Goal: Task Accomplishment & Management: Manage account settings

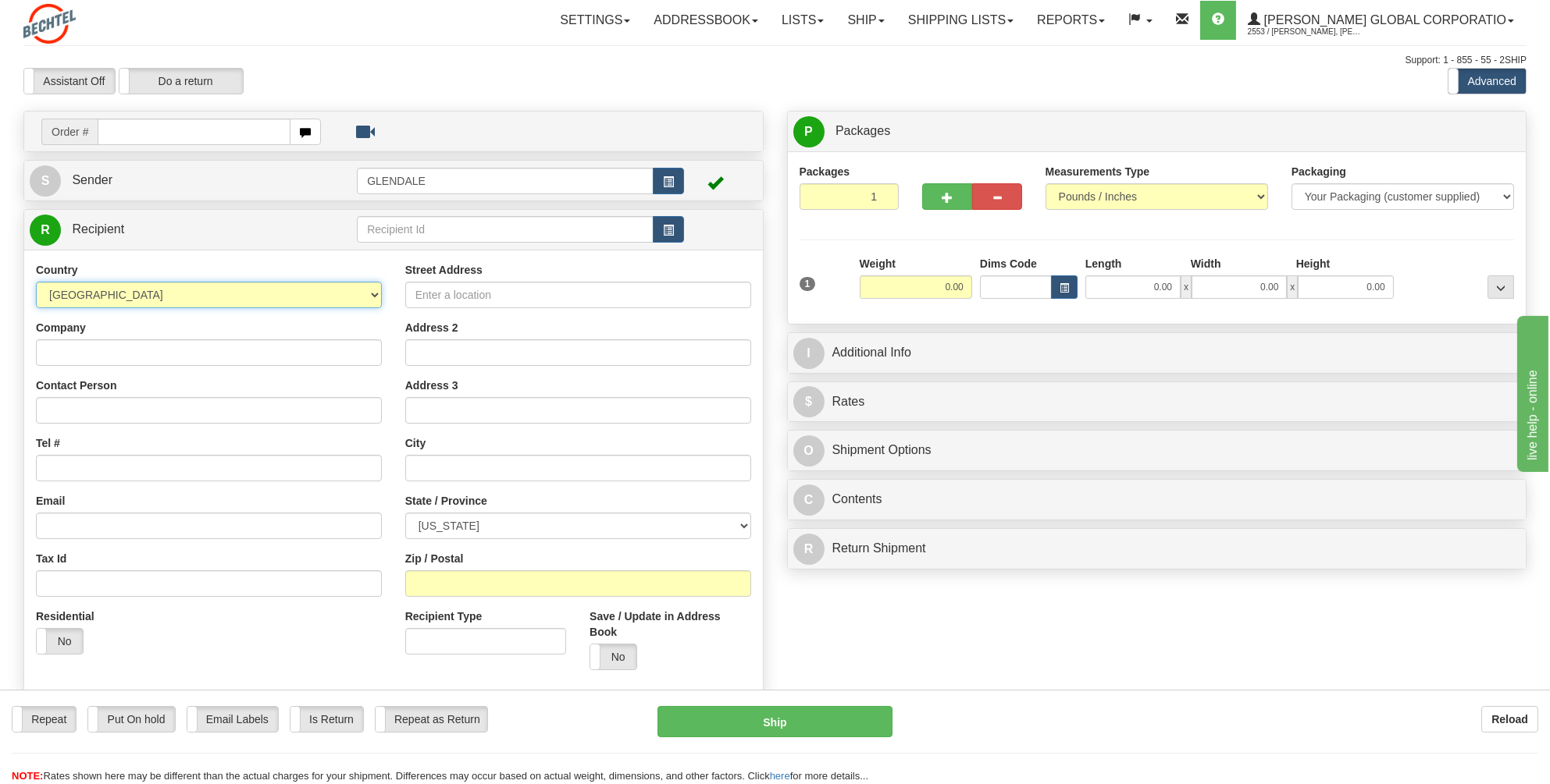
click at [378, 293] on select "[GEOGRAPHIC_DATA] [GEOGRAPHIC_DATA] [GEOGRAPHIC_DATA] [GEOGRAPHIC_DATA] [US_STA…" at bounding box center [208, 295] width 346 height 26
select select "AU"
click at [36, 282] on select "[GEOGRAPHIC_DATA] [GEOGRAPHIC_DATA] [GEOGRAPHIC_DATA] [GEOGRAPHIC_DATA] [US_STA…" at bounding box center [208, 295] width 346 height 26
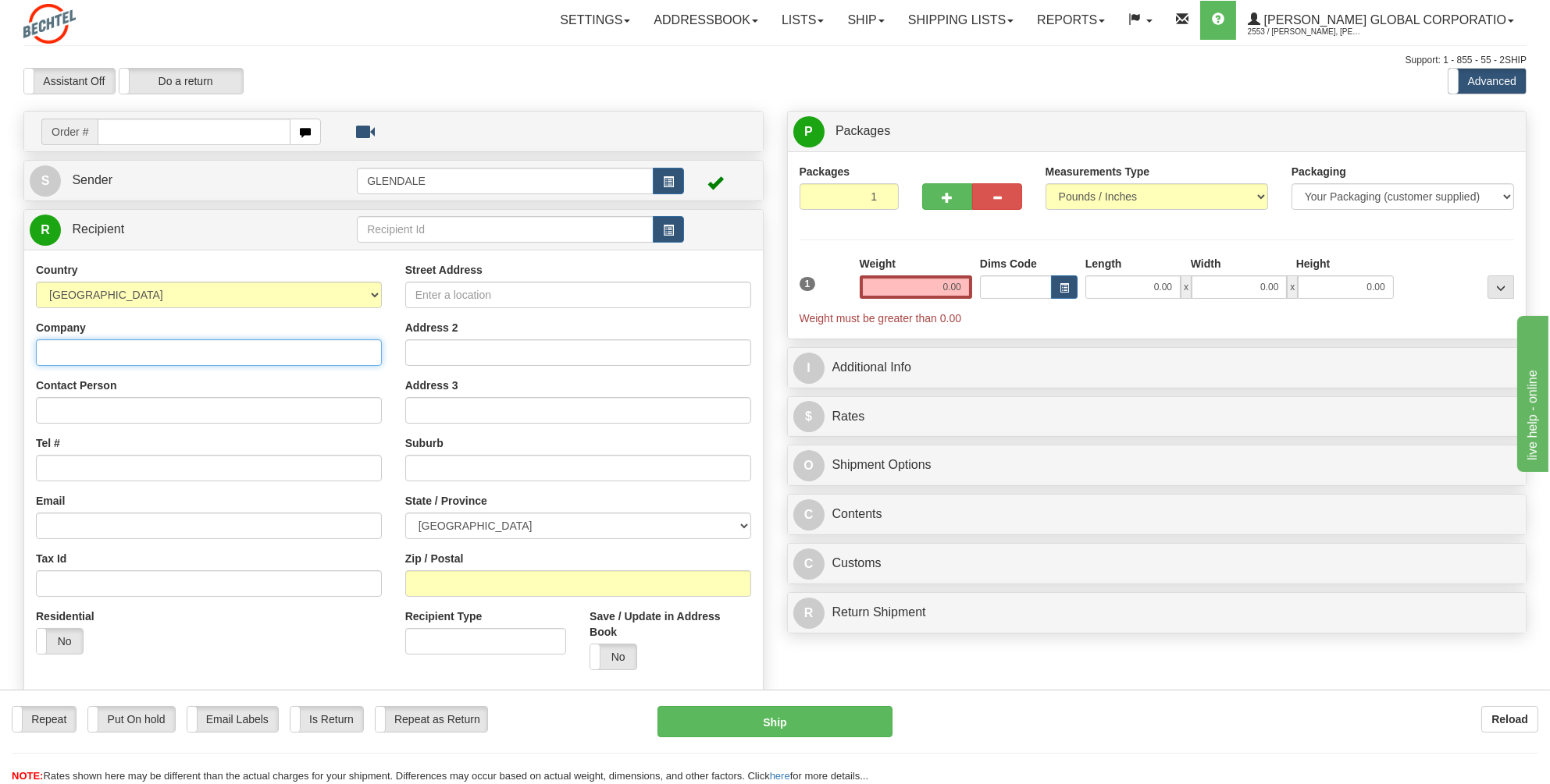
click at [58, 347] on input "Company" at bounding box center [208, 353] width 346 height 26
type input "[PERSON_NAME] [GEOGRAPHIC_DATA]"
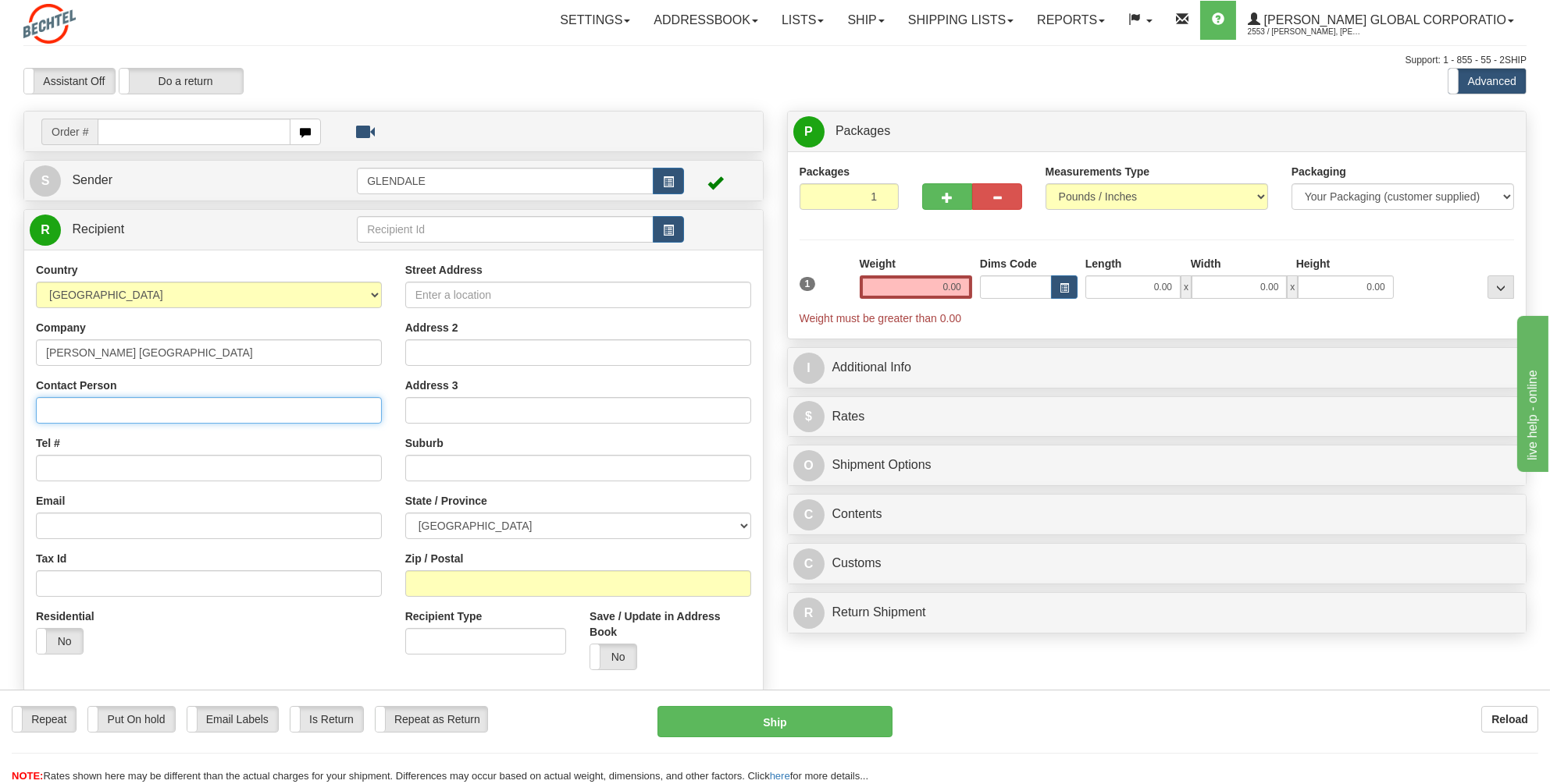
click at [61, 398] on input "Contact Person" at bounding box center [208, 410] width 346 height 26
type input "[PERSON_NAME]"
click at [57, 467] on input "Tel #" at bounding box center [208, 468] width 346 height 26
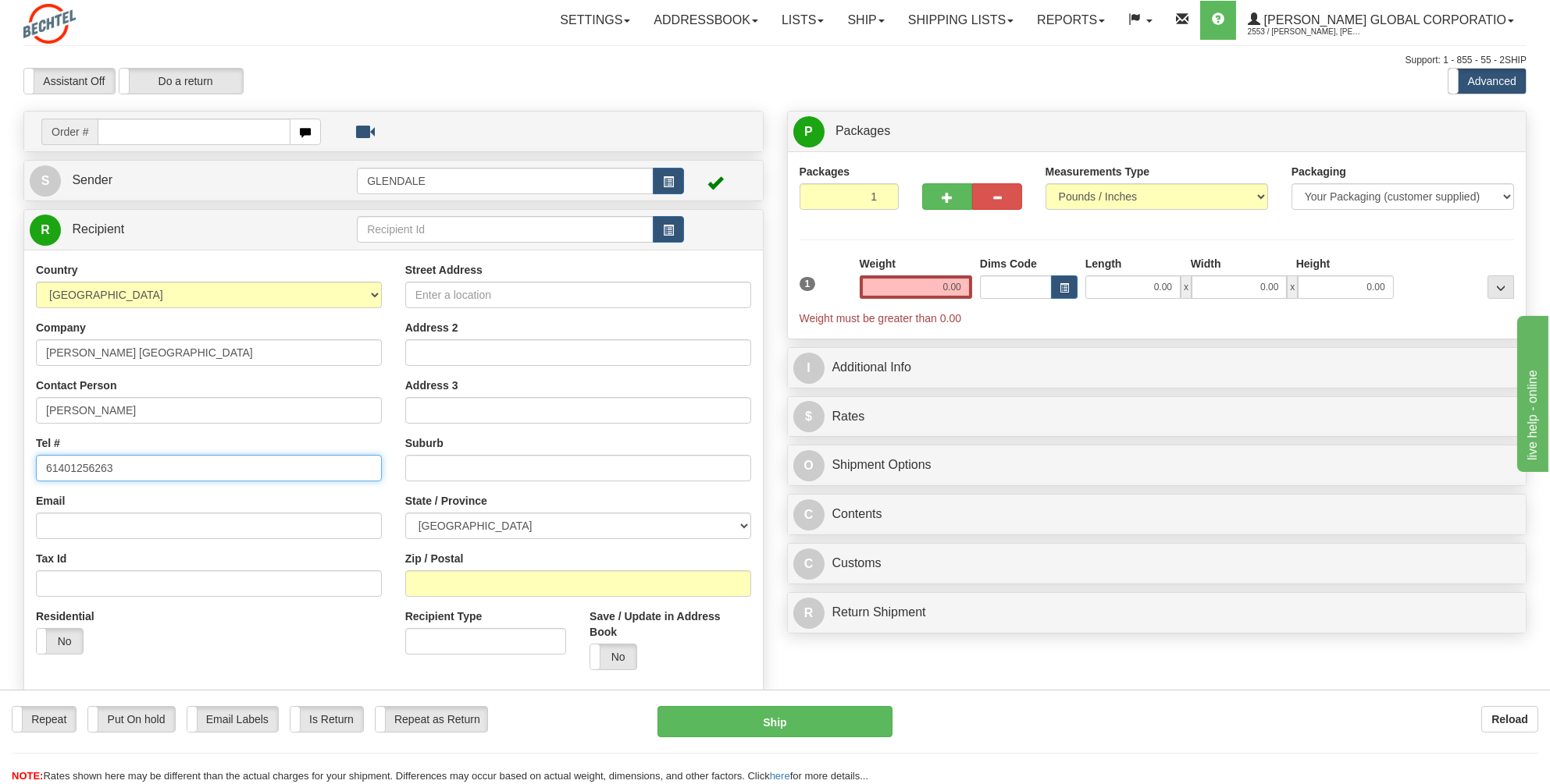
type input "61401256263"
click at [435, 300] on input "Street Address" at bounding box center [578, 295] width 346 height 26
click at [1072, 664] on div "Create a label for the return Create Pickup Without Label Order #" at bounding box center [775, 454] width 1526 height 689
click at [428, 296] on input "Street Address" at bounding box center [578, 295] width 346 height 26
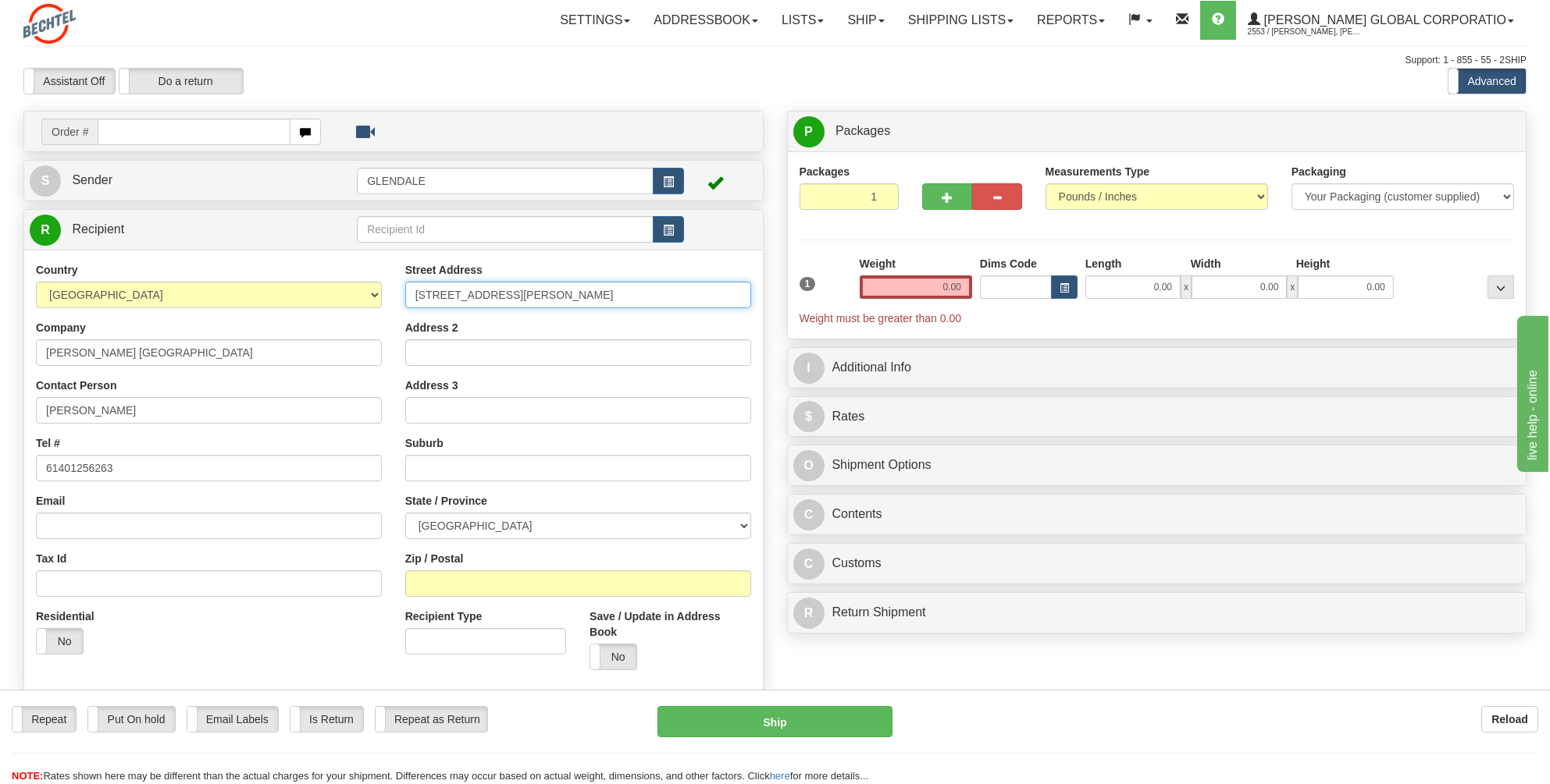
type input "[STREET_ADDRESS][PERSON_NAME]"
click at [421, 461] on input "text" at bounding box center [578, 468] width 346 height 26
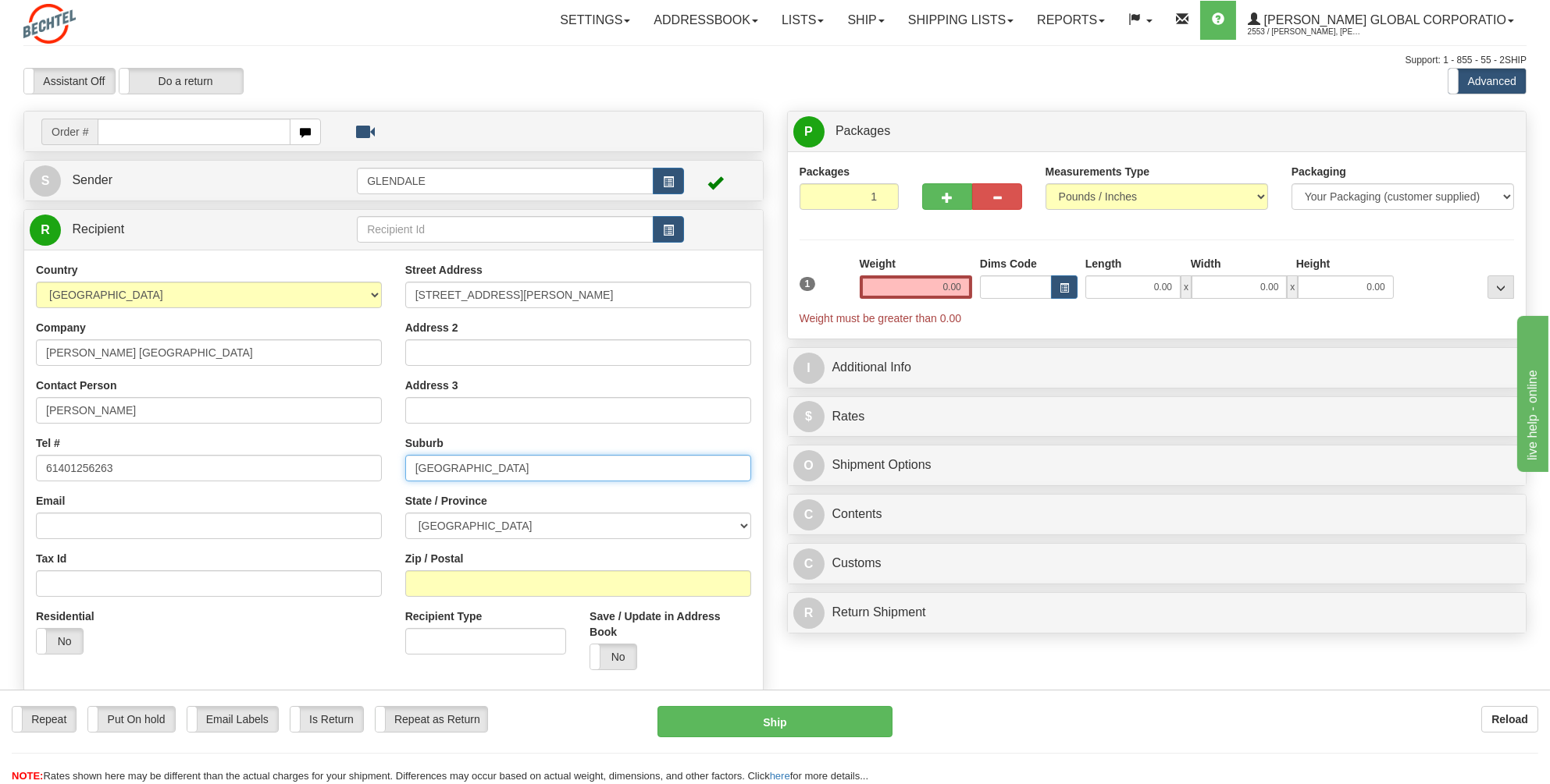
type input "[GEOGRAPHIC_DATA]"
click at [583, 522] on select "Australian Capital Territory New South Wales Northern Territory Queensland Sout…" at bounding box center [578, 526] width 346 height 26
click at [938, 659] on div "Create a label for the return Create Pickup Without Label Order #" at bounding box center [775, 454] width 1526 height 689
click at [445, 578] on input "Zip / Postal" at bounding box center [578, 584] width 346 height 26
type input "4006"
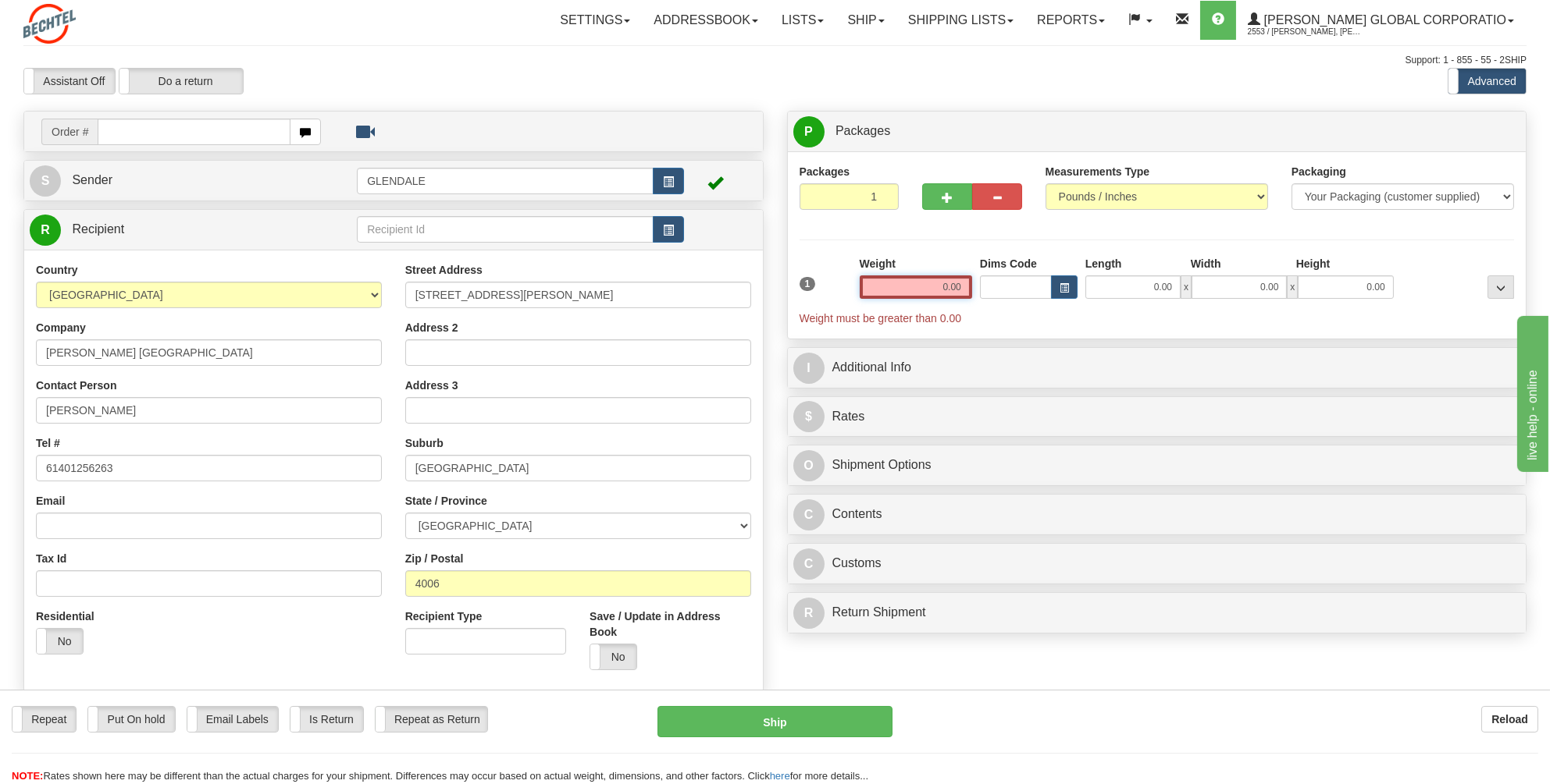
drag, startPoint x: 962, startPoint y: 279, endPoint x: 938, endPoint y: 281, distance: 24.1
click at [938, 281] on input "0.00" at bounding box center [916, 287] width 112 height 24
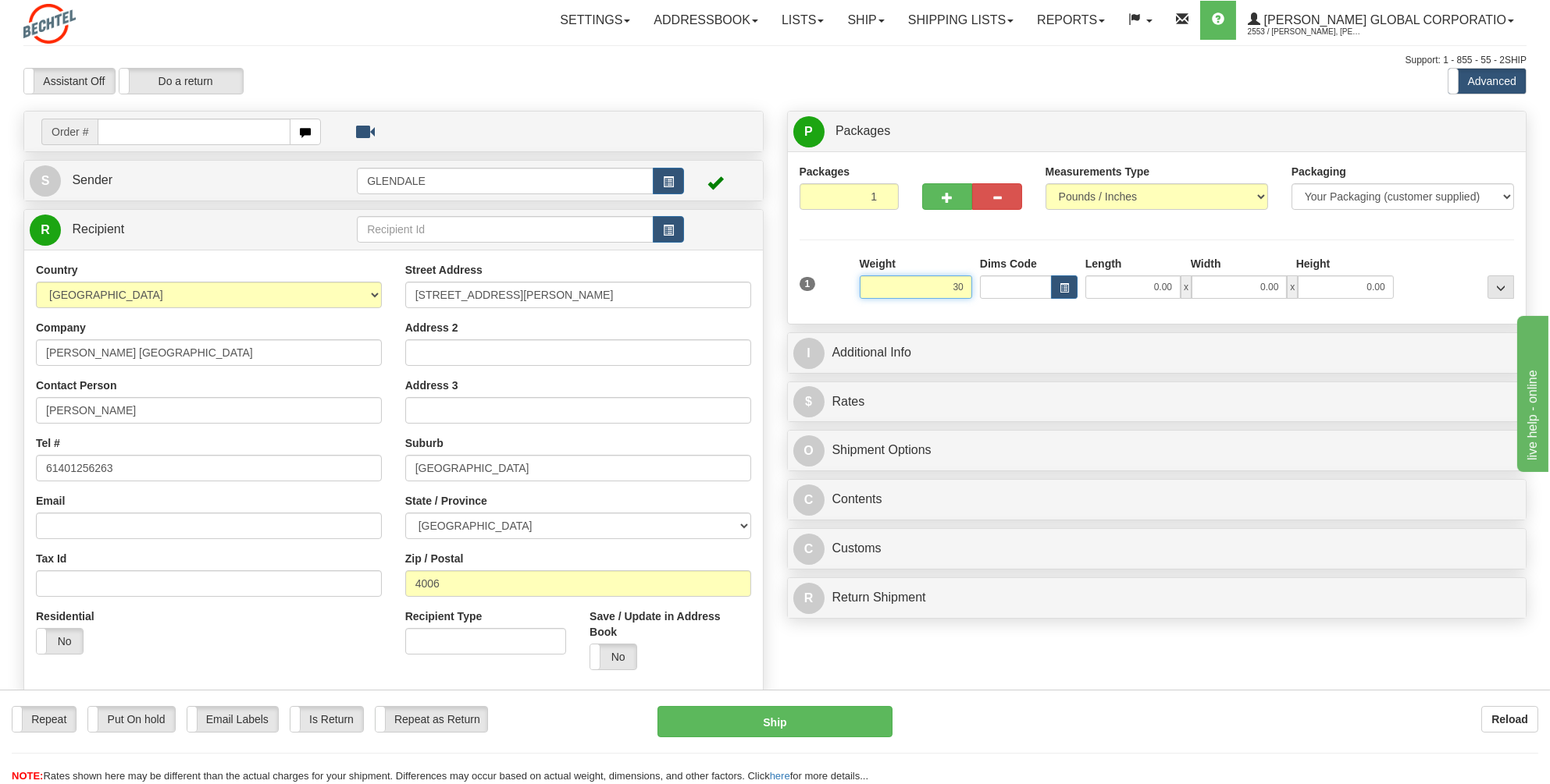
type input "3"
type input "25.00"
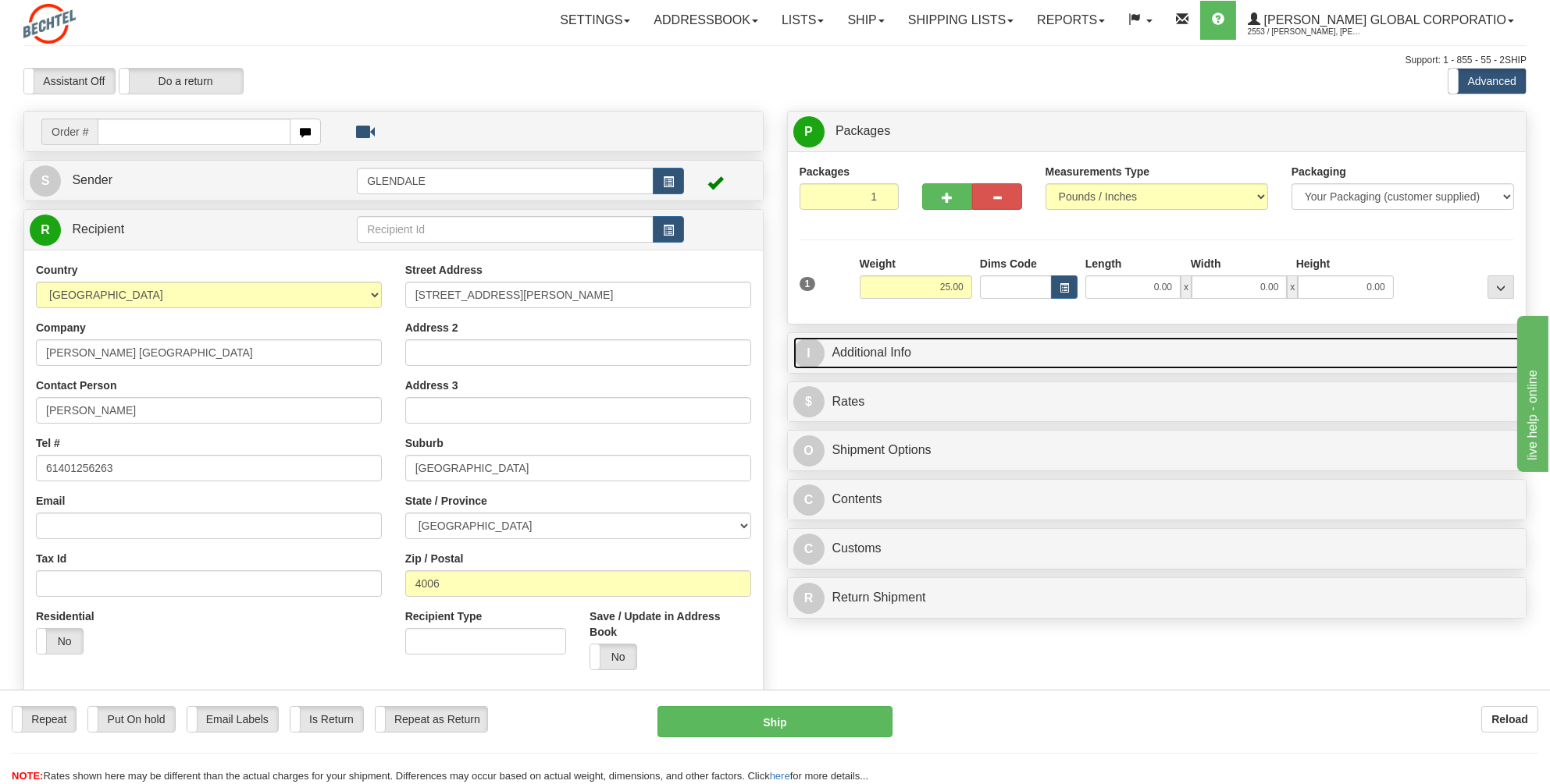
click at [854, 354] on link "I Additional Info" at bounding box center [1157, 353] width 727 height 32
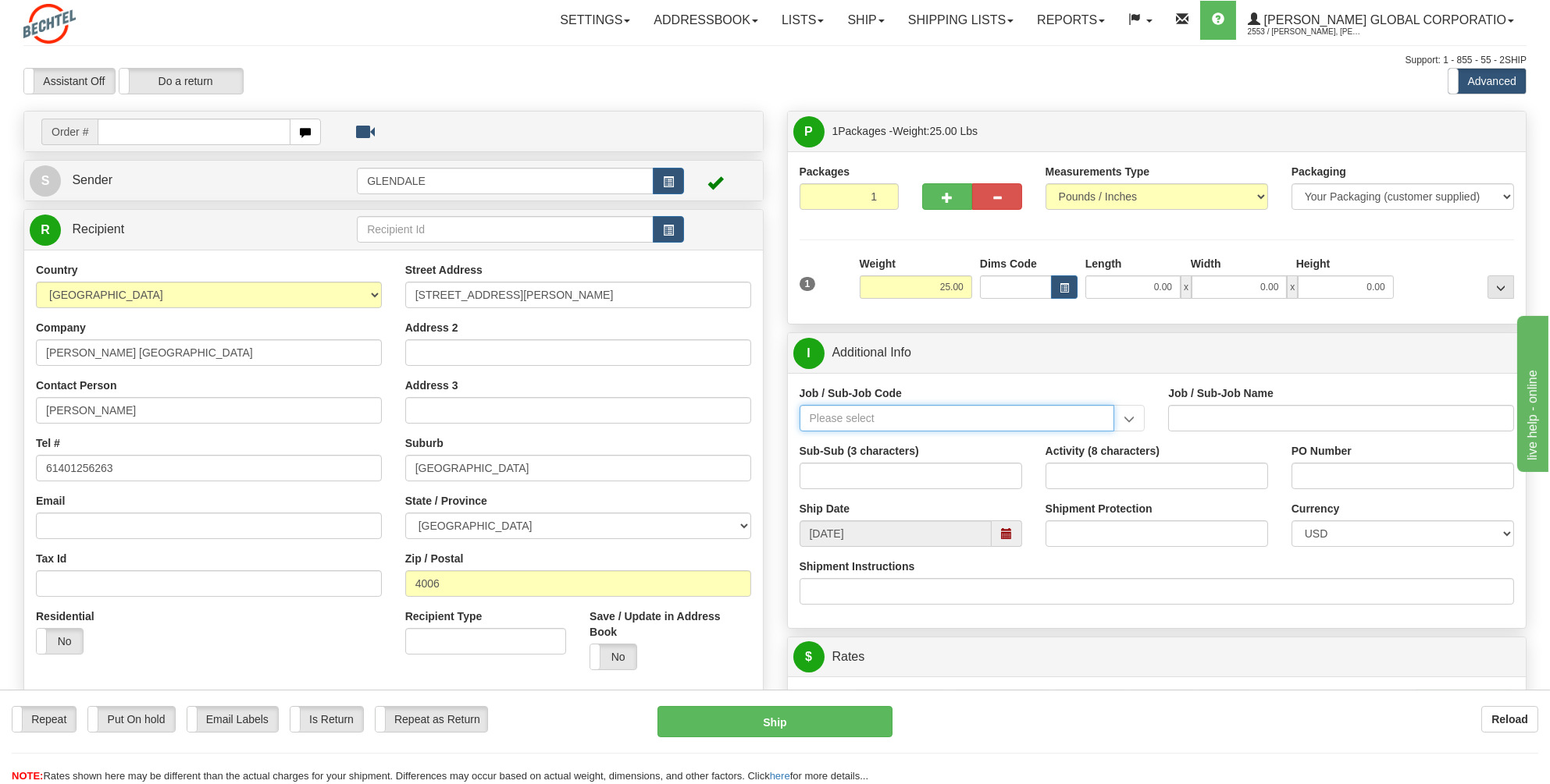
click at [839, 416] on input "Job / Sub-Job Code" at bounding box center [957, 418] width 315 height 26
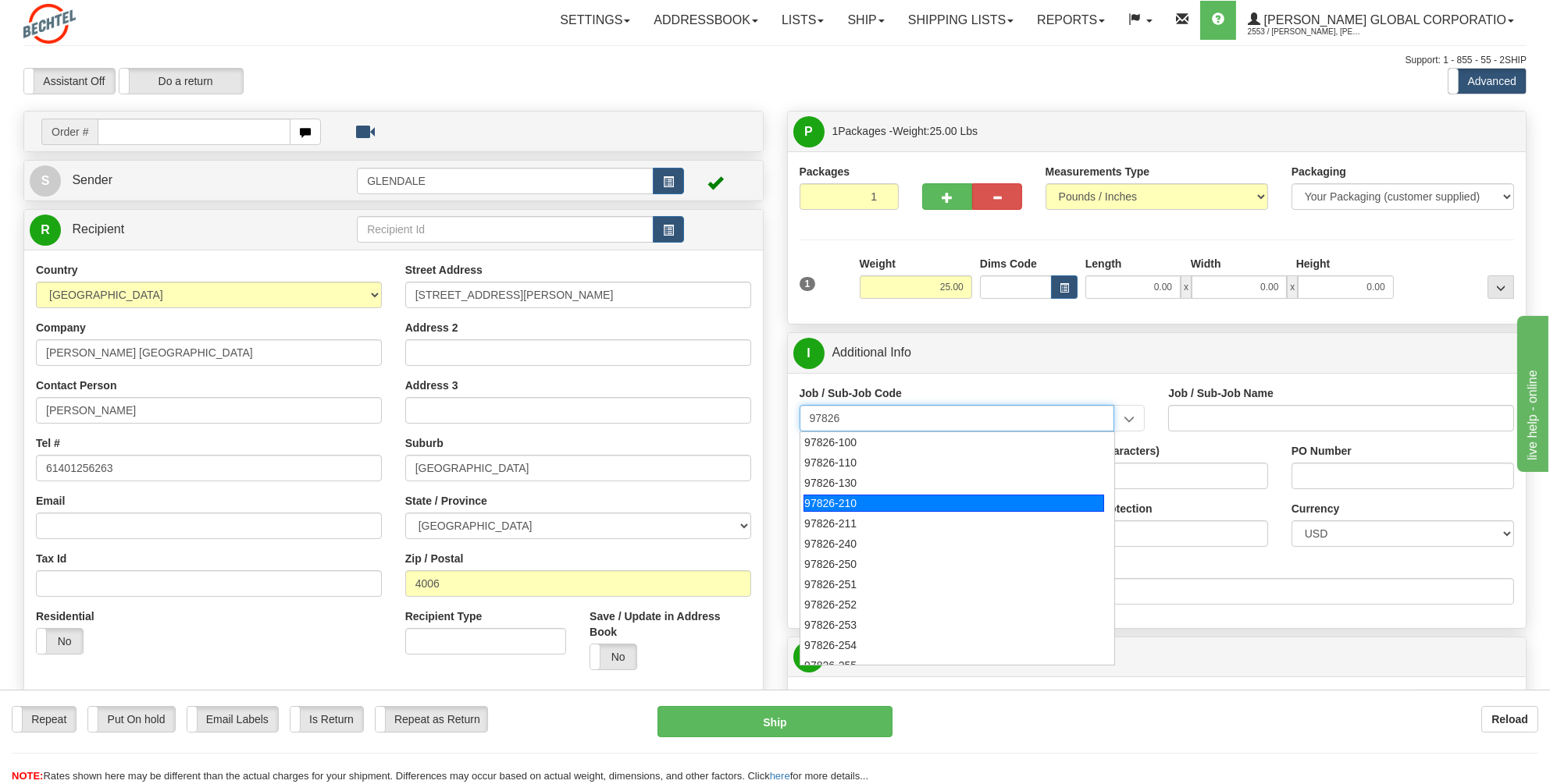
click at [841, 505] on div "97826-210" at bounding box center [953, 504] width 301 height 17
type input "97826-210"
type input "TALENT GROWTH FUND - UR RECRUITING"
type input "97826-210"
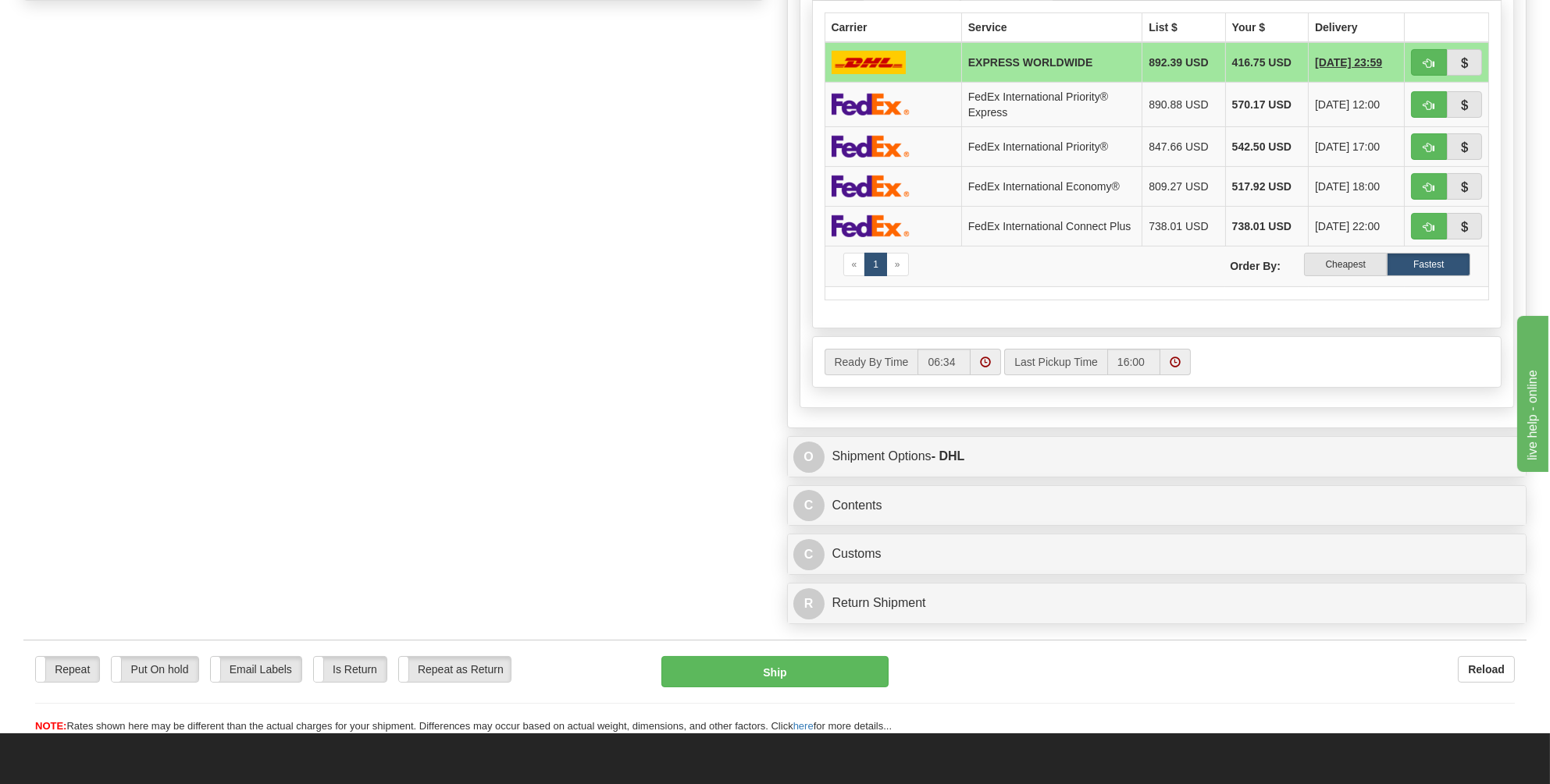
scroll to position [859, 0]
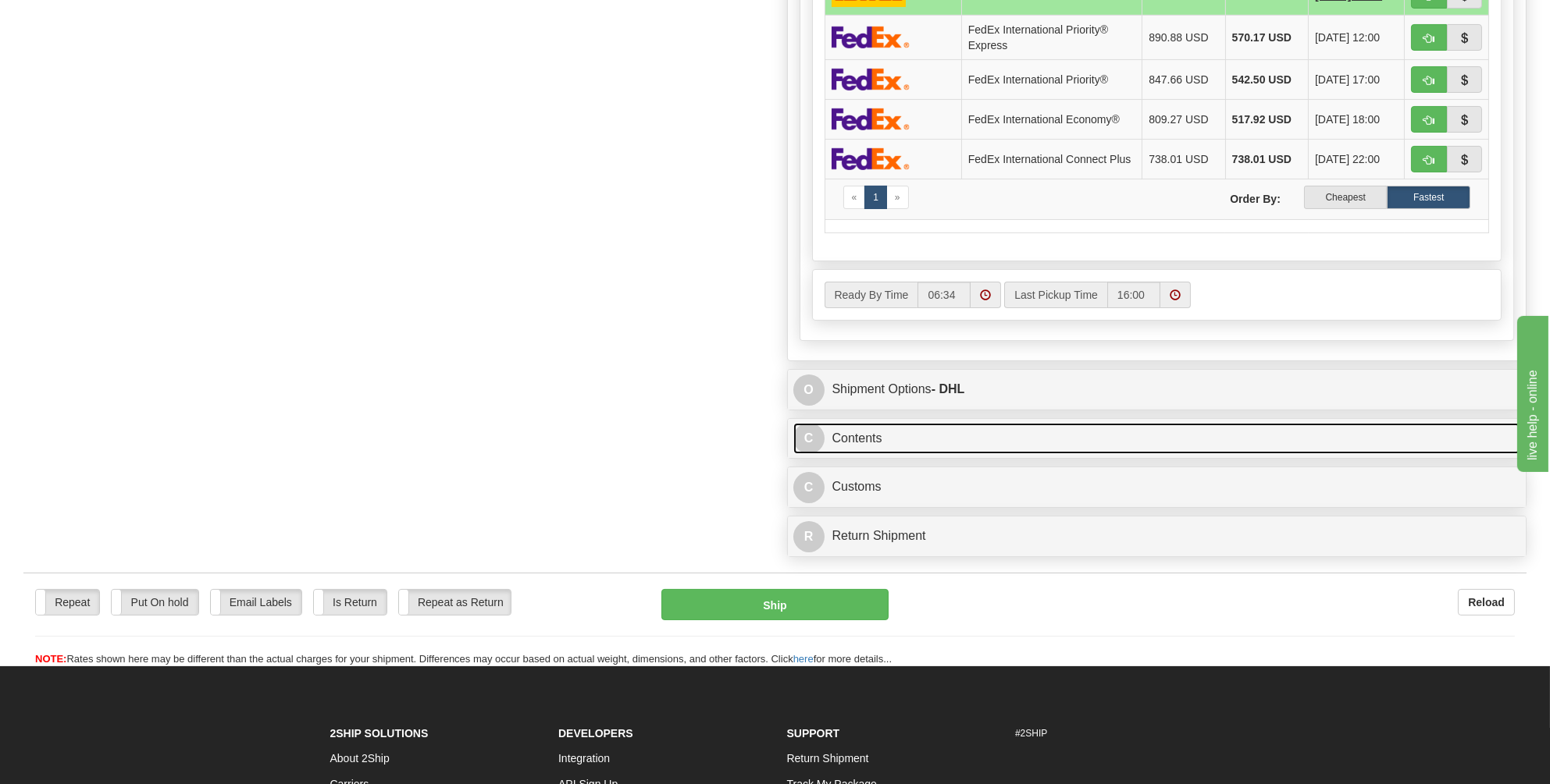
click at [851, 436] on link "C Contents" at bounding box center [1157, 439] width 727 height 32
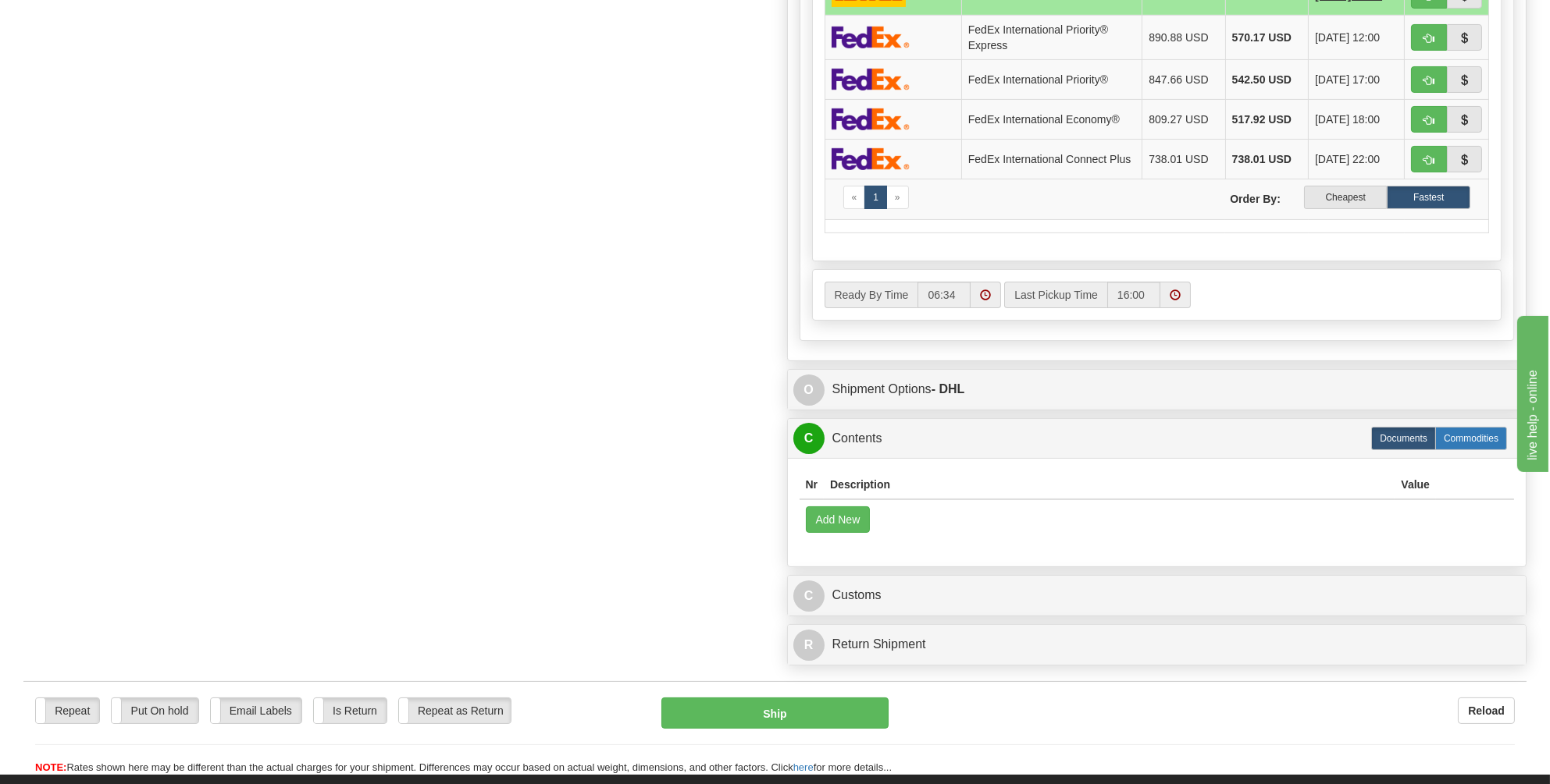
click at [1468, 430] on label "Commodities" at bounding box center [1471, 439] width 72 height 24
radio input "true"
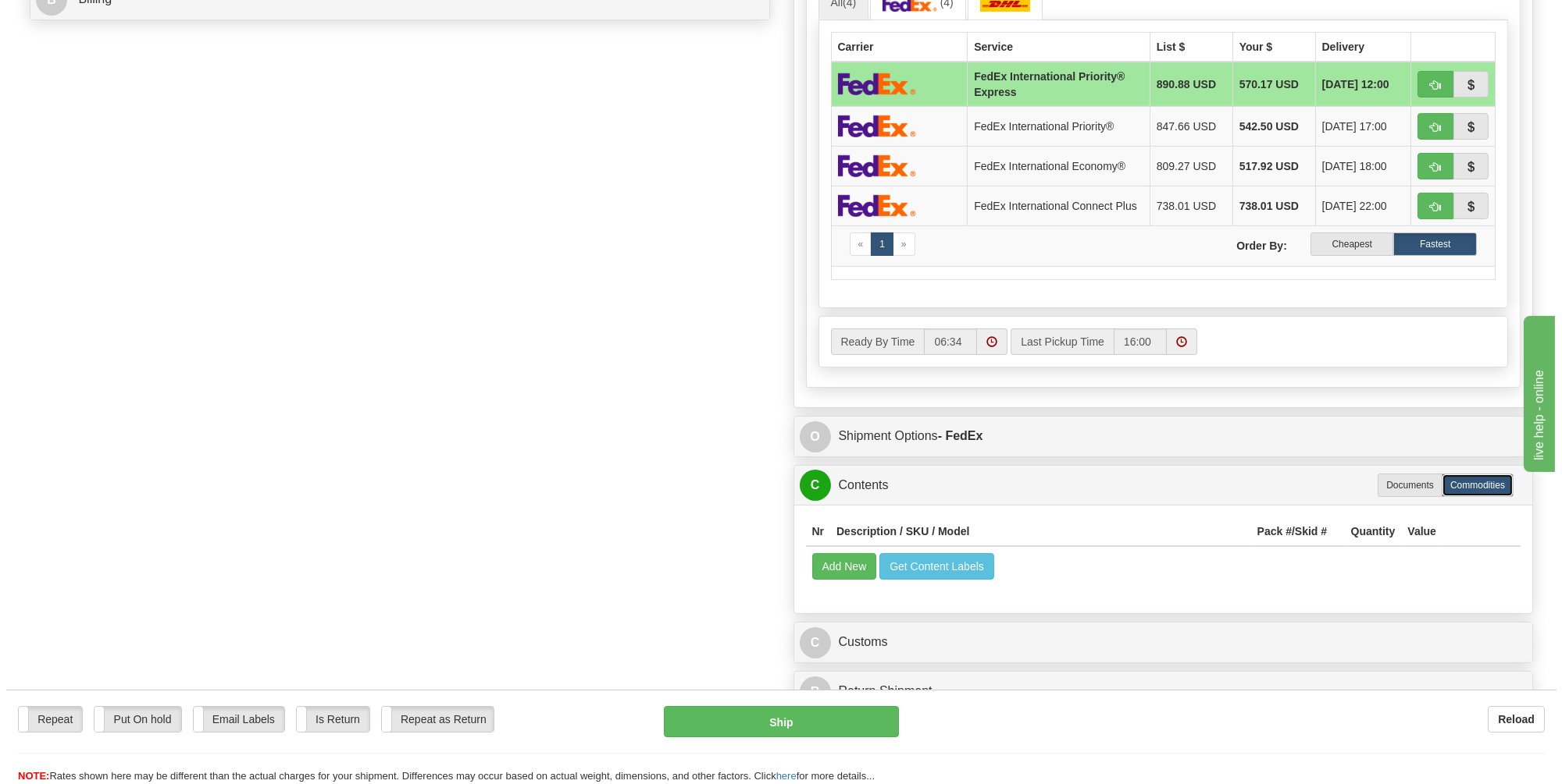
scroll to position [889, 0]
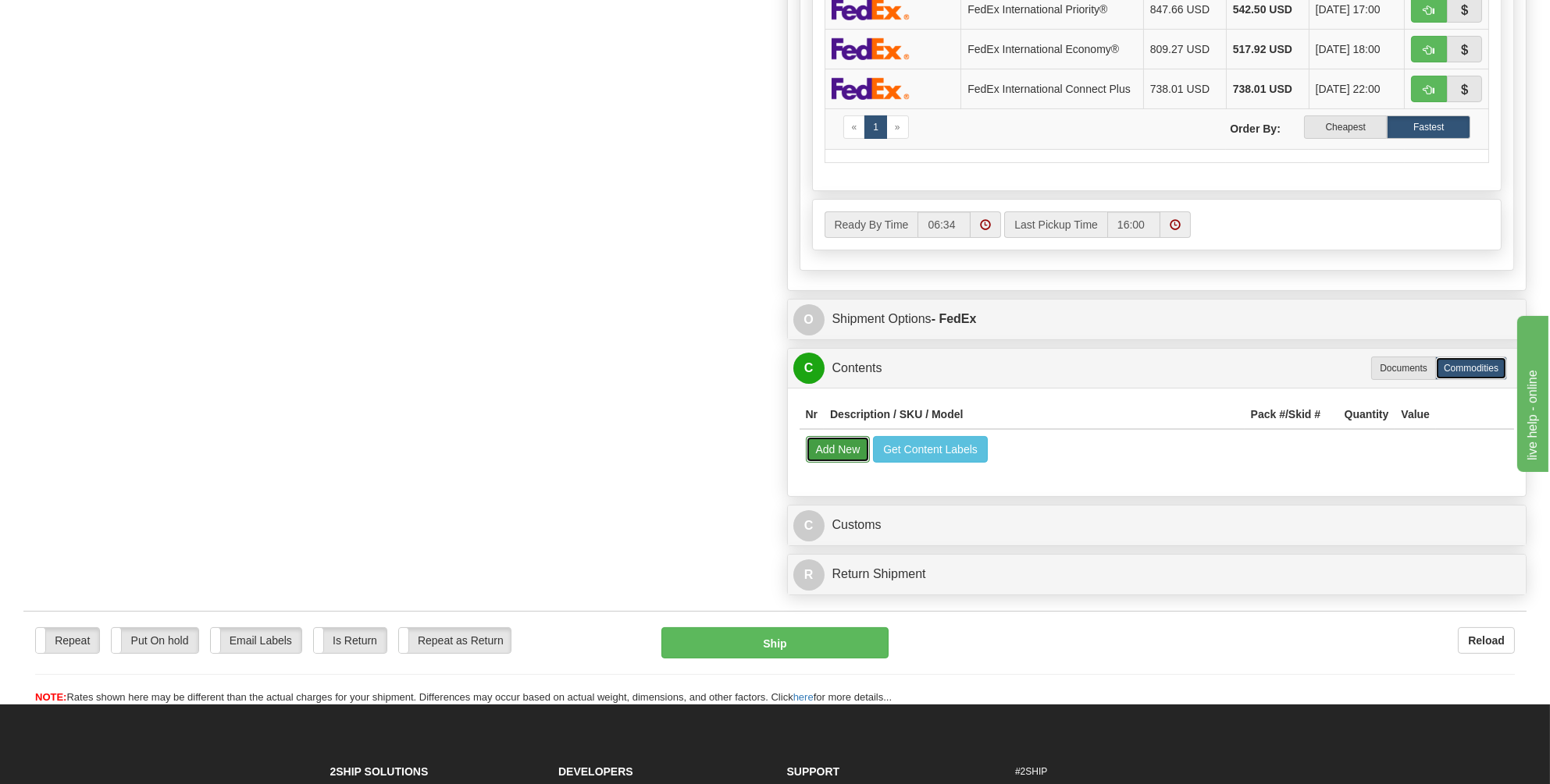
click at [828, 445] on button "Add New" at bounding box center [838, 449] width 65 height 26
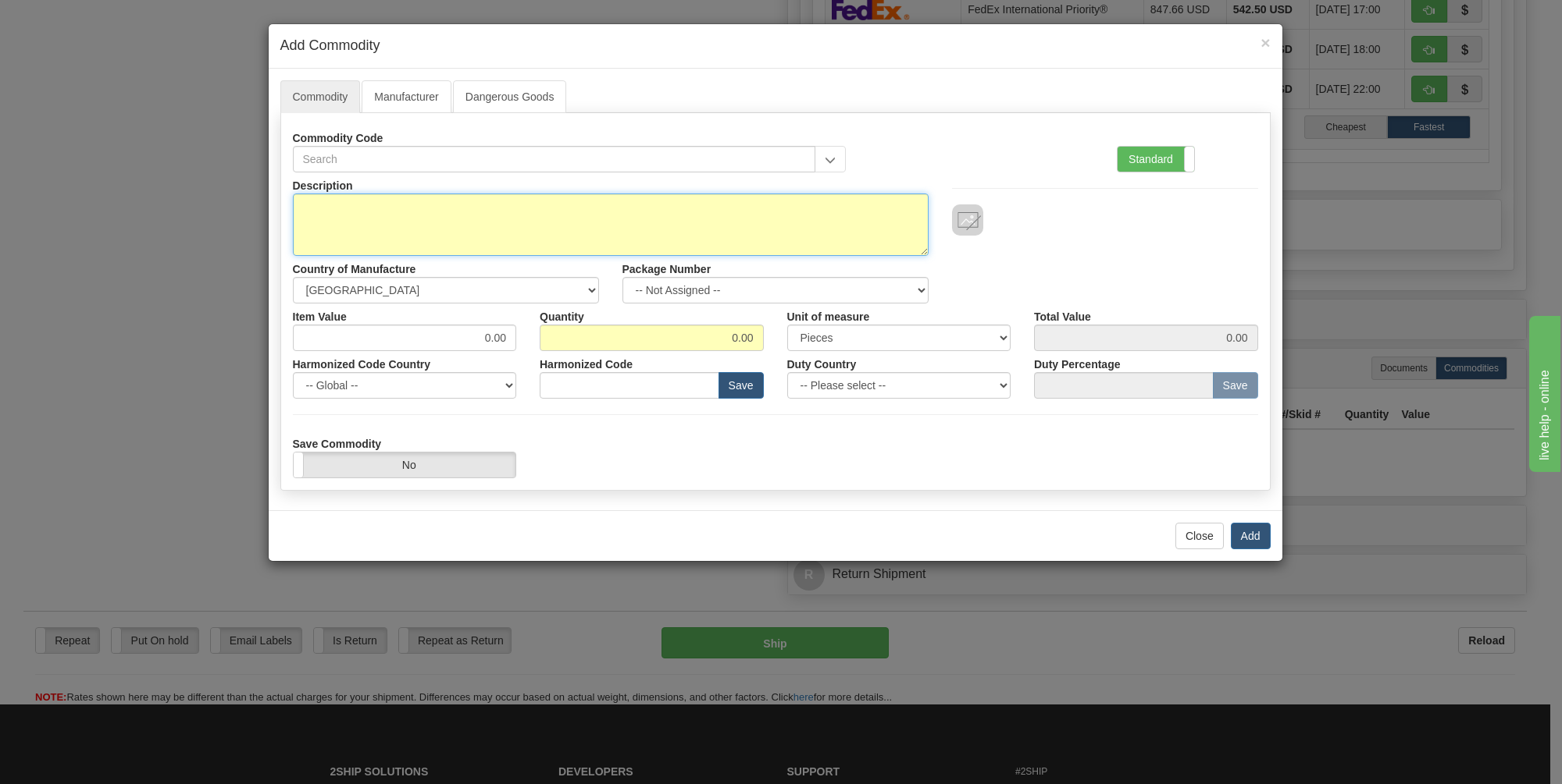
click at [312, 208] on textarea "Description" at bounding box center [611, 225] width 636 height 63
click at [316, 213] on textarea "Description" at bounding box center [611, 225] width 636 height 63
type textarea "Key chains and lanyards"
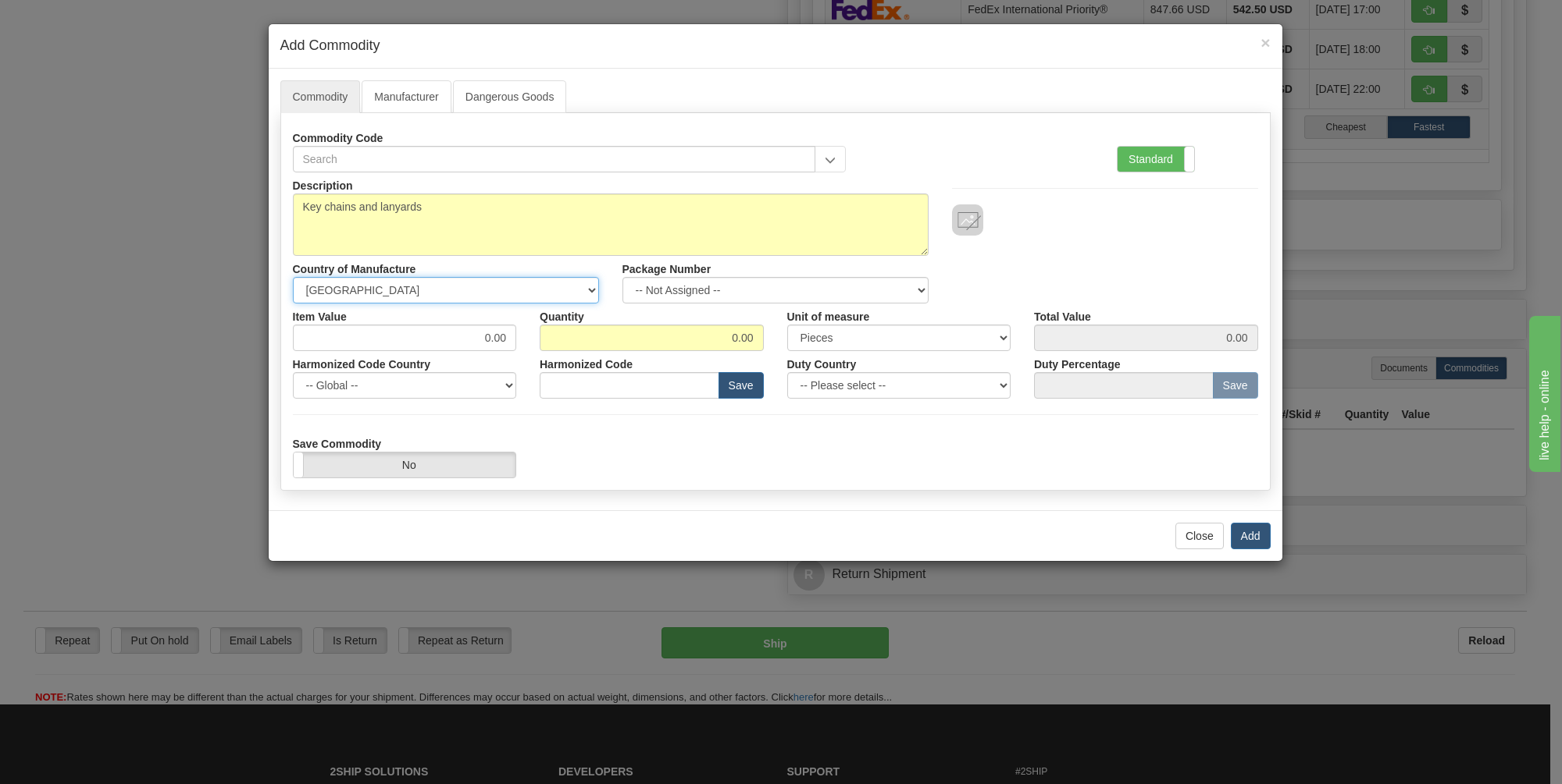
click at [587, 287] on select "-- Unknown -- AFGHANISTAN ALAND ISLANDS ALBANIA ALGERIA AMERICAN SAMOA ANDORRA …" at bounding box center [446, 290] width 306 height 26
select select "CN"
click at [293, 277] on select "-- Unknown -- AFGHANISTAN ALAND ISLANDS ALBANIA ALGERIA AMERICAN SAMOA ANDORRA …" at bounding box center [446, 290] width 306 height 26
drag, startPoint x: 755, startPoint y: 333, endPoint x: 717, endPoint y: 333, distance: 38.0
click at [717, 333] on input "0.00" at bounding box center [652, 337] width 224 height 26
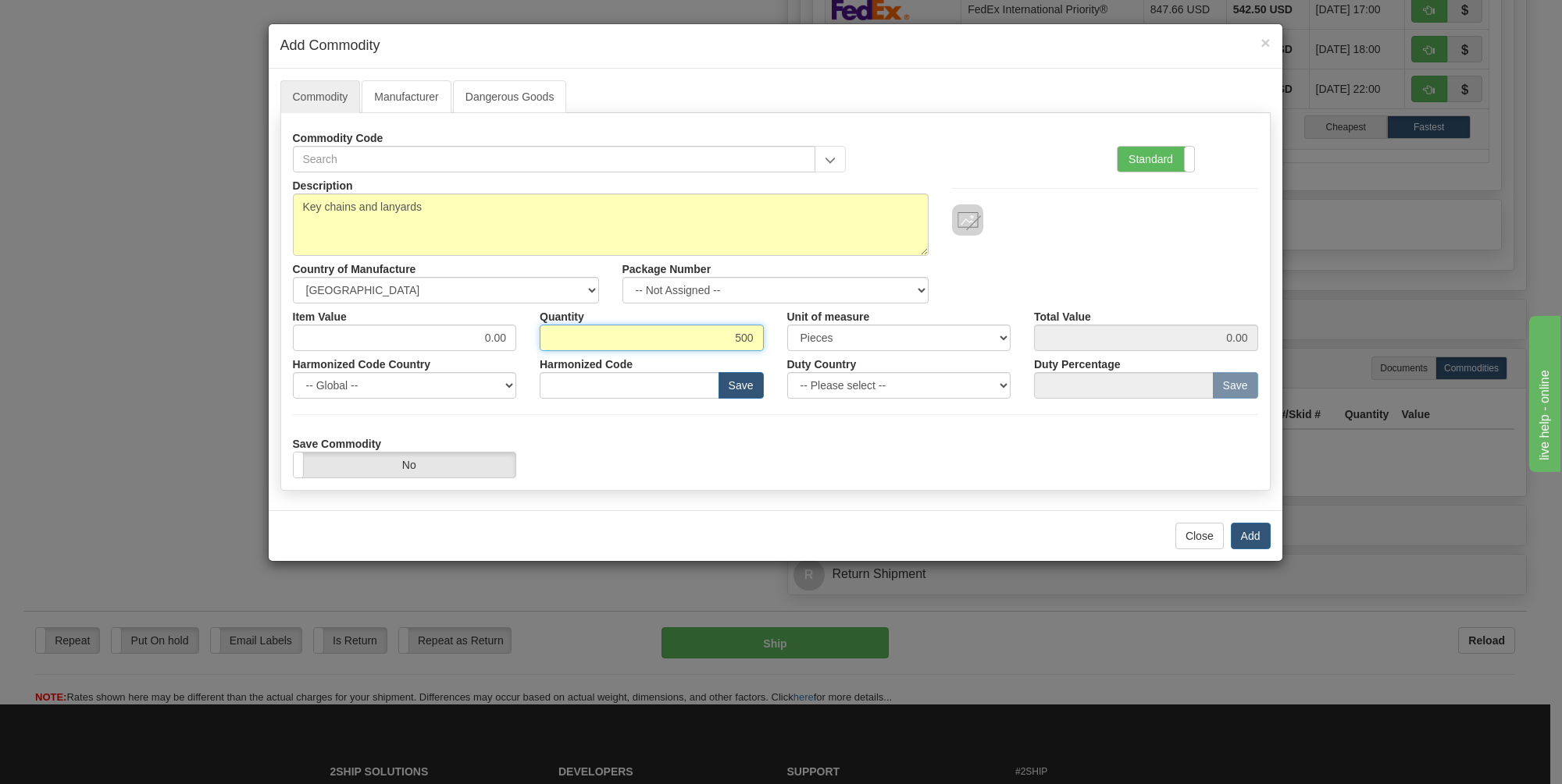
type input "500"
click at [1005, 339] on select "3 Thousand Square Inches Adjustments 56 Pound Bushel Bag Barrel Board Feet Box …" at bounding box center [899, 337] width 224 height 26
drag, startPoint x: 1045, startPoint y: 441, endPoint x: 1114, endPoint y: 433, distance: 69.5
click at [1046, 441] on div "Save Commodity Yes No" at bounding box center [775, 454] width 988 height 48
click at [1208, 336] on input "0.00" at bounding box center [1146, 337] width 224 height 26
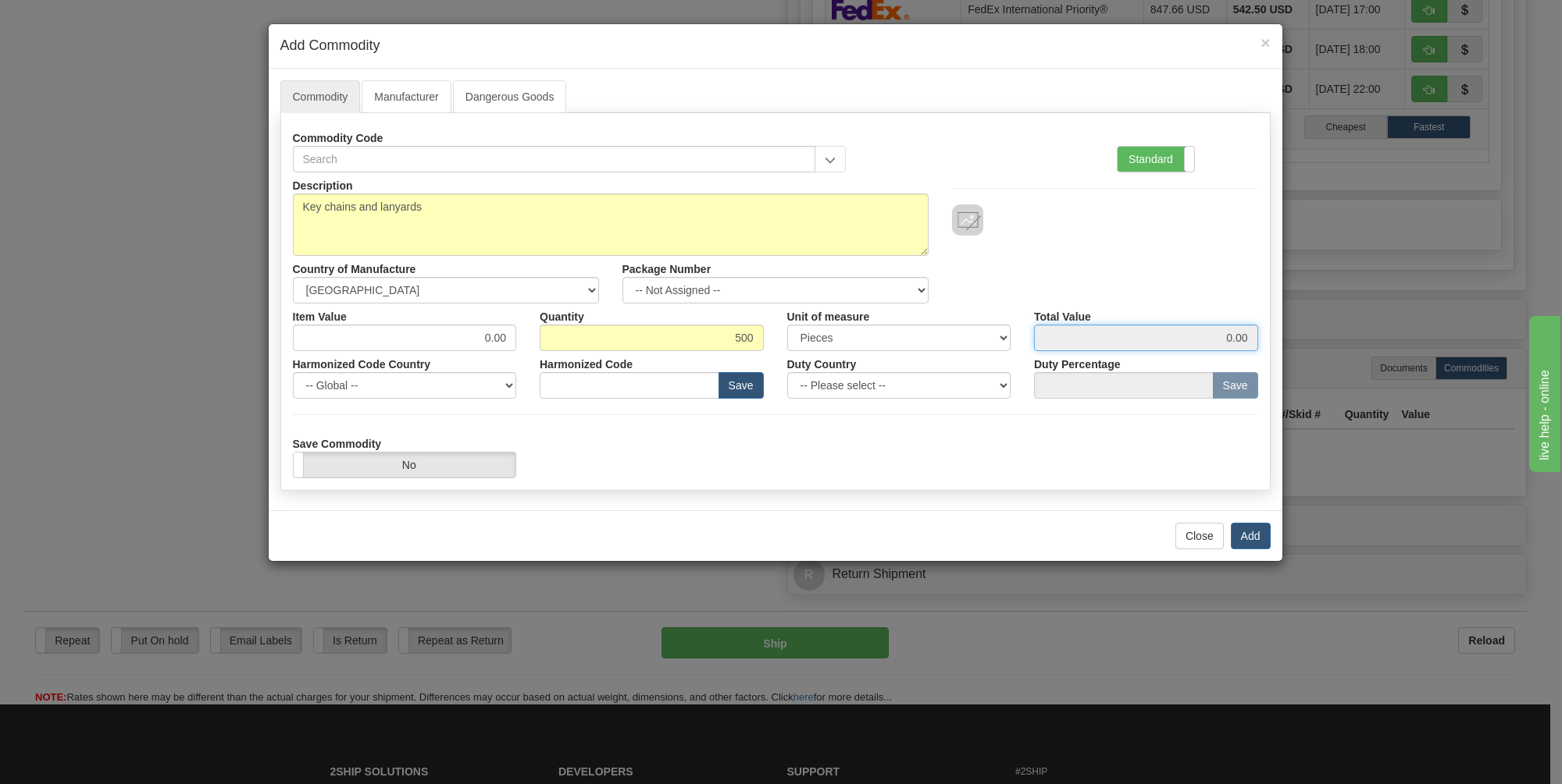
click at [1252, 328] on input "0.00" at bounding box center [1146, 337] width 224 height 26
drag, startPoint x: 1250, startPoint y: 337, endPoint x: 1238, endPoint y: 336, distance: 12.0
click at [1238, 336] on input "0.00" at bounding box center [1146, 337] width 224 height 26
click at [1159, 156] on label "Standard" at bounding box center [1156, 159] width 76 height 25
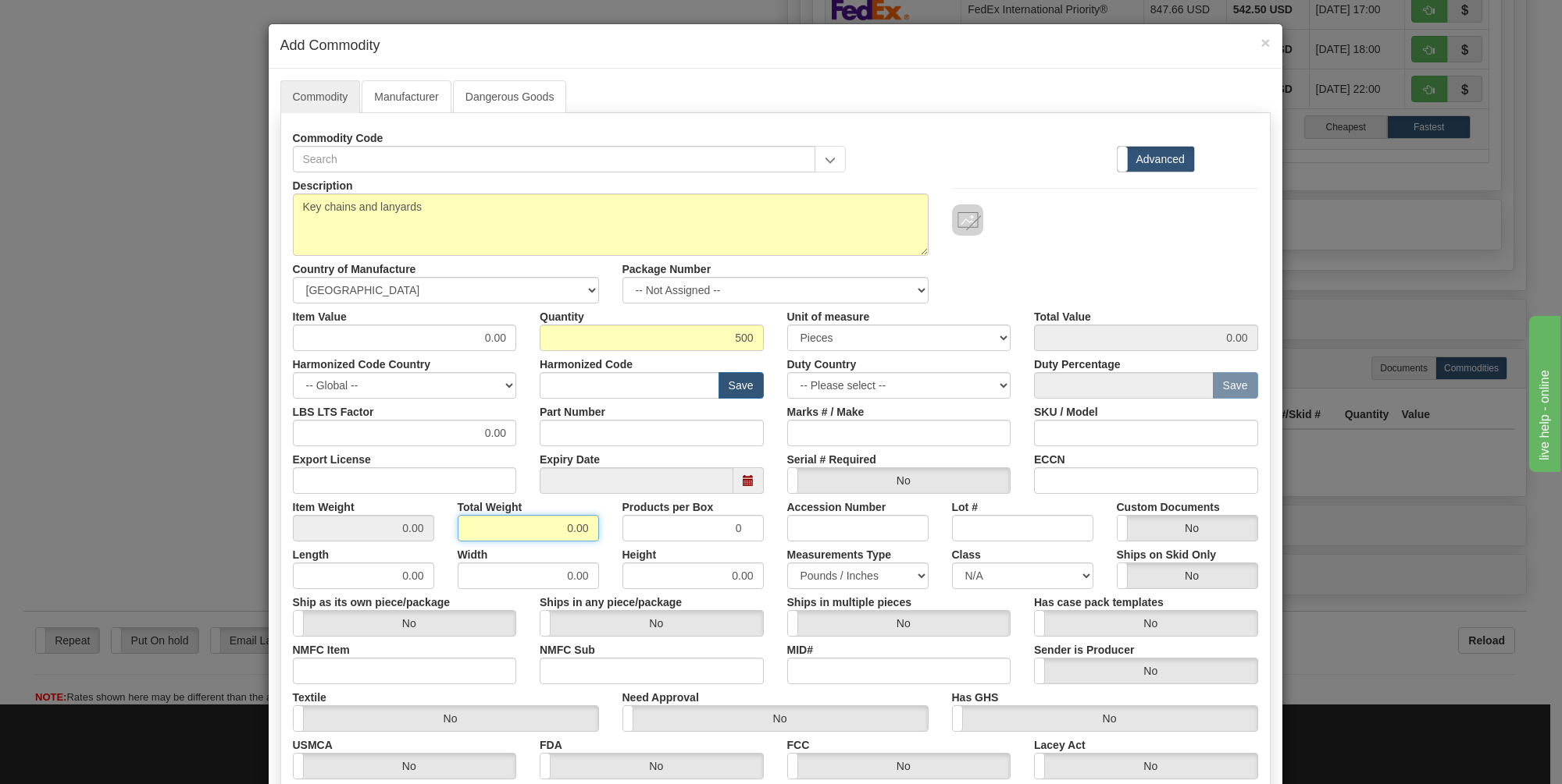
drag, startPoint x: 587, startPoint y: 526, endPoint x: 560, endPoint y: 526, distance: 27.0
click at [560, 526] on input "0.00" at bounding box center [528, 527] width 141 height 26
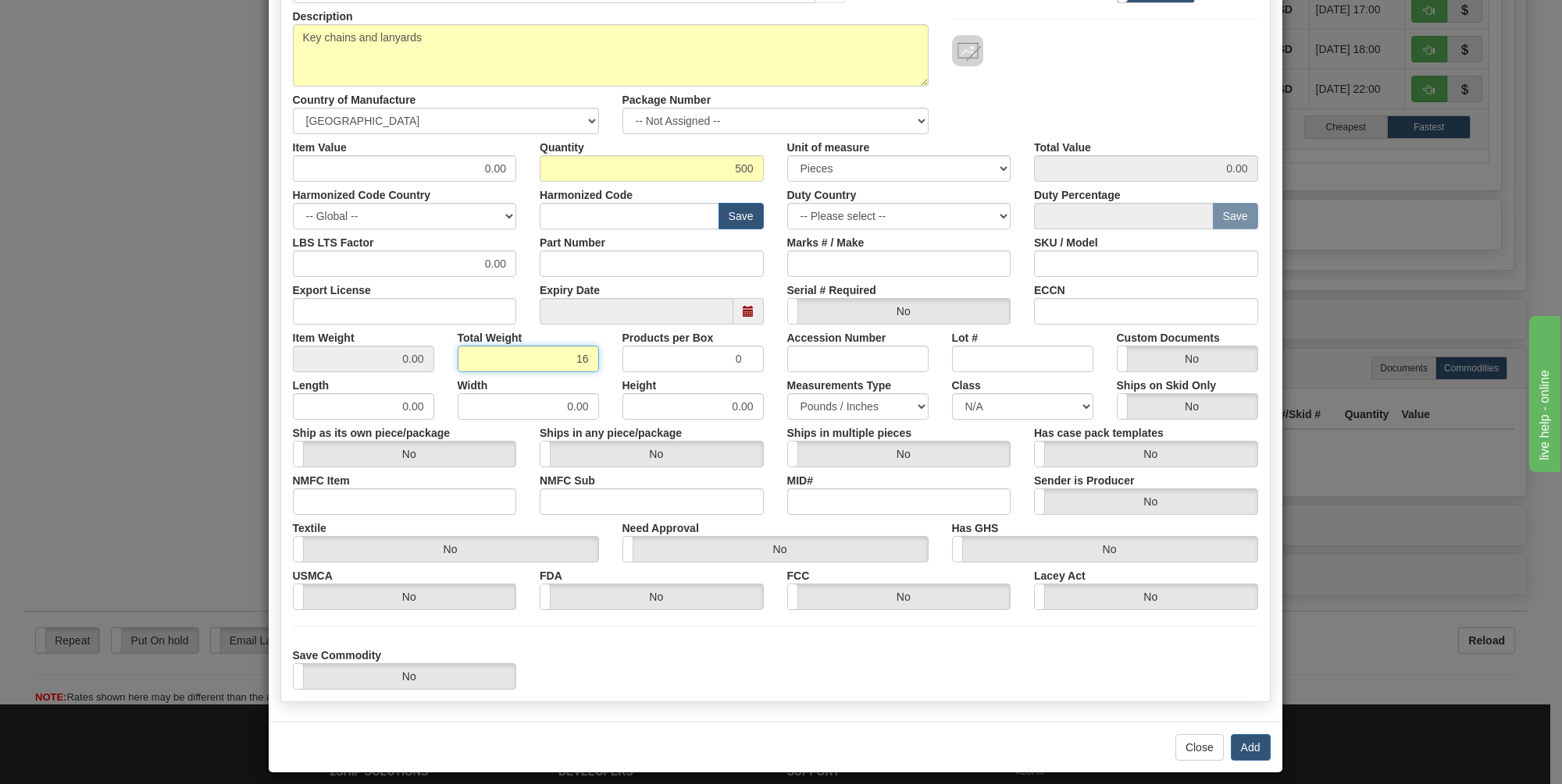
scroll to position [178, 0]
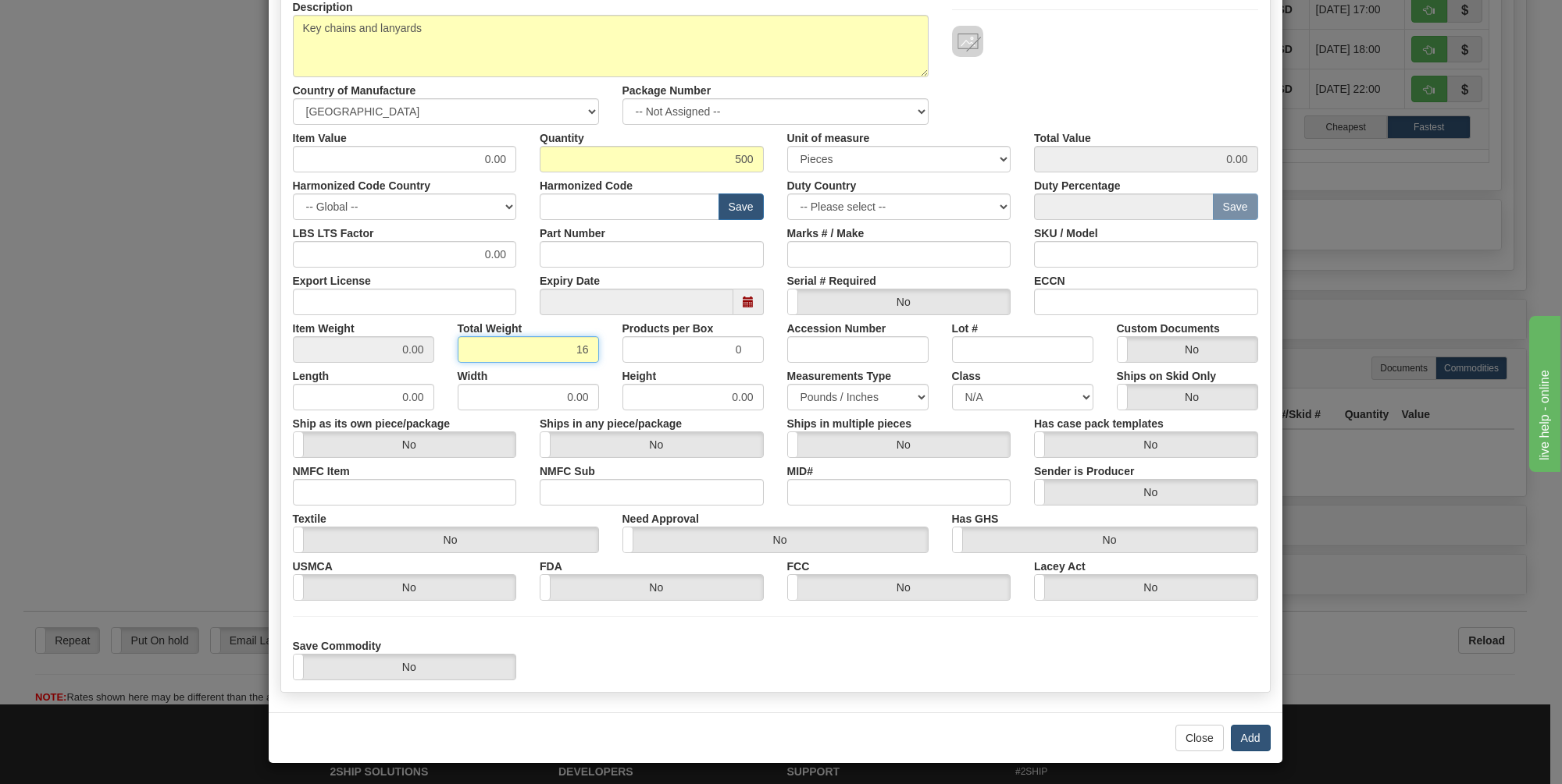
type input "16"
type input "0.0320"
click at [1241, 730] on button "Add" at bounding box center [1250, 738] width 40 height 26
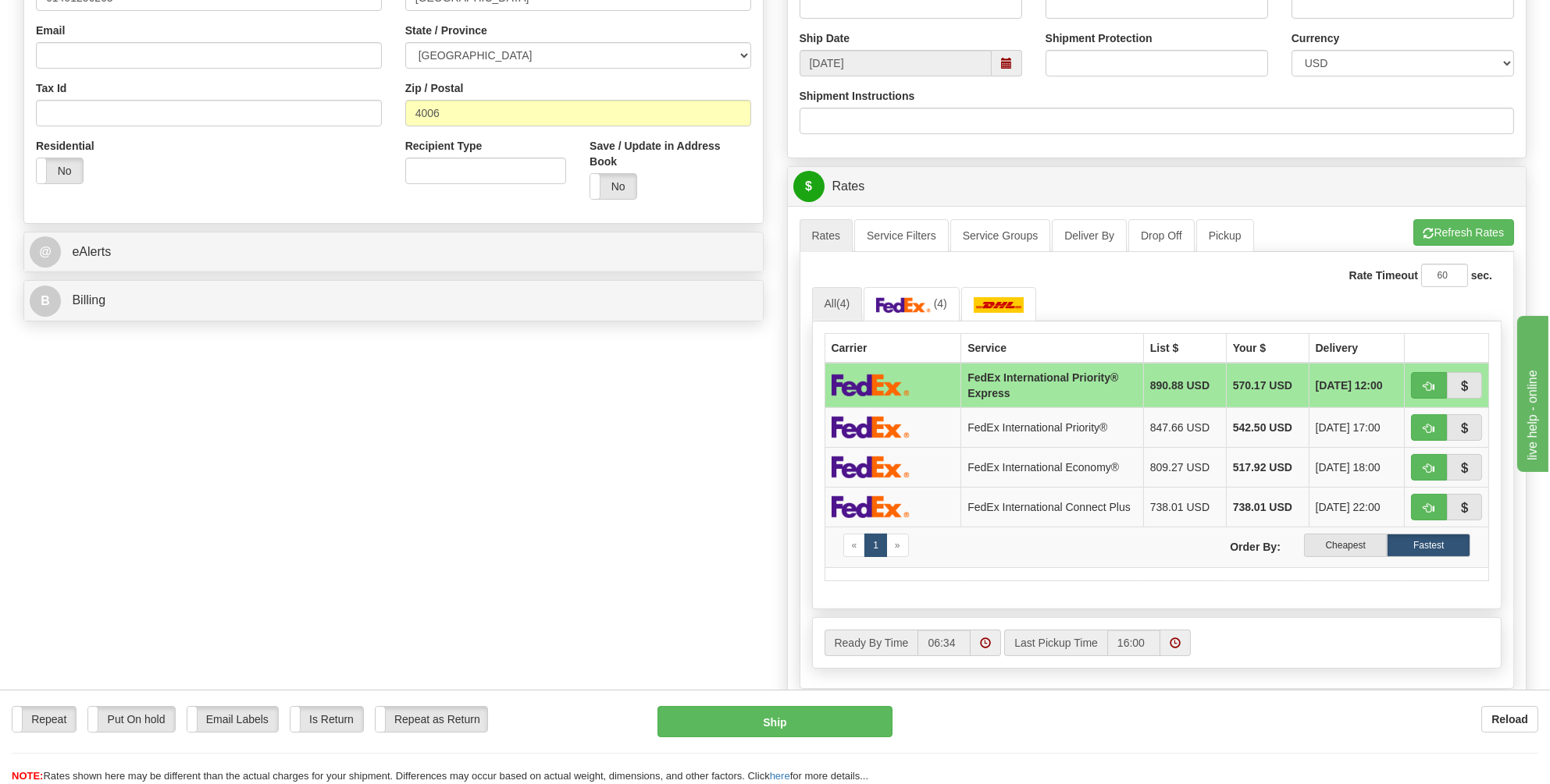
scroll to position [342, 0]
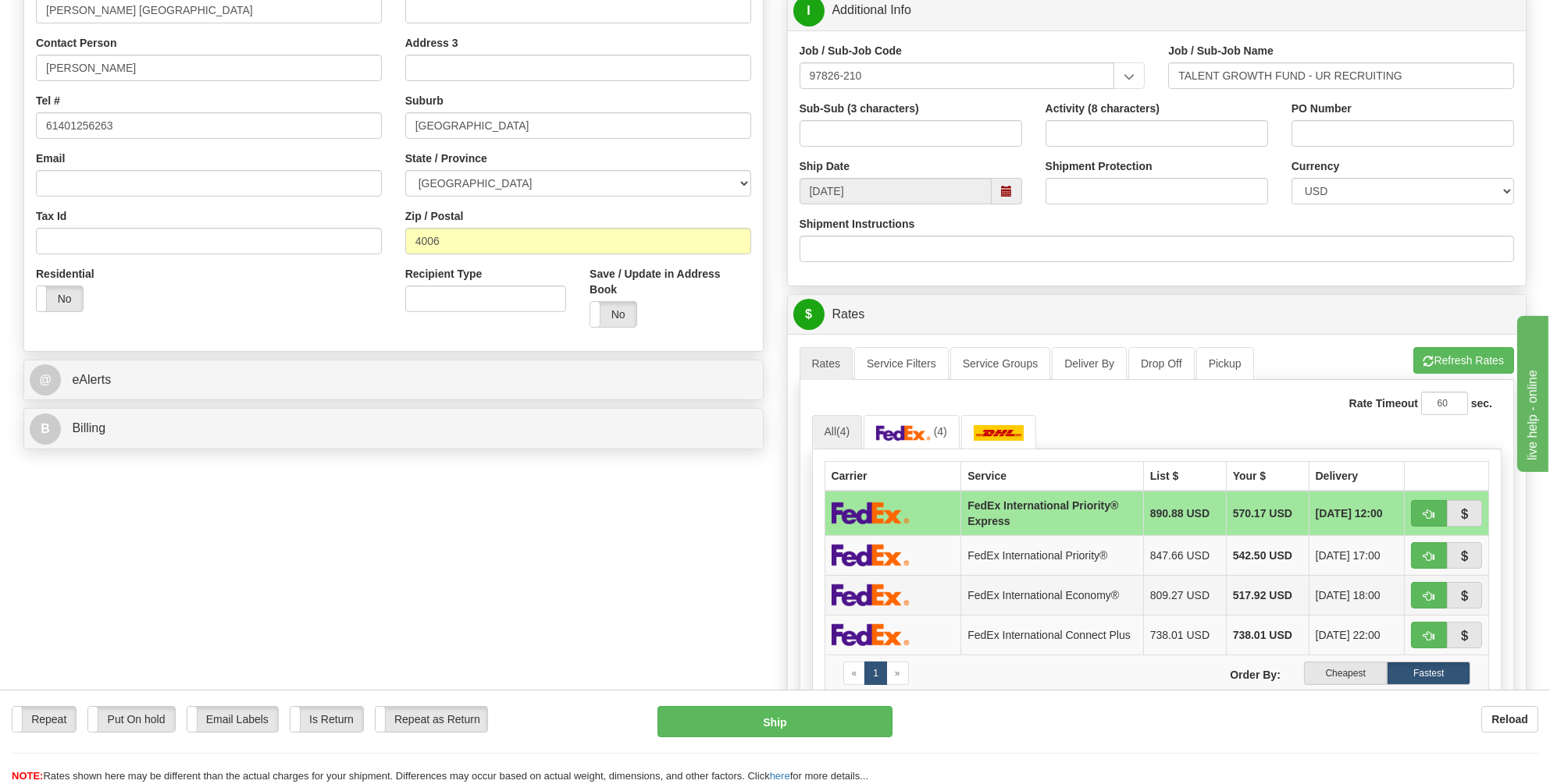
click at [873, 598] on img at bounding box center [871, 595] width 78 height 23
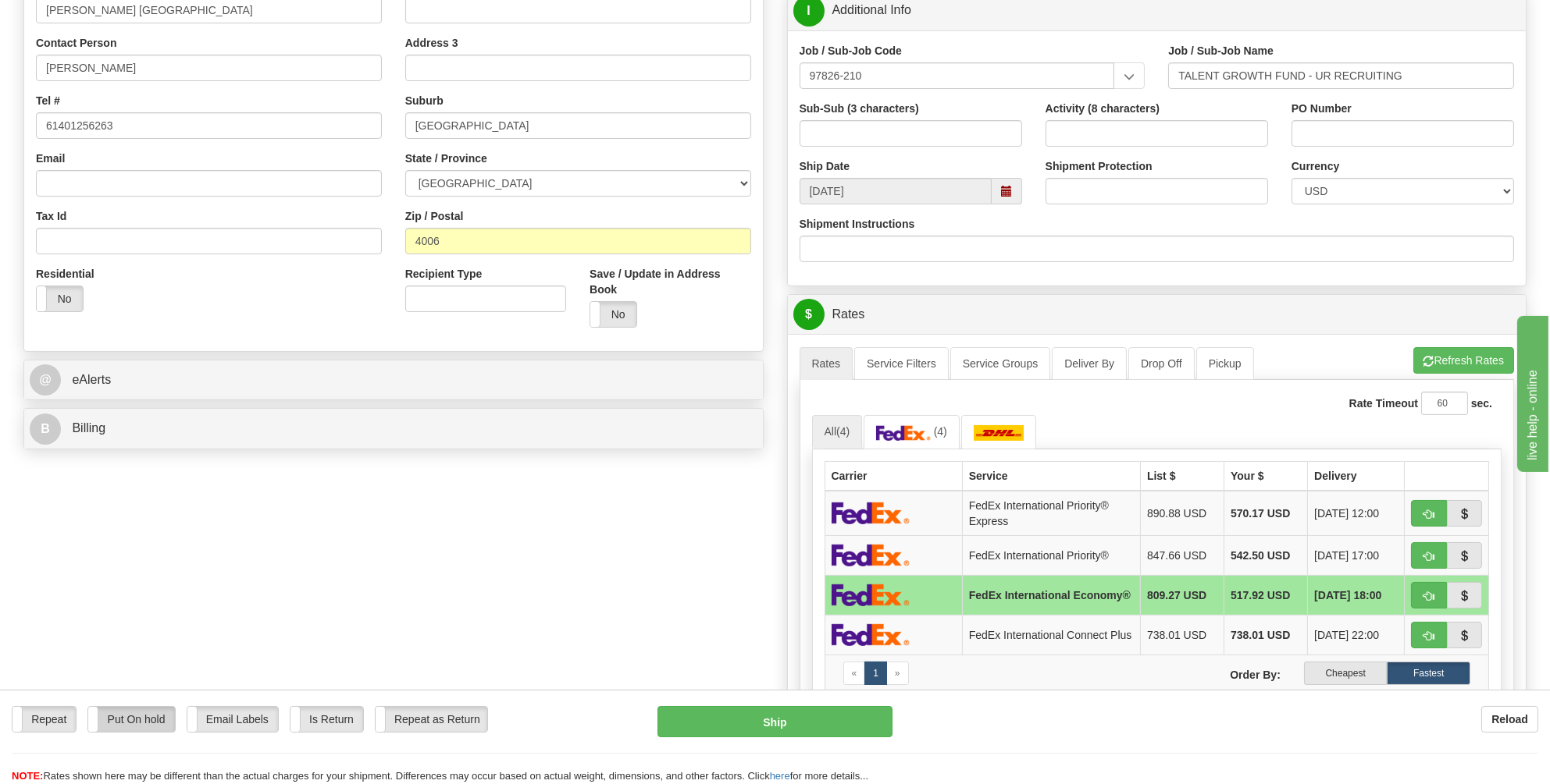
click at [145, 717] on label "Put On hold" at bounding box center [131, 719] width 86 height 25
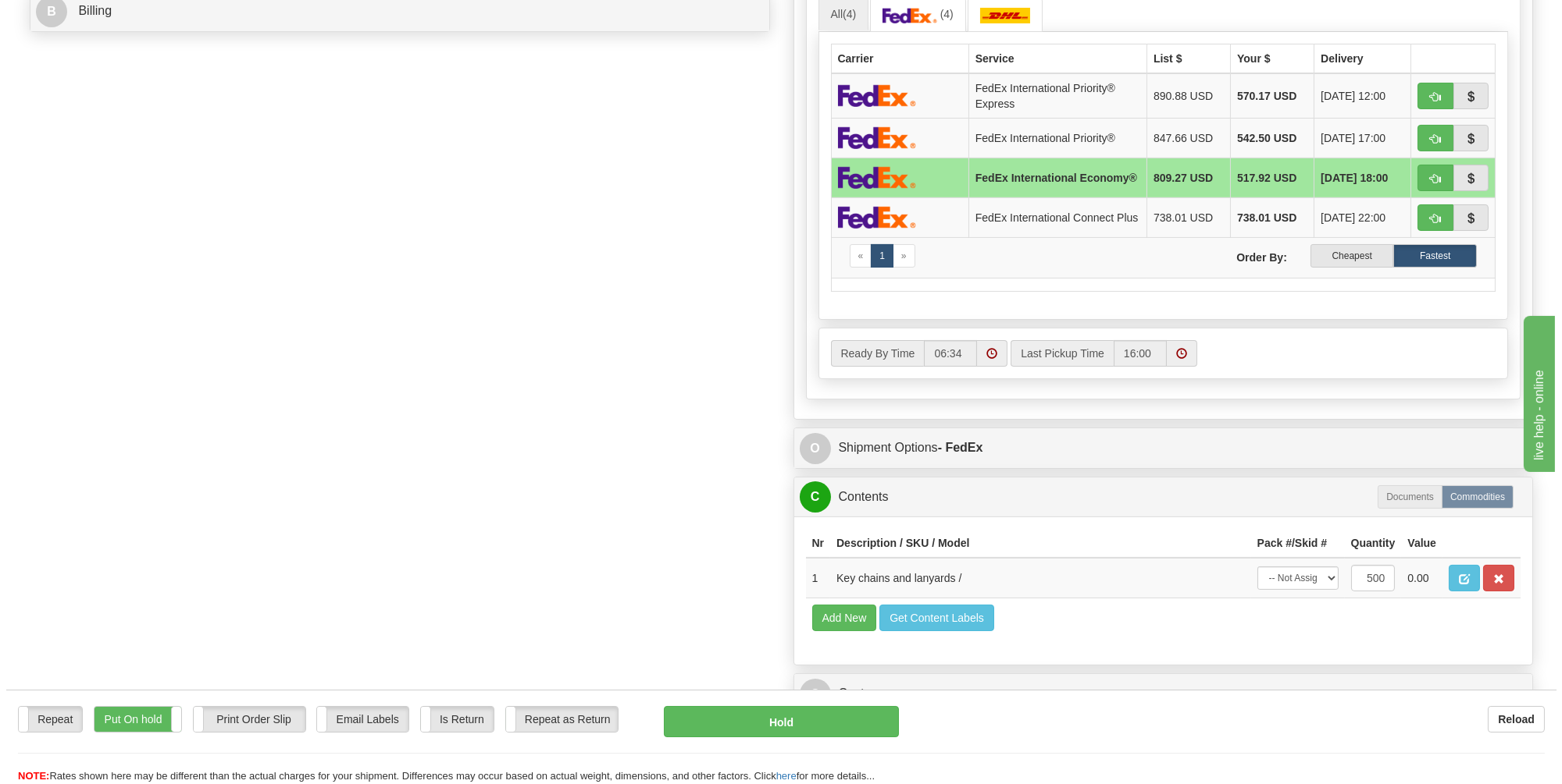
scroll to position [702, 0]
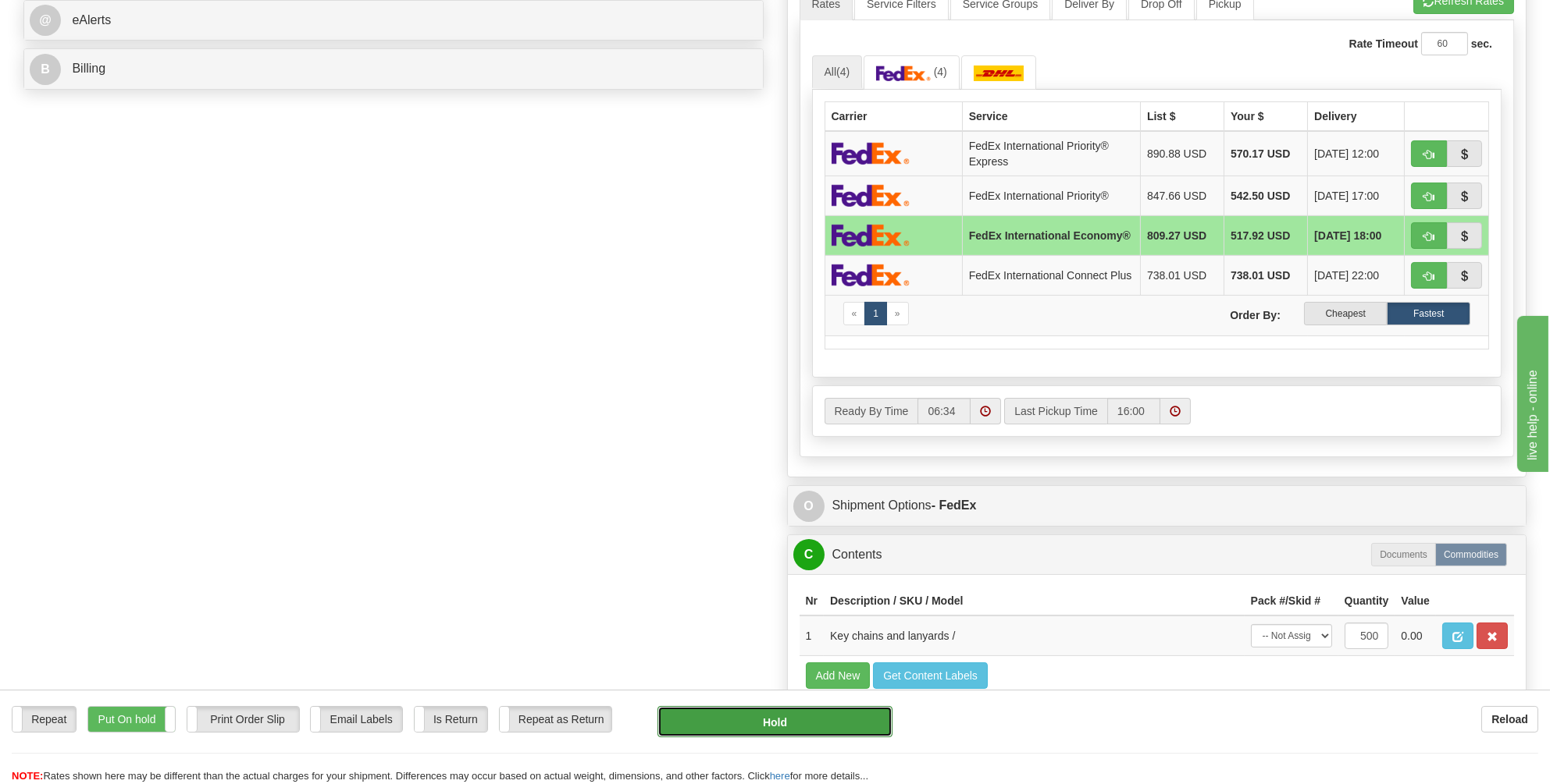
click at [765, 718] on button "Hold" at bounding box center [775, 722] width 235 height 31
type input "03"
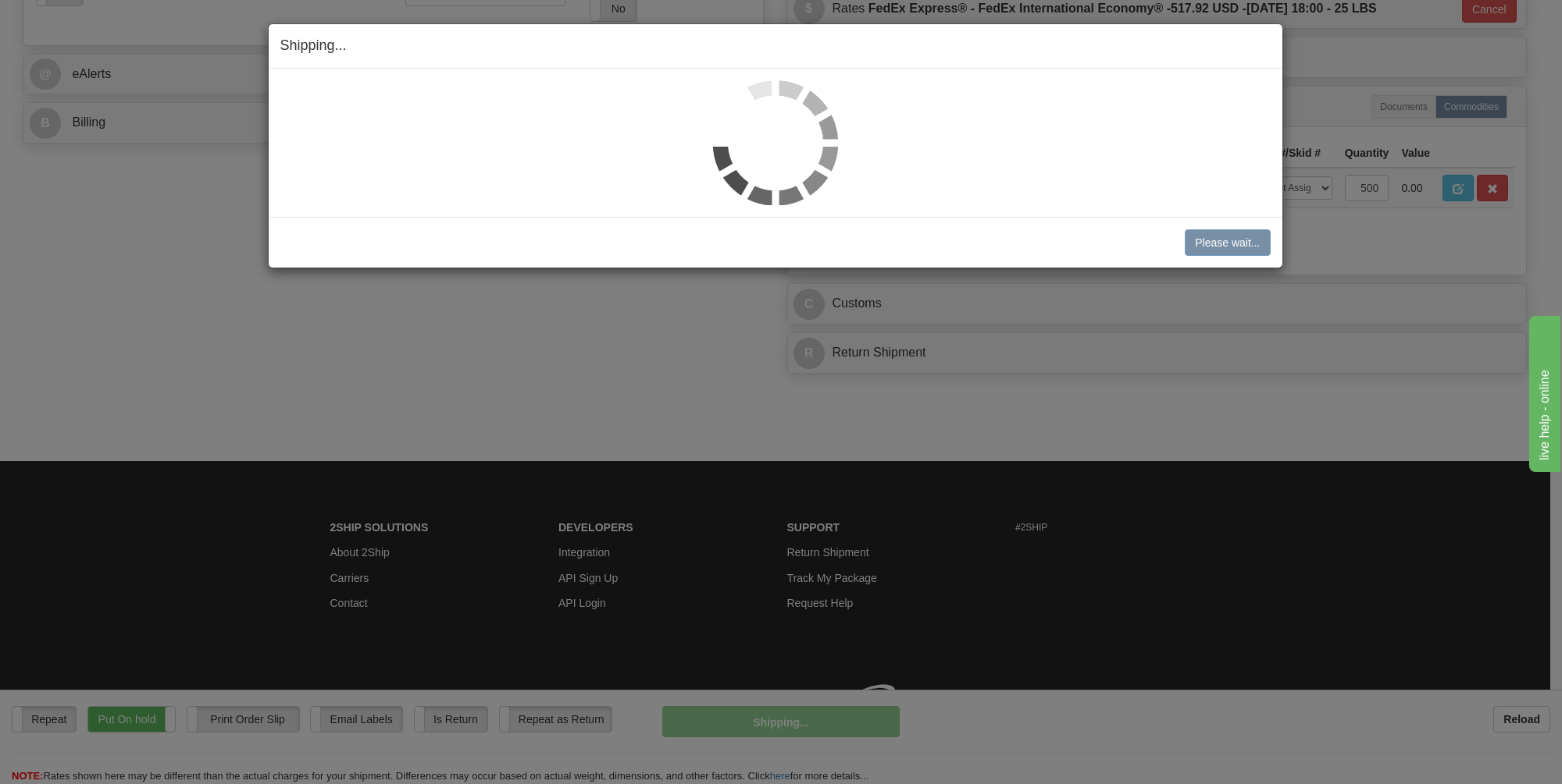
scroll to position [687, 0]
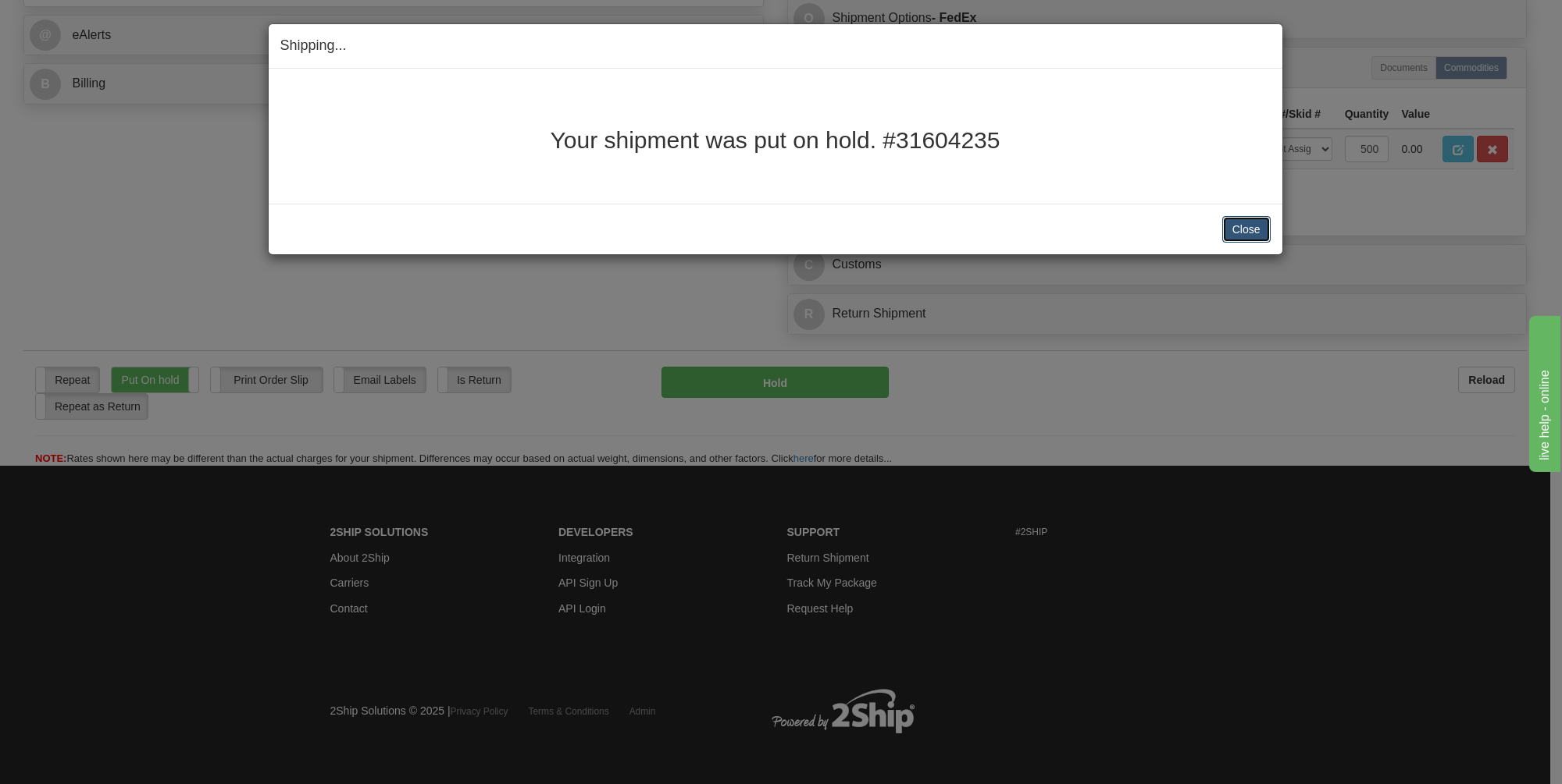
click at [1238, 230] on button "Close" at bounding box center [1246, 229] width 48 height 26
click at [1243, 228] on button "Close" at bounding box center [1246, 229] width 48 height 26
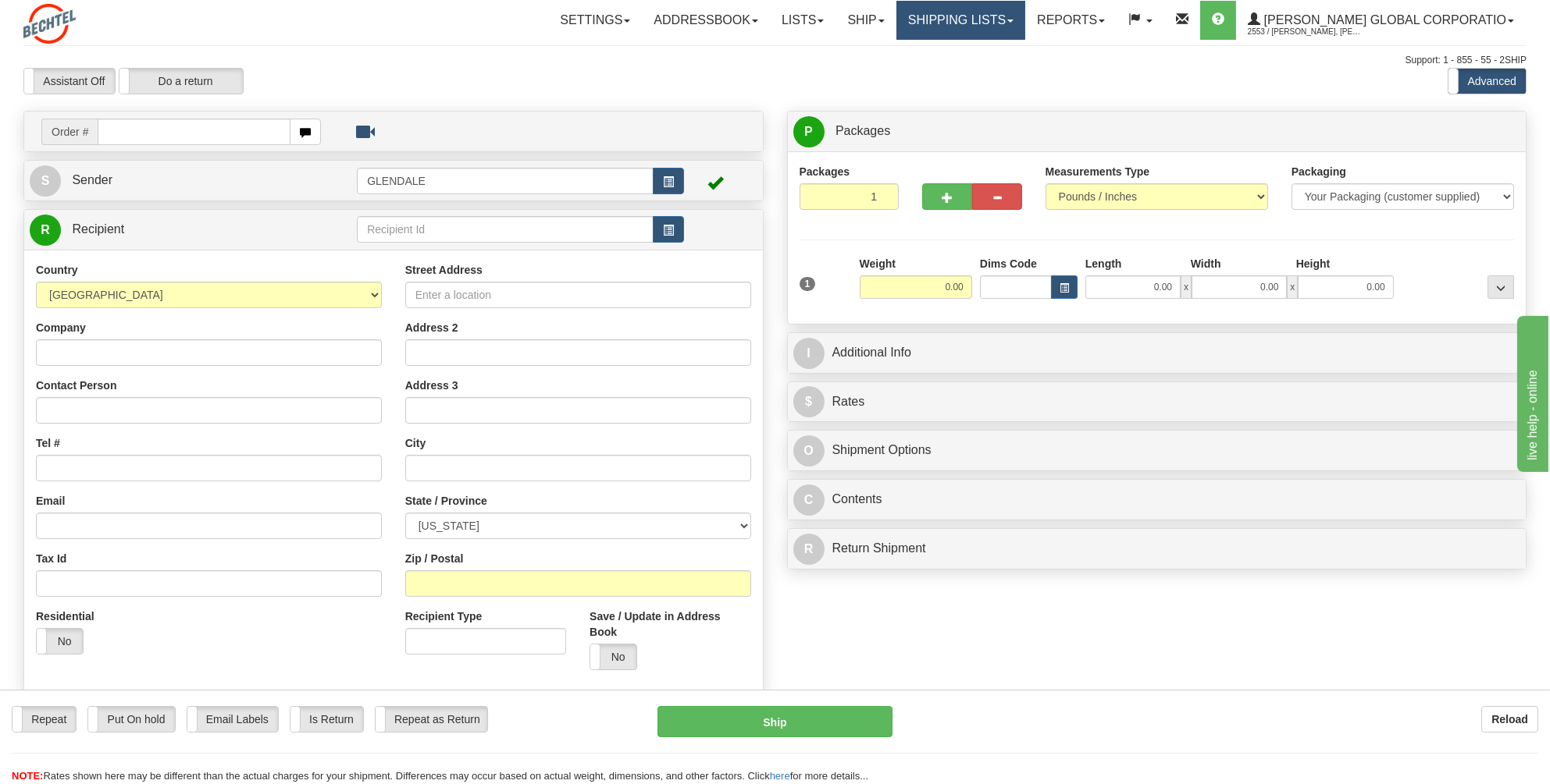
click at [1025, 15] on link "Shipping lists" at bounding box center [961, 20] width 129 height 39
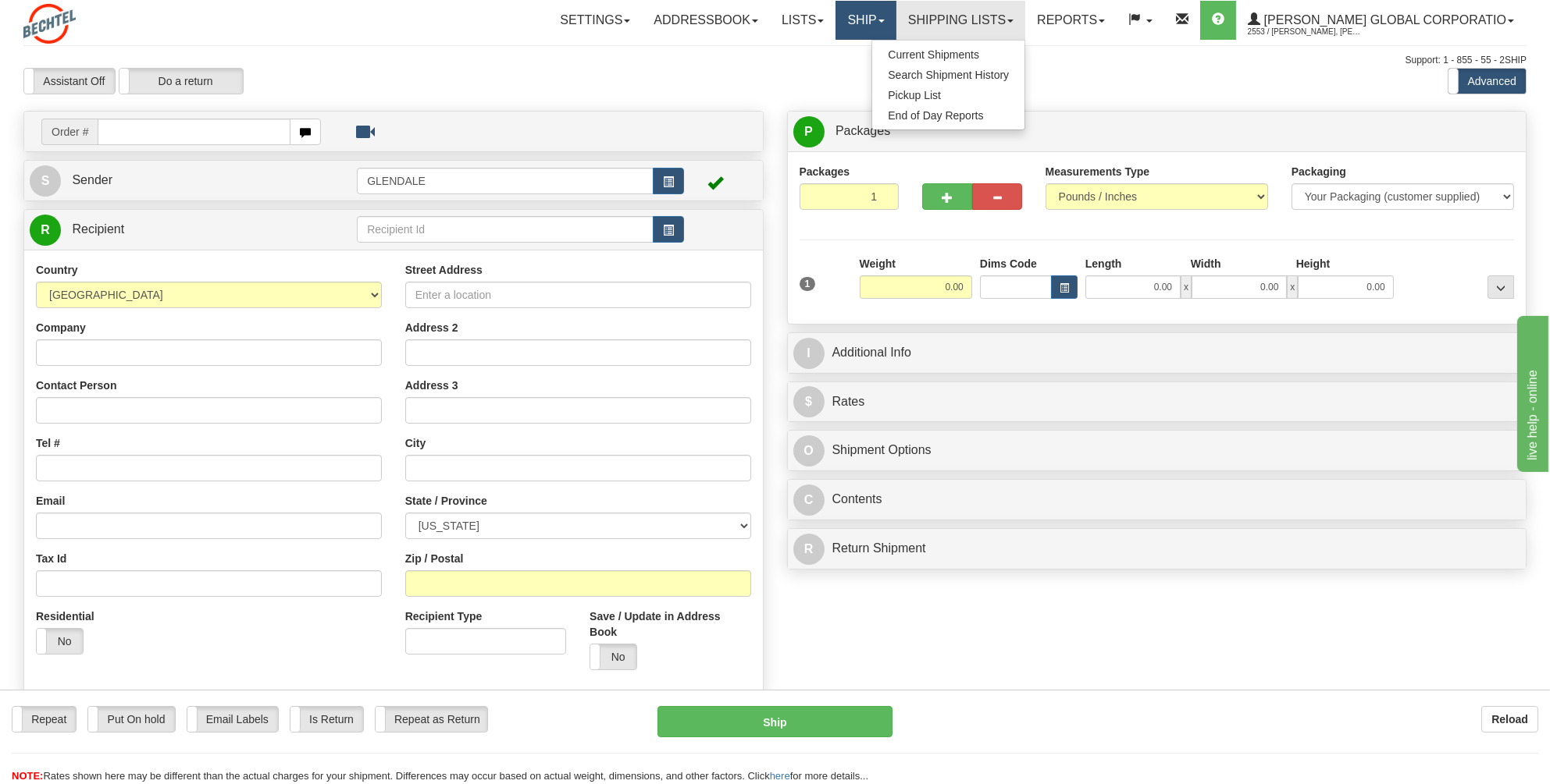
click at [885, 20] on span at bounding box center [881, 21] width 6 height 3
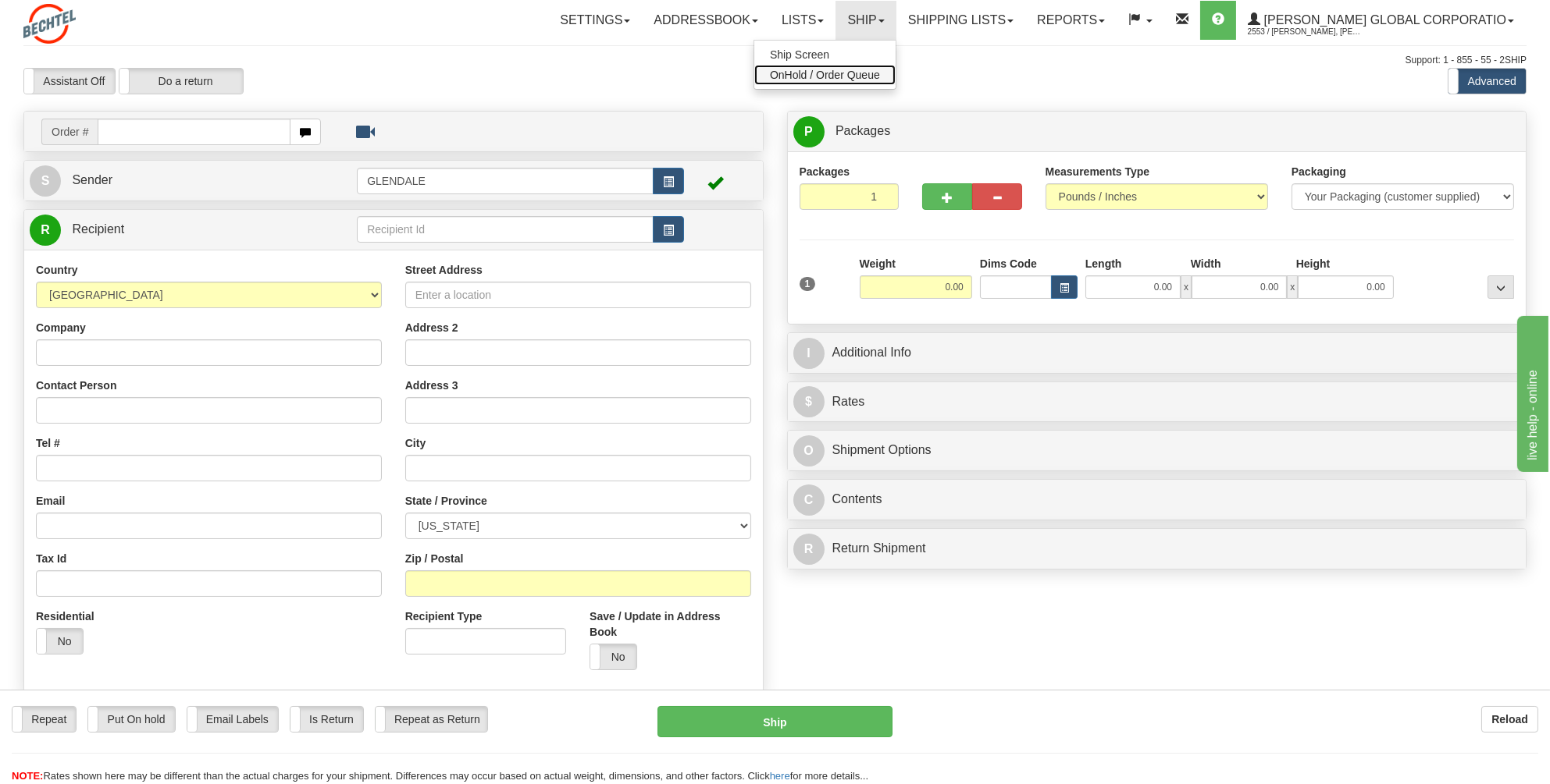
click at [854, 78] on span "OnHold / Order Queue" at bounding box center [825, 75] width 110 height 13
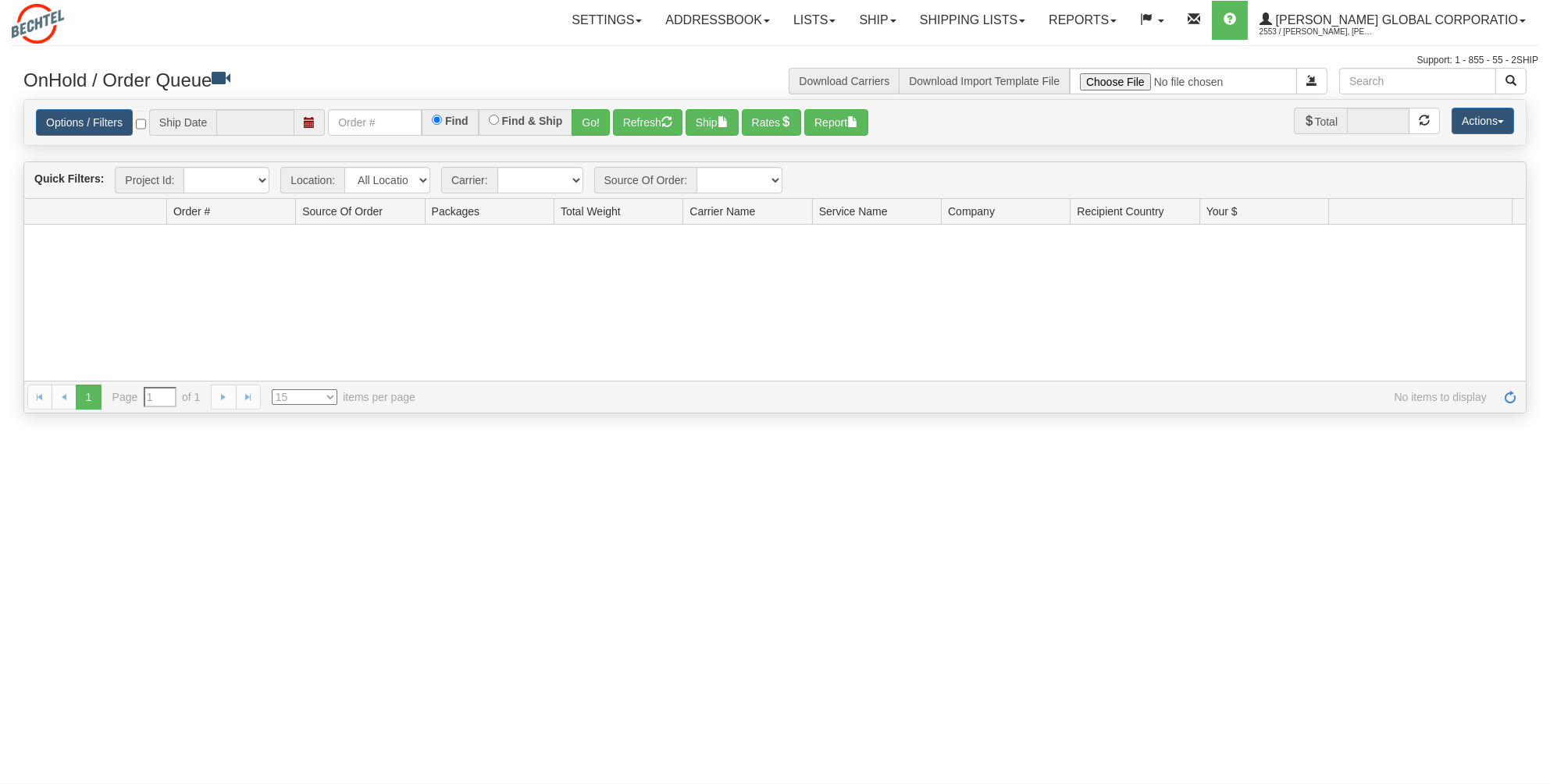
type input "09/11/2025"
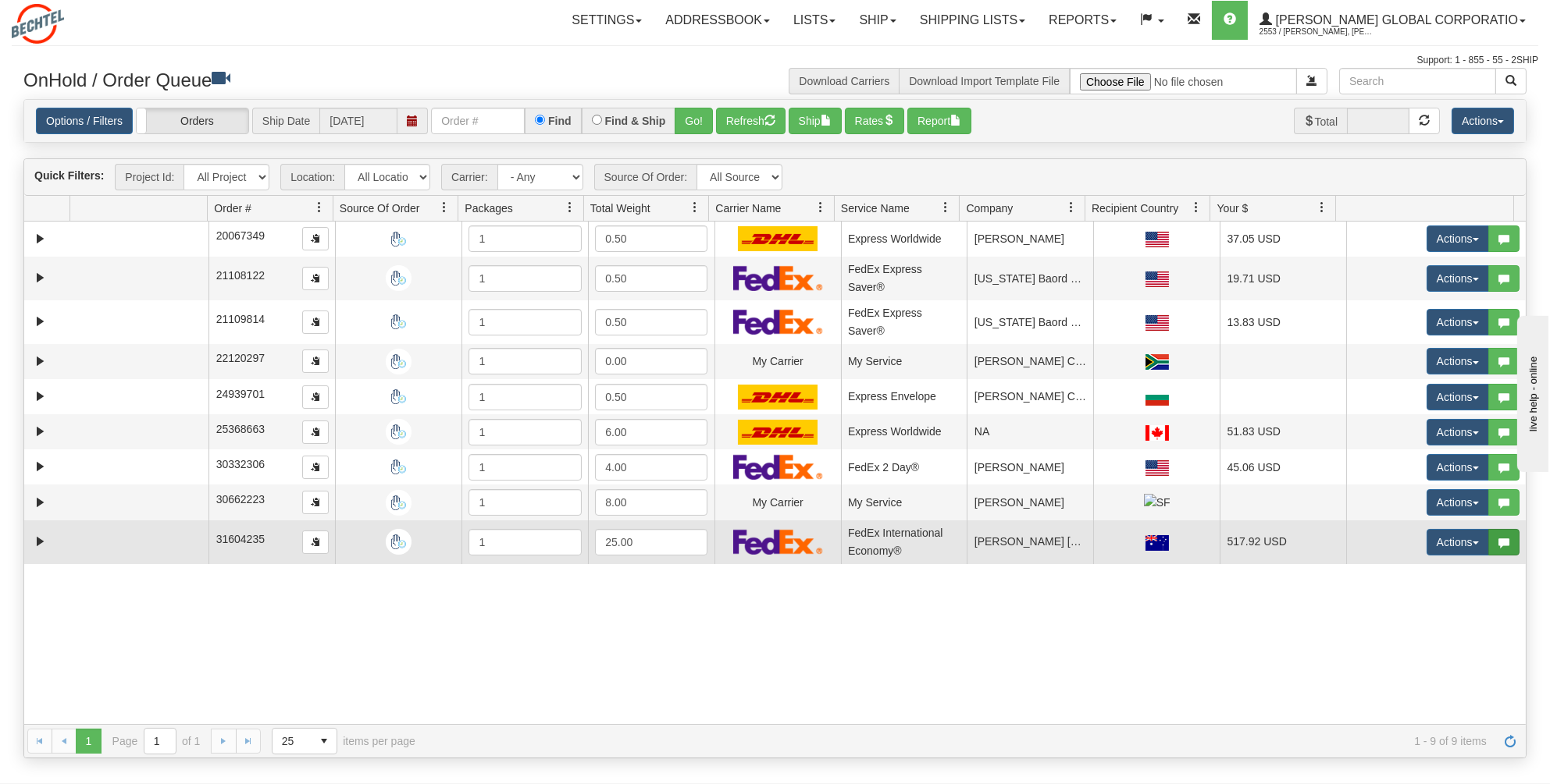
click at [1498, 538] on span "button" at bounding box center [1503, 543] width 11 height 11
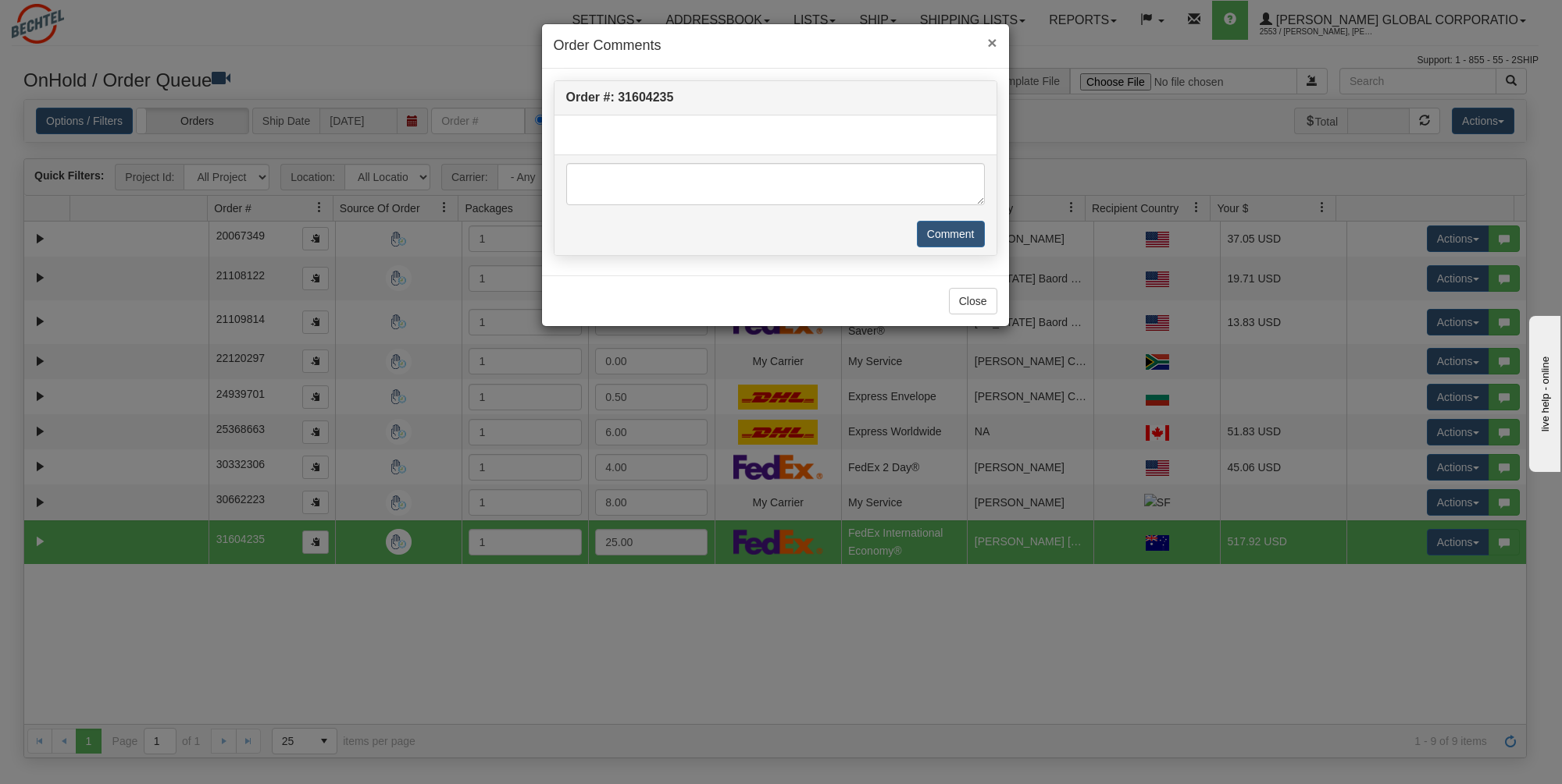
click at [993, 38] on span "×" at bounding box center [991, 42] width 9 height 18
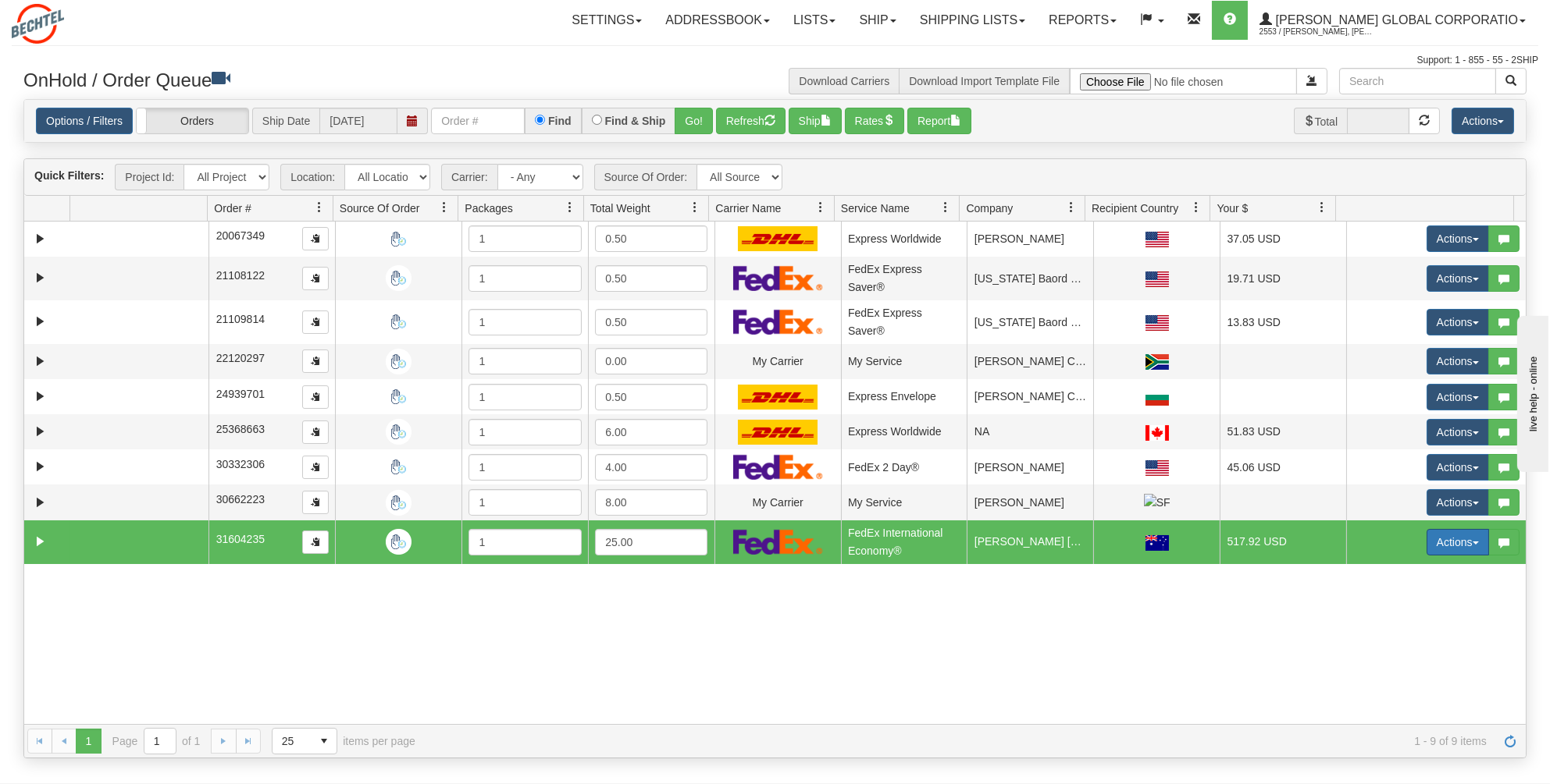
click at [1465, 536] on button "Actions" at bounding box center [1458, 542] width 63 height 26
click at [1382, 566] on span "Open" at bounding box center [1398, 572] width 37 height 13
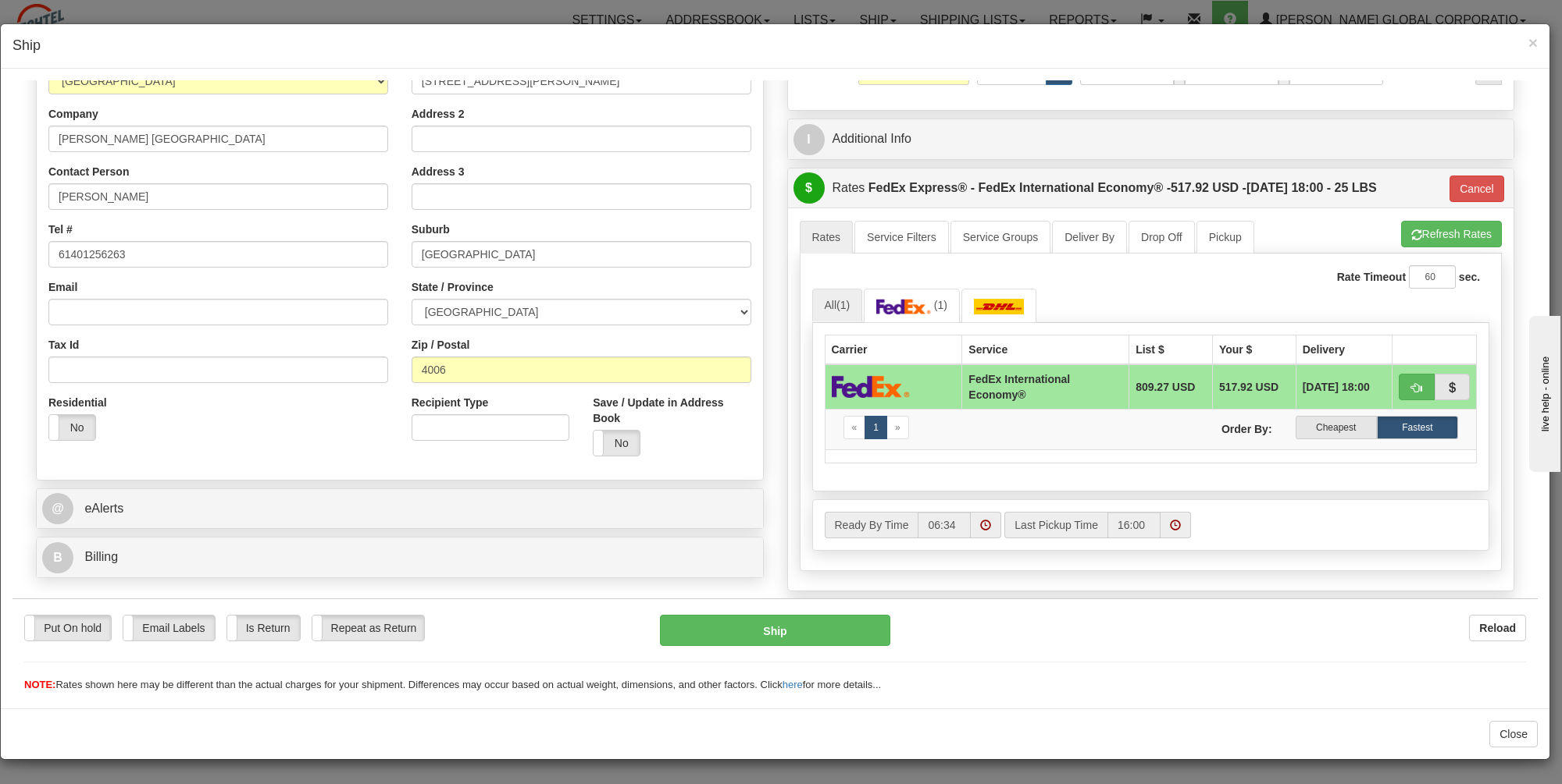
scroll to position [234, 0]
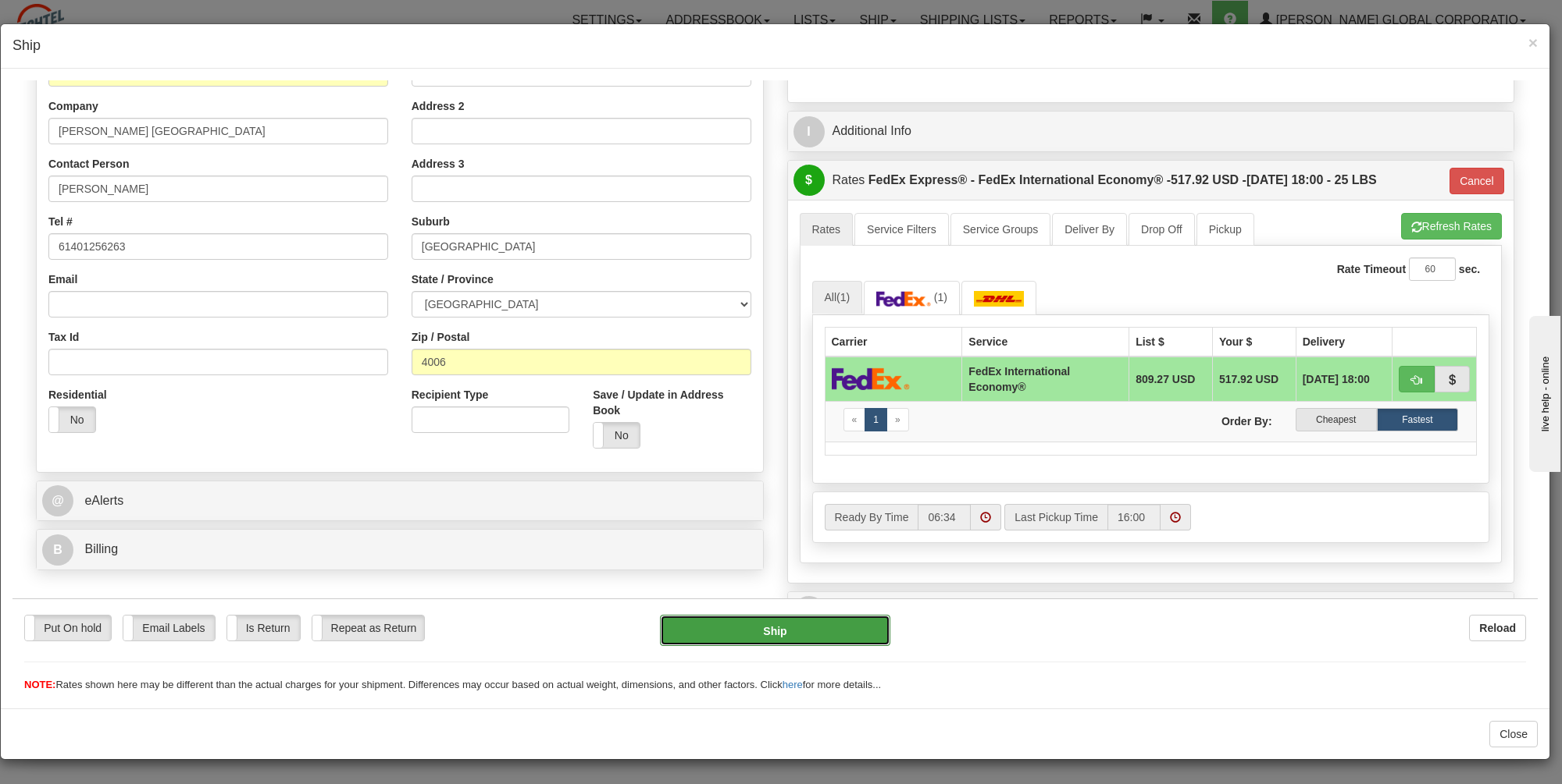
click at [768, 625] on button "Ship" at bounding box center [774, 629] width 230 height 31
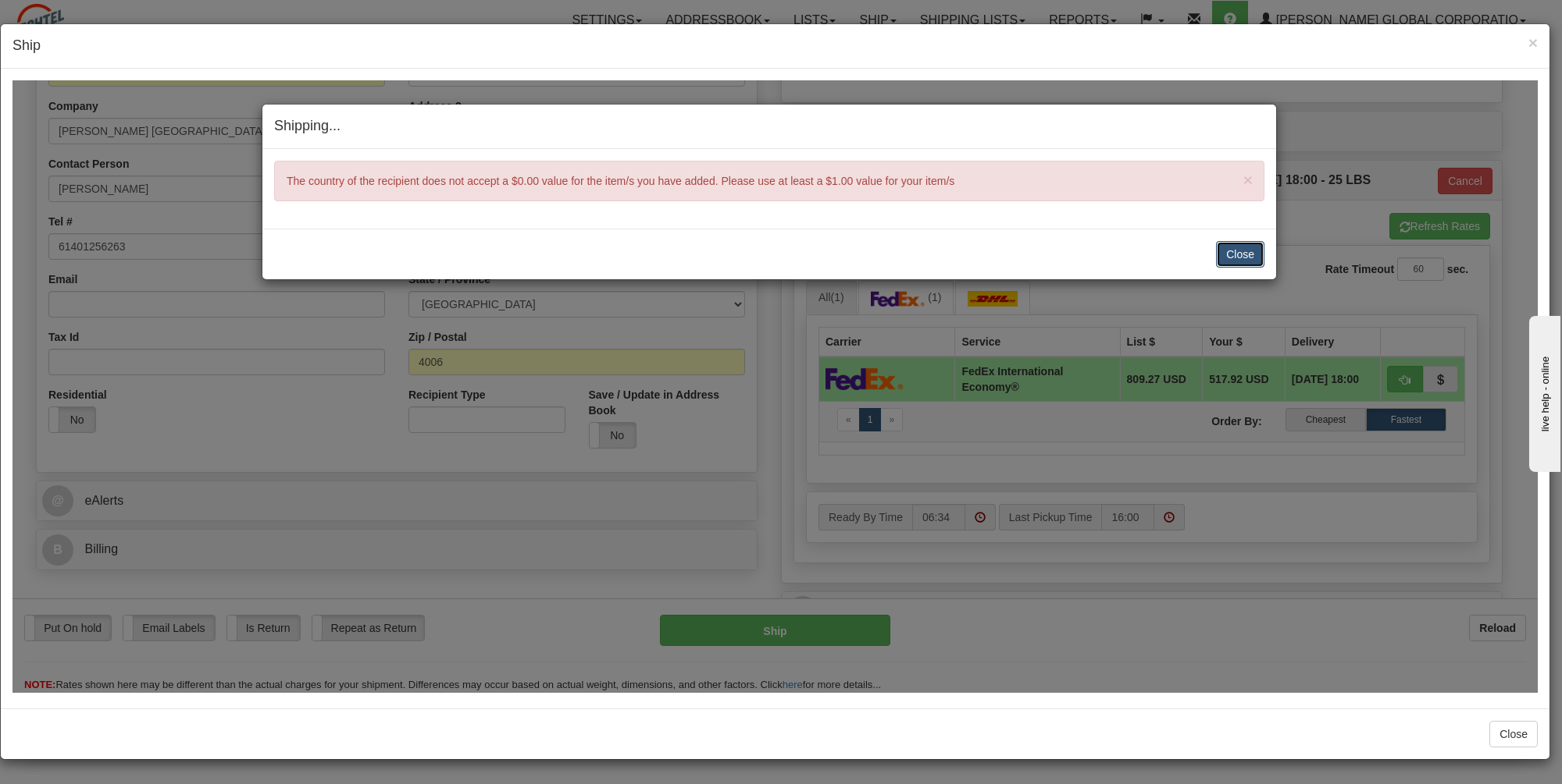
click at [1242, 250] on button "Close" at bounding box center [1240, 253] width 48 height 26
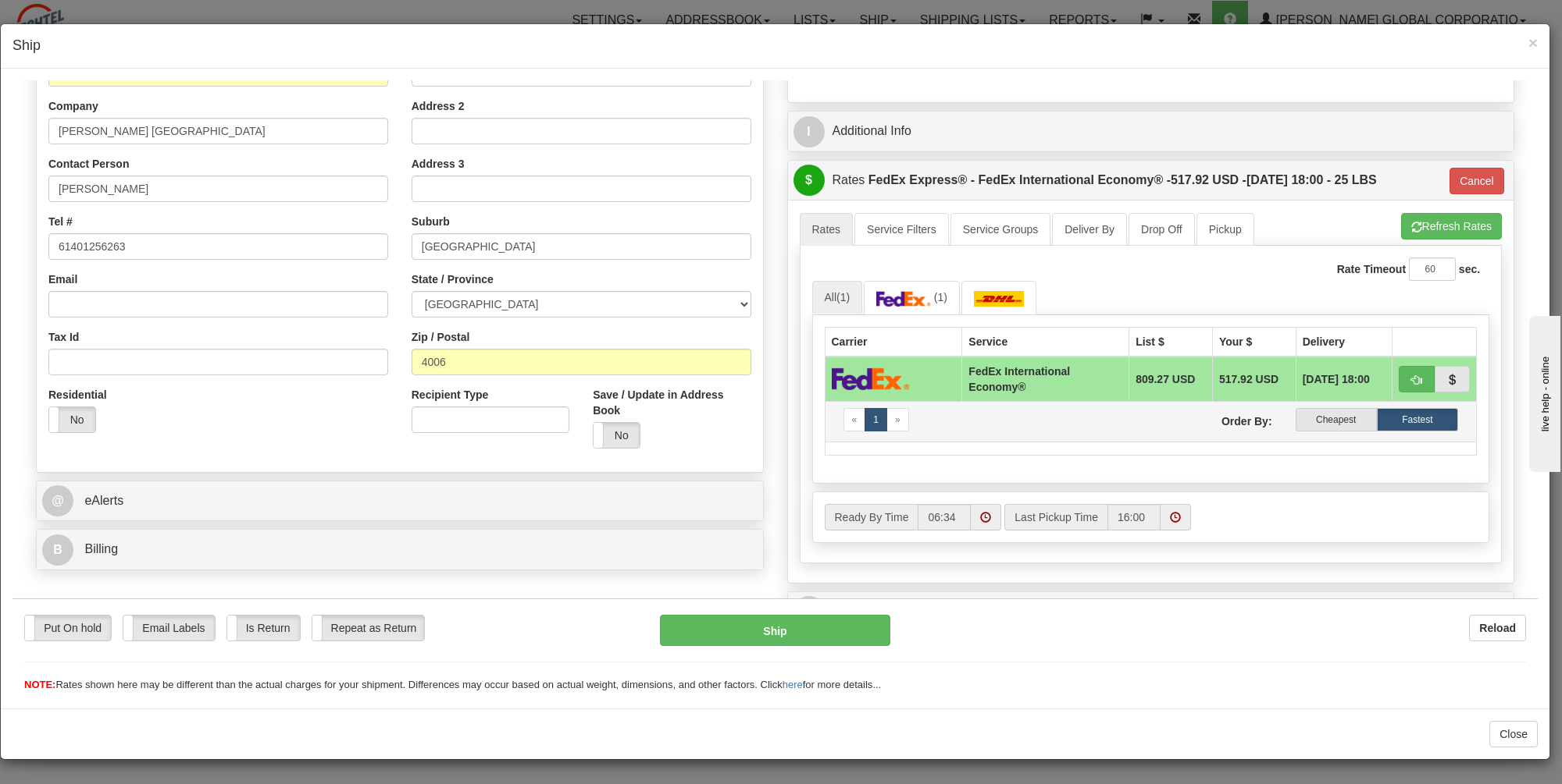
scroll to position [402, 0]
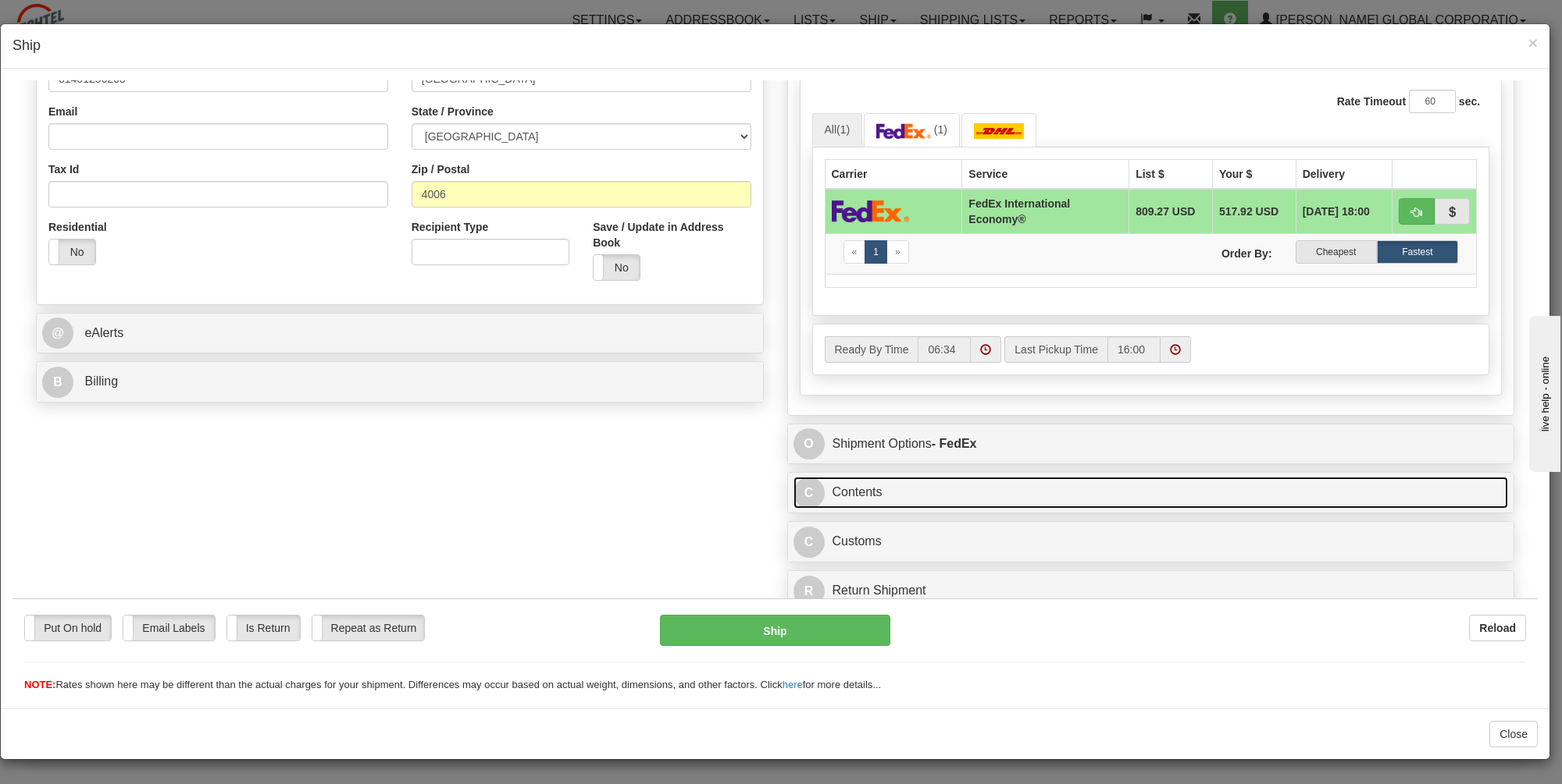
click at [846, 476] on link "C Contents" at bounding box center [1152, 492] width 716 height 32
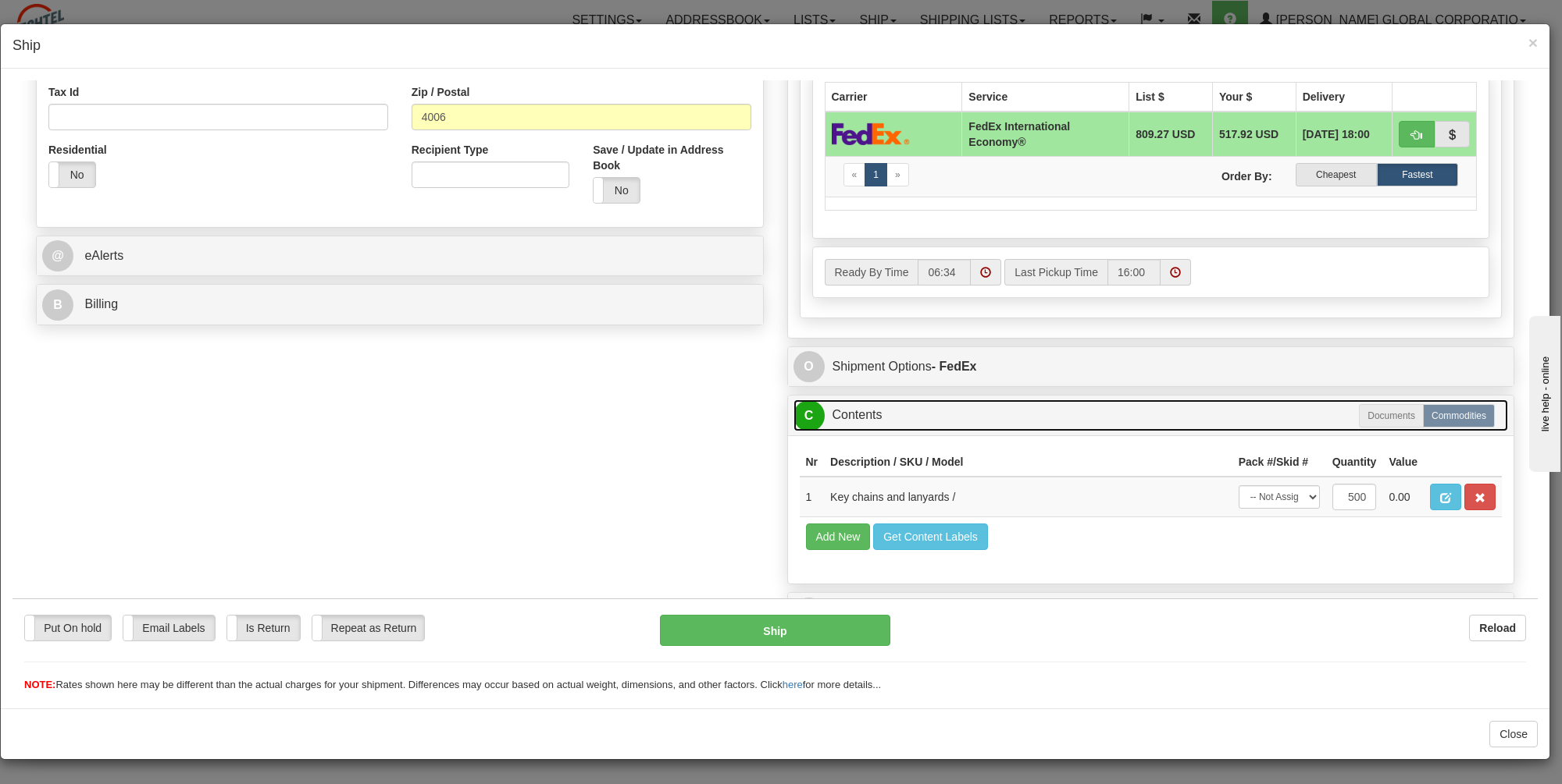
scroll to position [550, 0]
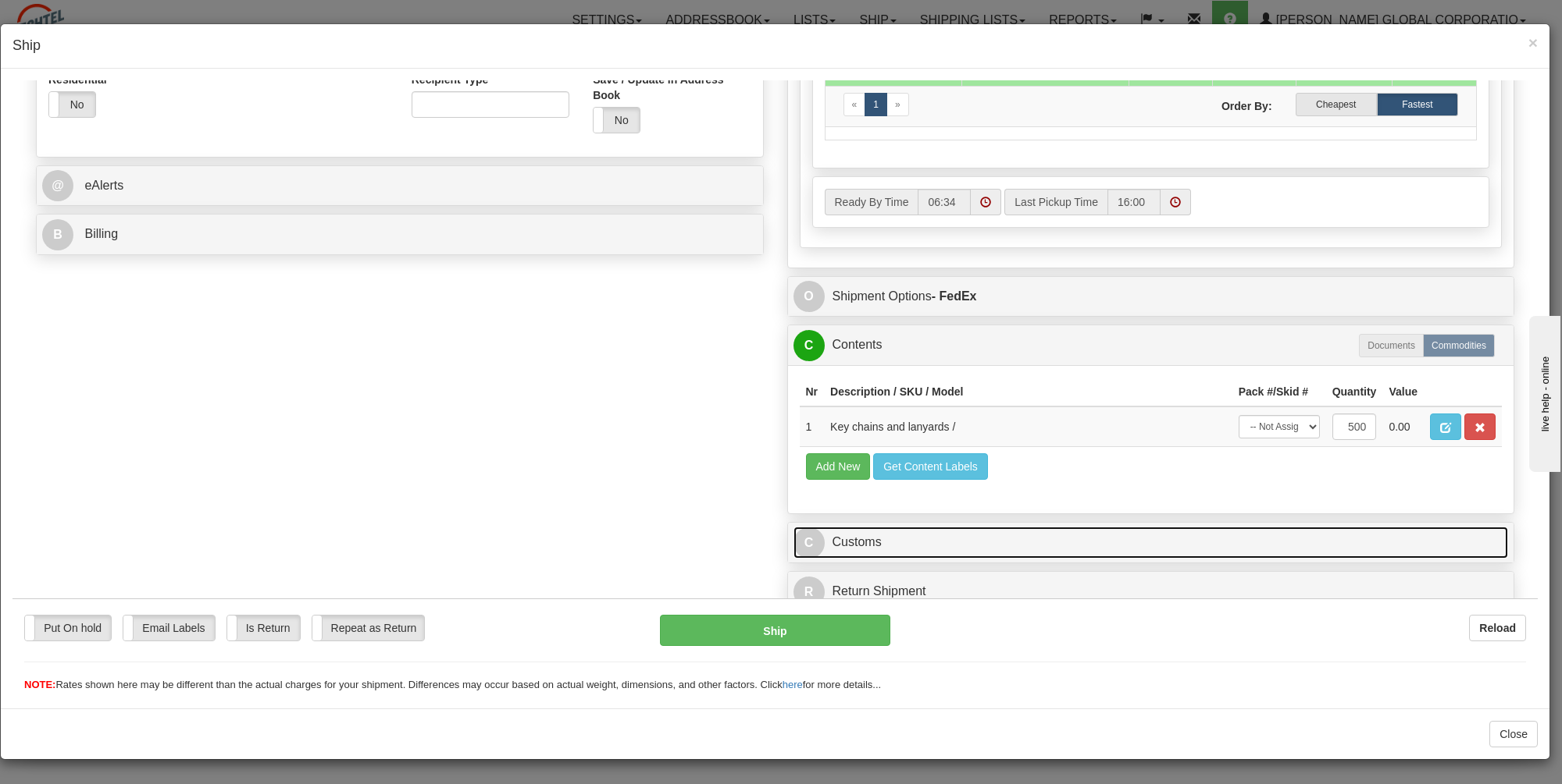
click at [841, 536] on link "C Customs" at bounding box center [1152, 542] width 716 height 32
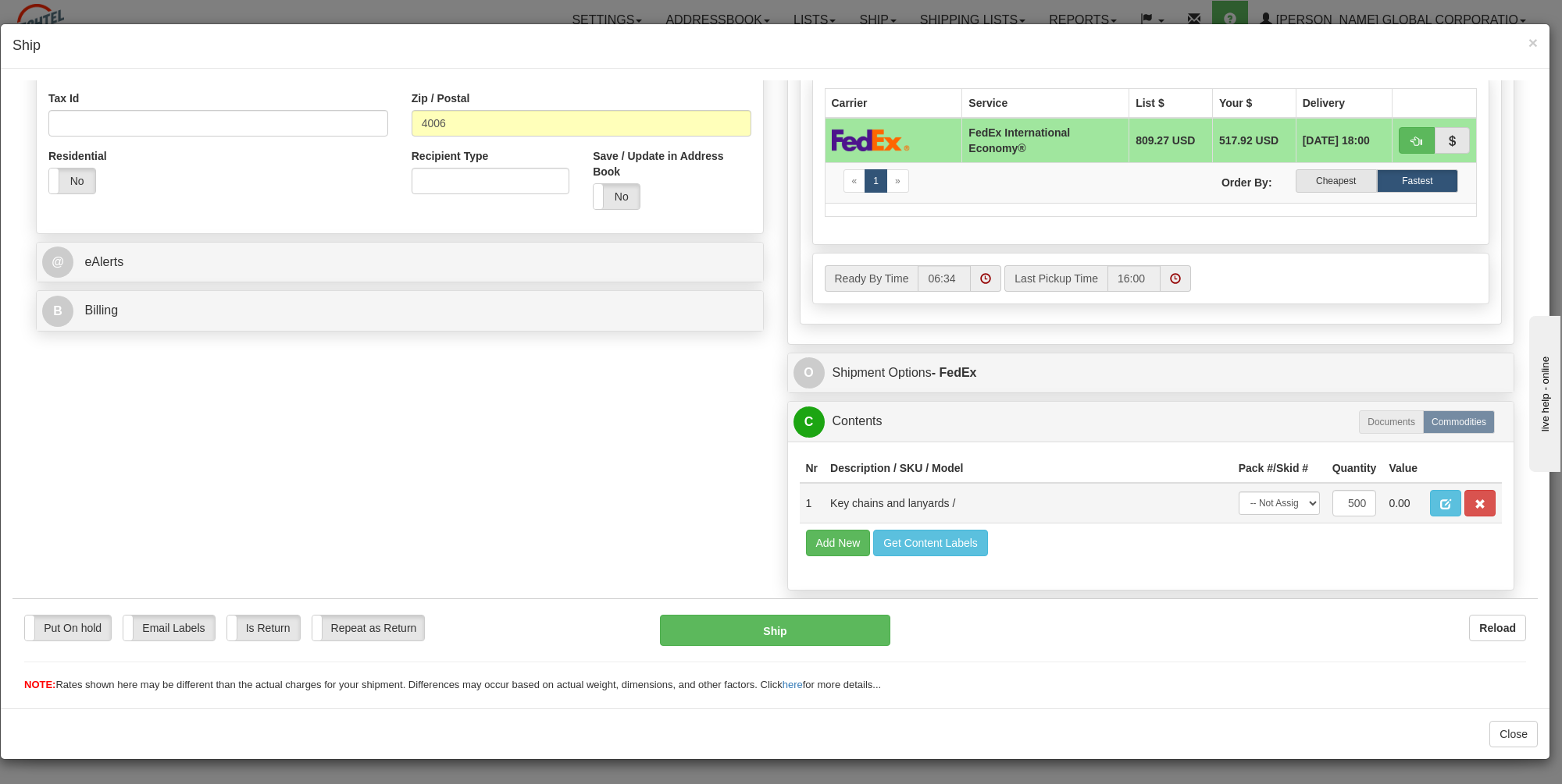
scroll to position [471, 0]
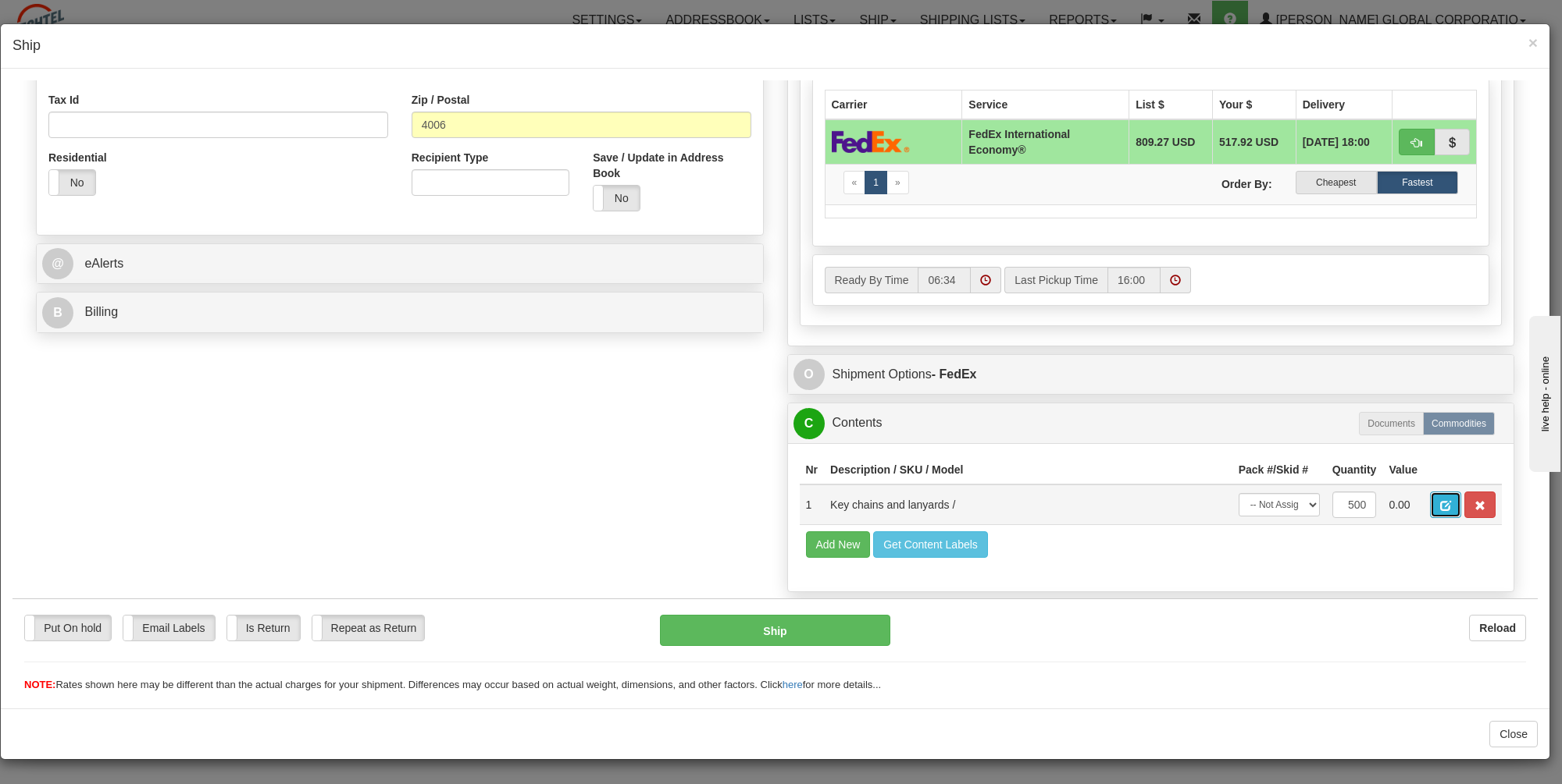
click at [1440, 500] on span "button" at bounding box center [1445, 505] width 11 height 10
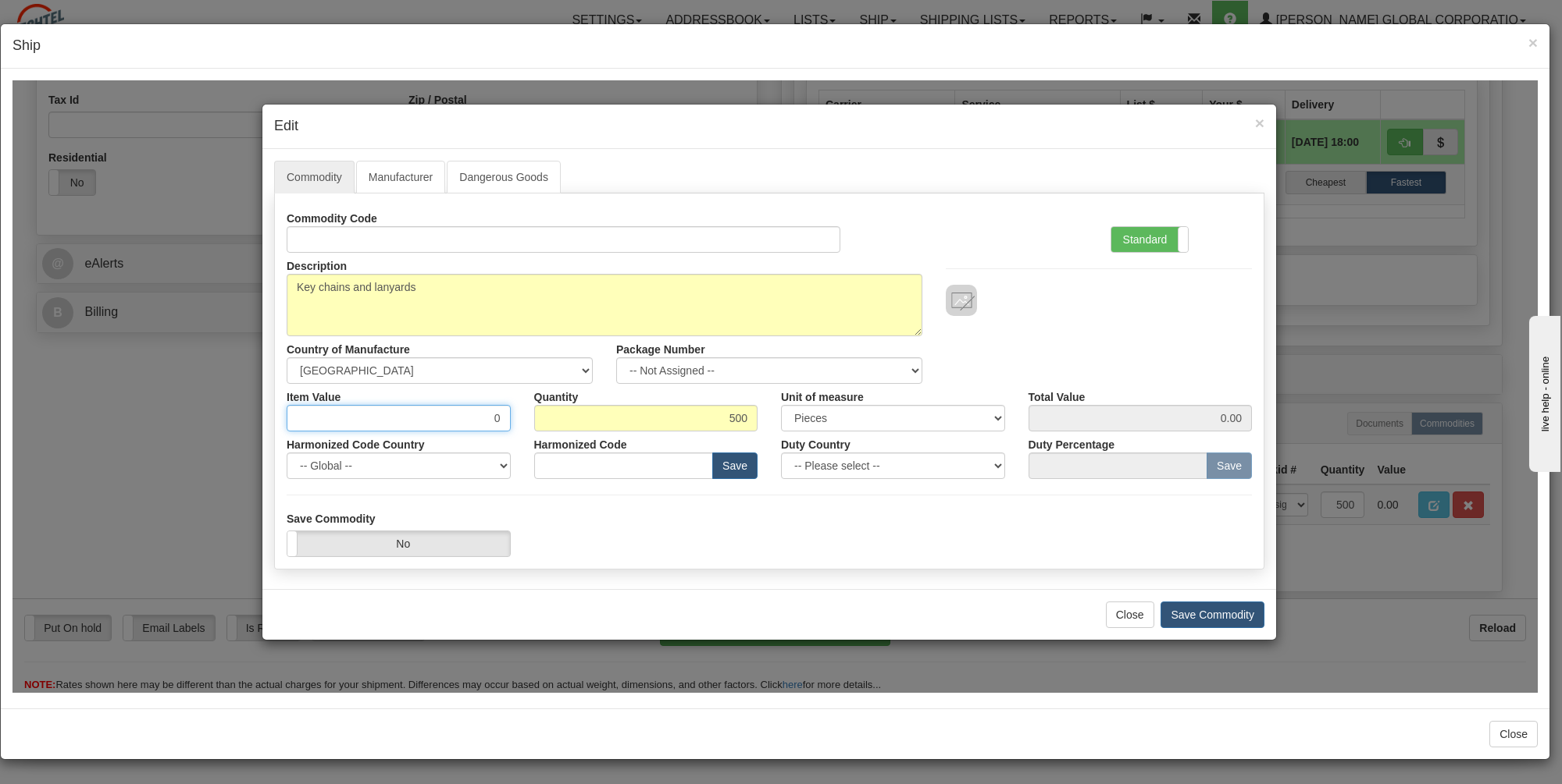
drag, startPoint x: 502, startPoint y: 415, endPoint x: 494, endPoint y: 412, distance: 8.5
click at [494, 412] on input "0" at bounding box center [399, 417] width 224 height 26
type input "1.70"
type input "850.00"
click at [1196, 611] on button "Save Commodity" at bounding box center [1212, 613] width 104 height 26
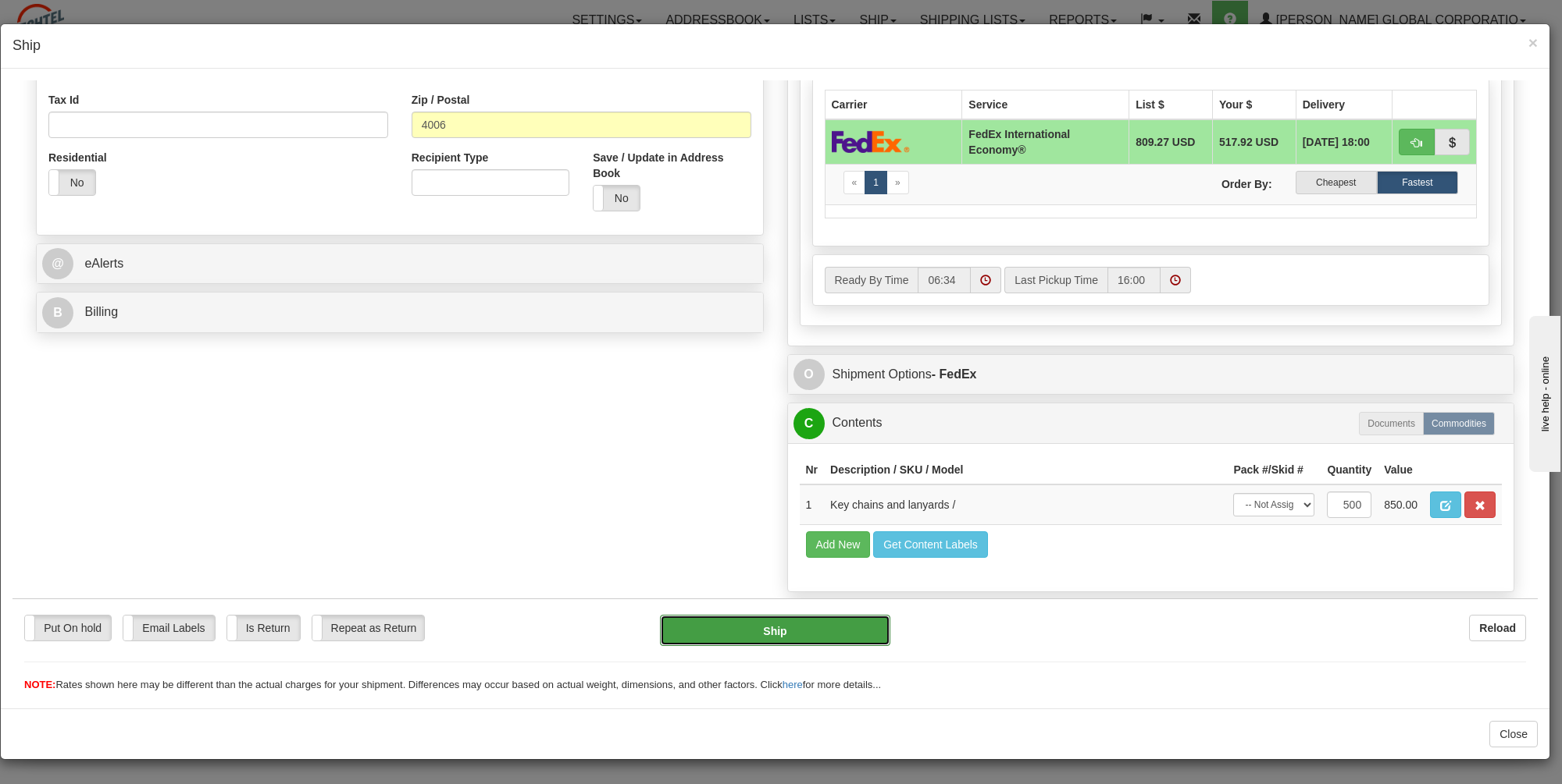
click at [775, 629] on button "Ship" at bounding box center [774, 629] width 230 height 31
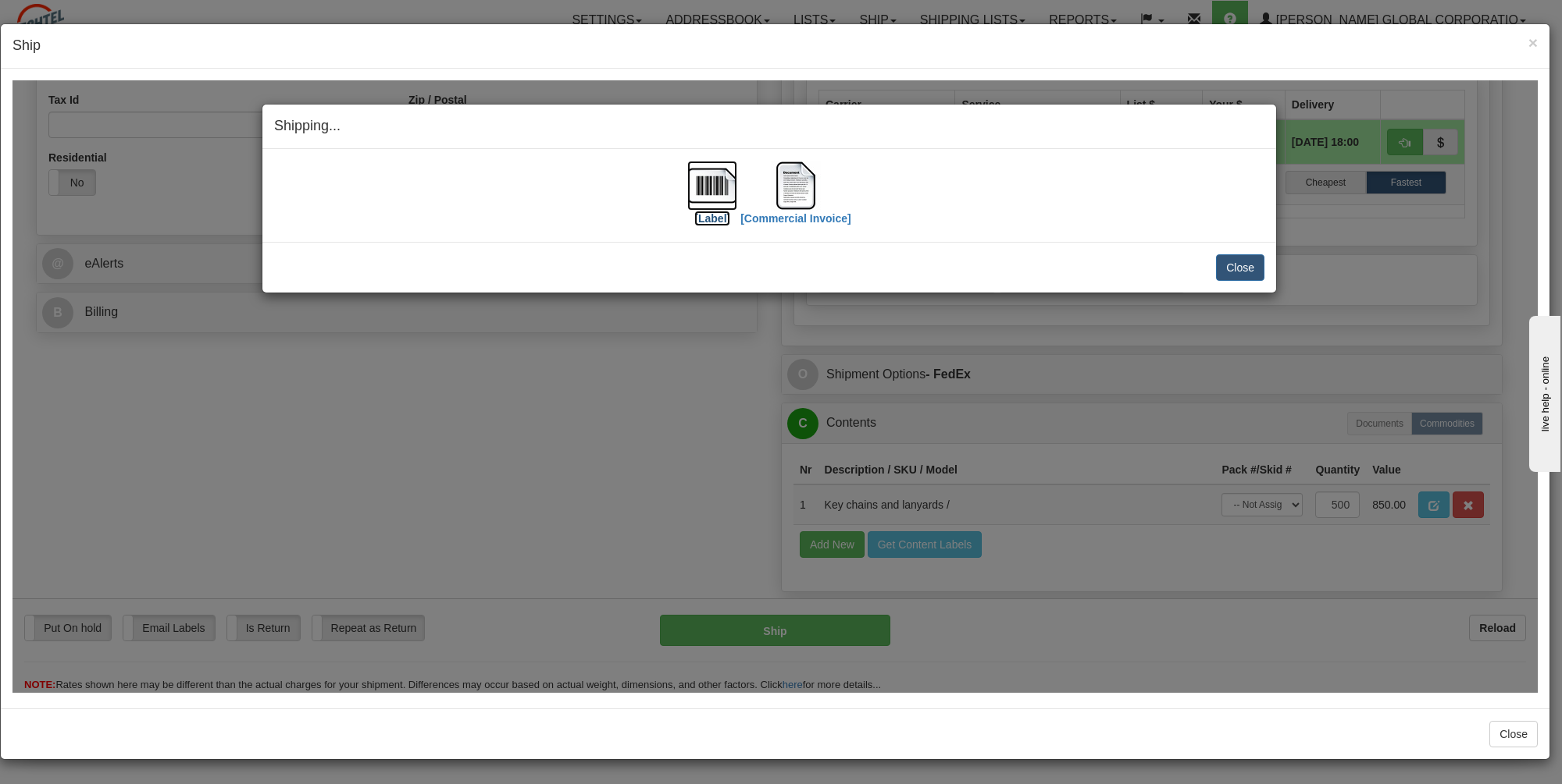
click at [705, 185] on img at bounding box center [712, 184] width 50 height 50
click at [789, 188] on img at bounding box center [795, 184] width 50 height 50
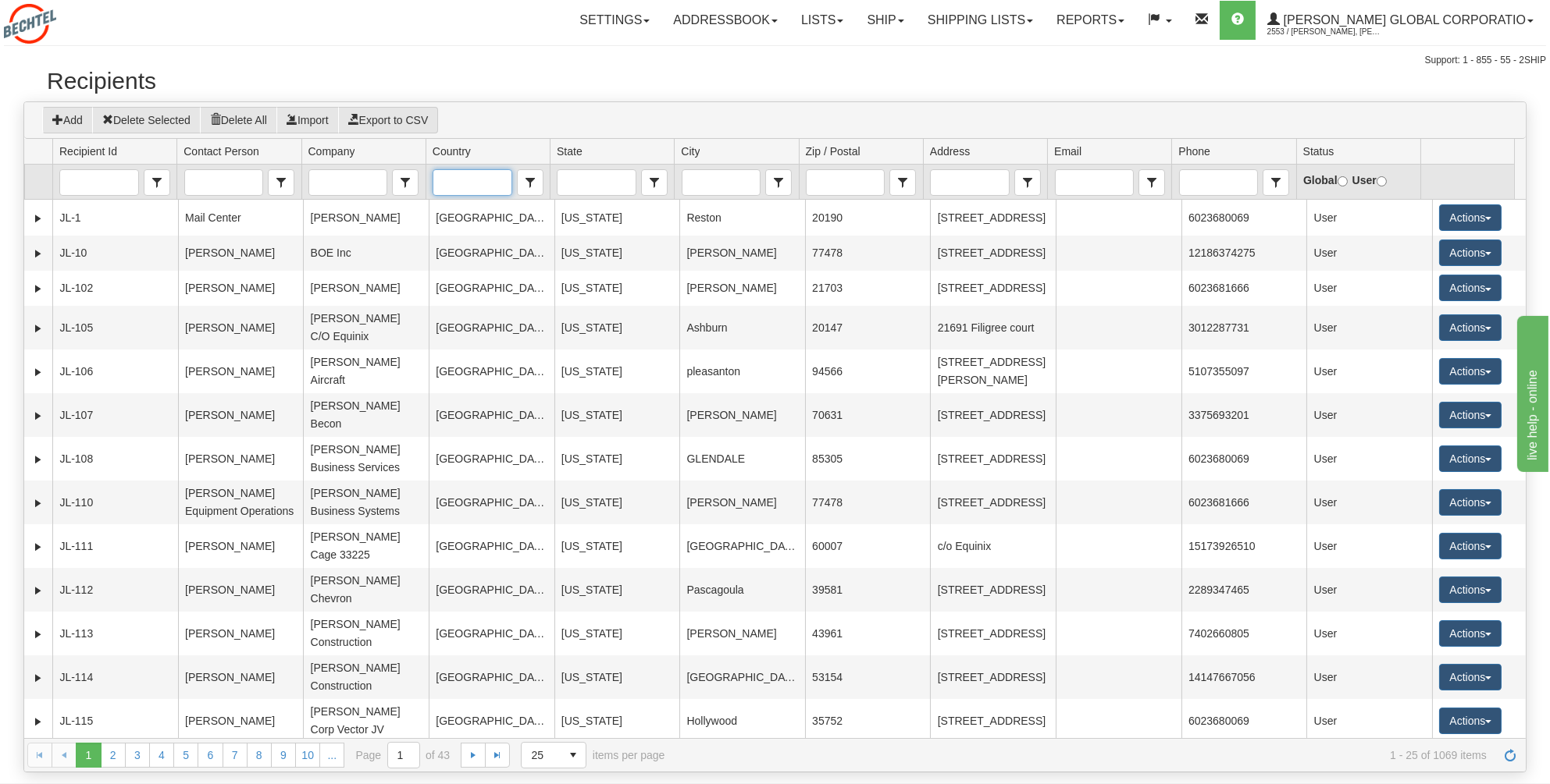
click at [442, 175] on input "Country" at bounding box center [472, 182] width 77 height 25
type input "s"
click at [454, 200] on span "[GEOGRAPHIC_DATA]" at bounding box center [496, 206] width 114 height 15
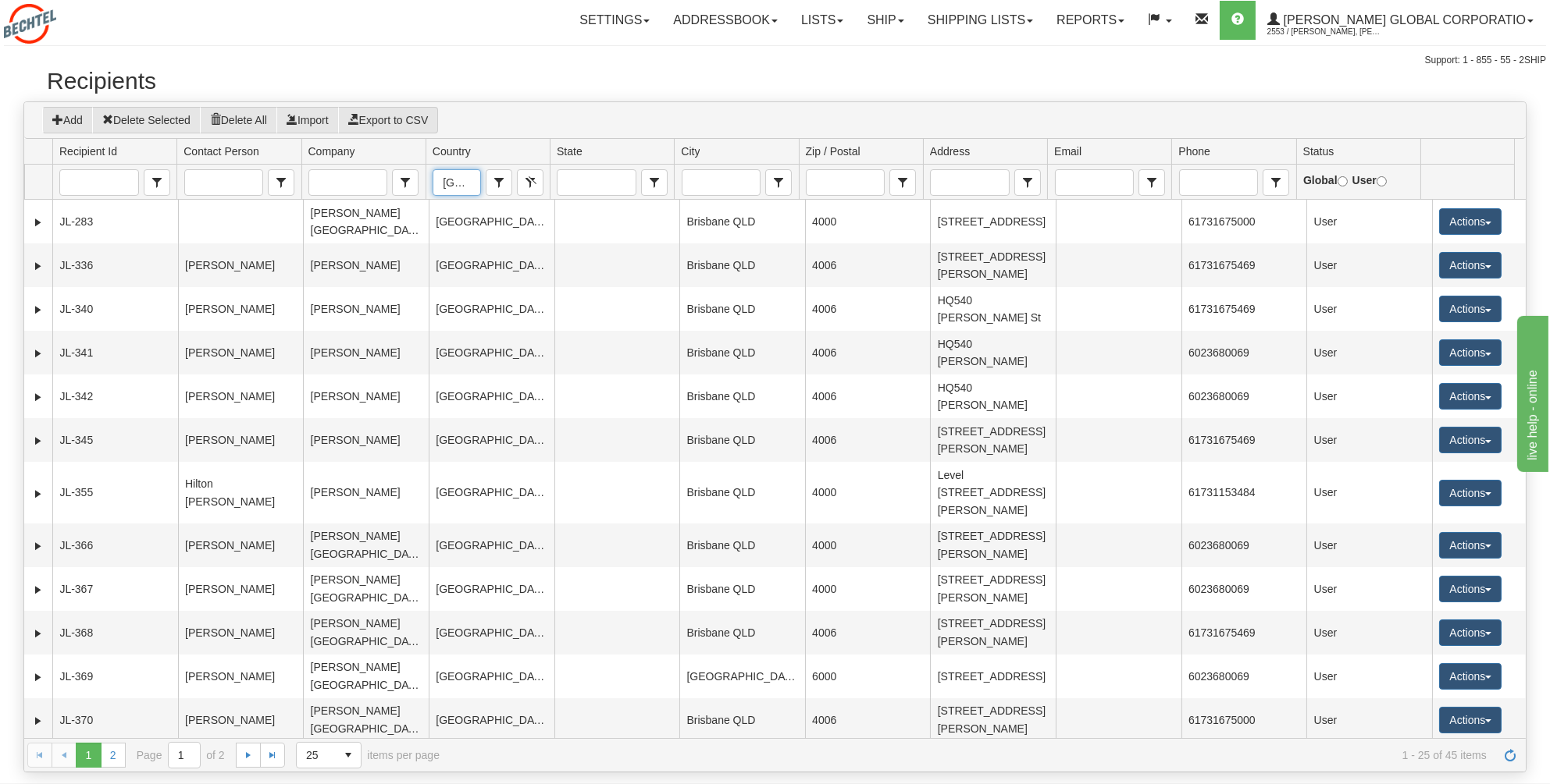
type input "[GEOGRAPHIC_DATA]"
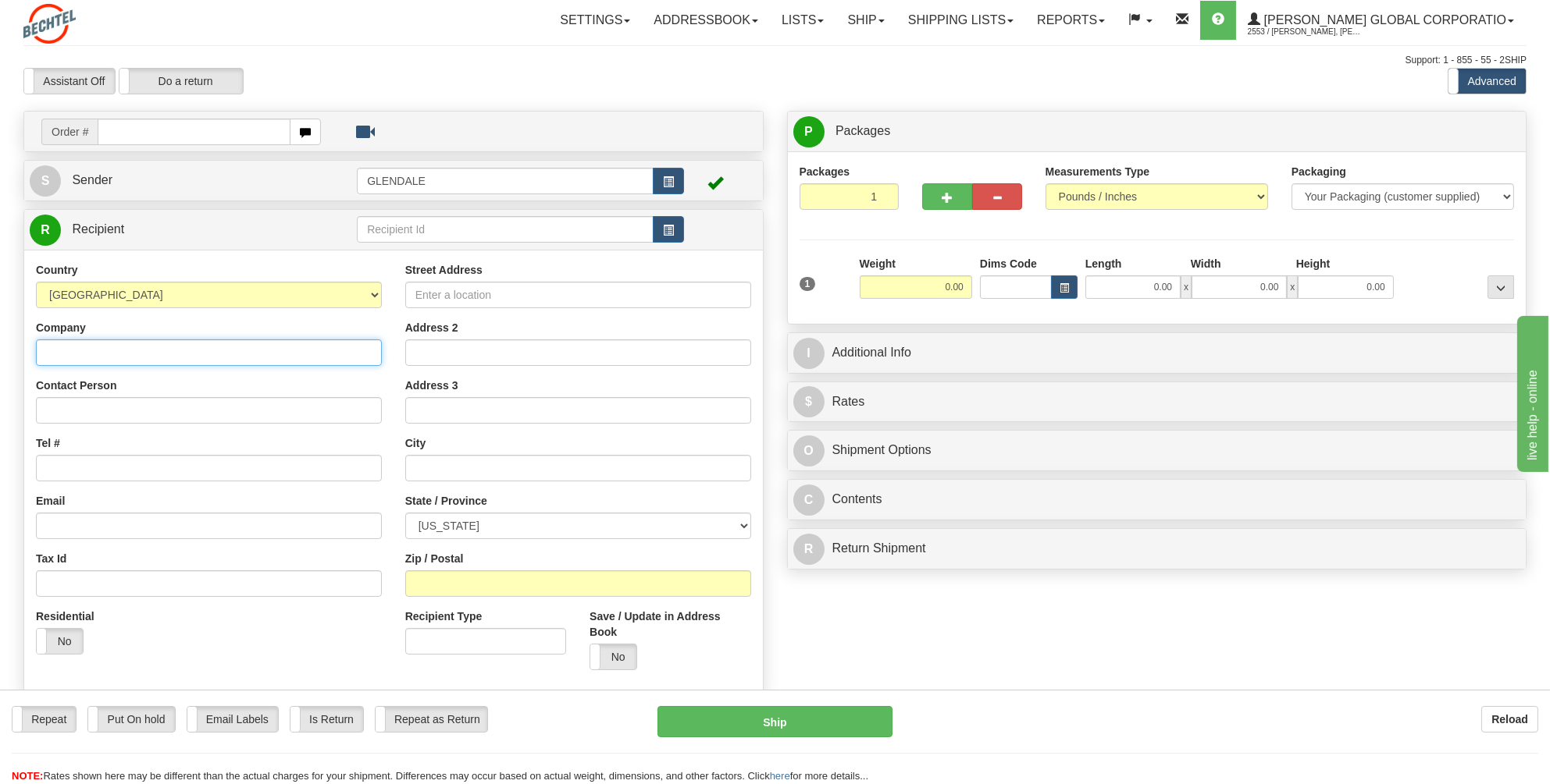
click at [63, 352] on input "Company" at bounding box center [208, 353] width 346 height 26
type input "[PERSON_NAME] [GEOGRAPHIC_DATA]"
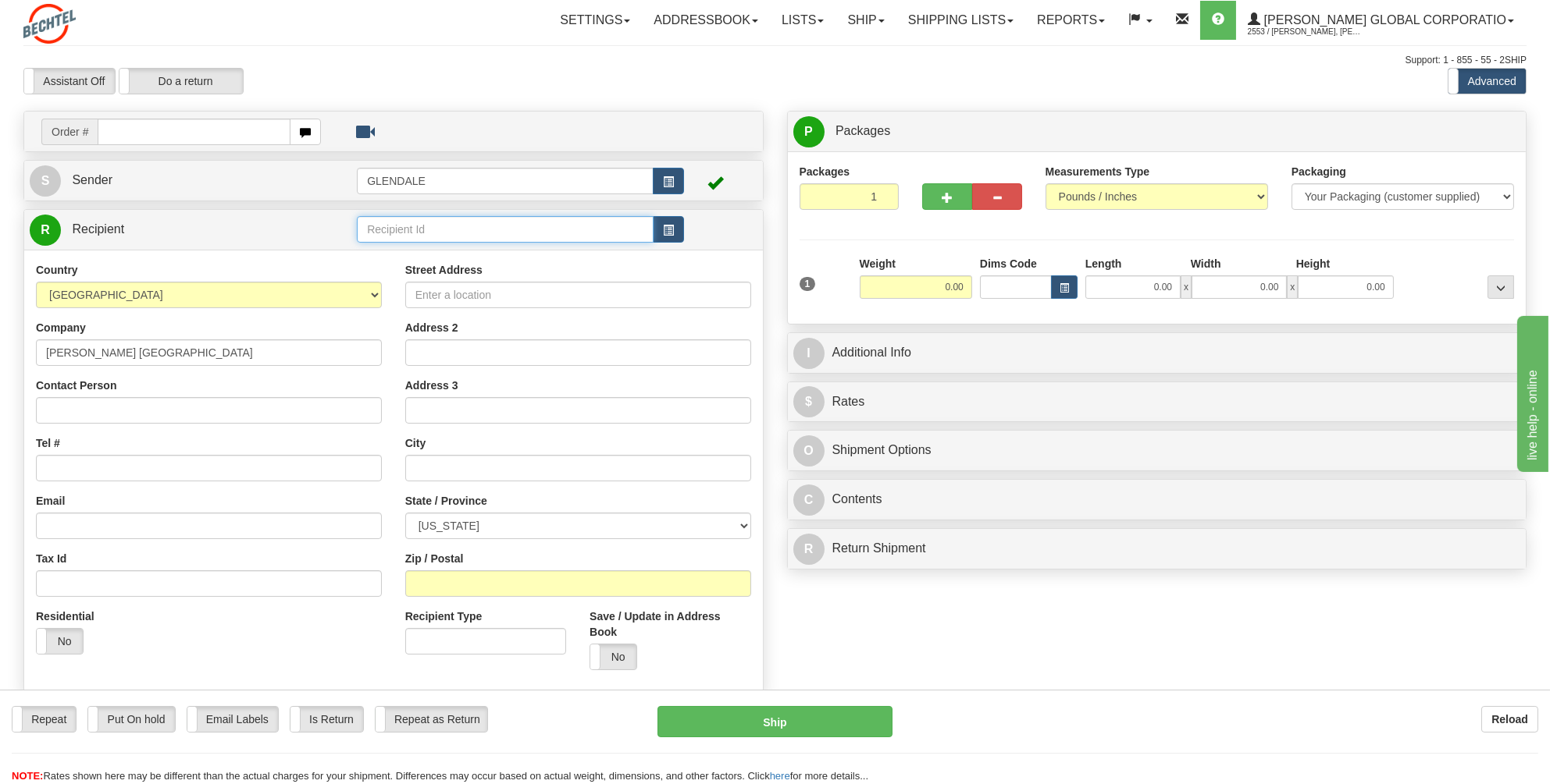
click at [387, 228] on input "text" at bounding box center [505, 229] width 297 height 26
type input "[PERSON_NAME]"
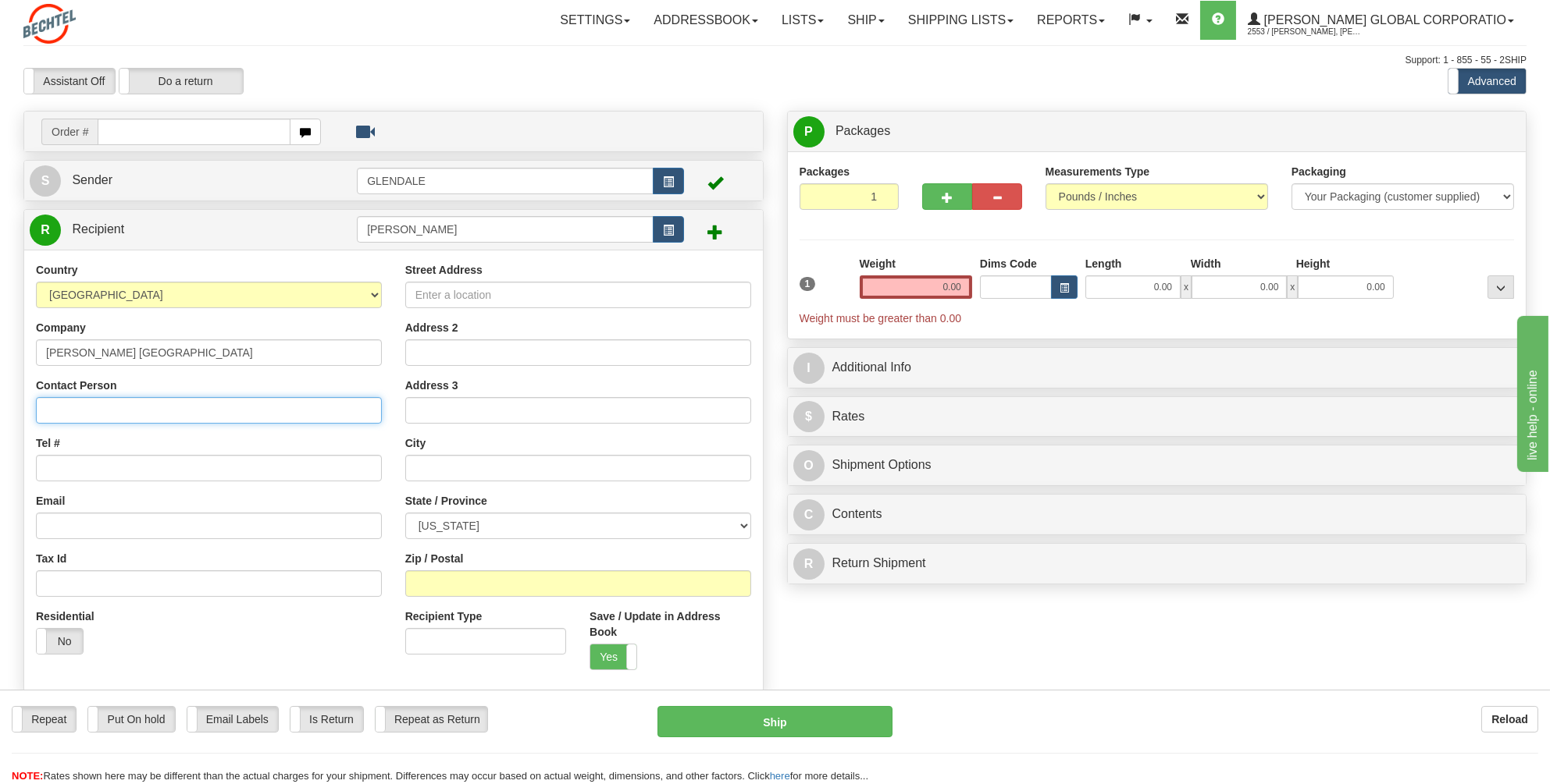
click at [65, 411] on input "Contact Person" at bounding box center [208, 410] width 346 height 26
type input "[PERSON_NAME]"
click at [44, 457] on input "Tel #" at bounding box center [208, 468] width 346 height 26
type input "61401256263"
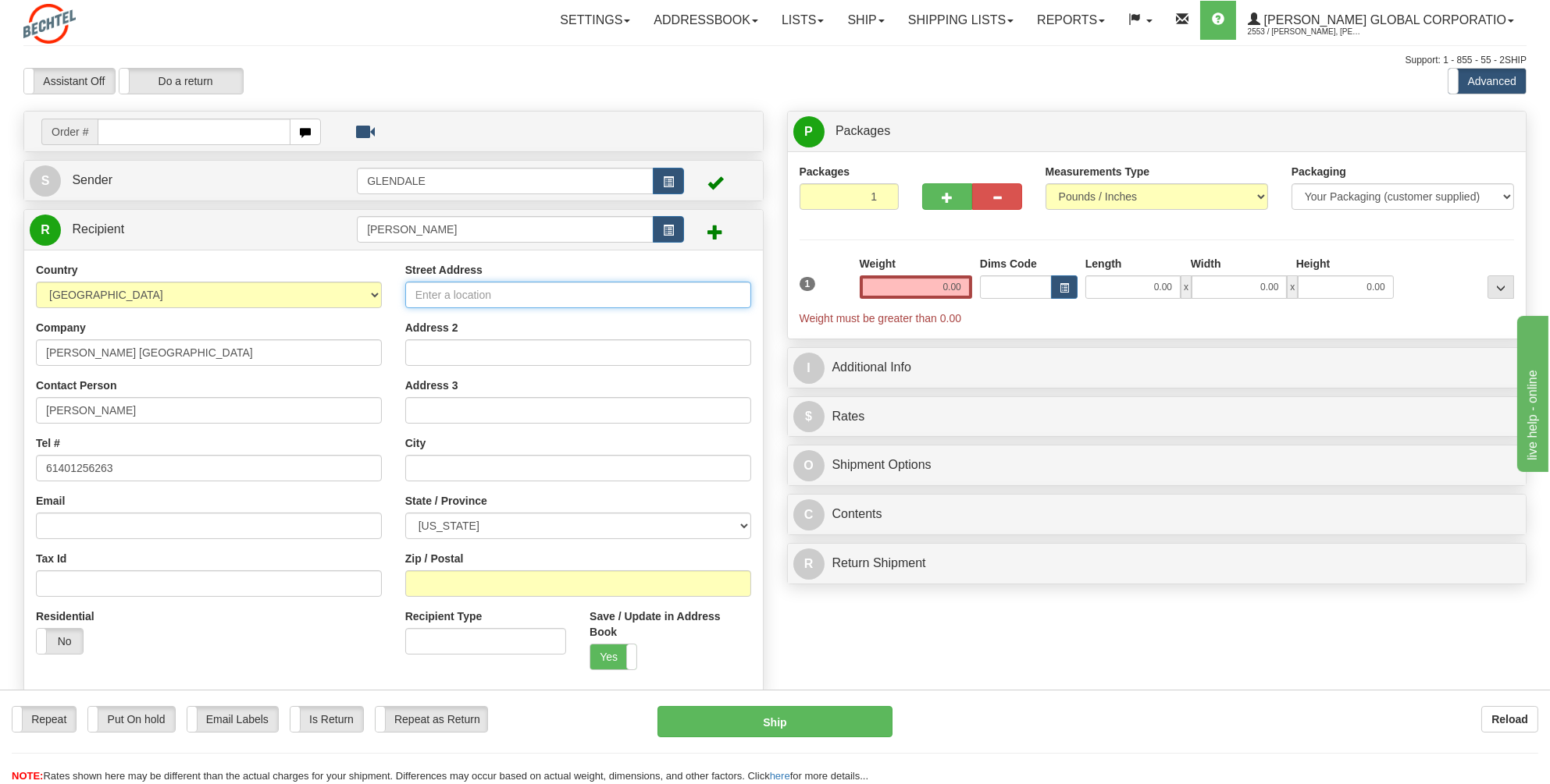
click at [433, 296] on input "Street Address" at bounding box center [578, 295] width 346 height 26
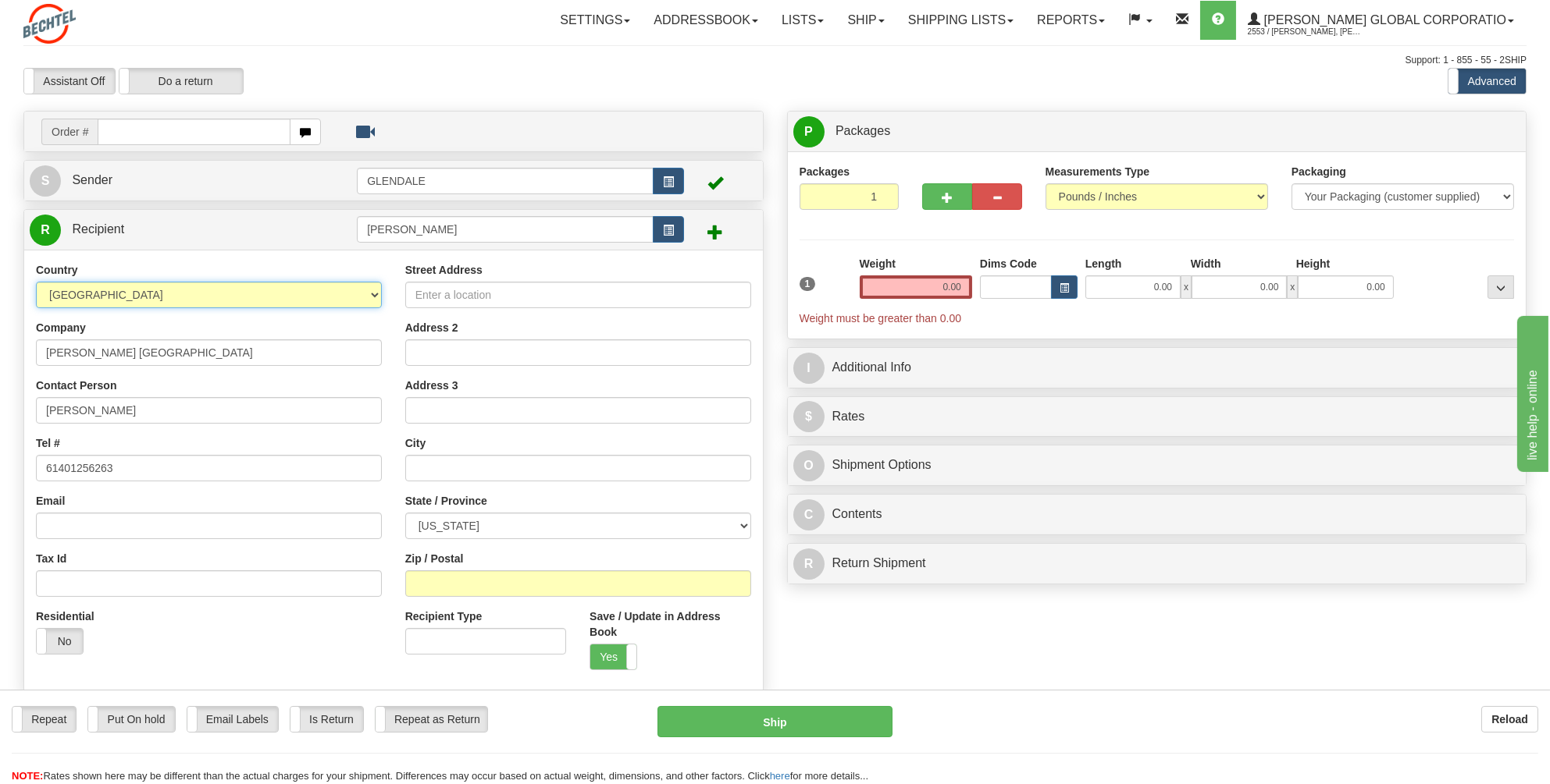
click at [375, 293] on select "[GEOGRAPHIC_DATA] [GEOGRAPHIC_DATA] [GEOGRAPHIC_DATA] [GEOGRAPHIC_DATA] [US_STA…" at bounding box center [208, 295] width 346 height 26
select select "AU"
click at [36, 282] on select "[GEOGRAPHIC_DATA] [GEOGRAPHIC_DATA] [GEOGRAPHIC_DATA] [GEOGRAPHIC_DATA] [US_STA…" at bounding box center [208, 295] width 346 height 26
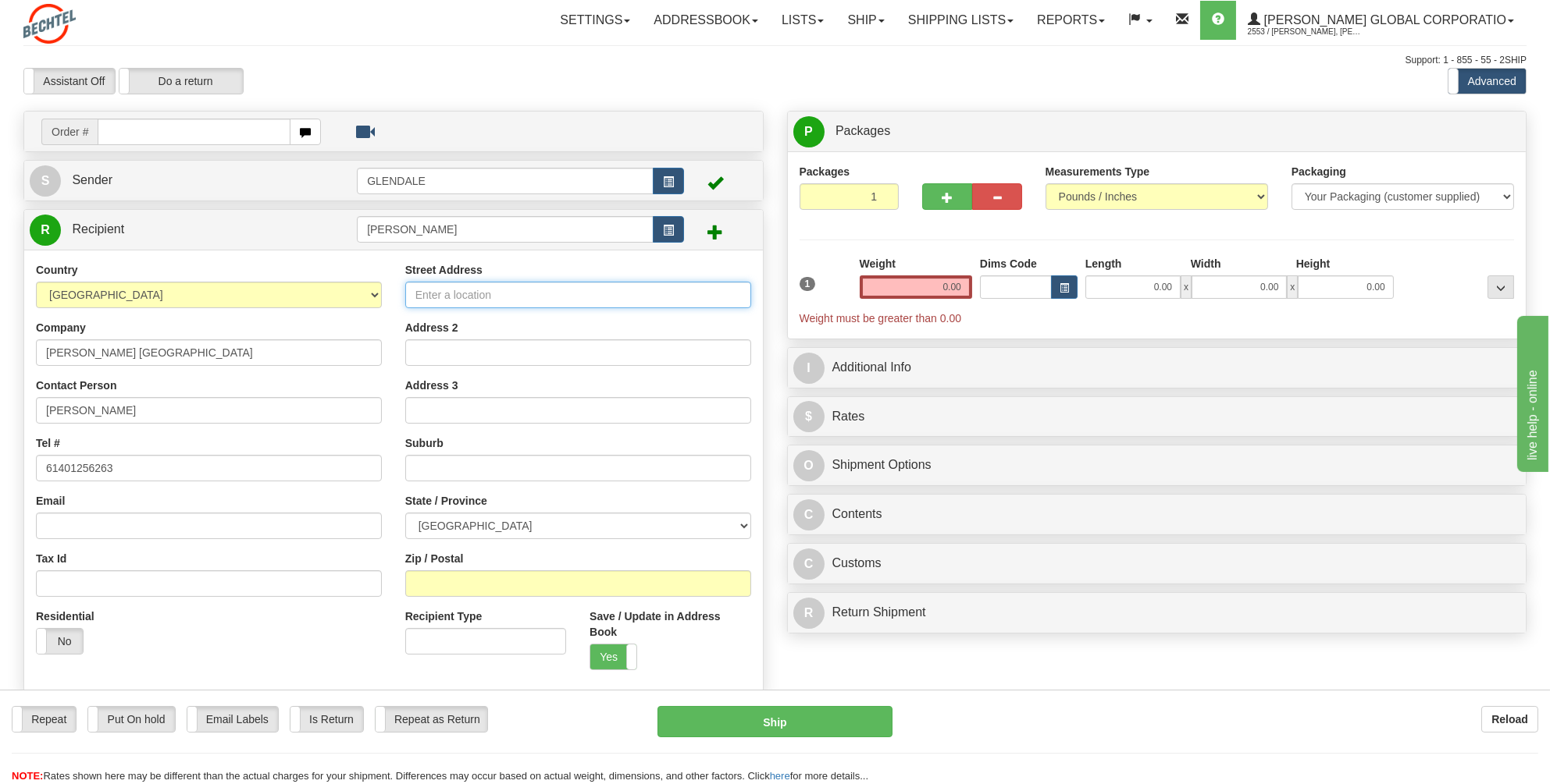
click at [422, 290] on input "Street Address" at bounding box center [578, 295] width 346 height 26
type input "[STREET_ADDRESS][PERSON_NAME]"
type input "[GEOGRAPHIC_DATA]"
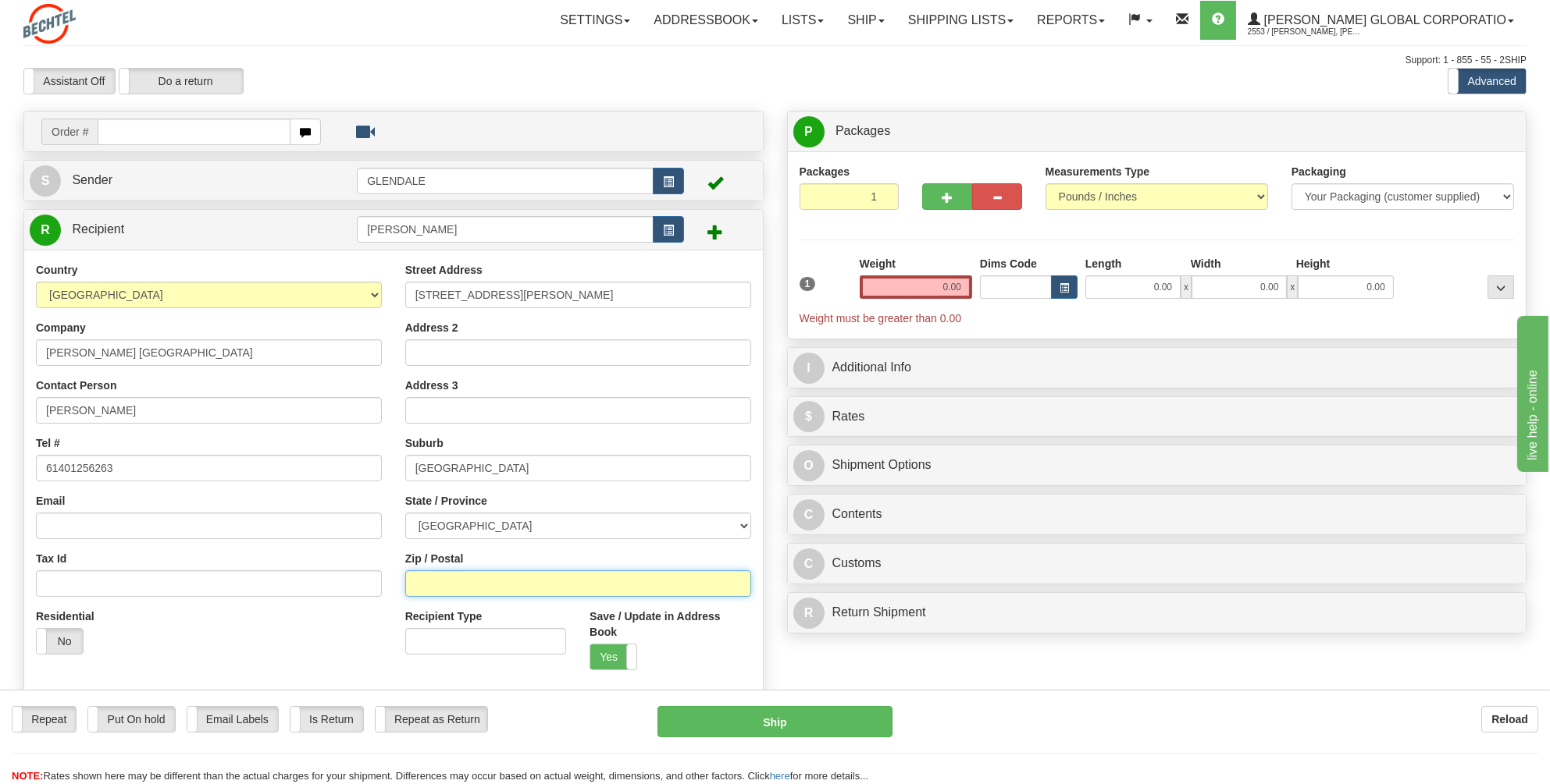
type input "4006"
drag, startPoint x: 971, startPoint y: 284, endPoint x: 940, endPoint y: 288, distance: 31.3
click at [940, 288] on div "Weight 0.00" at bounding box center [915, 283] width 120 height 54
click at [970, 284] on input "0.00" at bounding box center [916, 287] width 112 height 24
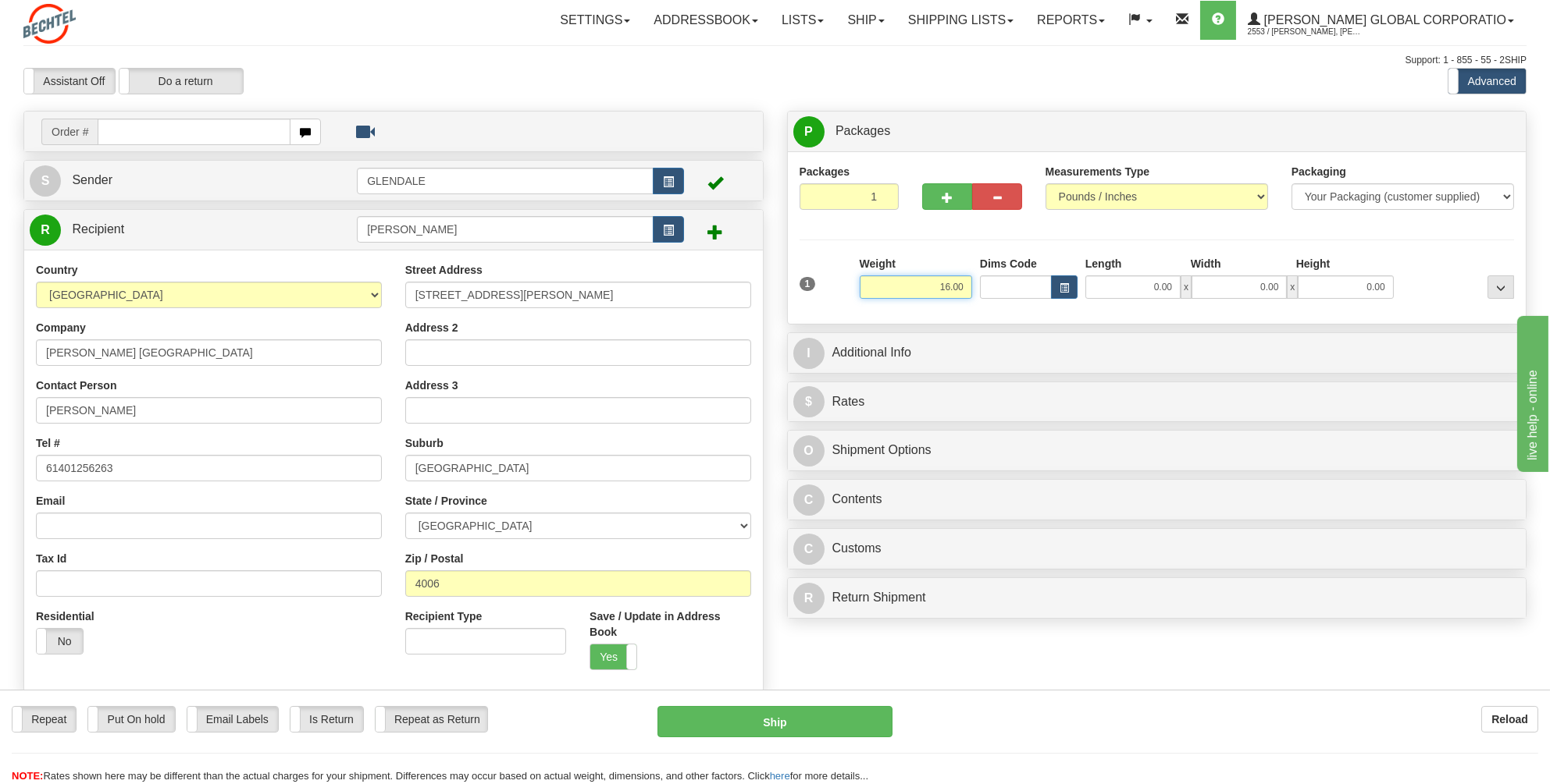
type input "16.00"
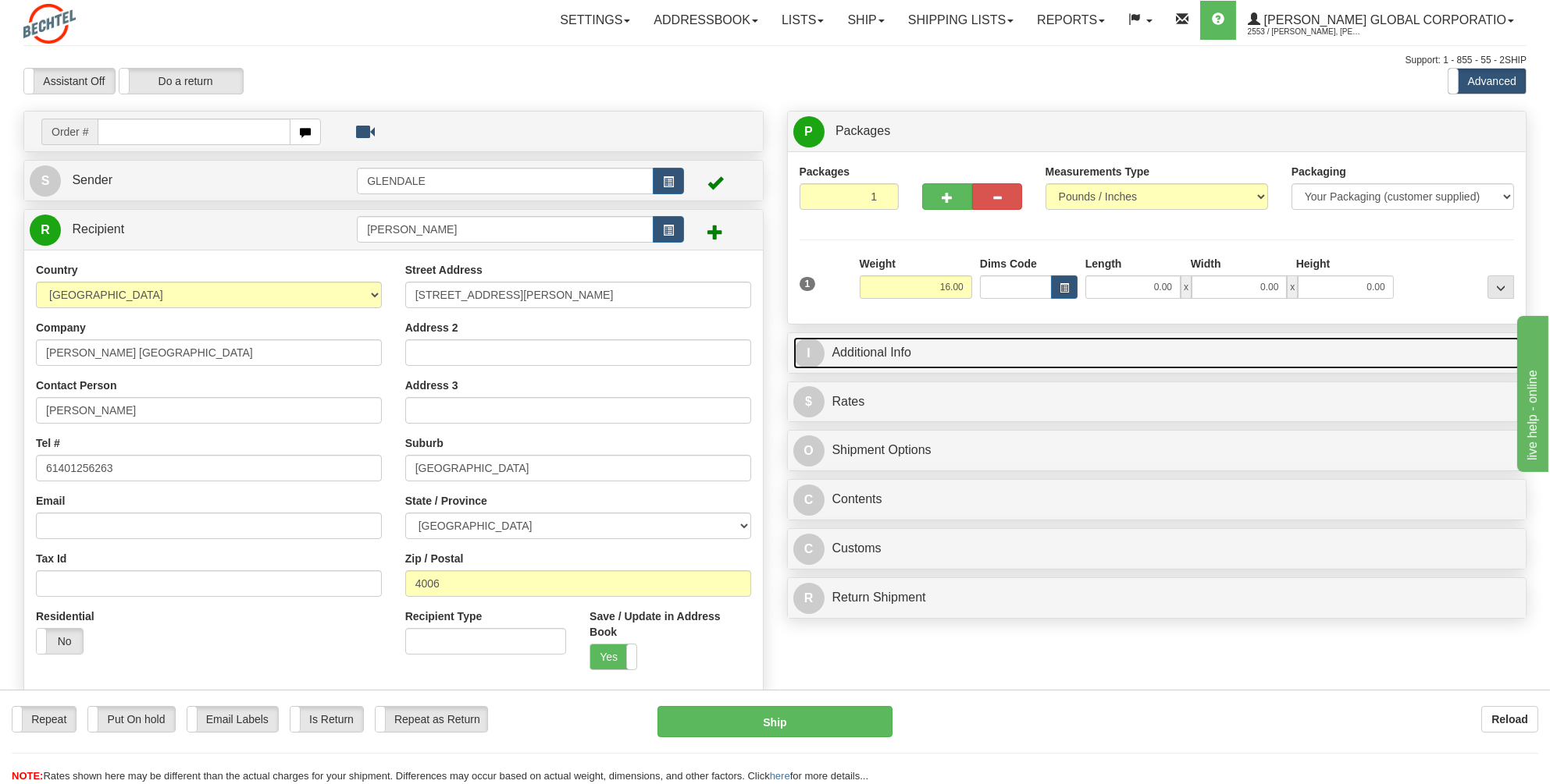
click at [840, 347] on link "I Additional Info" at bounding box center [1157, 353] width 727 height 32
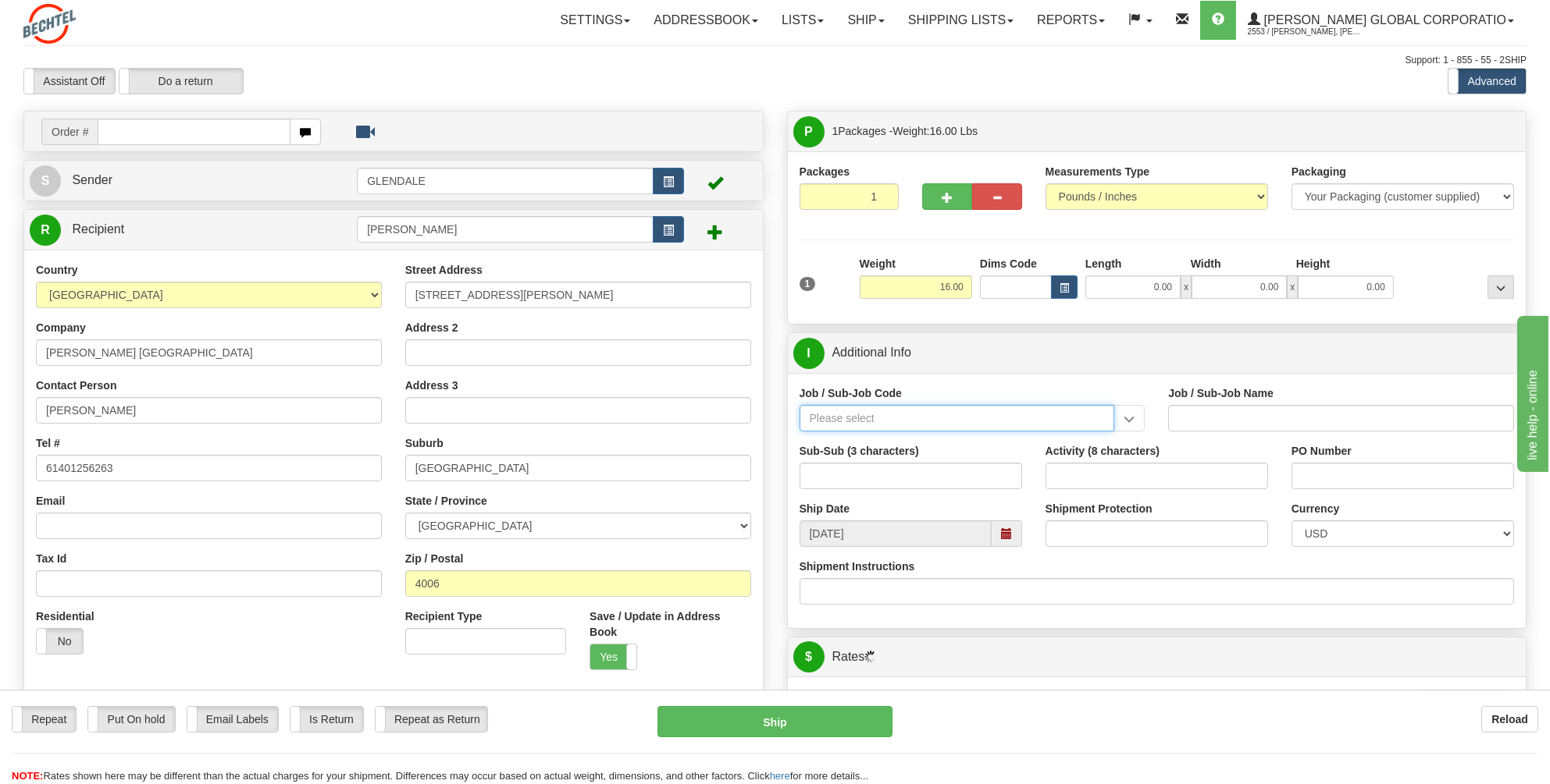
click at [834, 418] on input "Job / Sub-Job Code" at bounding box center [957, 418] width 315 height 26
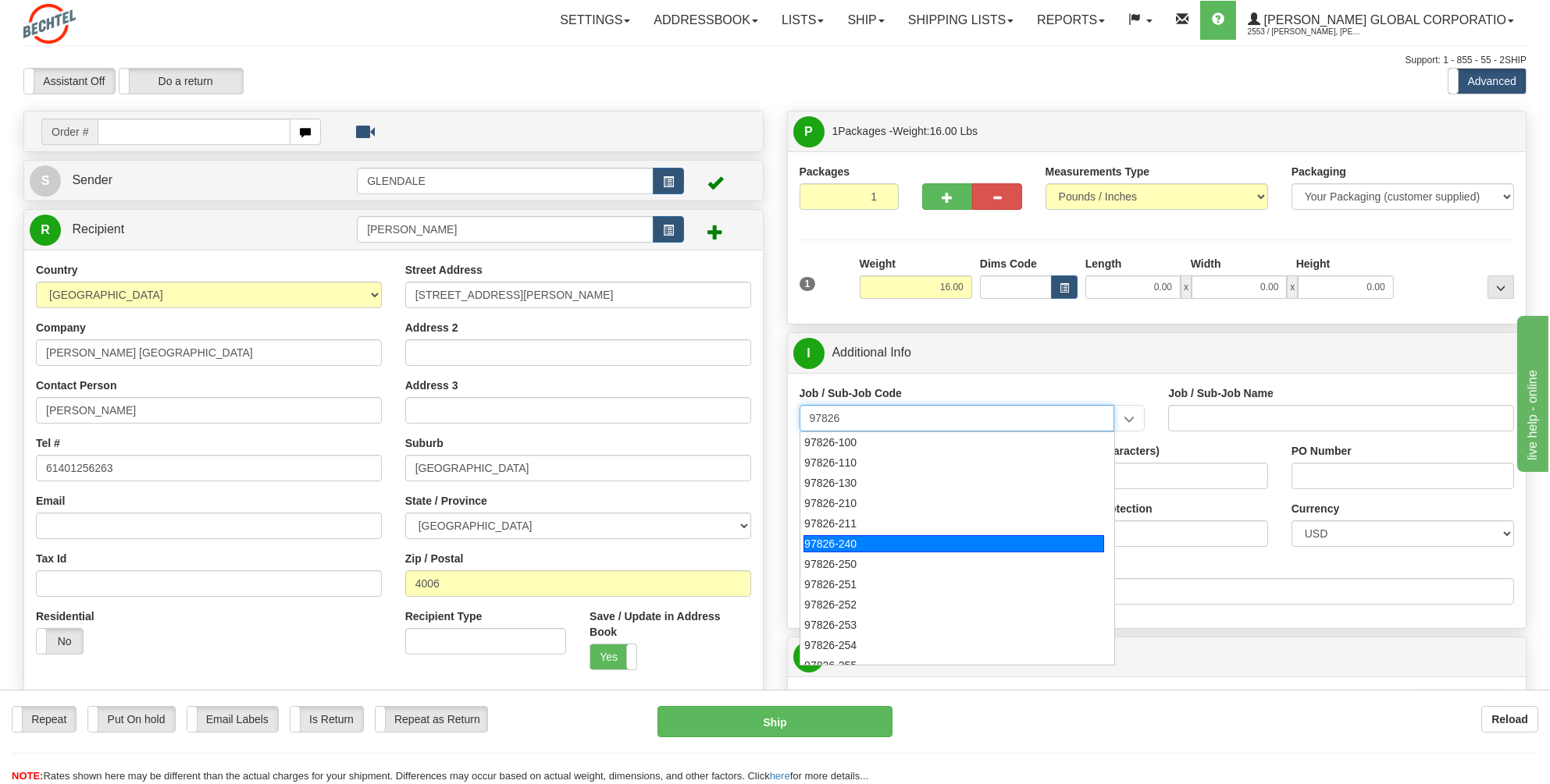
click at [855, 546] on div "97826-240" at bounding box center [953, 544] width 301 height 17
type input "97826-240"
type input "TALENT GROWTH FUND - [PERSON_NAME] PROGRAMS"
type input "97826-240"
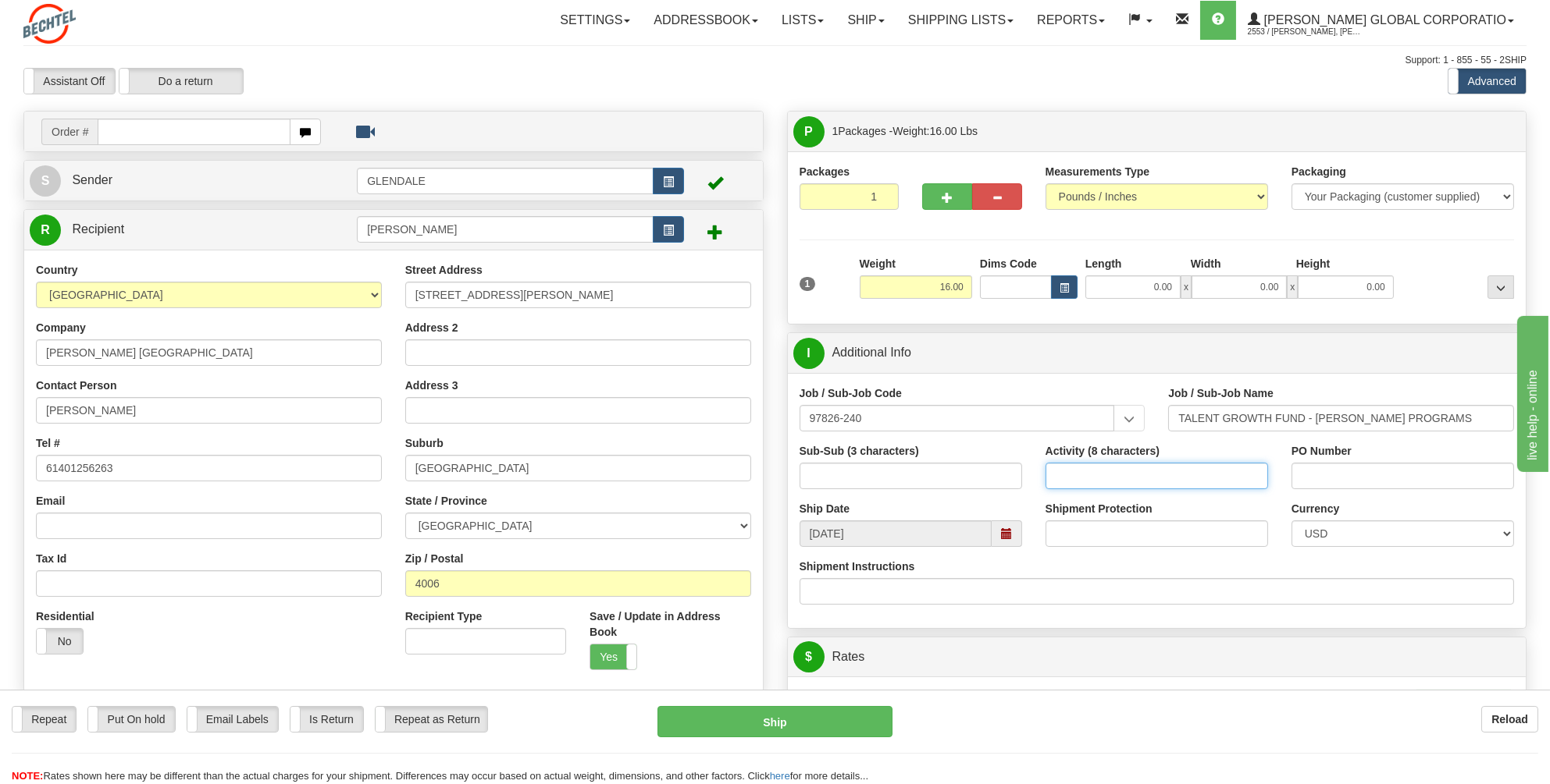
click at [1077, 470] on input "Activity (8 characters)" at bounding box center [1157, 476] width 223 height 26
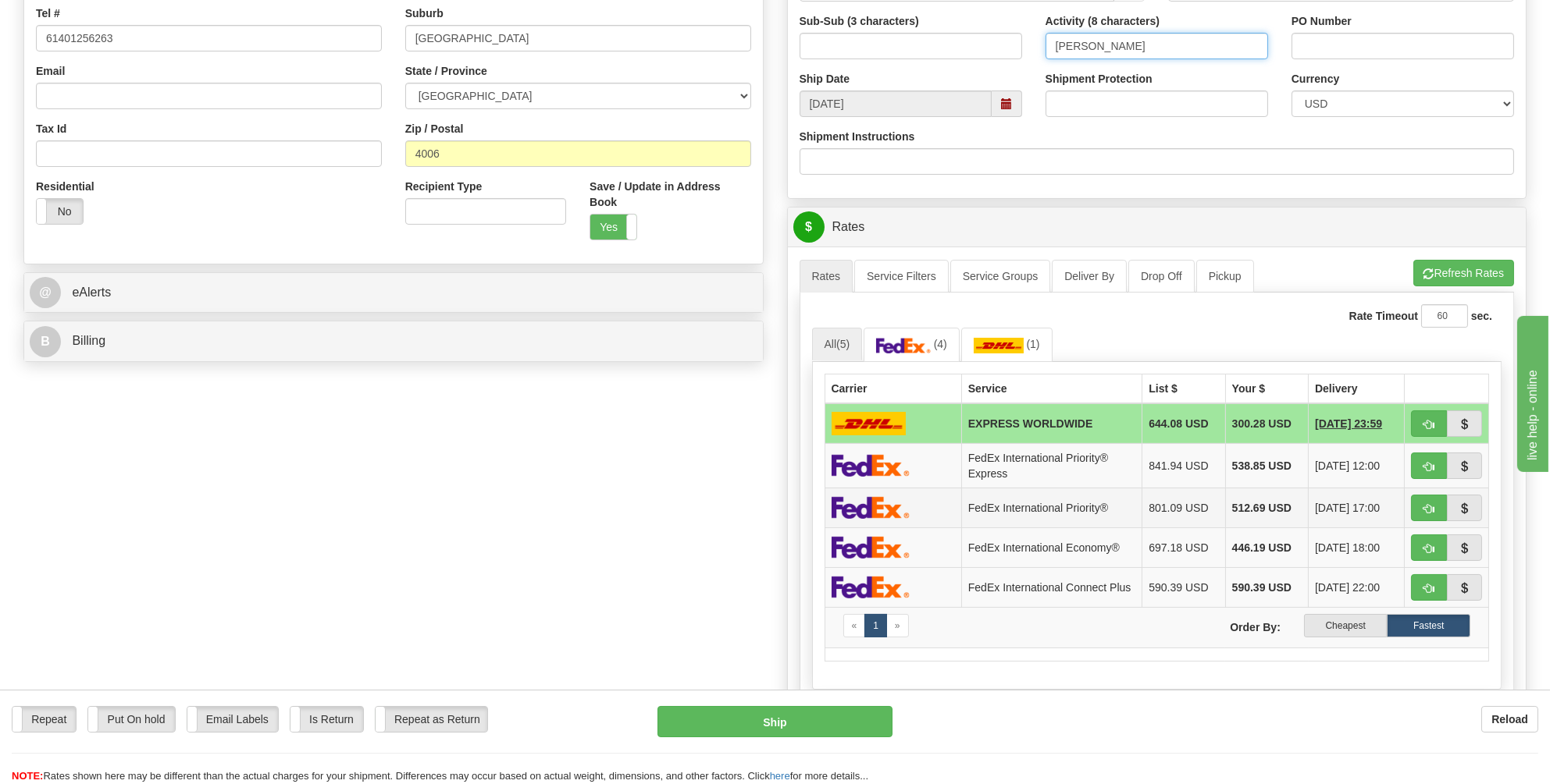
scroll to position [468, 0]
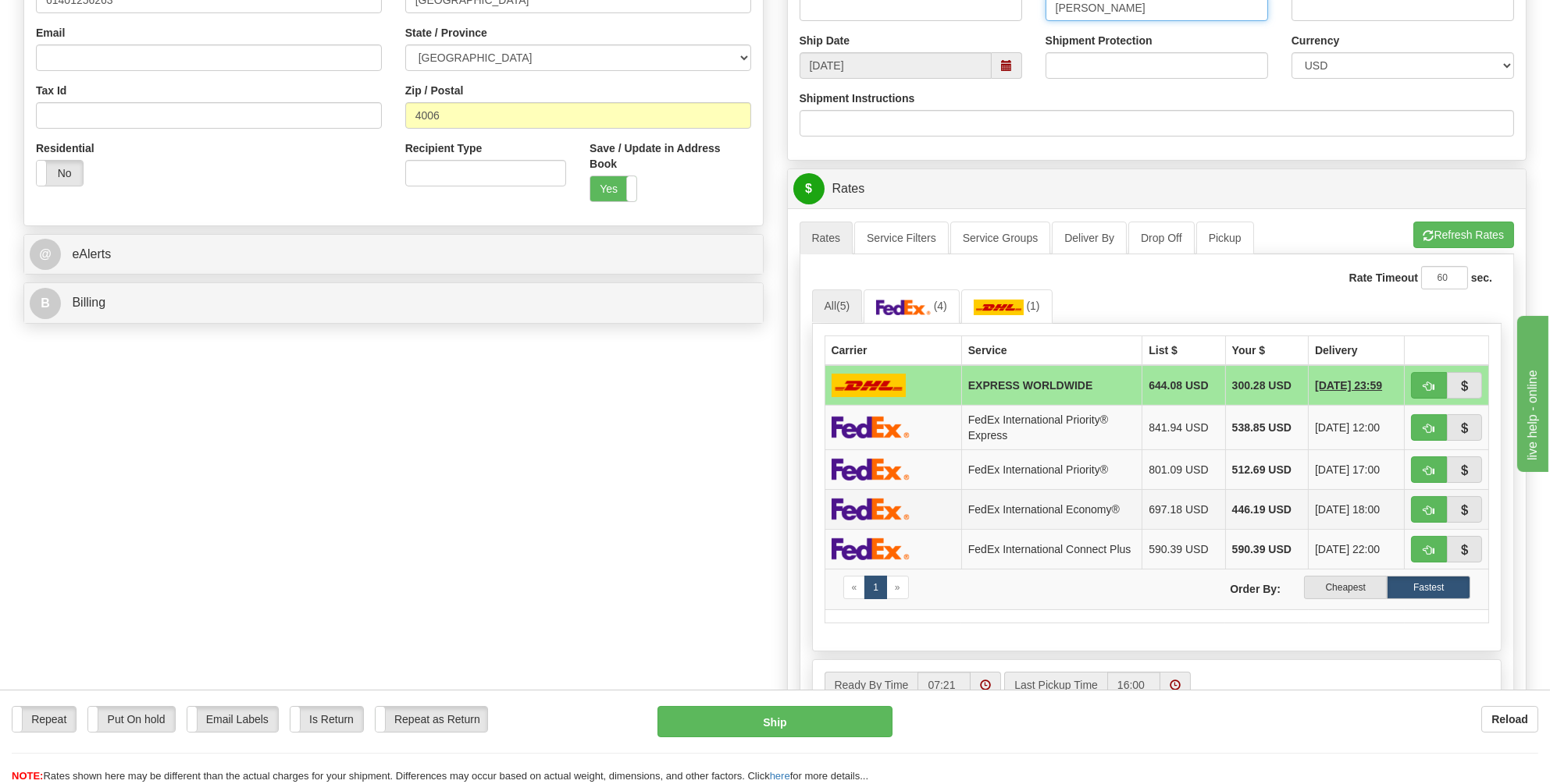
type input "SEAD"
click at [882, 505] on img at bounding box center [871, 509] width 78 height 23
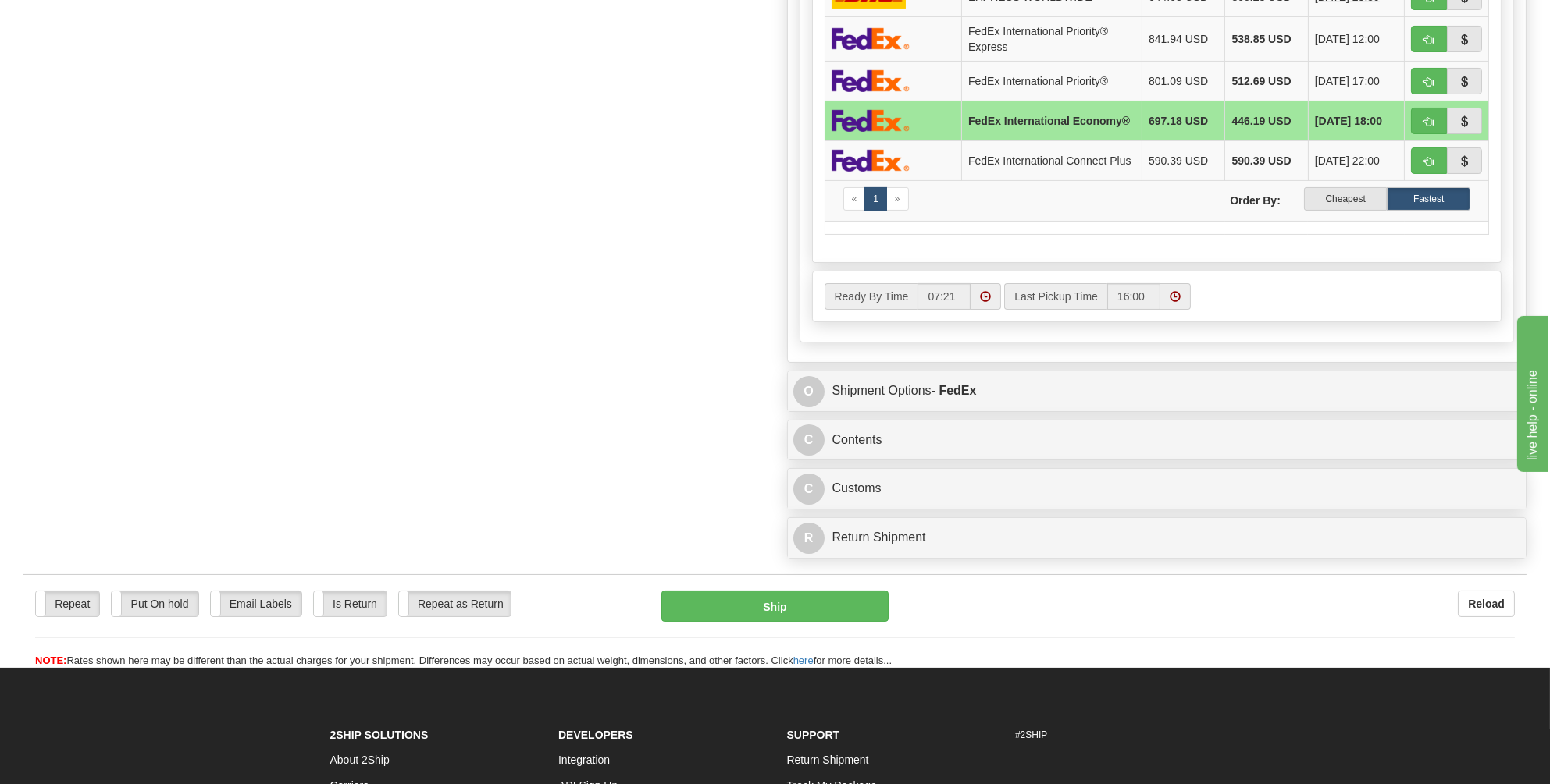
scroll to position [859, 0]
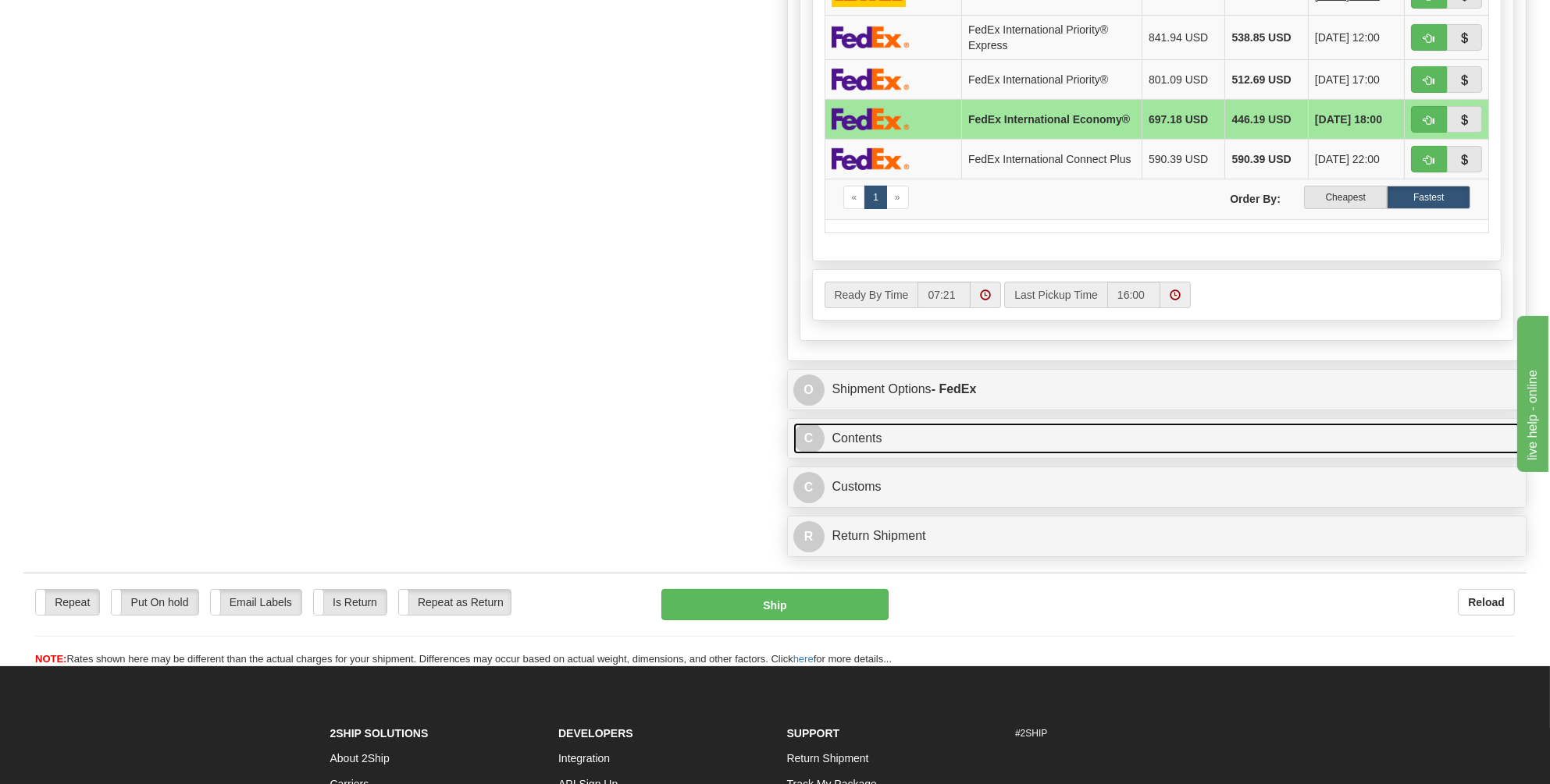
click at [856, 437] on link "C Contents" at bounding box center [1157, 439] width 727 height 32
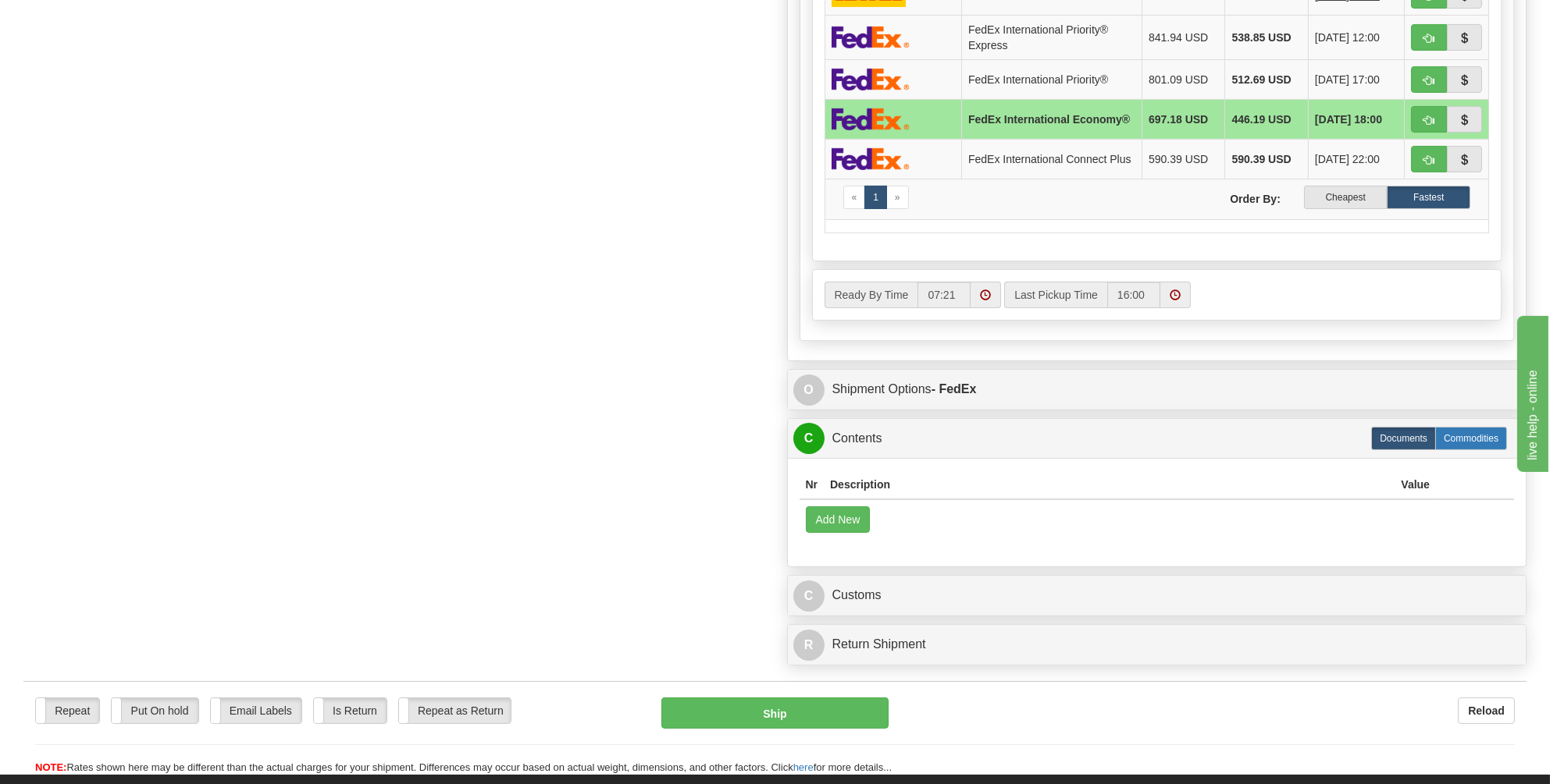
click at [1468, 444] on label "Commodities" at bounding box center [1471, 439] width 72 height 24
radio input "true"
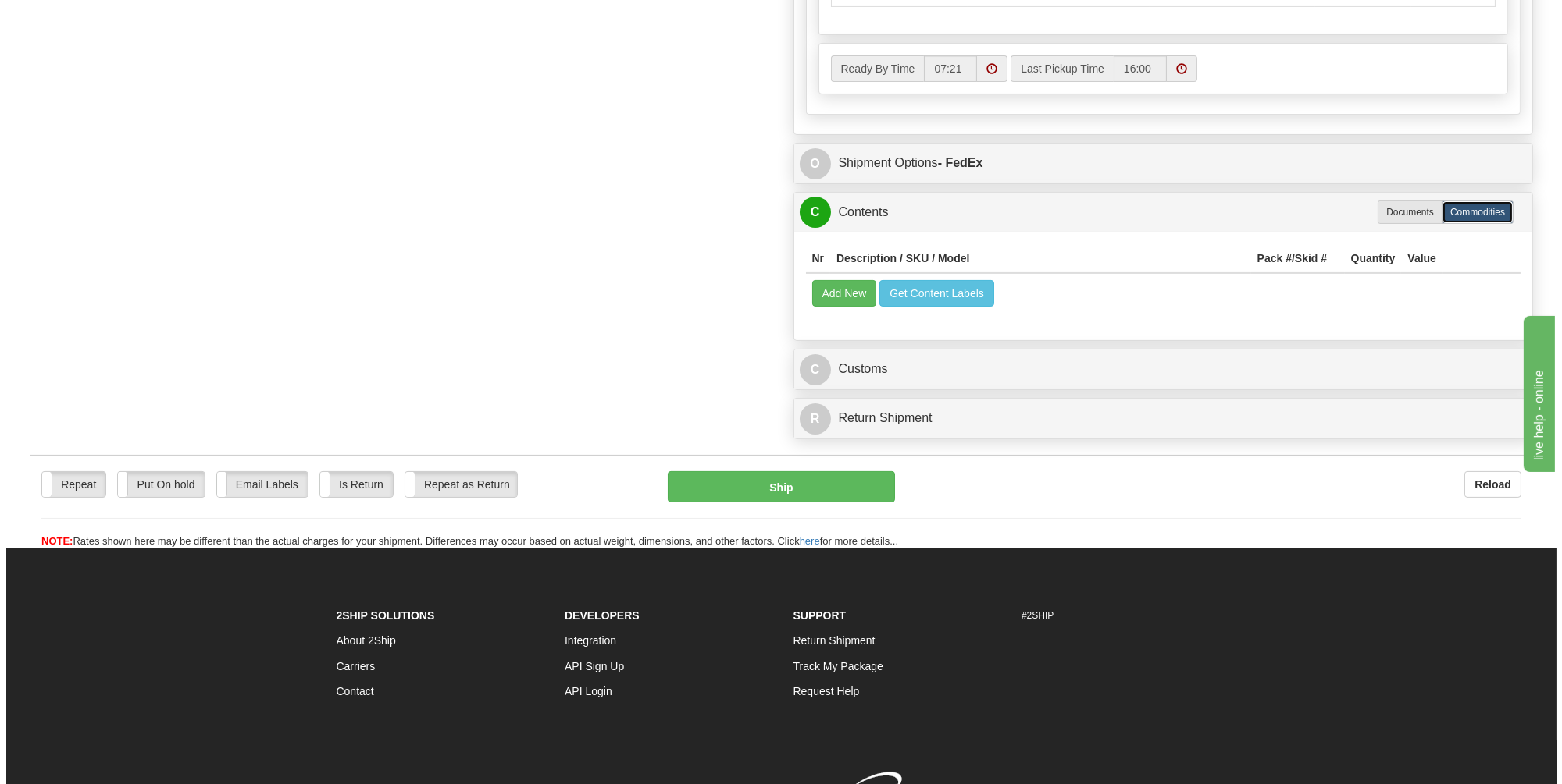
scroll to position [1080, 0]
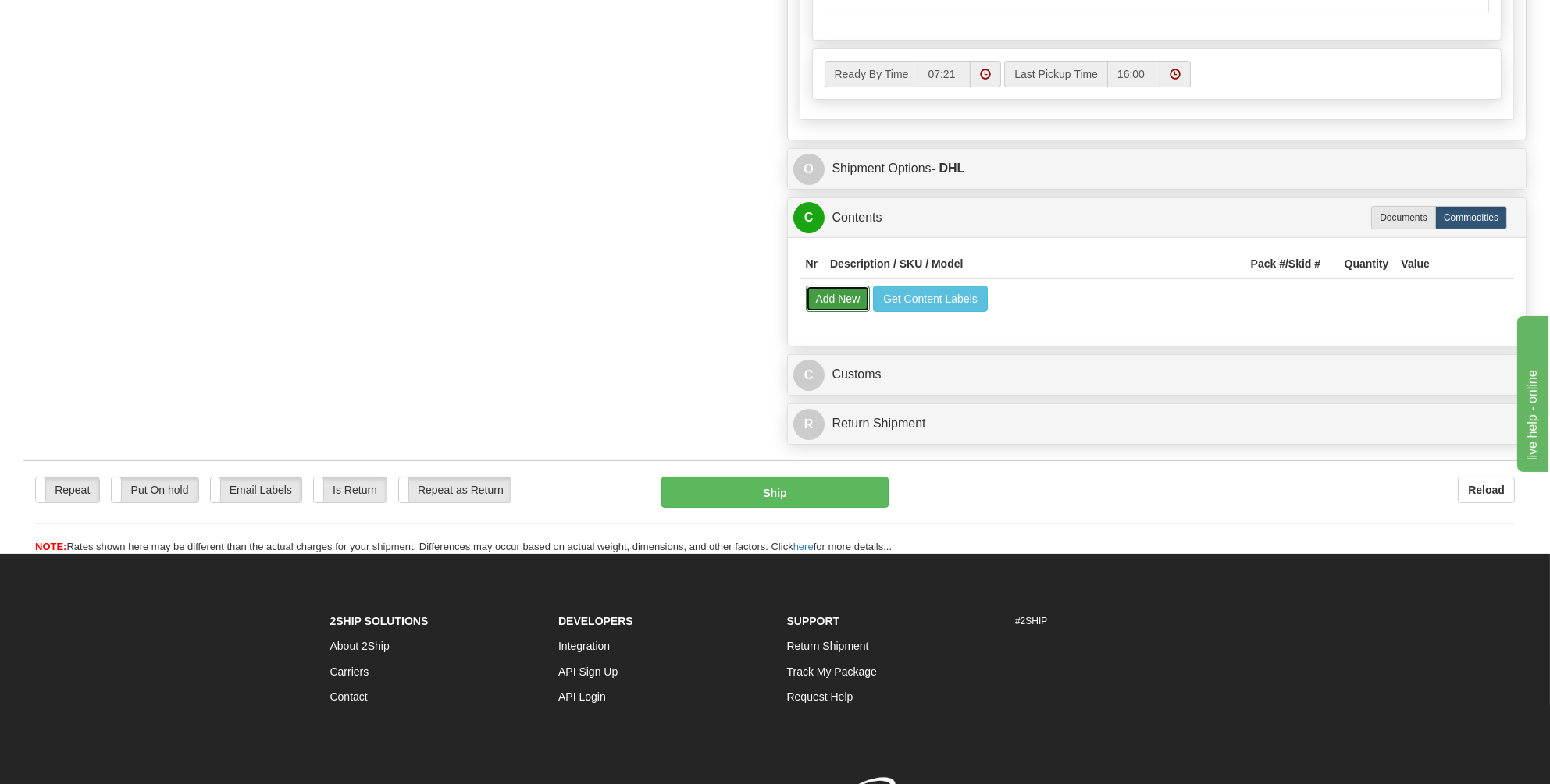
click at [834, 296] on button "Add New" at bounding box center [838, 298] width 65 height 26
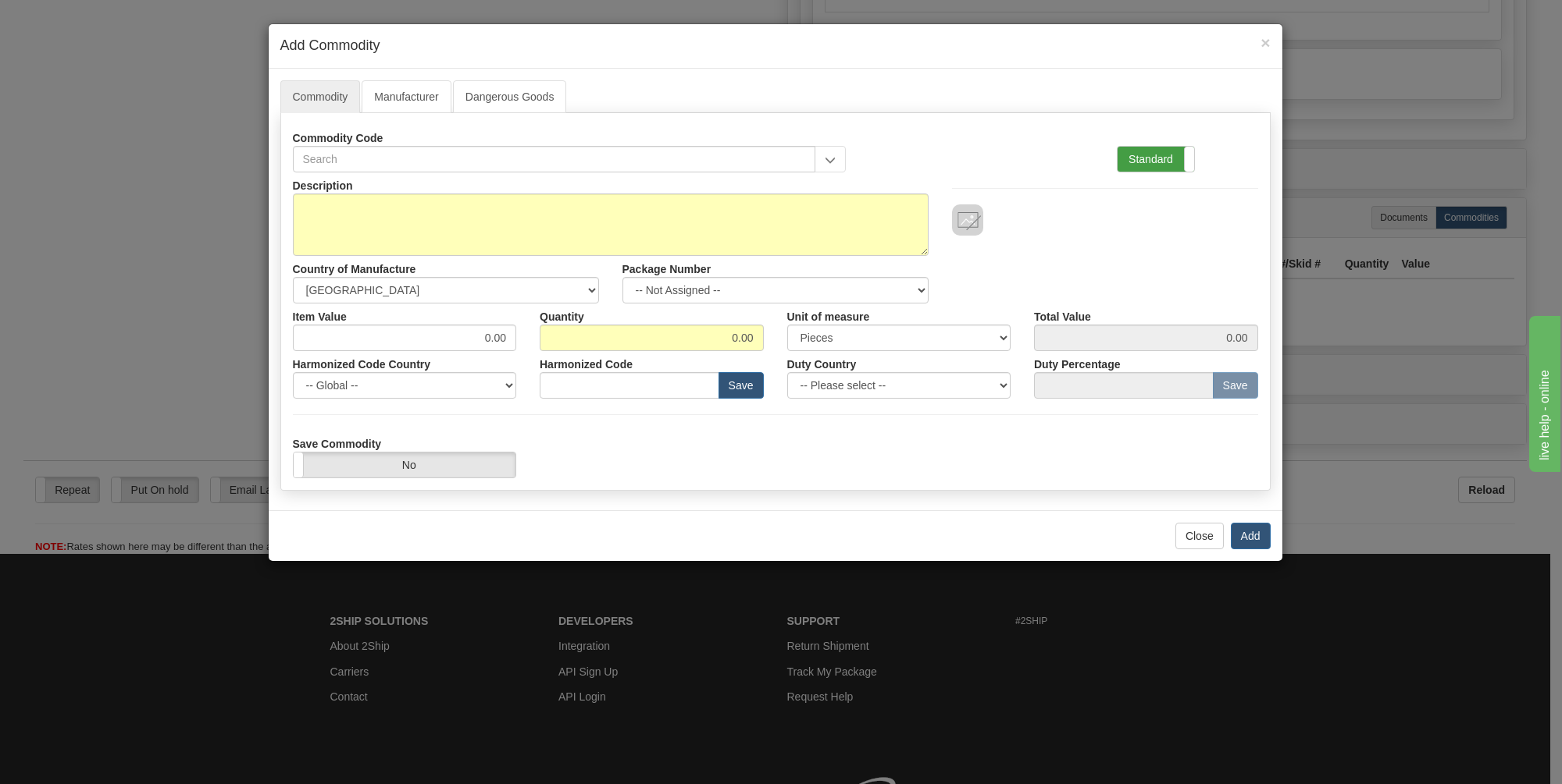
click at [1146, 161] on label "Standard" at bounding box center [1156, 159] width 76 height 25
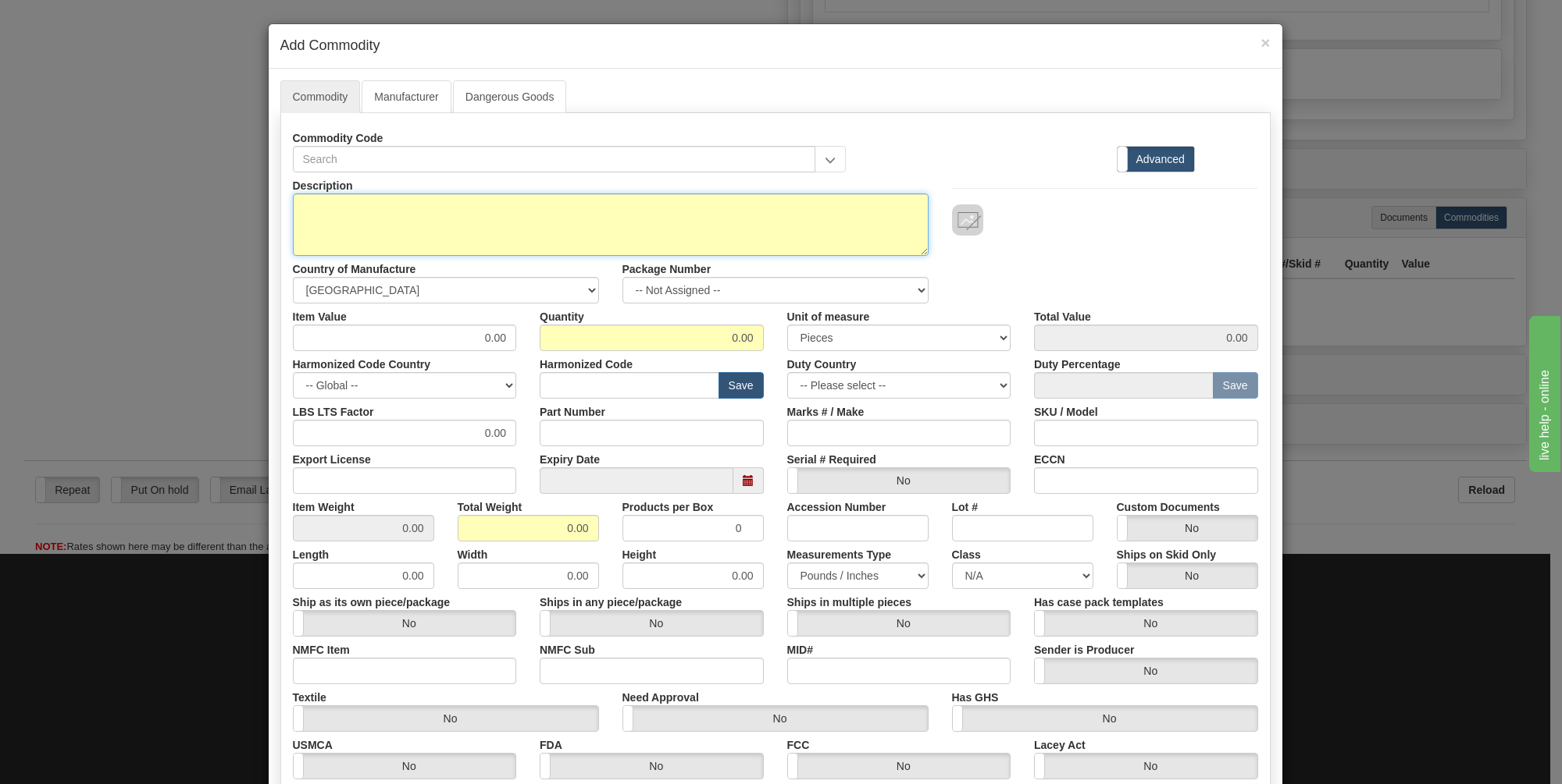
click at [336, 212] on textarea "Description" at bounding box center [611, 225] width 636 height 63
type textarea "Rubber hard hat stress balls"
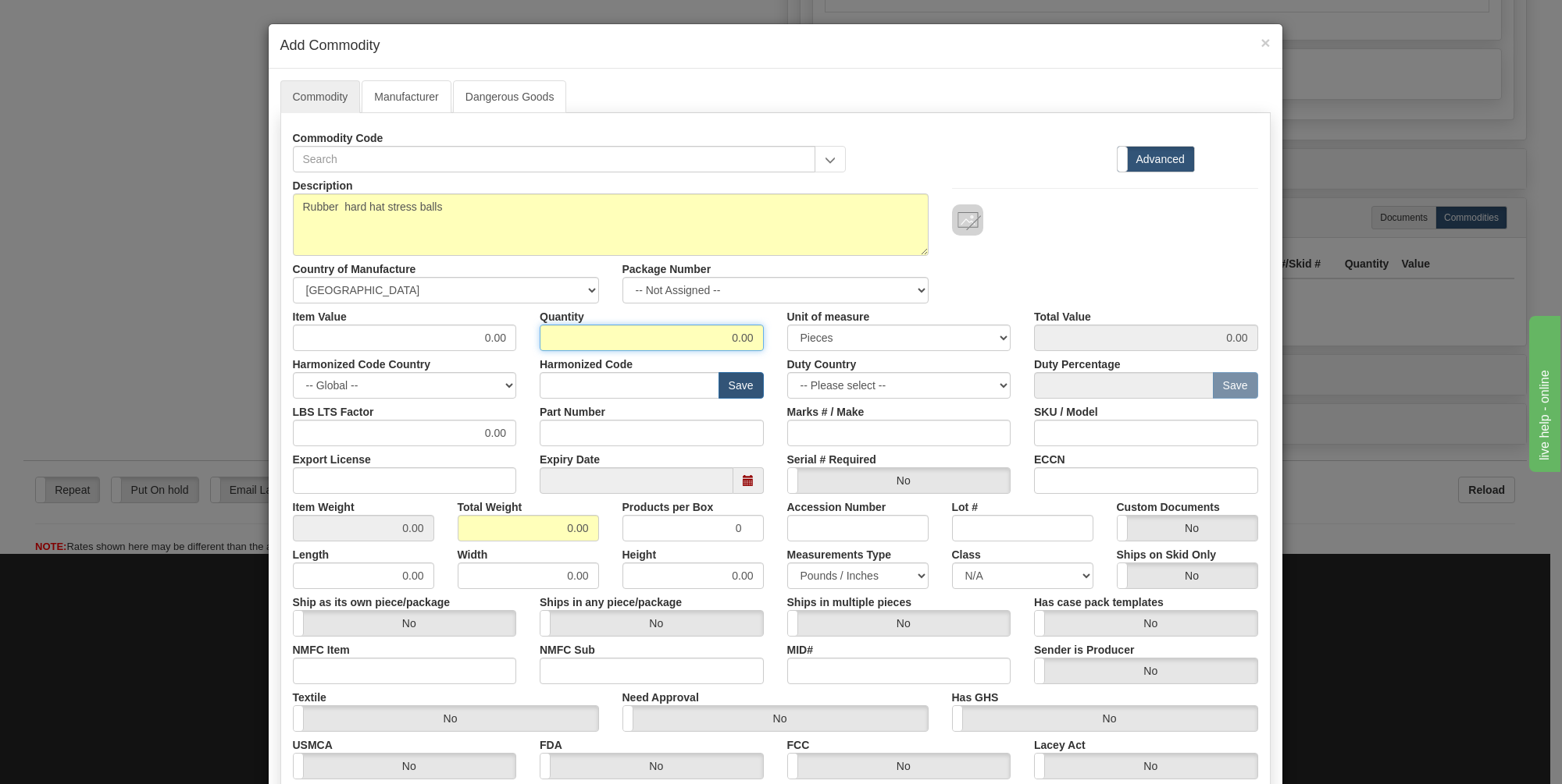
drag, startPoint x: 749, startPoint y: 335, endPoint x: 726, endPoint y: 341, distance: 23.8
click at [726, 341] on input "0.00" at bounding box center [652, 337] width 224 height 26
type input "50"
click at [1112, 276] on div "Description Rubber hard hat stress balls Country of Manufacture -- Unknown -- A…" at bounding box center [775, 238] width 988 height 131
drag, startPoint x: 1246, startPoint y: 331, endPoint x: 1212, endPoint y: 331, distance: 34.0
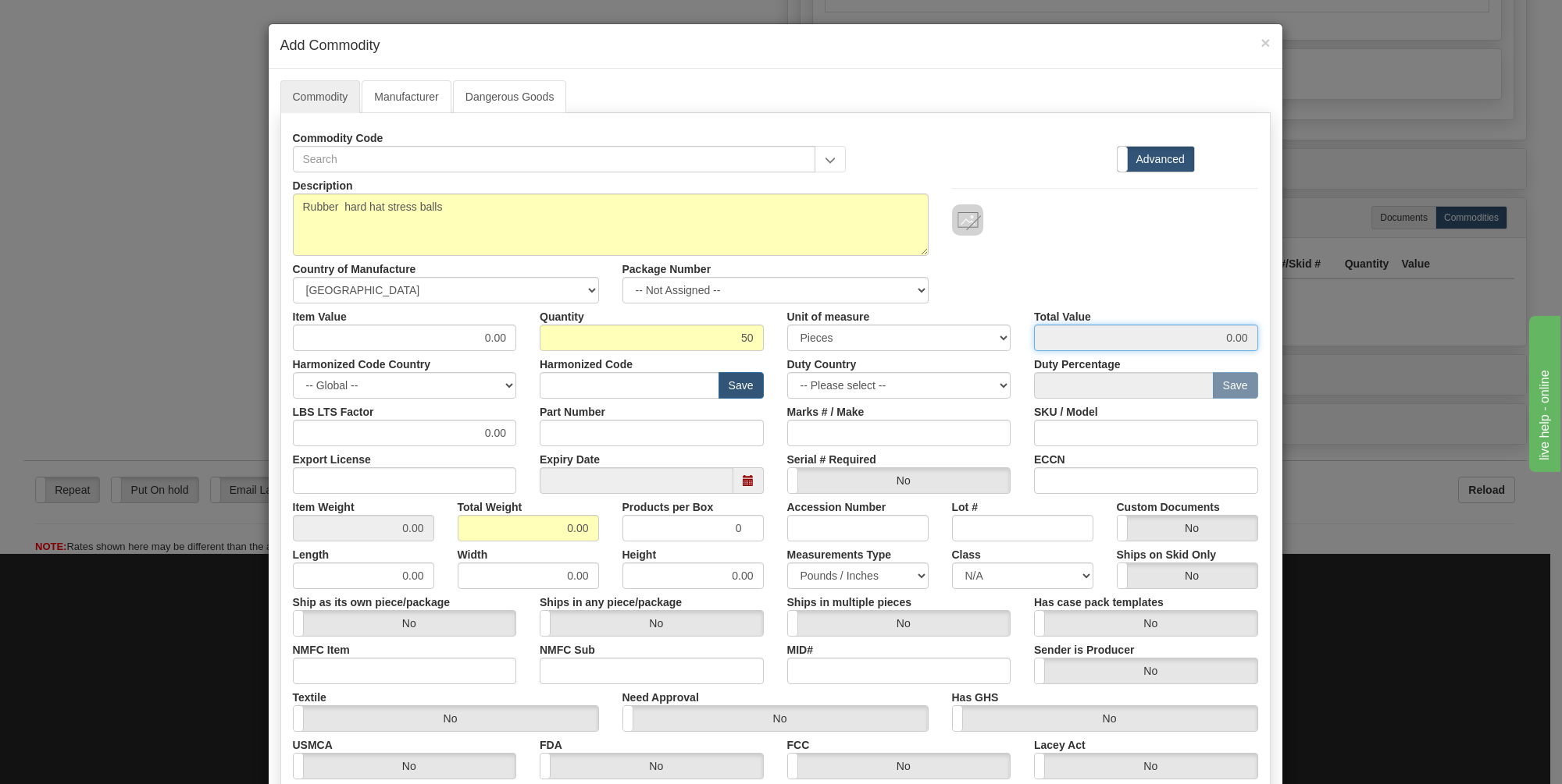
click at [1212, 331] on input "0.00" at bounding box center [1146, 337] width 224 height 26
drag, startPoint x: 1212, startPoint y: 331, endPoint x: 1096, endPoint y: 203, distance: 172.7
click at [1096, 203] on div at bounding box center [1105, 204] width 330 height 63
drag, startPoint x: 586, startPoint y: 527, endPoint x: 545, endPoint y: 525, distance: 41.0
click at [545, 525] on input "0.00" at bounding box center [528, 527] width 141 height 26
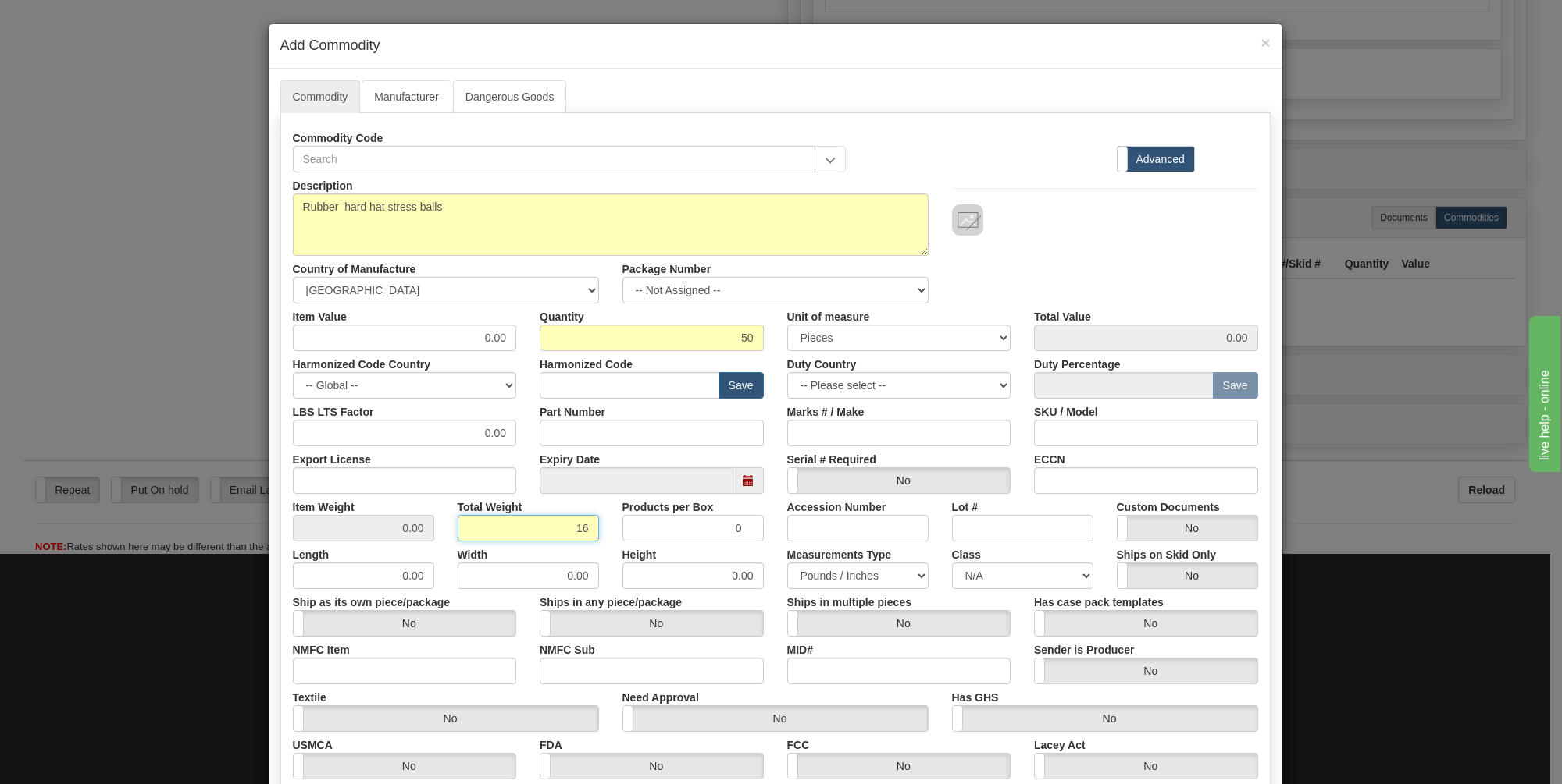
type input "16"
type input "0.3200"
drag, startPoint x: 752, startPoint y: 335, endPoint x: 733, endPoint y: 337, distance: 19.1
click at [733, 337] on input "50" at bounding box center [652, 337] width 224 height 26
type input "500"
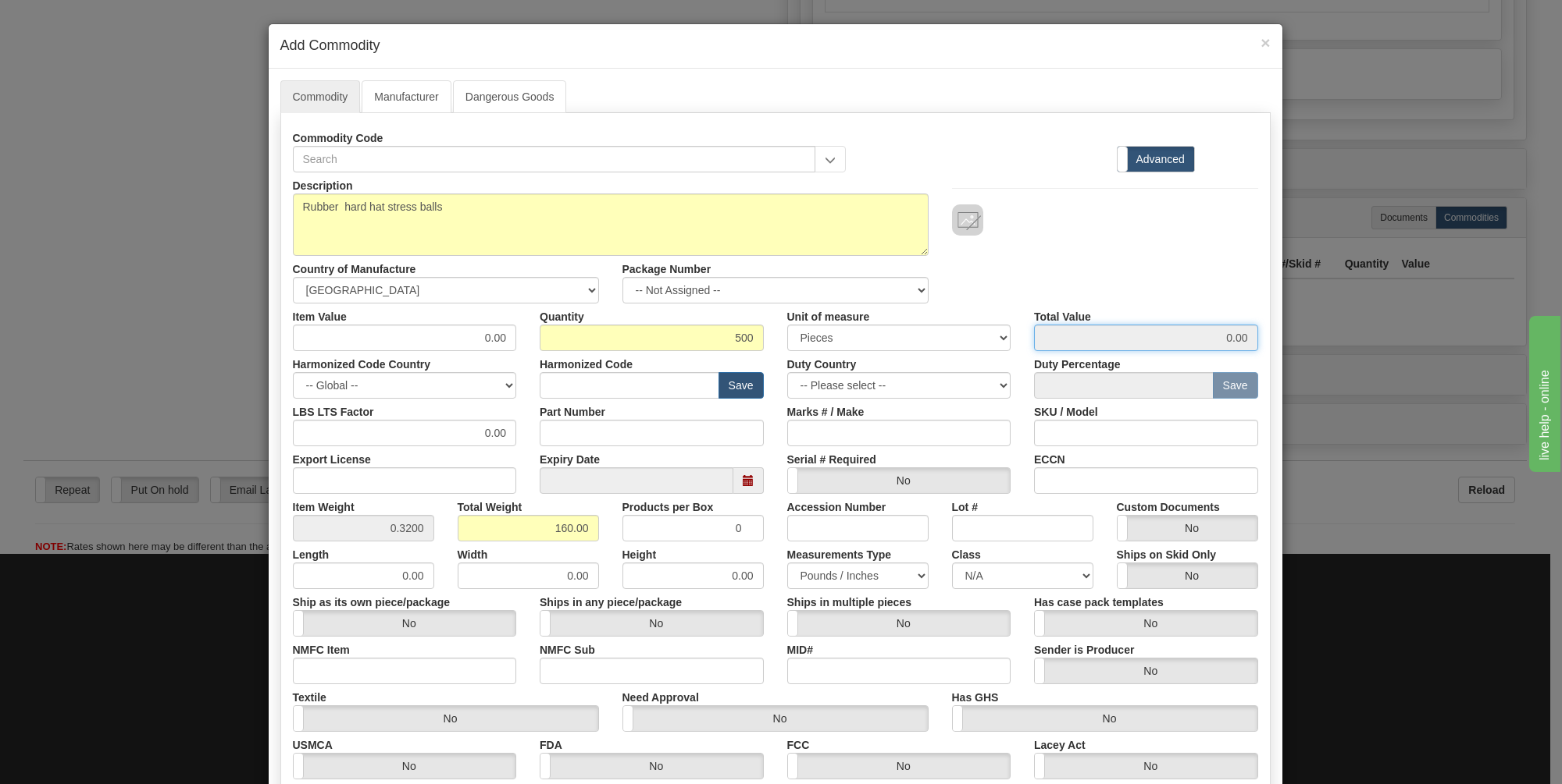
click at [1225, 340] on input "0.00" at bounding box center [1146, 337] width 224 height 26
drag, startPoint x: 583, startPoint y: 524, endPoint x: 539, endPoint y: 523, distance: 44.0
click at [539, 523] on input "160.00" at bounding box center [528, 527] width 141 height 26
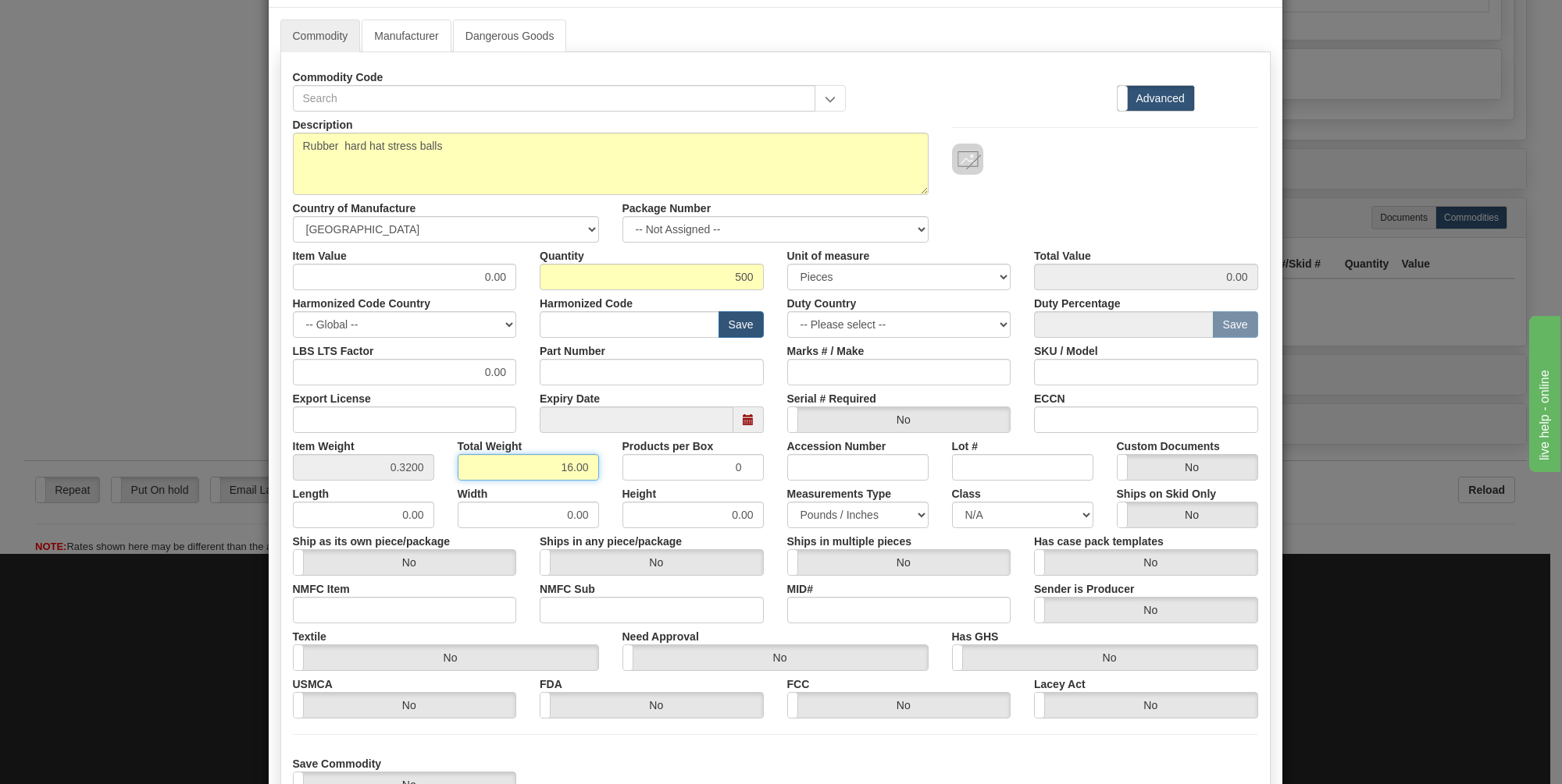
scroll to position [0, 0]
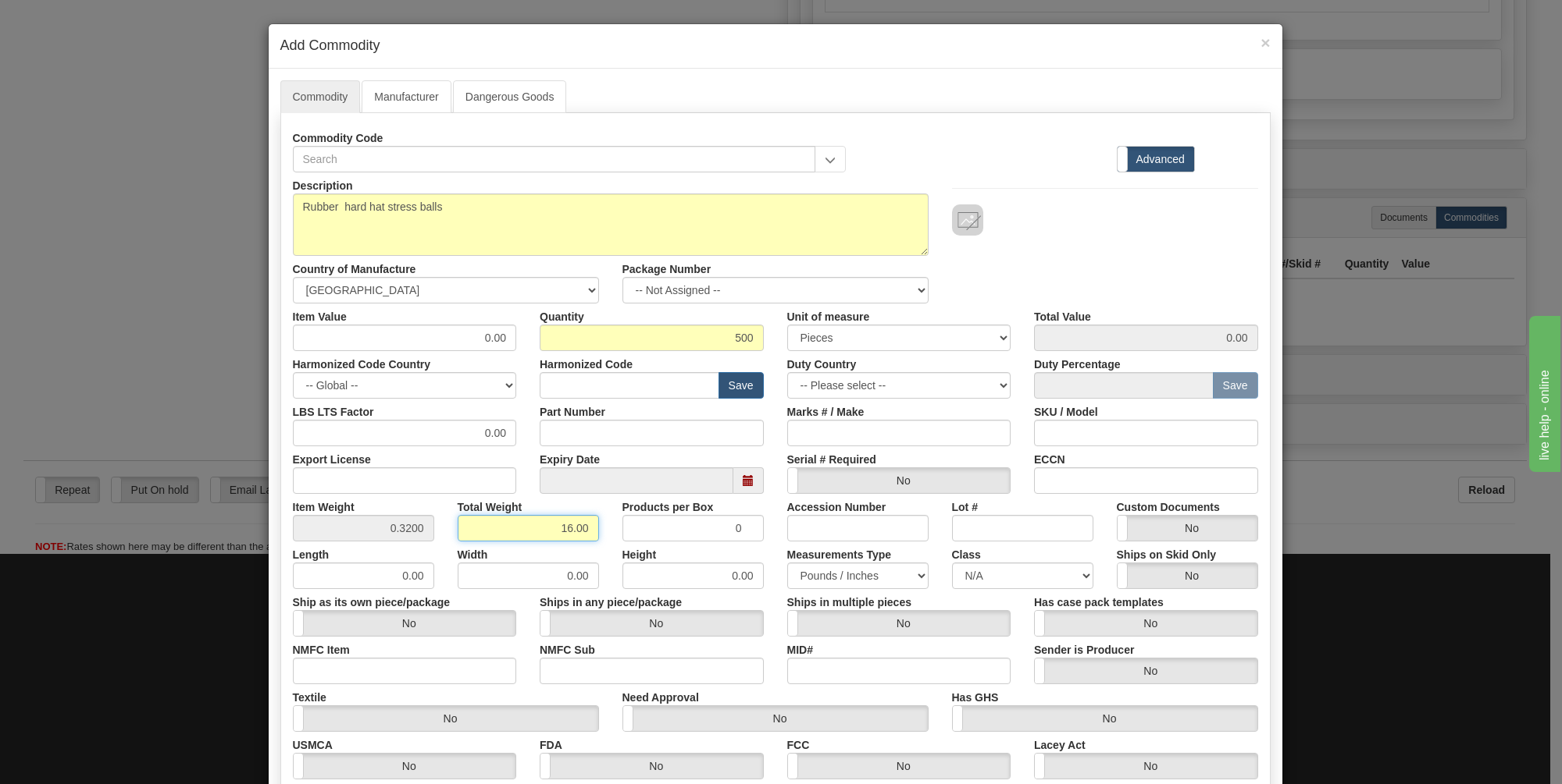
type input "16.00"
type input "0.0320"
drag, startPoint x: 512, startPoint y: 331, endPoint x: 476, endPoint y: 334, distance: 36.1
click at [476, 334] on div "Item Value 0.00" at bounding box center [405, 327] width 247 height 48
click at [1006, 268] on div "Description Rubber hard hat stress balls Country of Manufacture -- Unknown -- A…" at bounding box center [775, 238] width 988 height 131
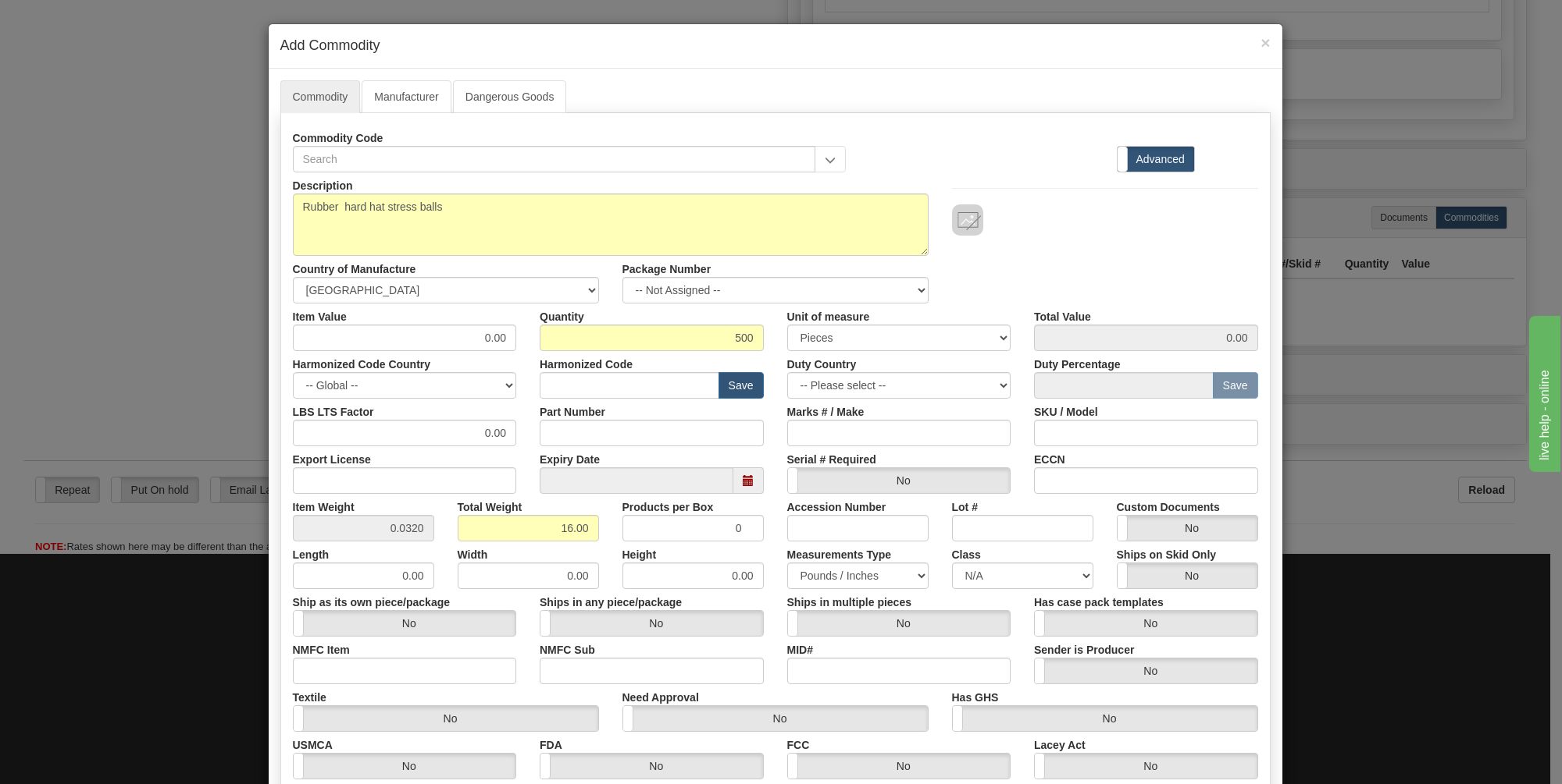
click at [511, 331] on div "Item Value 0.00" at bounding box center [405, 327] width 247 height 48
drag, startPoint x: 501, startPoint y: 333, endPoint x: 474, endPoint y: 333, distance: 27.0
click at [474, 333] on input "0.00" at bounding box center [405, 337] width 224 height 26
type input "1.22"
type input "610.00"
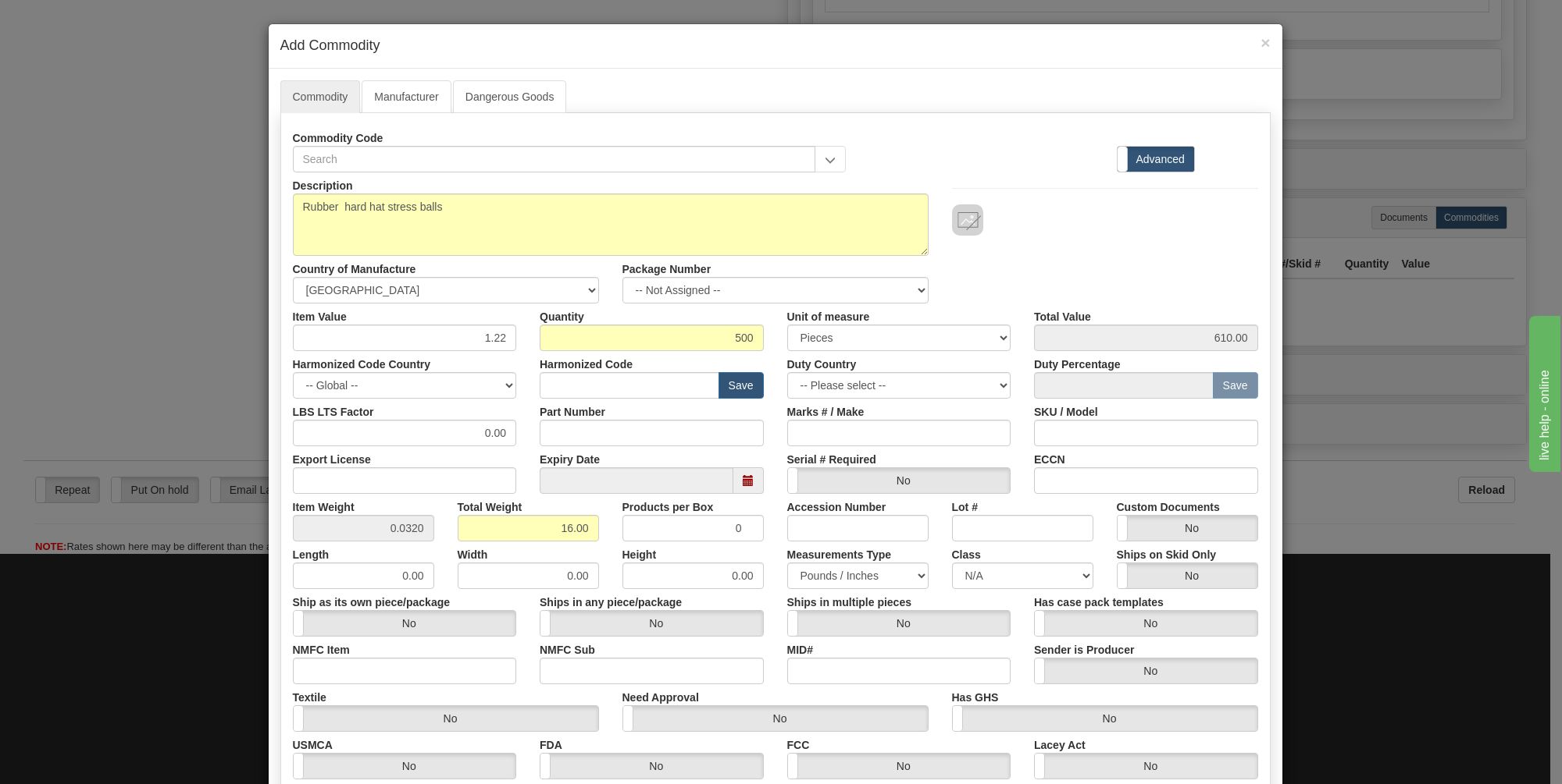
click at [1112, 235] on div "Description Rubber hard hat stress balls Country of Manufacture -- Unknown -- A…" at bounding box center [775, 238] width 988 height 131
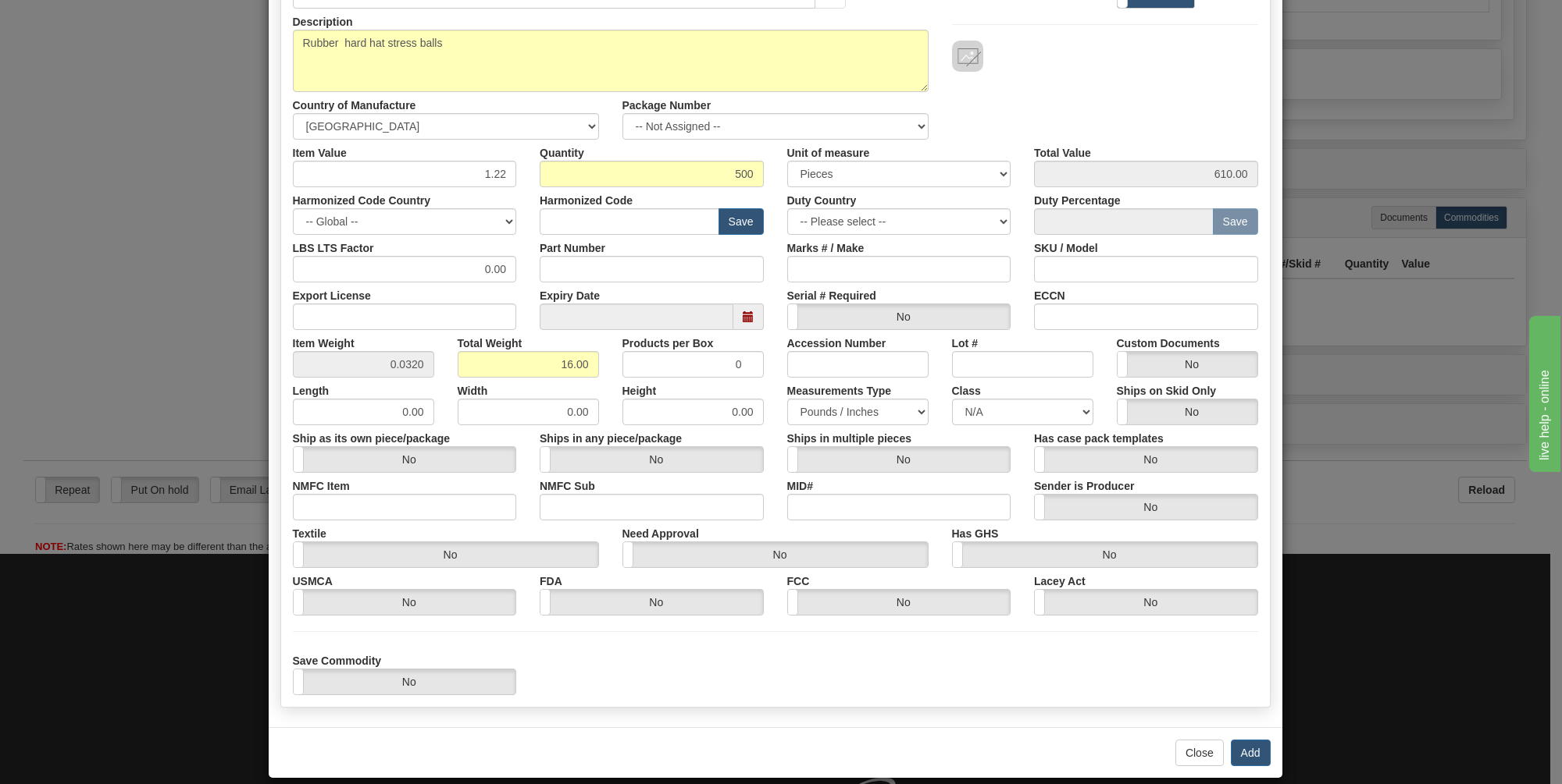
scroll to position [178, 0]
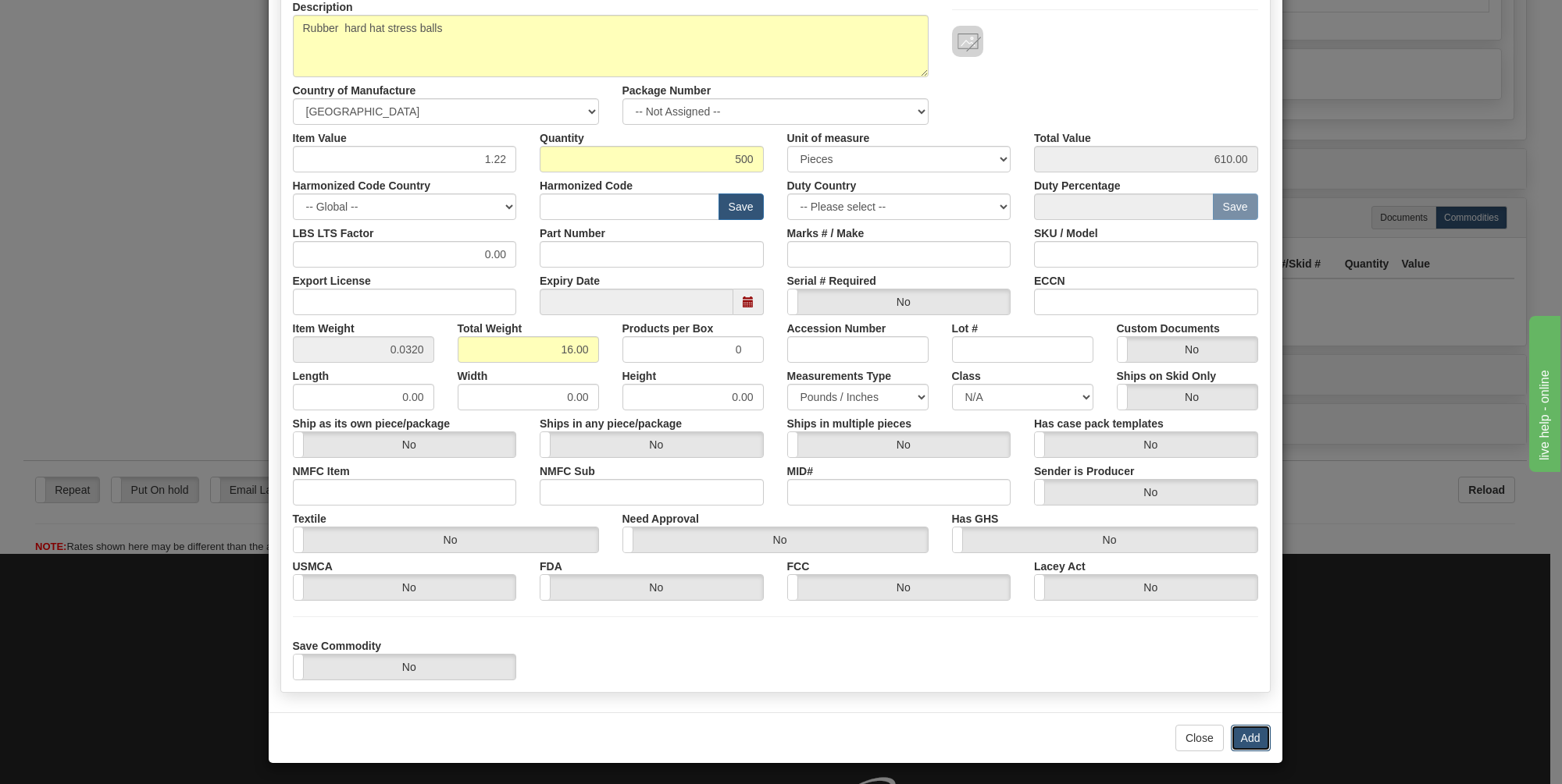
click at [1245, 731] on button "Add" at bounding box center [1250, 738] width 40 height 26
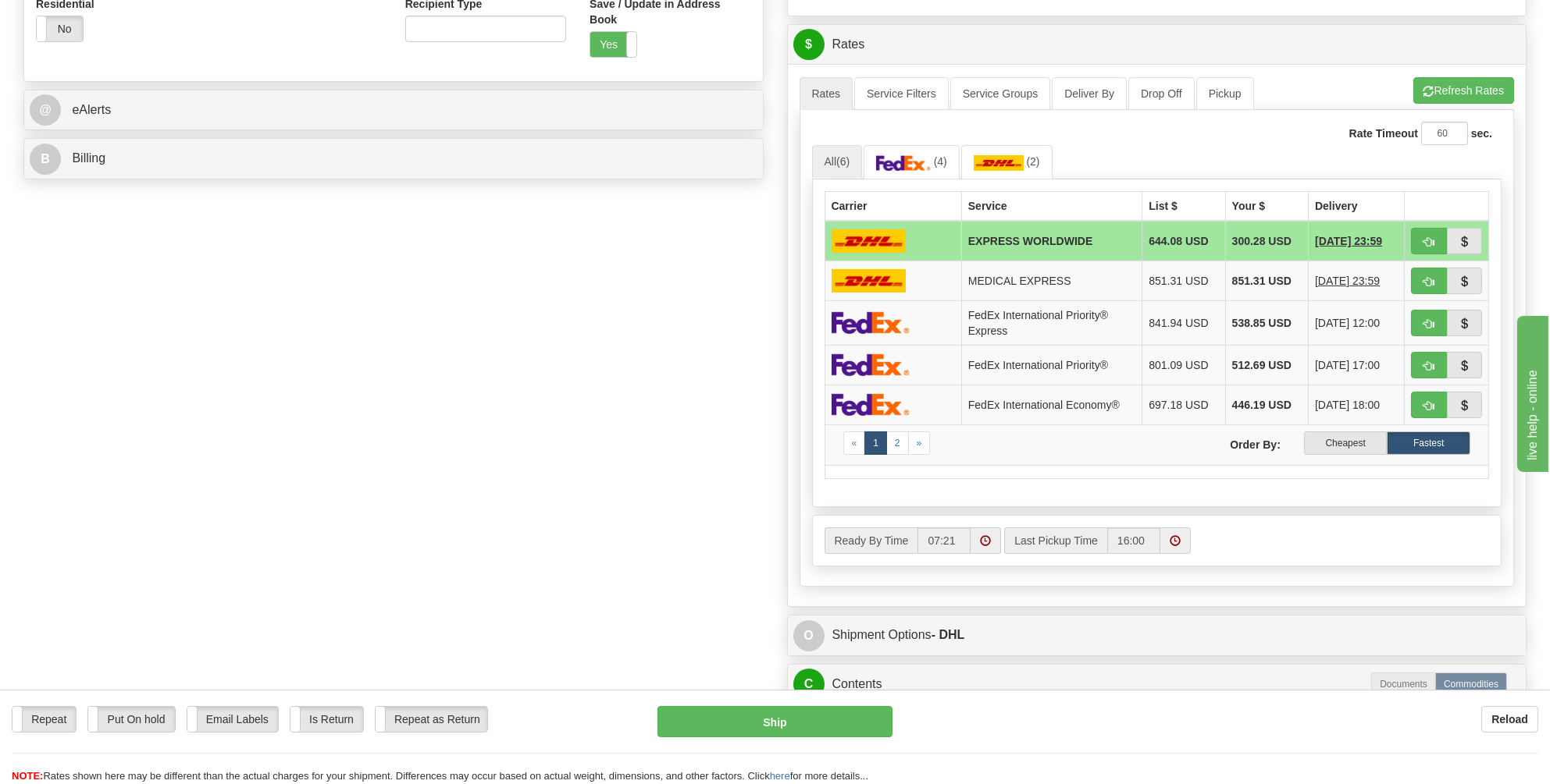
scroll to position [611, 0]
click at [887, 359] on img at bounding box center [871, 366] width 78 height 23
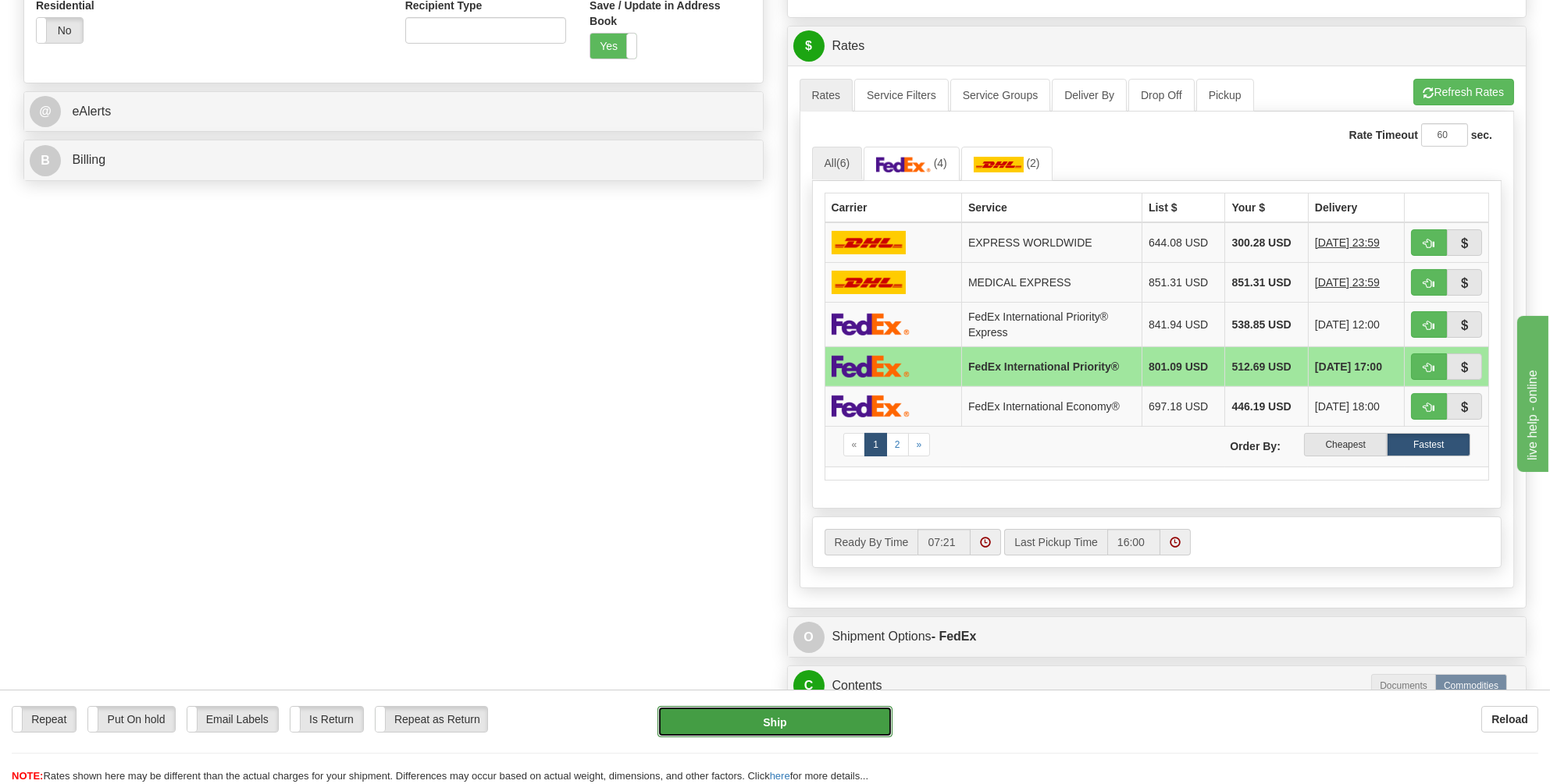
click at [761, 723] on button "Ship" at bounding box center [775, 722] width 235 height 31
type input "01"
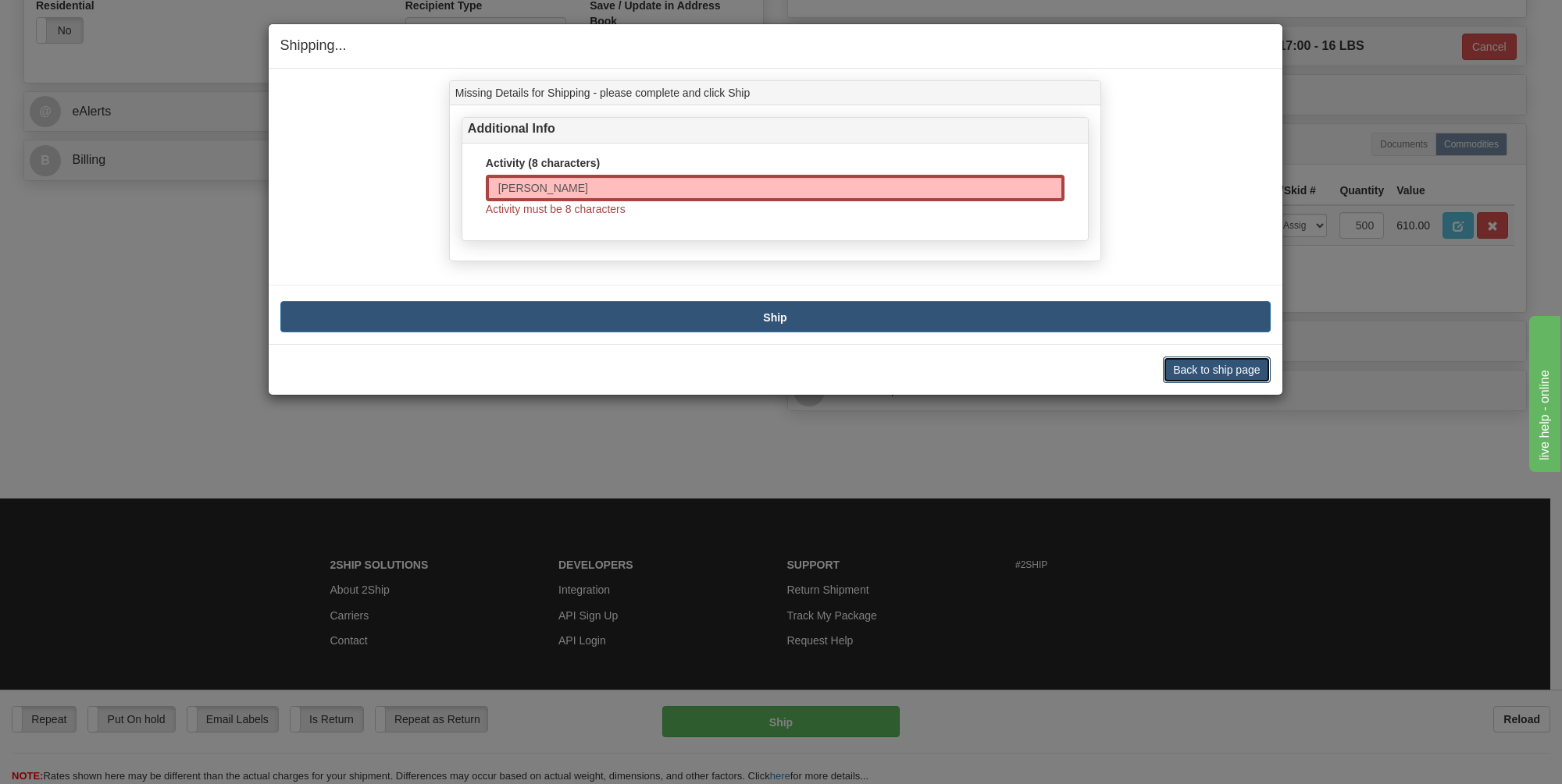
click at [1197, 367] on button "Back to ship page" at bounding box center [1216, 369] width 107 height 26
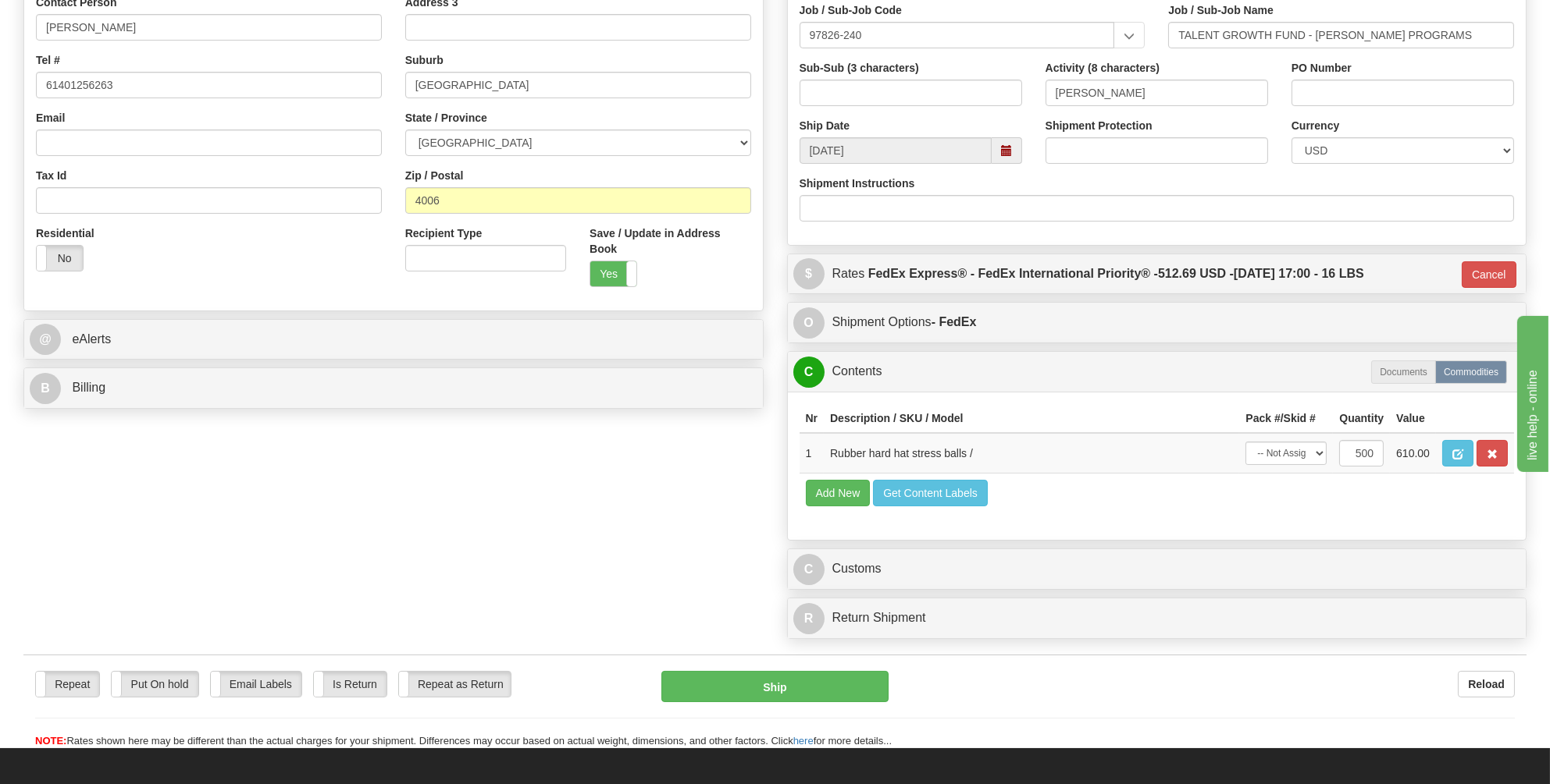
scroll to position [221, 0]
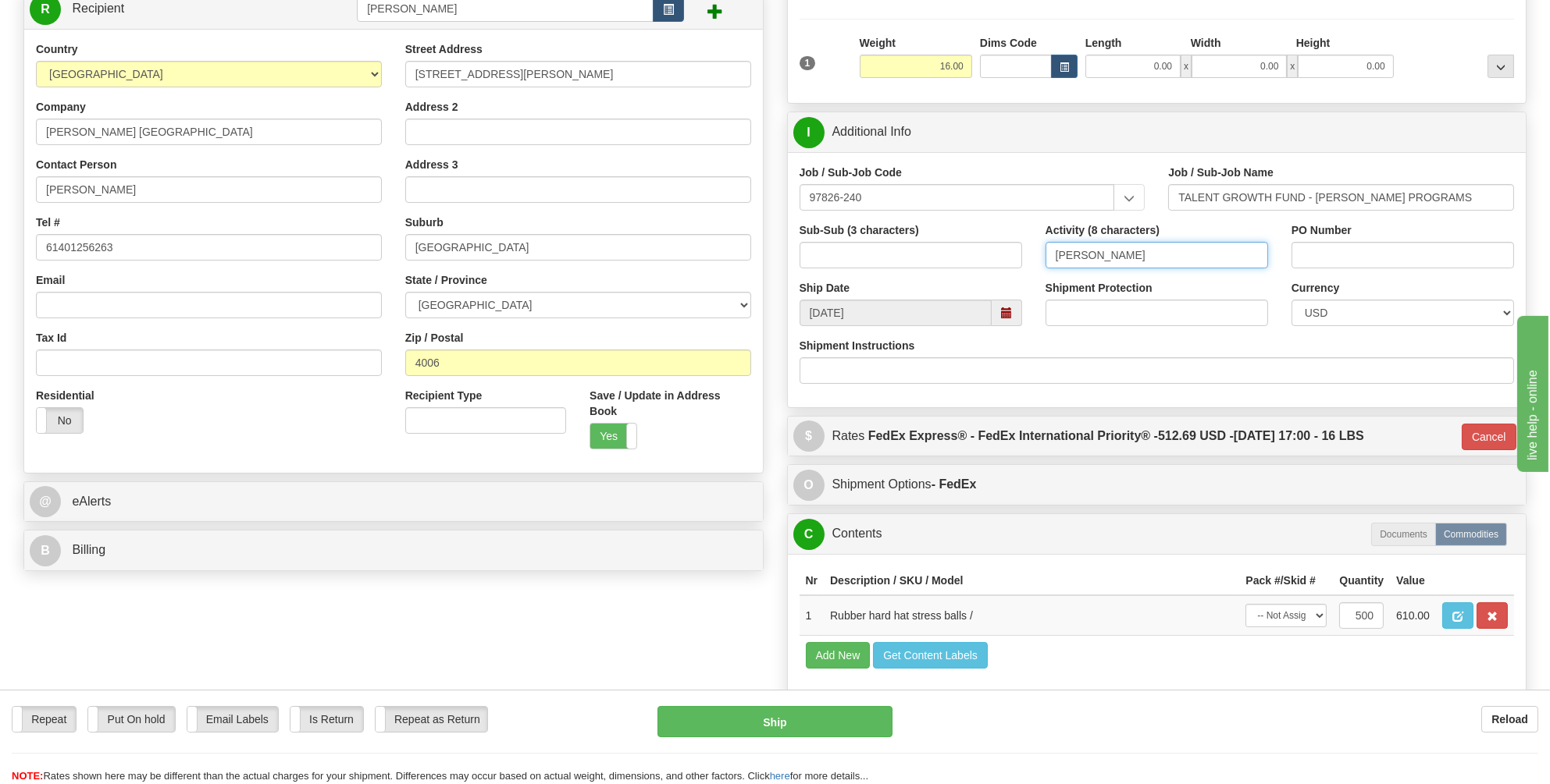
drag, startPoint x: 1092, startPoint y: 251, endPoint x: 1083, endPoint y: 251, distance: 9.0
click at [1083, 251] on input "SEAD" at bounding box center [1157, 255] width 223 height 26
click at [1053, 247] on input "SEAD" at bounding box center [1157, 255] width 223 height 26
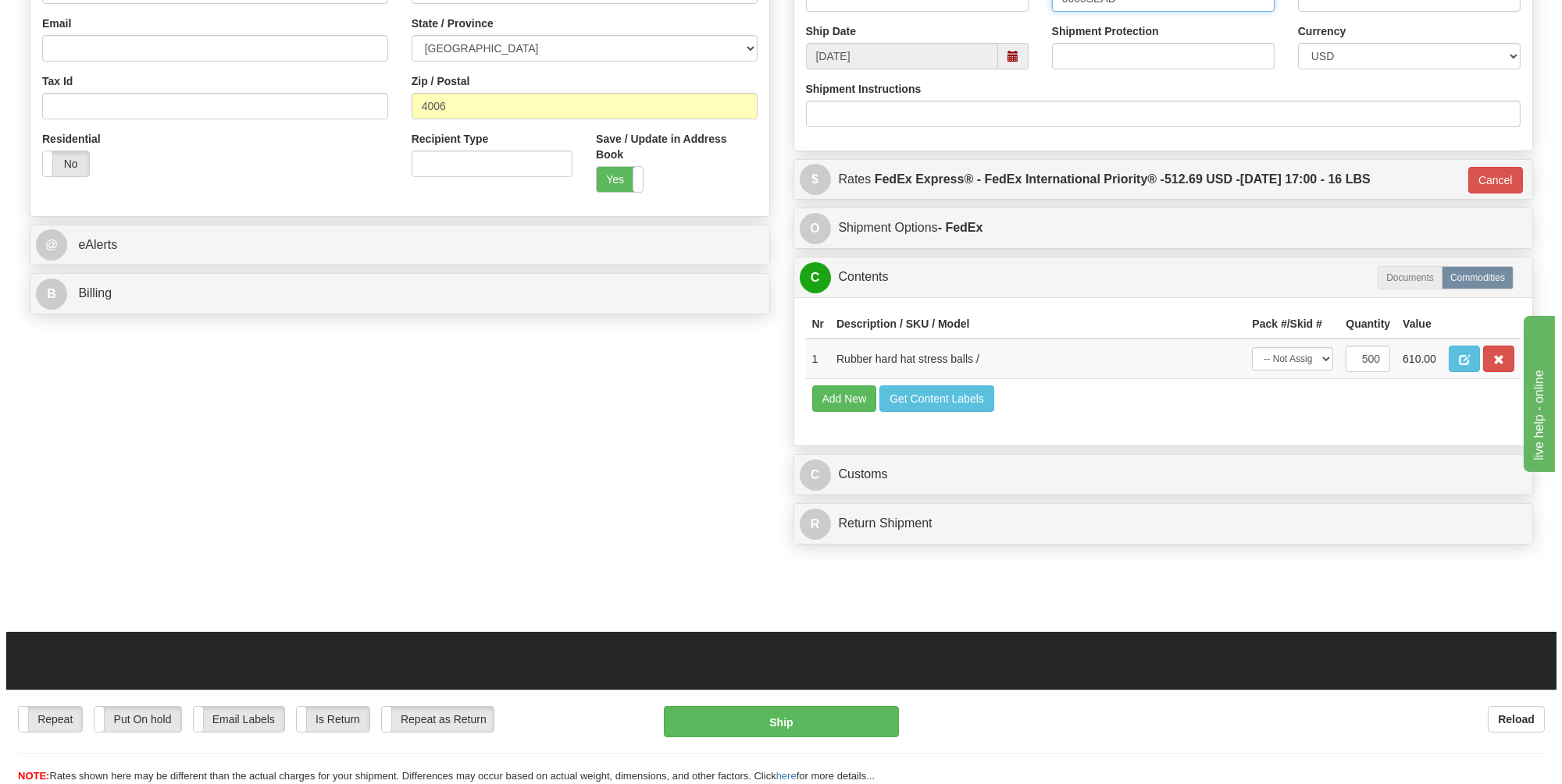
scroll to position [533, 0]
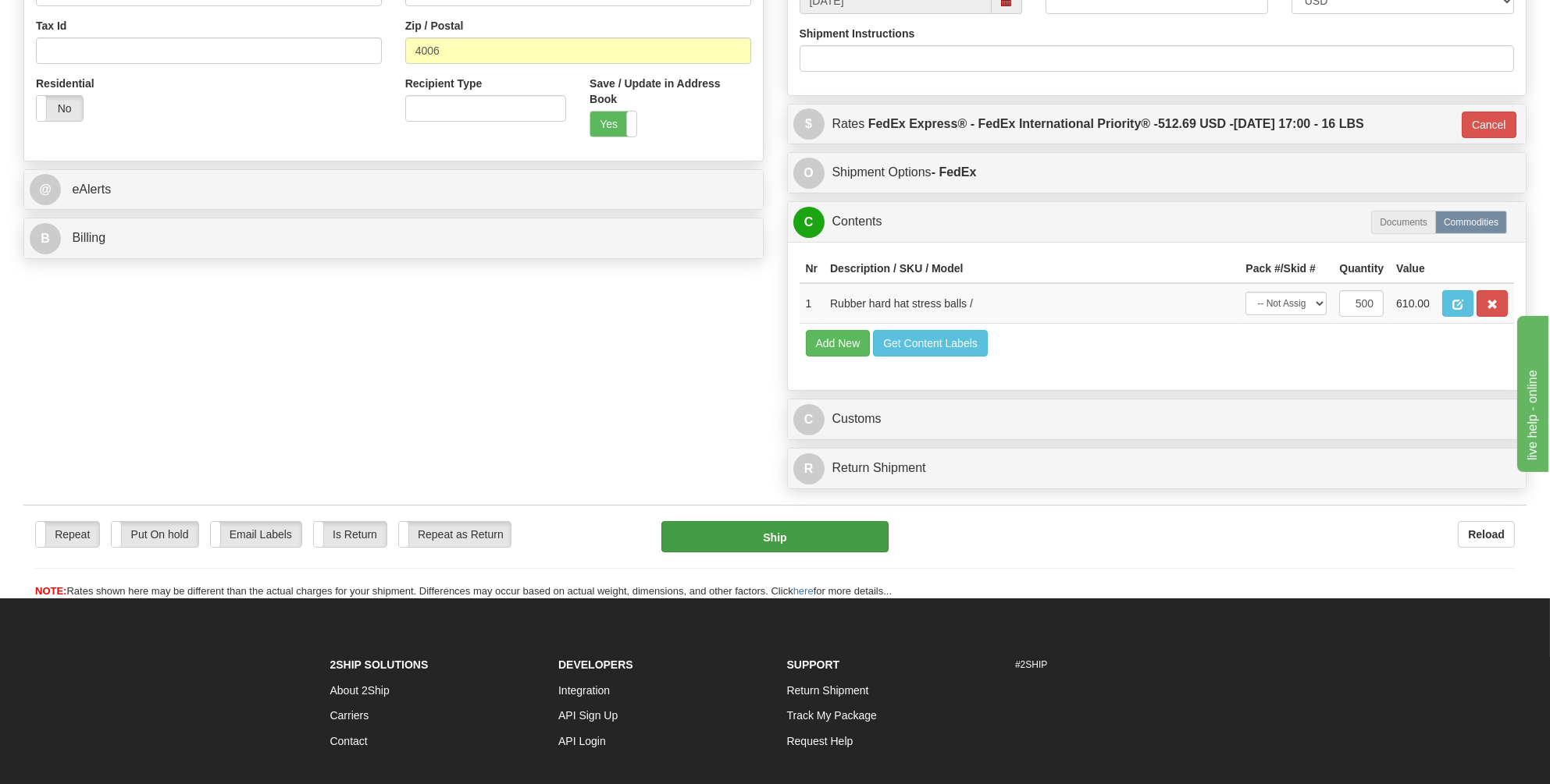
type input "0000SEAD"
click at [773, 533] on button "Ship" at bounding box center [774, 537] width 227 height 31
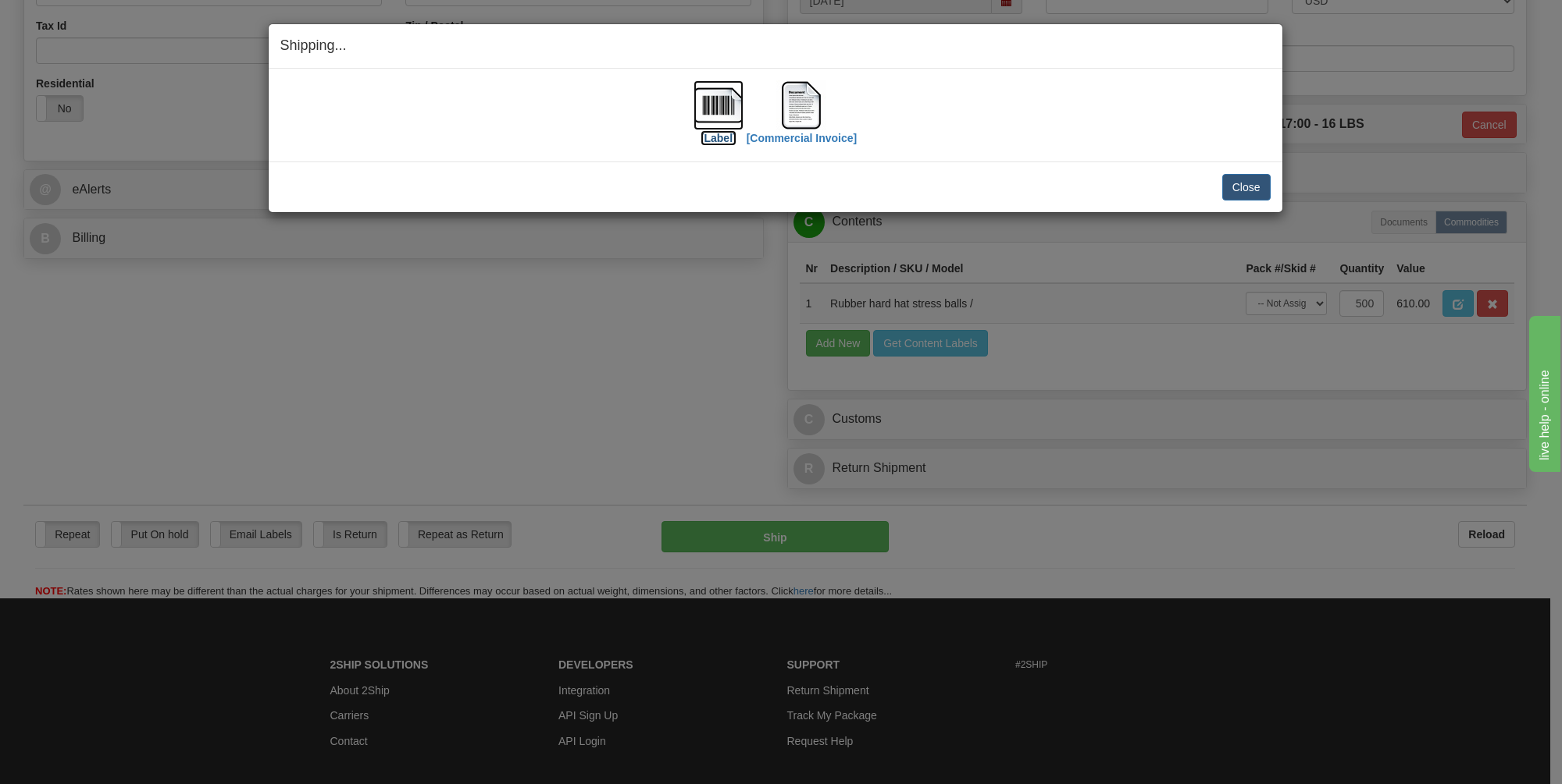
click at [721, 99] on img at bounding box center [718, 105] width 50 height 50
click at [721, 101] on img at bounding box center [718, 105] width 50 height 50
click at [806, 99] on img at bounding box center [801, 105] width 50 height 50
click at [1242, 183] on button "Close" at bounding box center [1246, 187] width 48 height 26
click at [1248, 182] on button "Close" at bounding box center [1246, 187] width 48 height 26
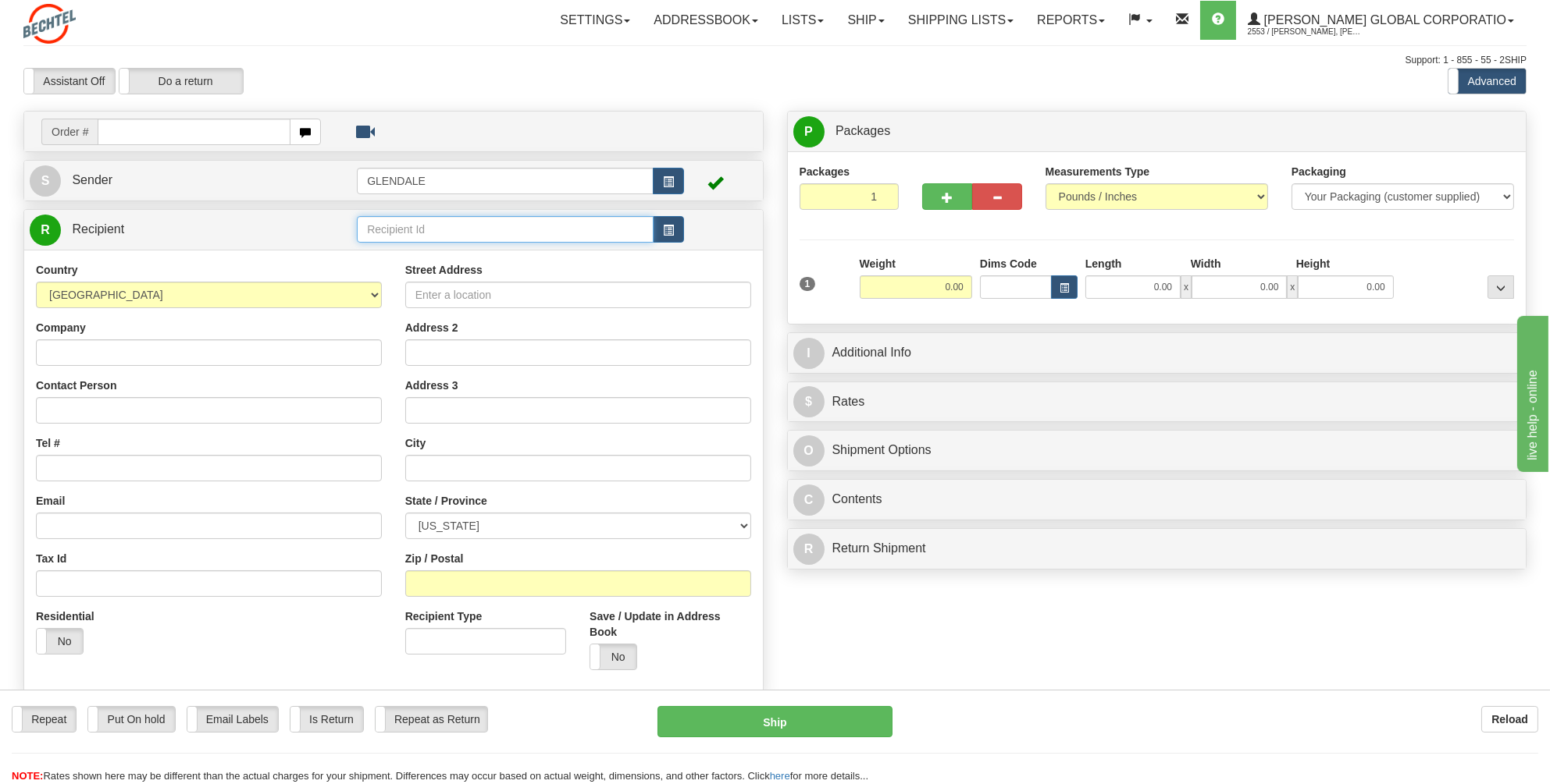
click at [506, 223] on input "text" at bounding box center [505, 229] width 297 height 26
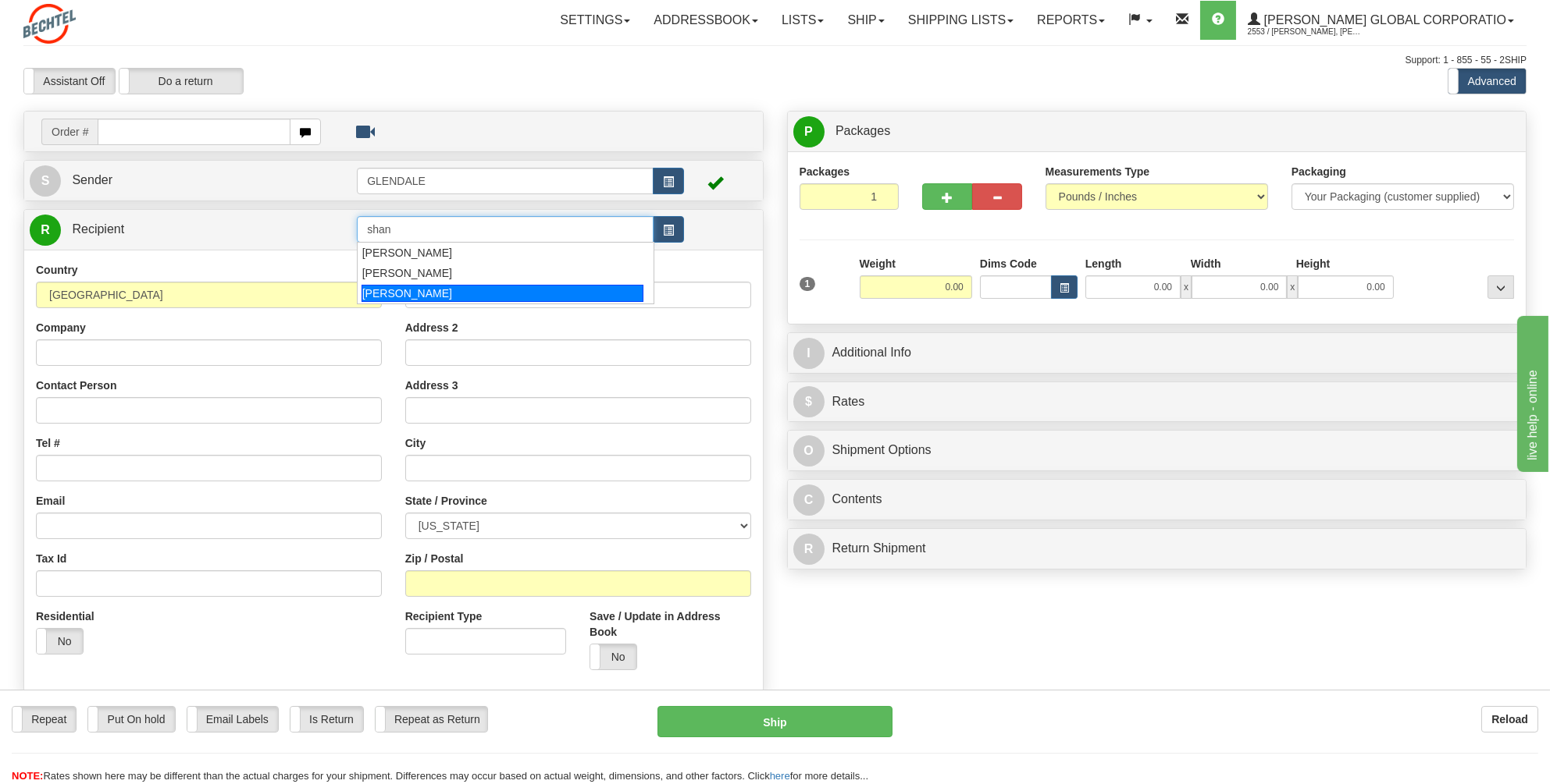
click at [441, 290] on div "[PERSON_NAME]" at bounding box center [502, 293] width 282 height 17
type input "[PERSON_NAME]"
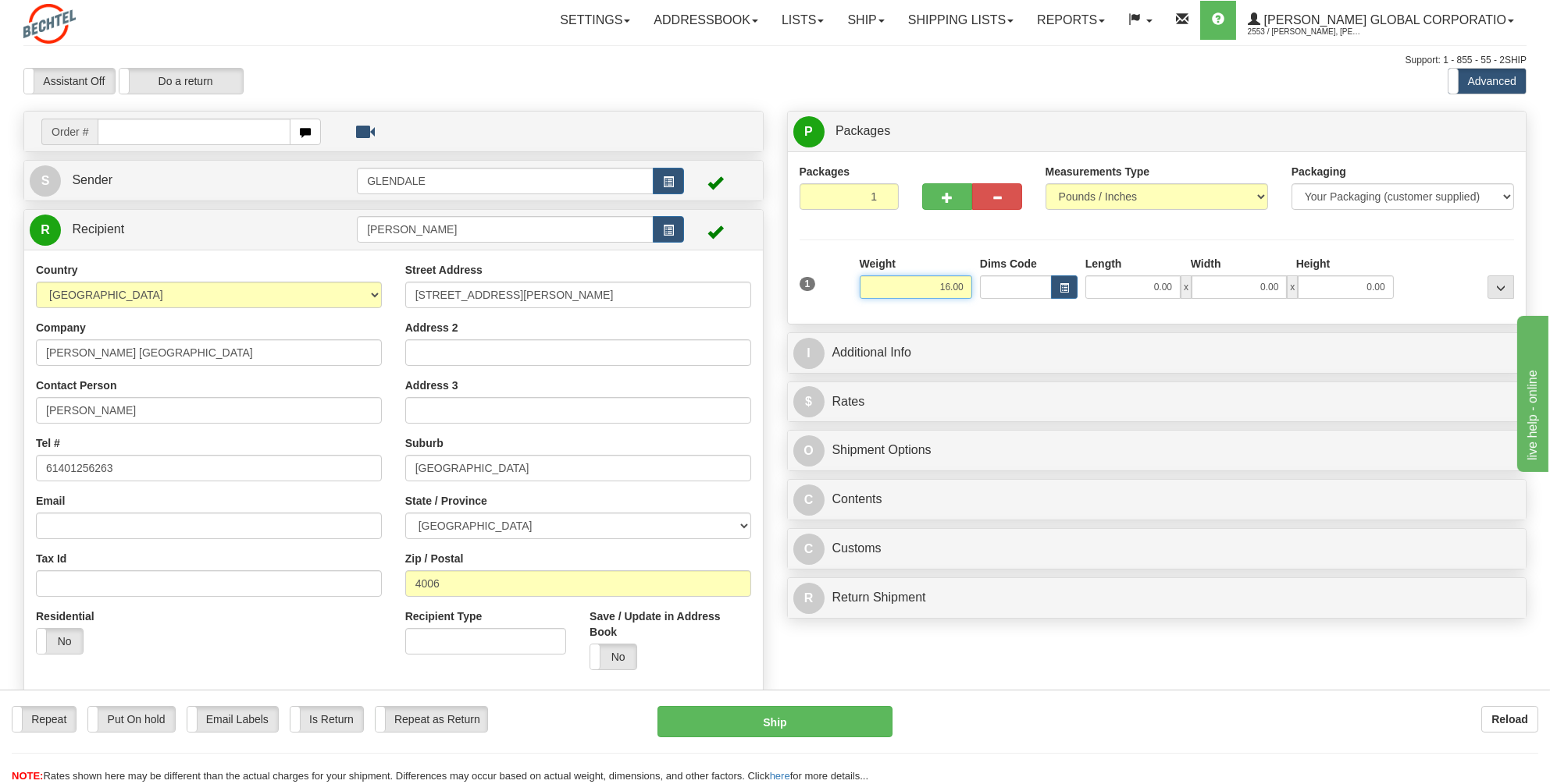
type input "16.00"
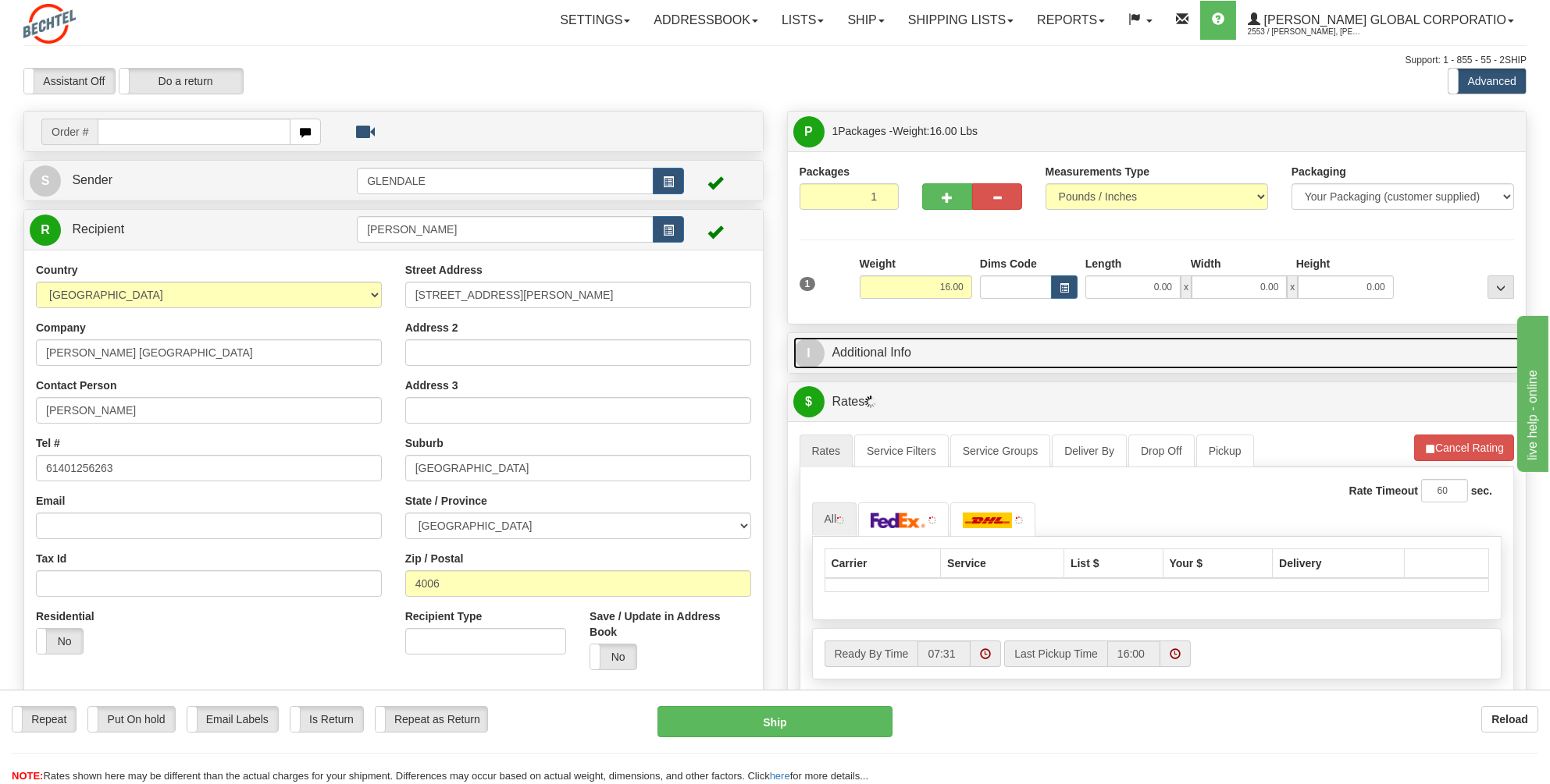
click at [844, 349] on link "I Additional Info" at bounding box center [1157, 353] width 727 height 32
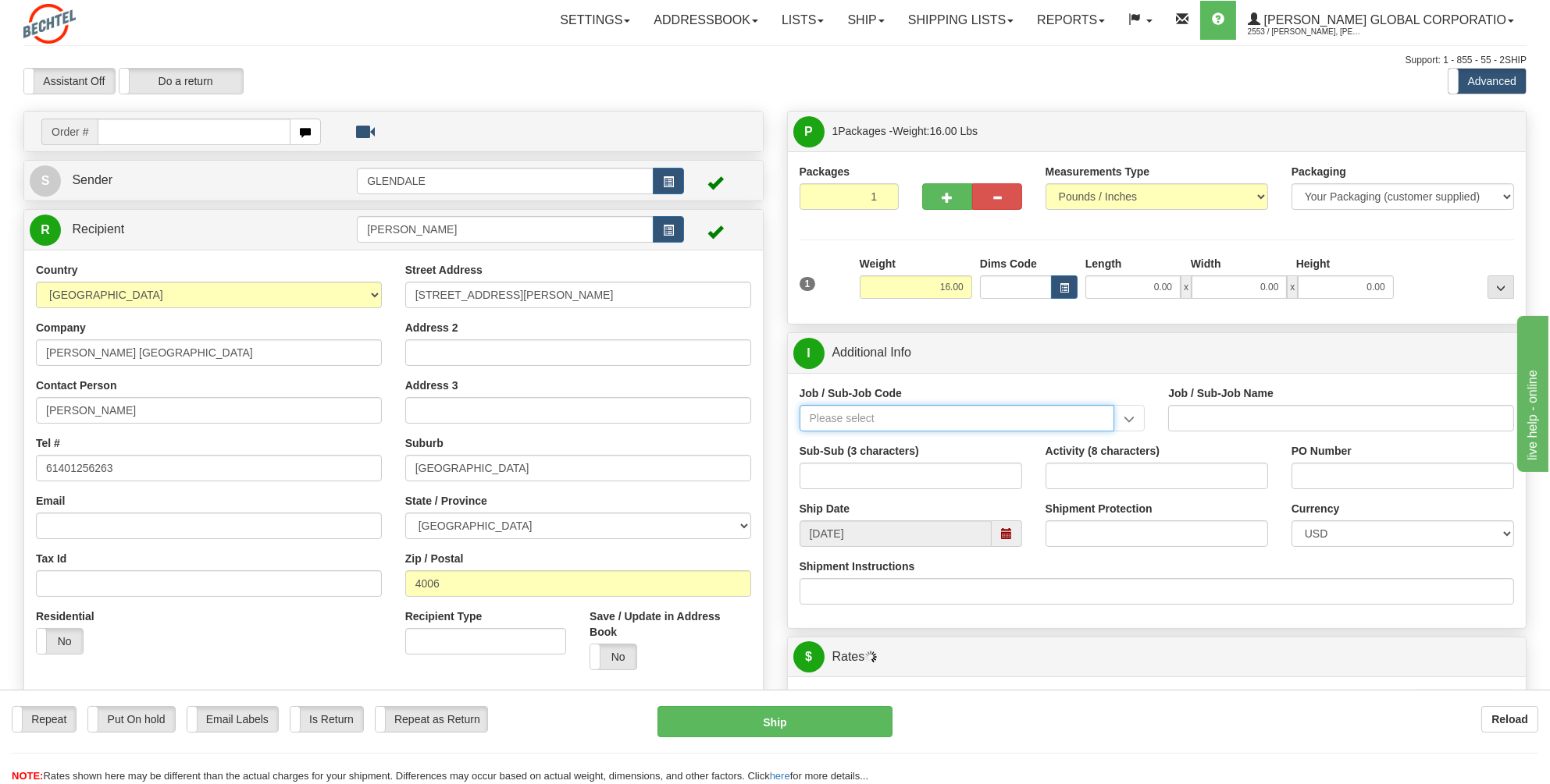
click at [840, 420] on input "Job / Sub-Job Code" at bounding box center [957, 418] width 315 height 26
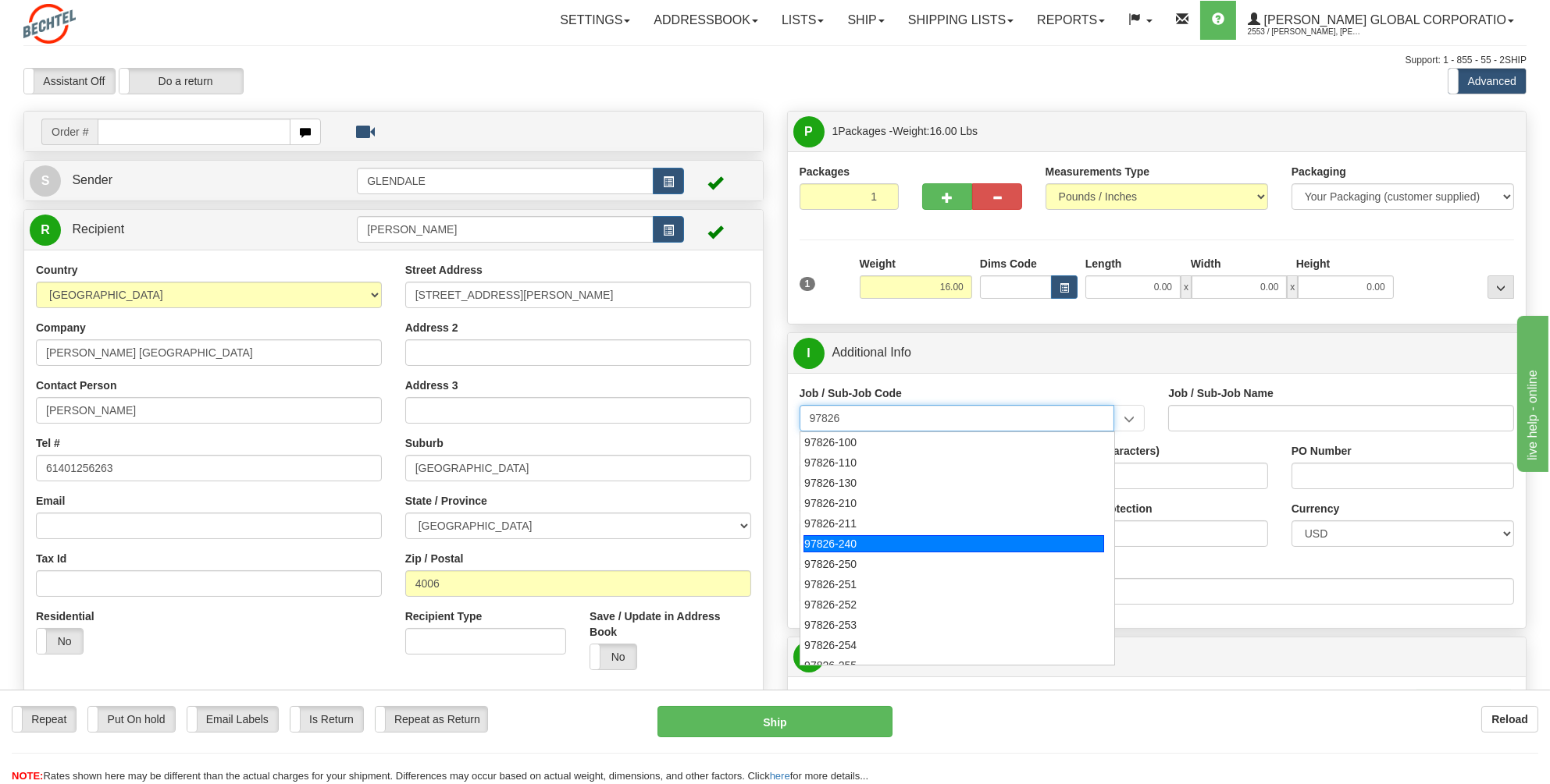
click at [822, 541] on div "97826-240" at bounding box center [953, 544] width 301 height 17
type input "97826-240"
type input "TALENT GROWTH FUND - [PERSON_NAME] PROGRAMS"
type input "97826-240"
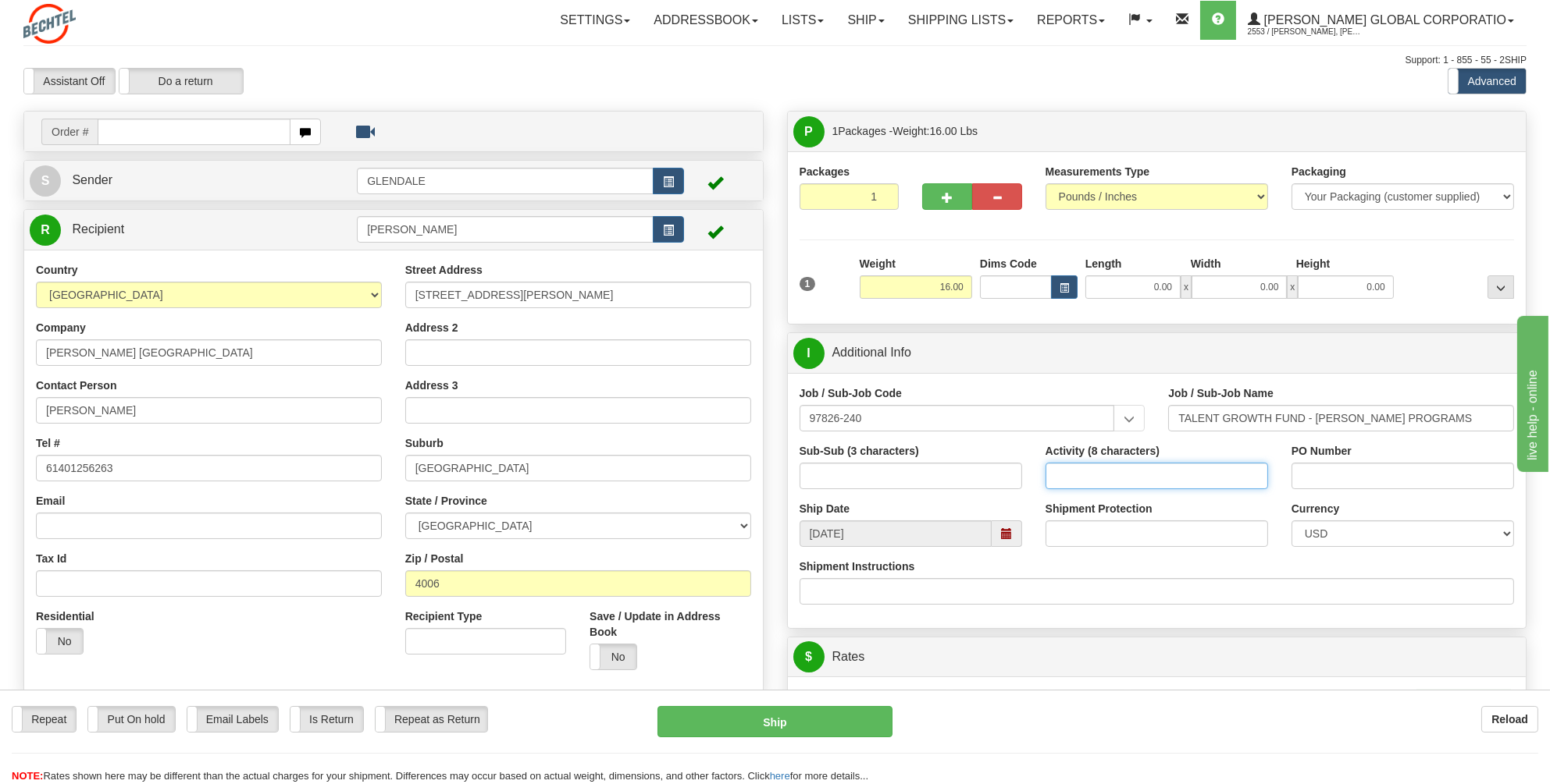
click at [1070, 470] on input "Activity (8 characters)" at bounding box center [1157, 476] width 223 height 26
type input "0000SEAD"
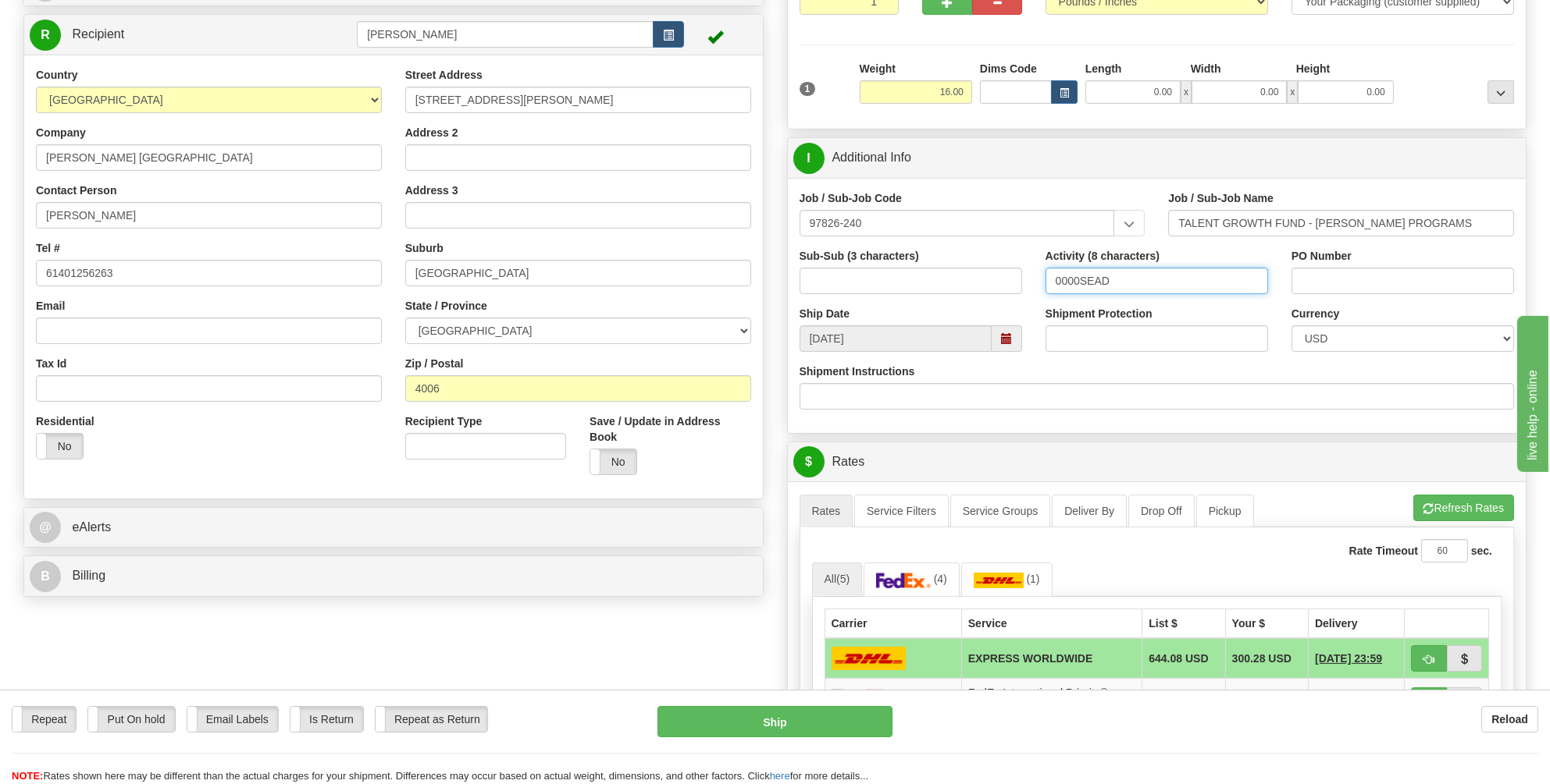
scroll to position [313, 0]
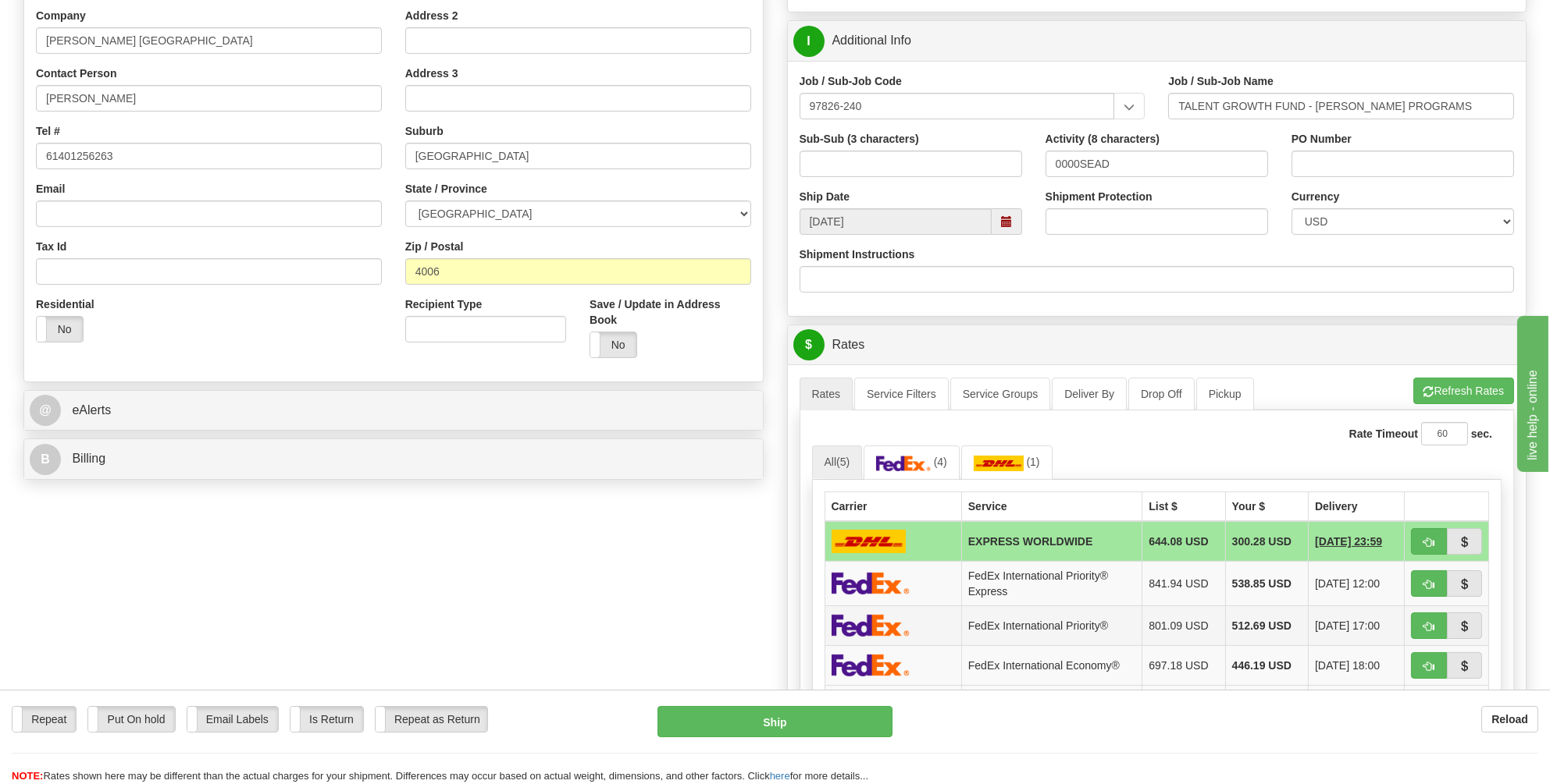
click at [891, 629] on img at bounding box center [871, 625] width 78 height 23
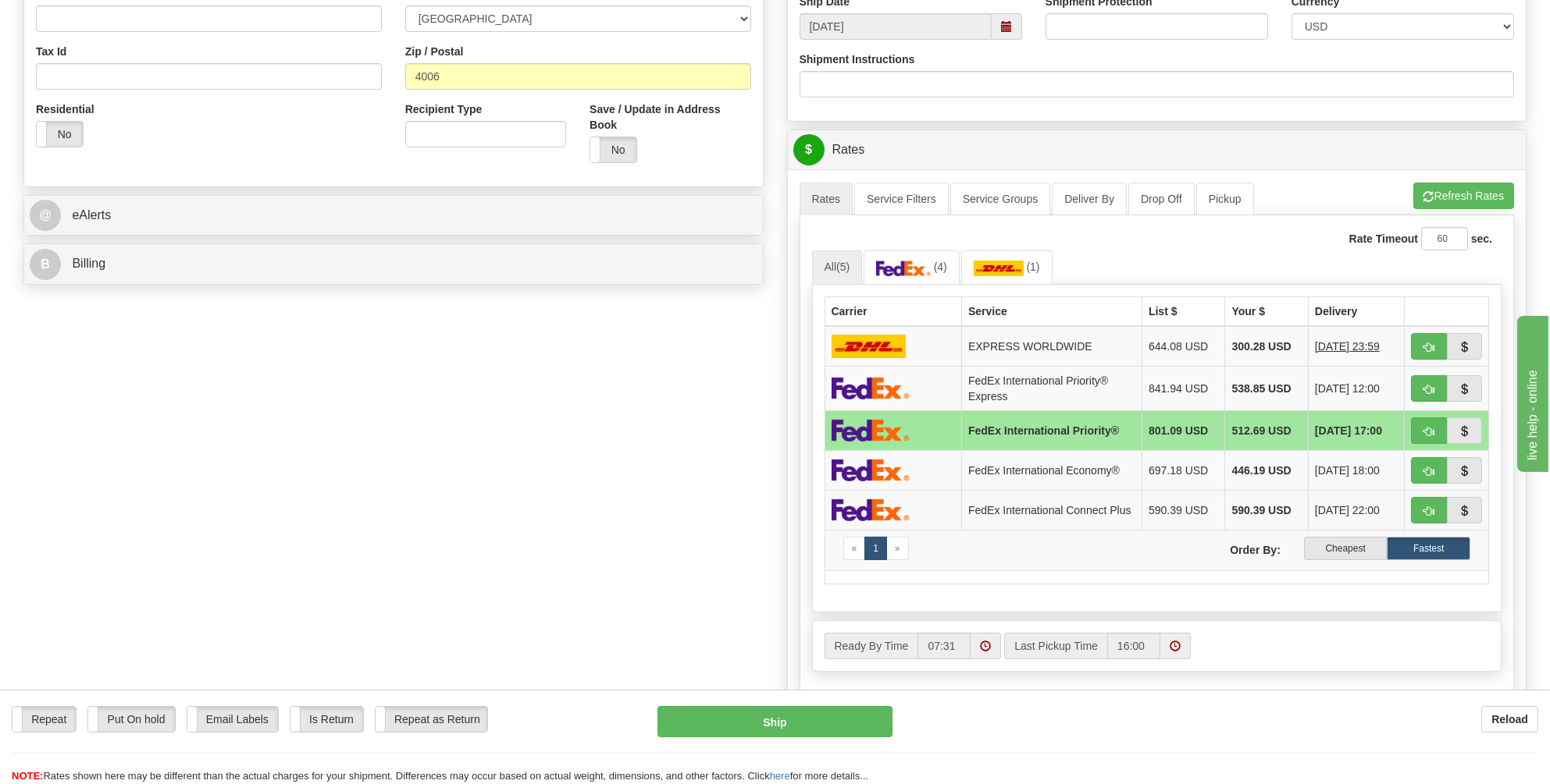
scroll to position [624, 0]
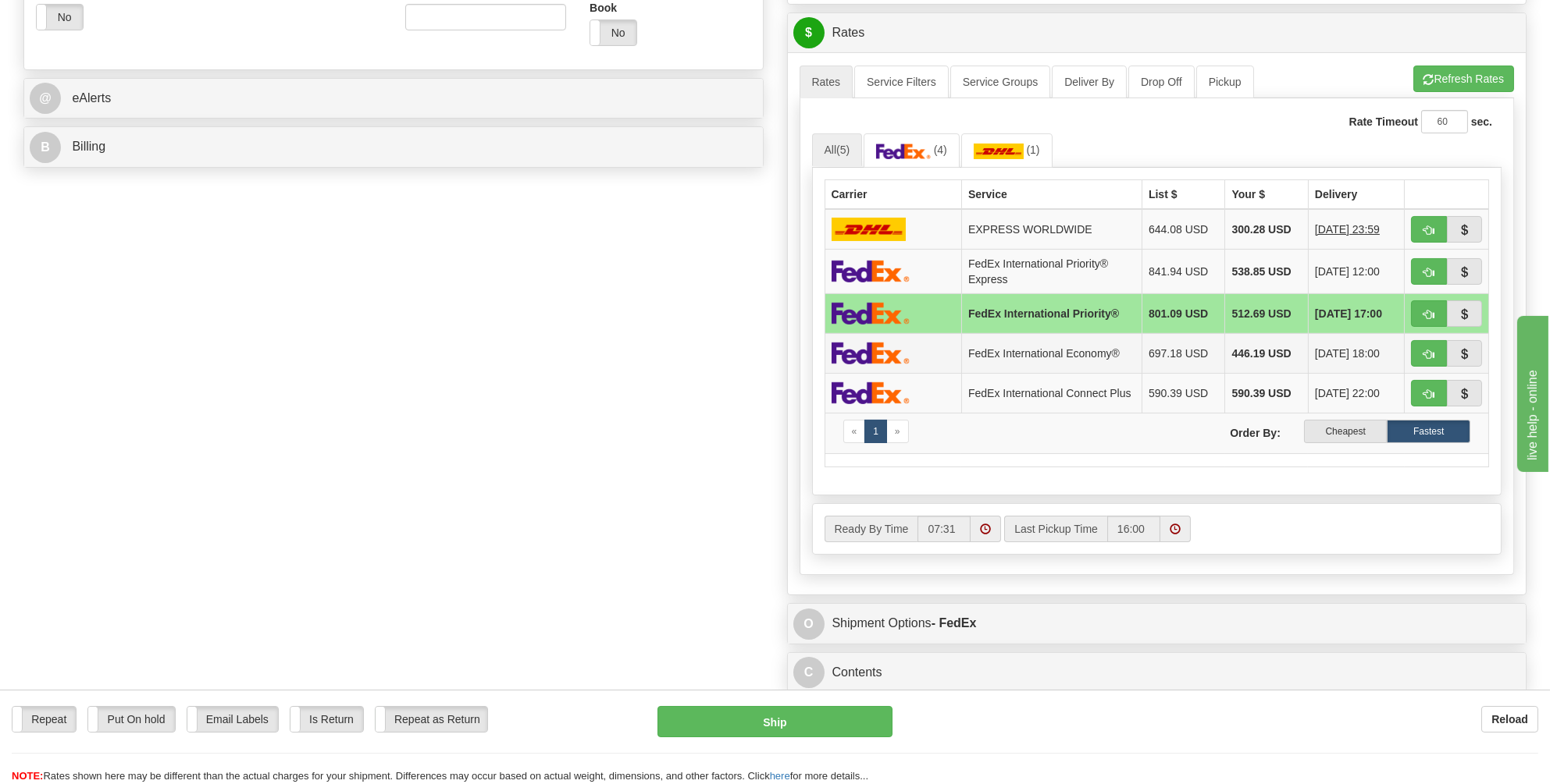
click at [880, 343] on img at bounding box center [871, 353] width 78 height 23
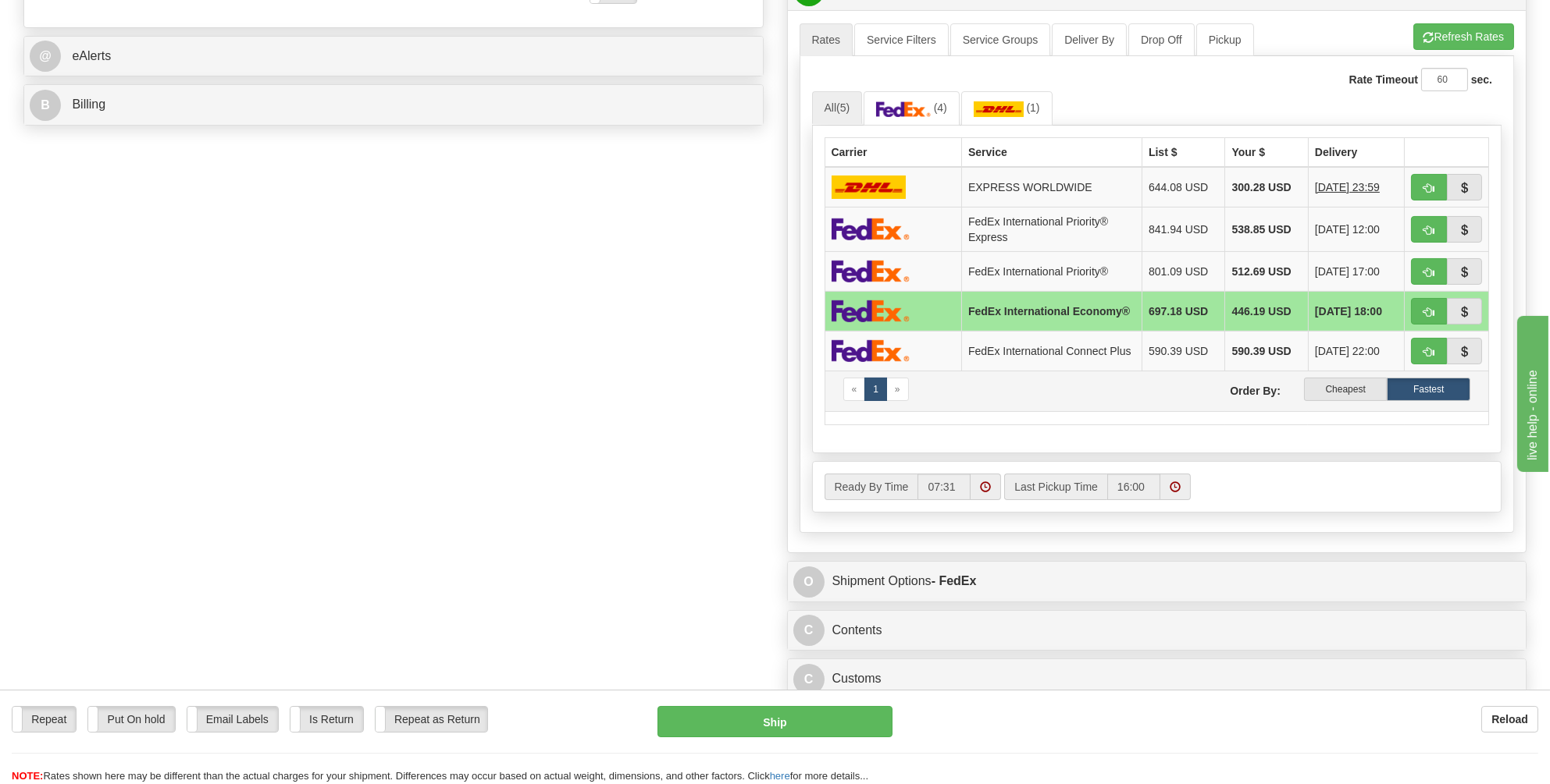
scroll to position [702, 0]
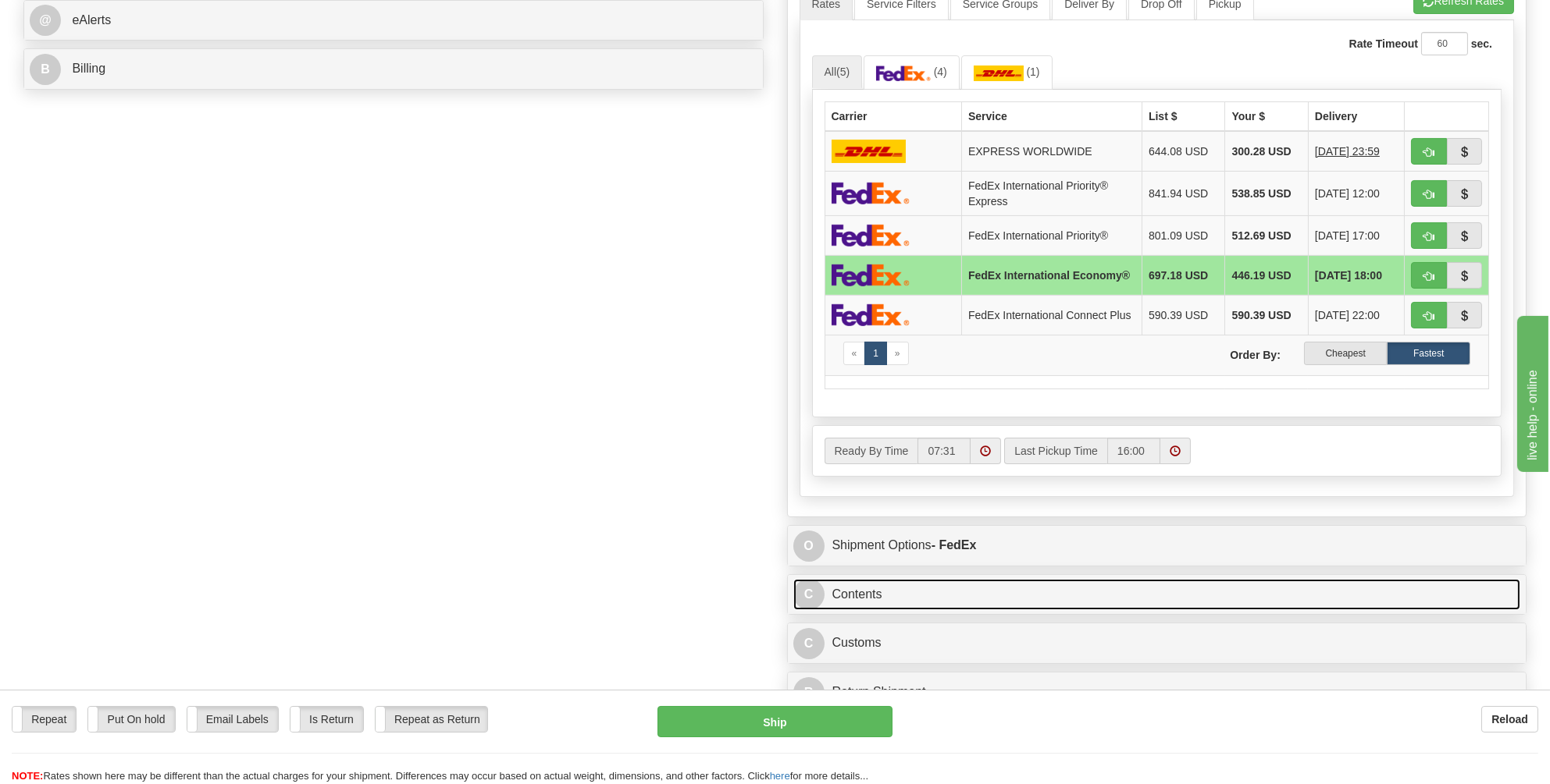
click at [853, 591] on link "C Contents" at bounding box center [1157, 595] width 727 height 32
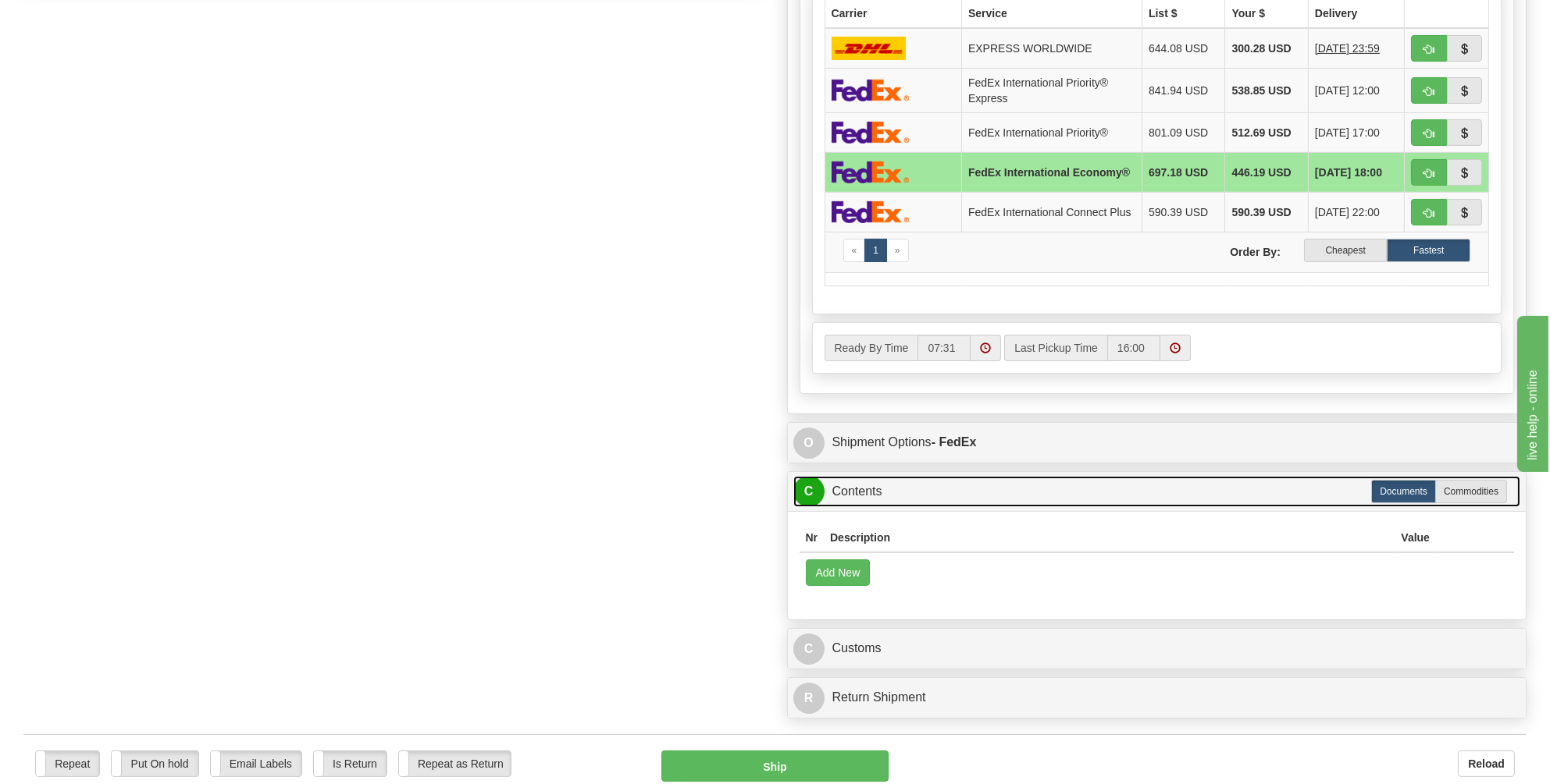
scroll to position [937, 0]
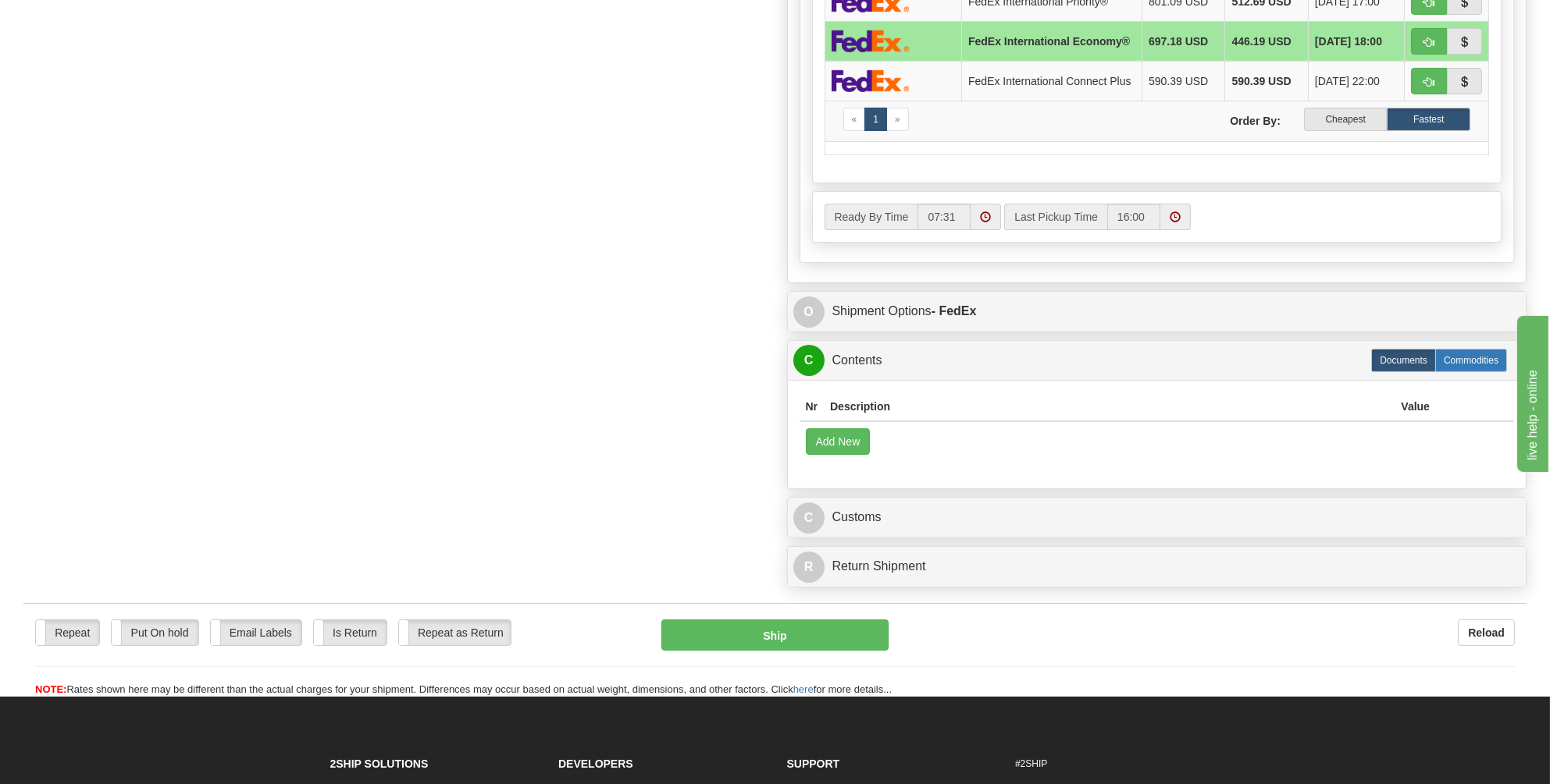
click at [1479, 367] on label "Commodities" at bounding box center [1471, 361] width 72 height 24
radio input "true"
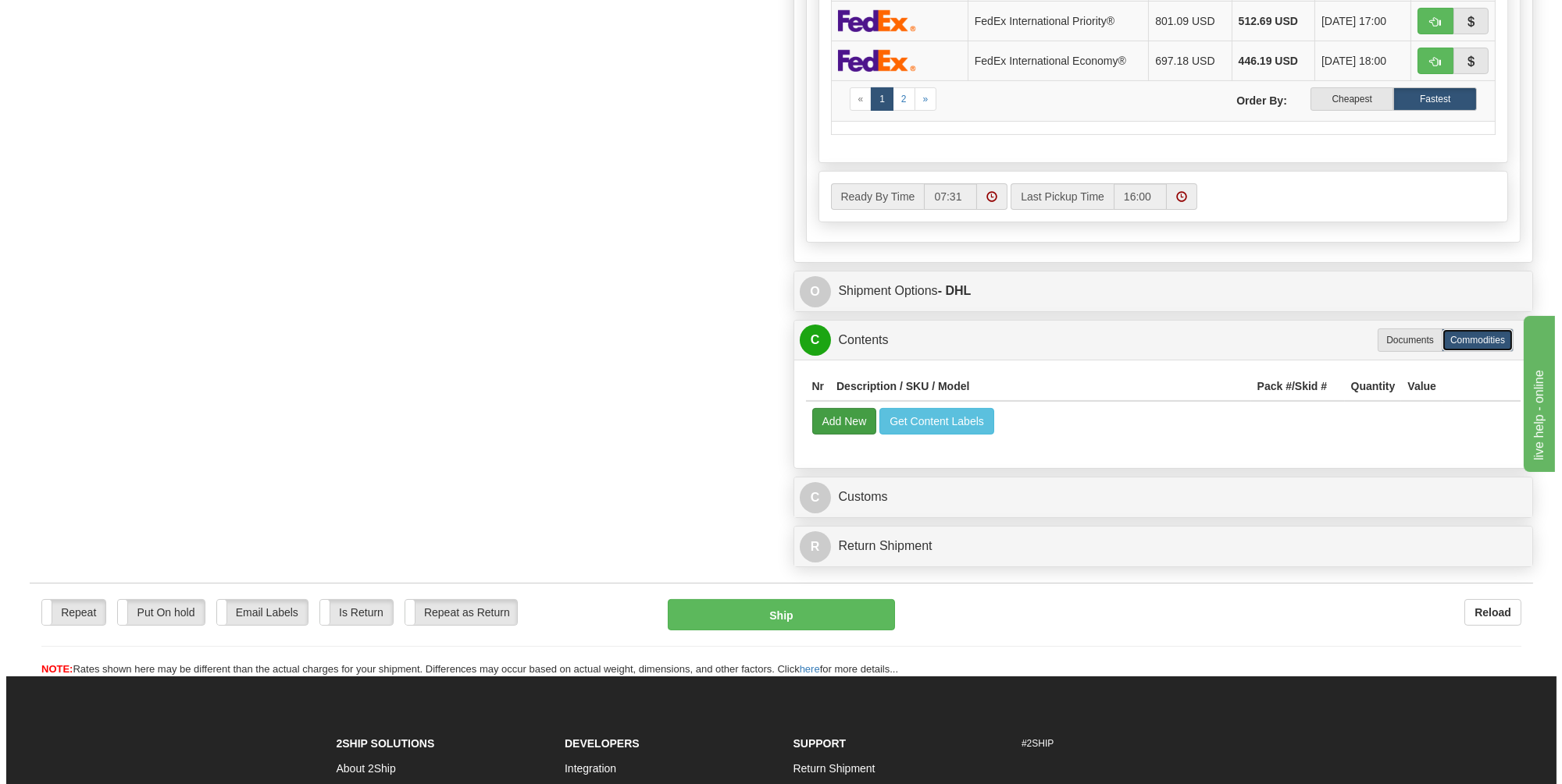
scroll to position [1080, 0]
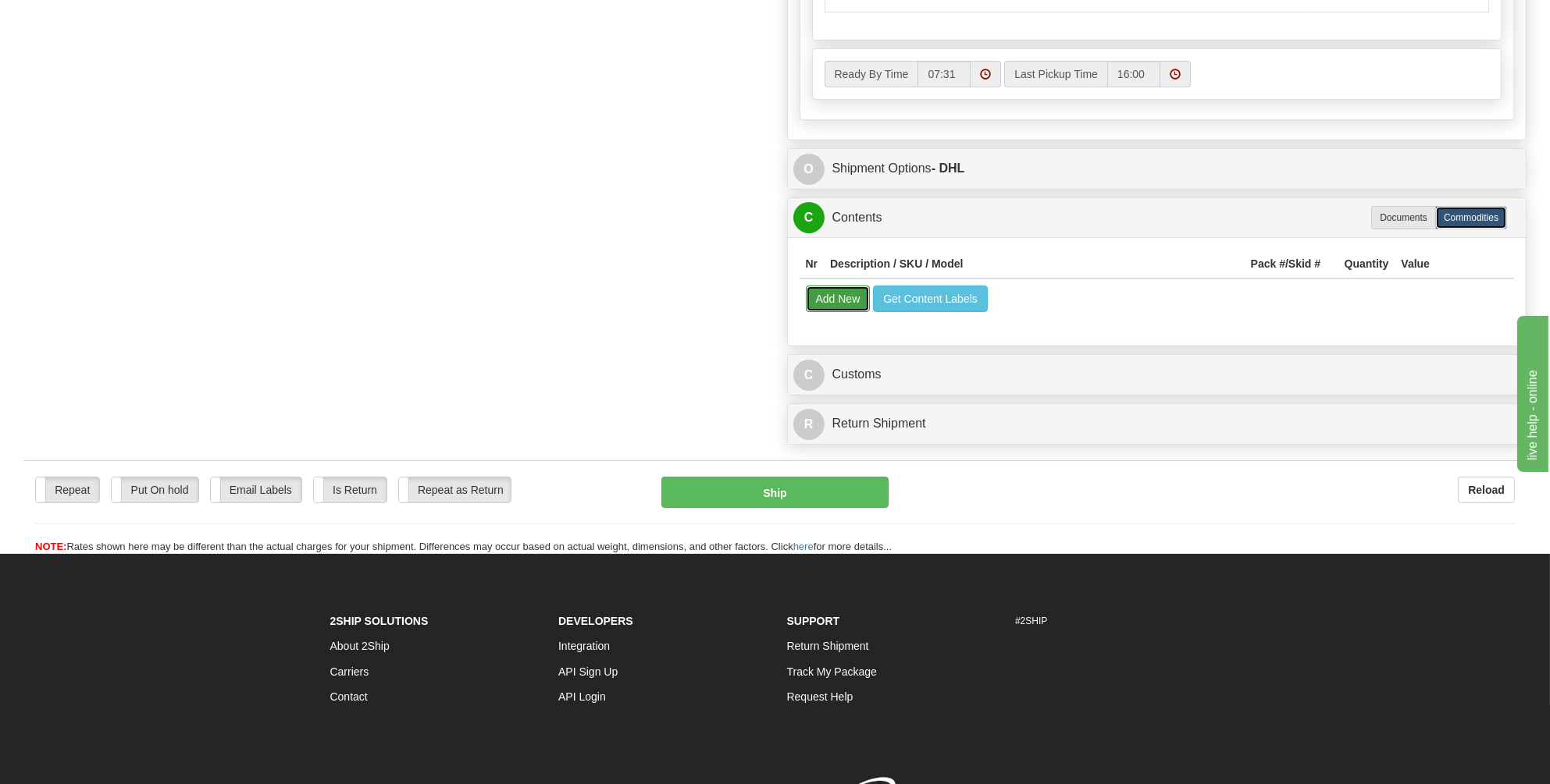
click at [840, 288] on button "Add New" at bounding box center [838, 298] width 65 height 26
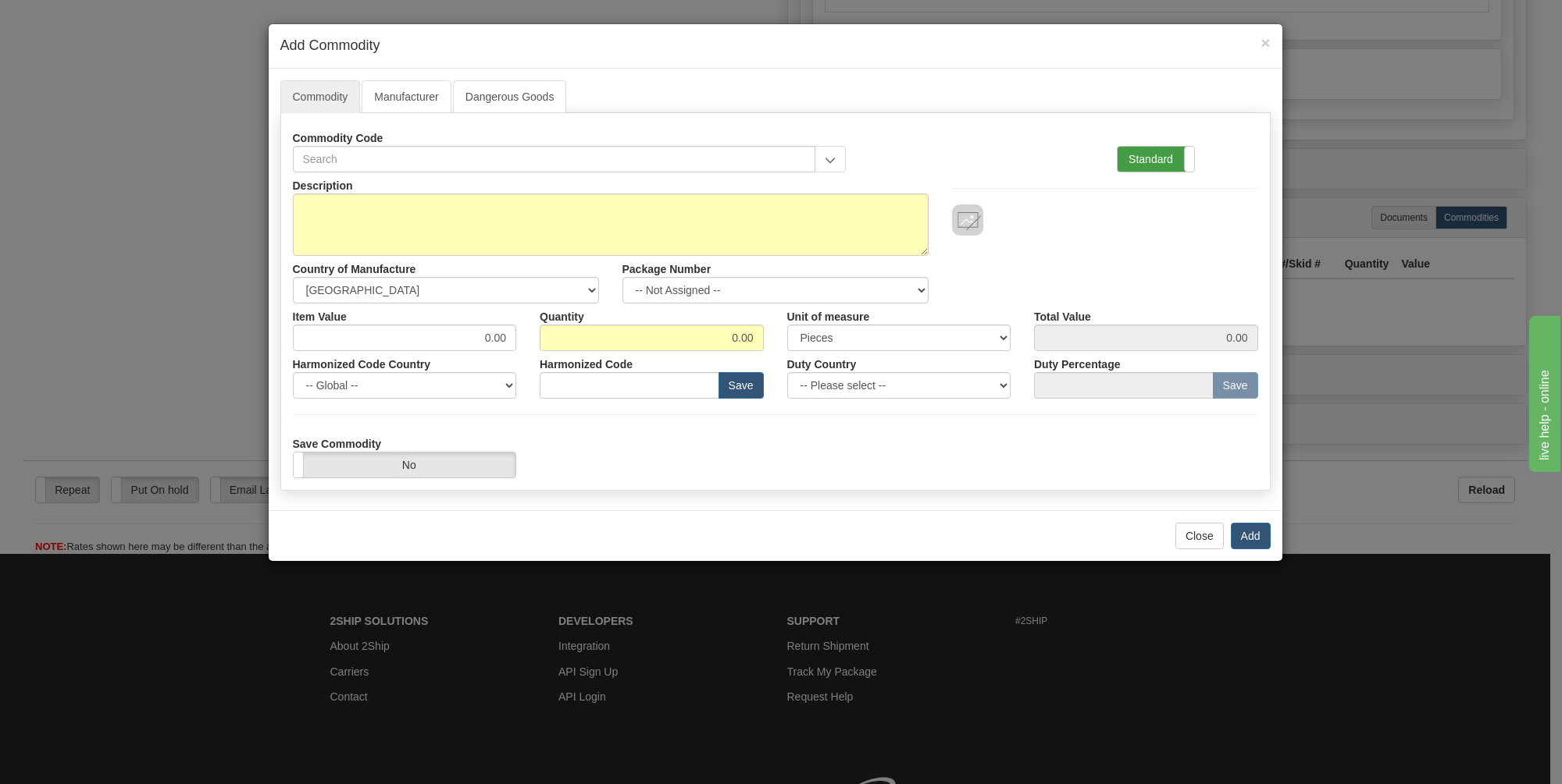
click at [1147, 158] on label "Standard" at bounding box center [1156, 159] width 76 height 25
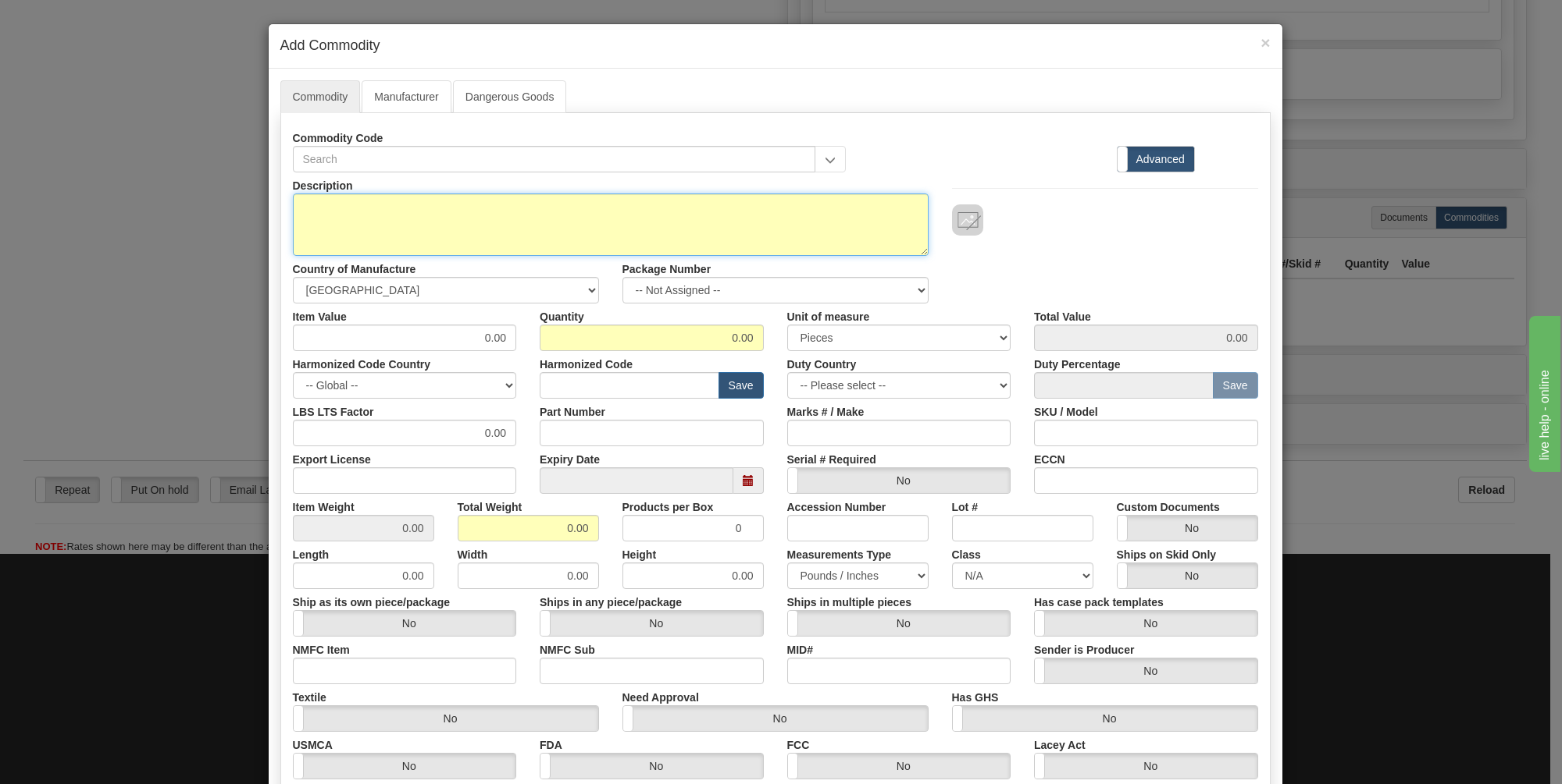
click at [310, 218] on textarea "Description" at bounding box center [611, 225] width 636 height 63
drag, startPoint x: 468, startPoint y: 200, endPoint x: 266, endPoint y: 212, distance: 202.4
click at [293, 203] on textarea "rubber soft hard hat stress balls" at bounding box center [611, 225] width 636 height 63
type textarea "die cast metal dump trucks"
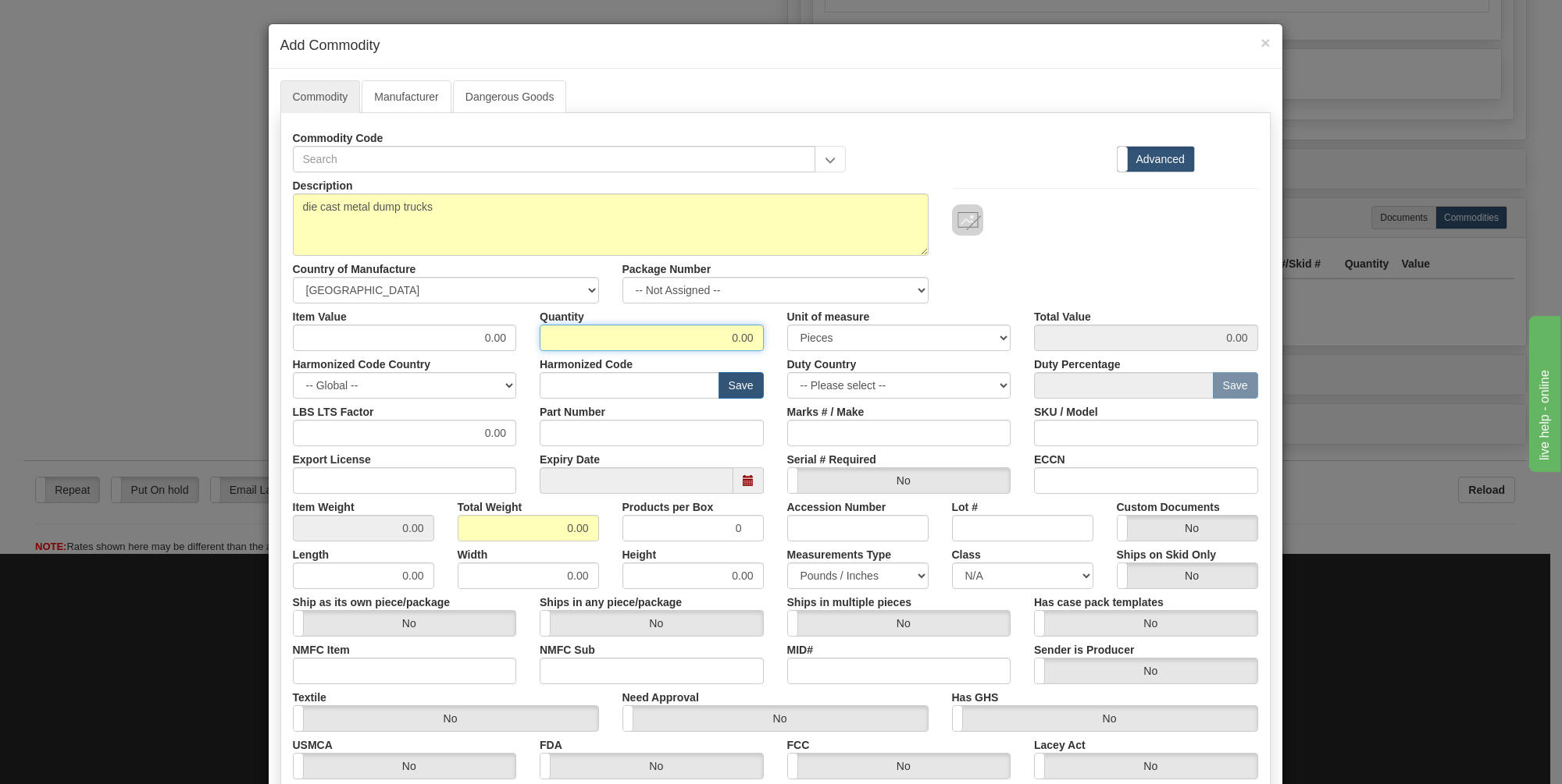
drag, startPoint x: 752, startPoint y: 333, endPoint x: 718, endPoint y: 335, distance: 34.1
click at [718, 335] on input "0.00" at bounding box center [652, 337] width 224 height 26
type input "144"
click at [1015, 284] on div "Description die cast metal dump trucks Country of Manufacture -- Unknown -- [GE…" at bounding box center [775, 238] width 988 height 131
drag, startPoint x: 496, startPoint y: 338, endPoint x: 467, endPoint y: 333, distance: 29.4
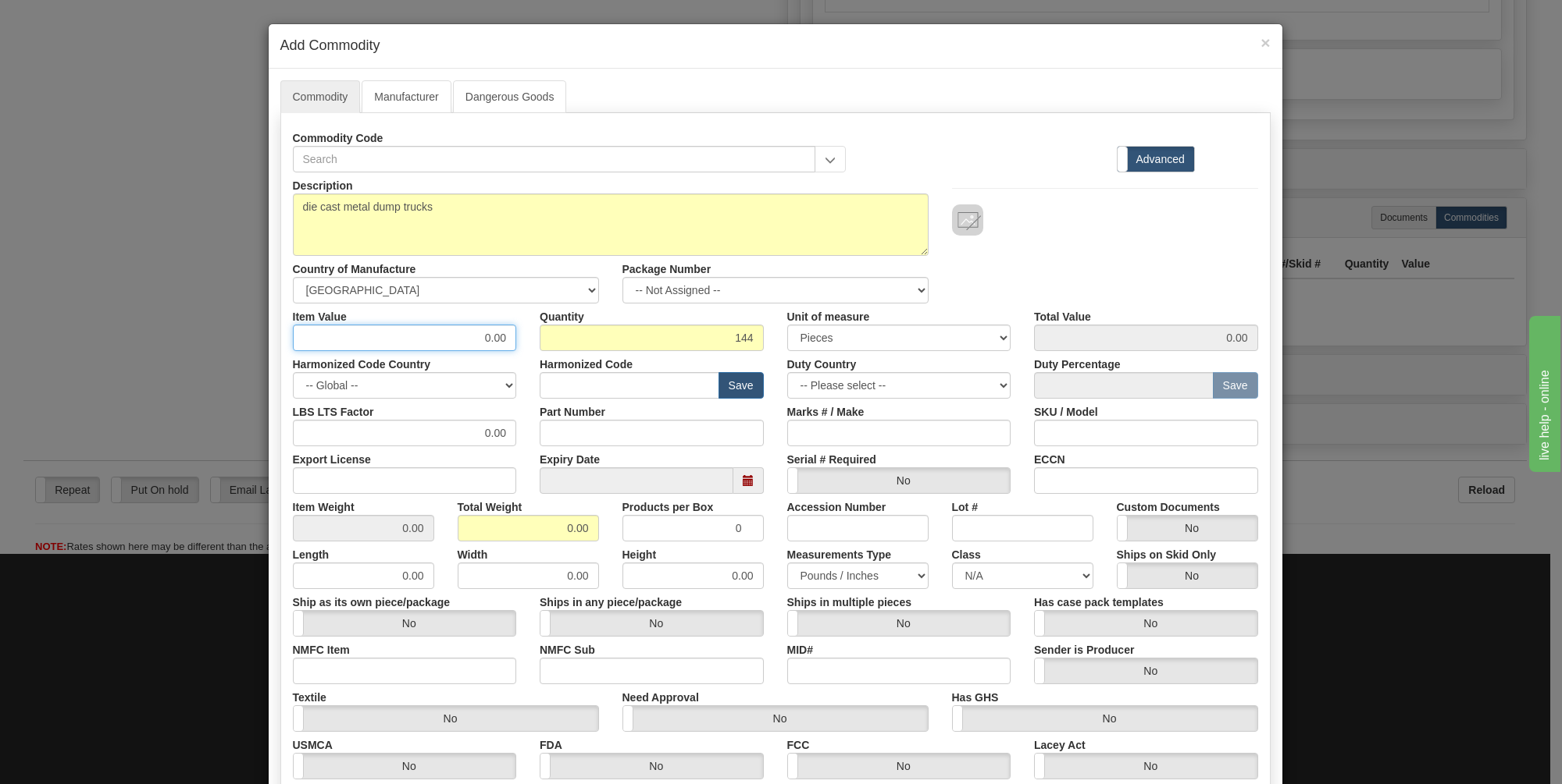
click at [467, 333] on input "0.00" at bounding box center [405, 337] width 224 height 26
drag, startPoint x: 504, startPoint y: 340, endPoint x: 476, endPoint y: 337, distance: 28.2
click at [476, 337] on input "0.00" at bounding box center [405, 337] width 224 height 26
type input "4.89"
type input "704.16"
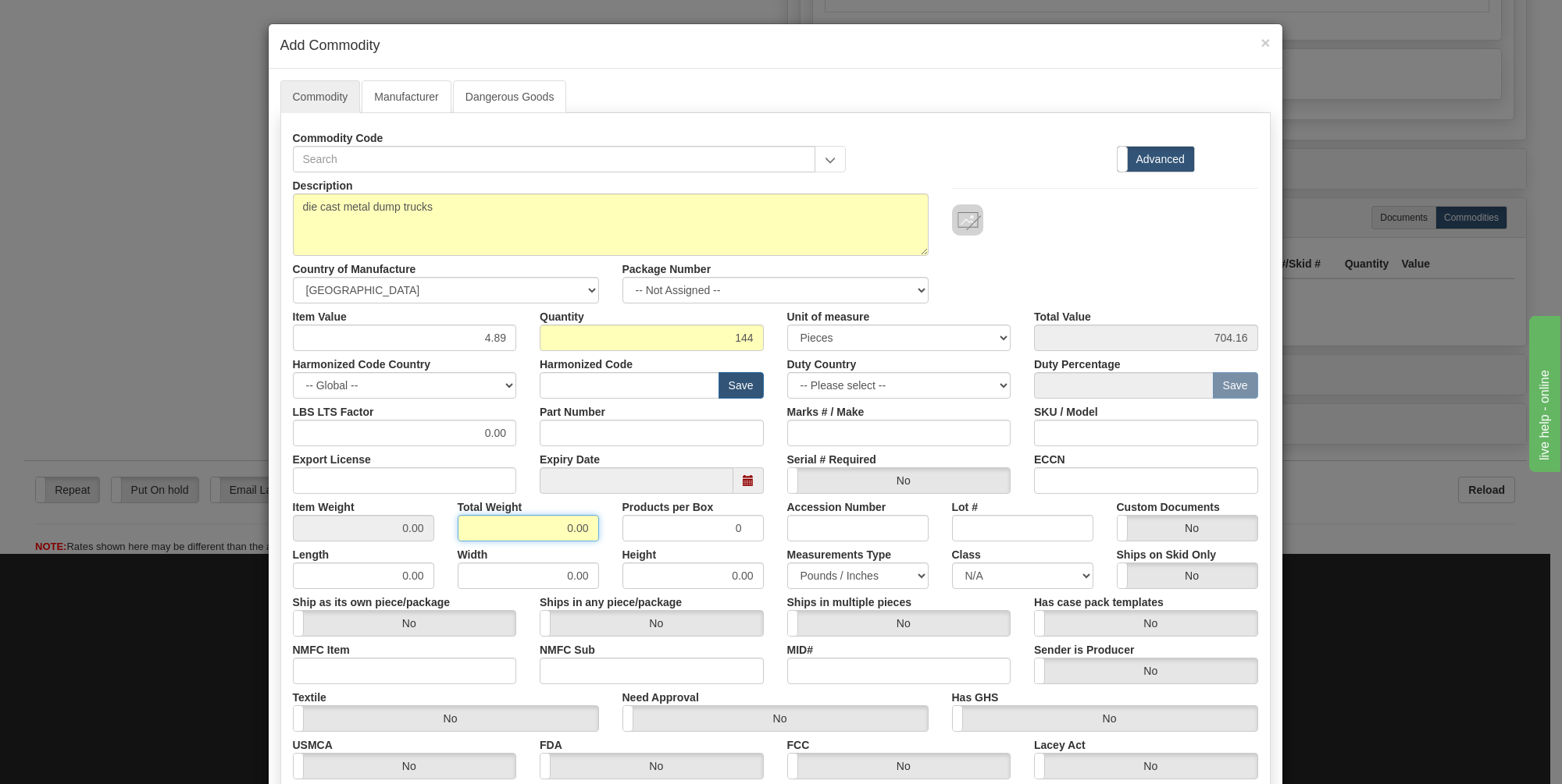
drag, startPoint x: 586, startPoint y: 524, endPoint x: 544, endPoint y: 524, distance: 42.0
click at [544, 524] on input "0.00" at bounding box center [528, 527] width 141 height 26
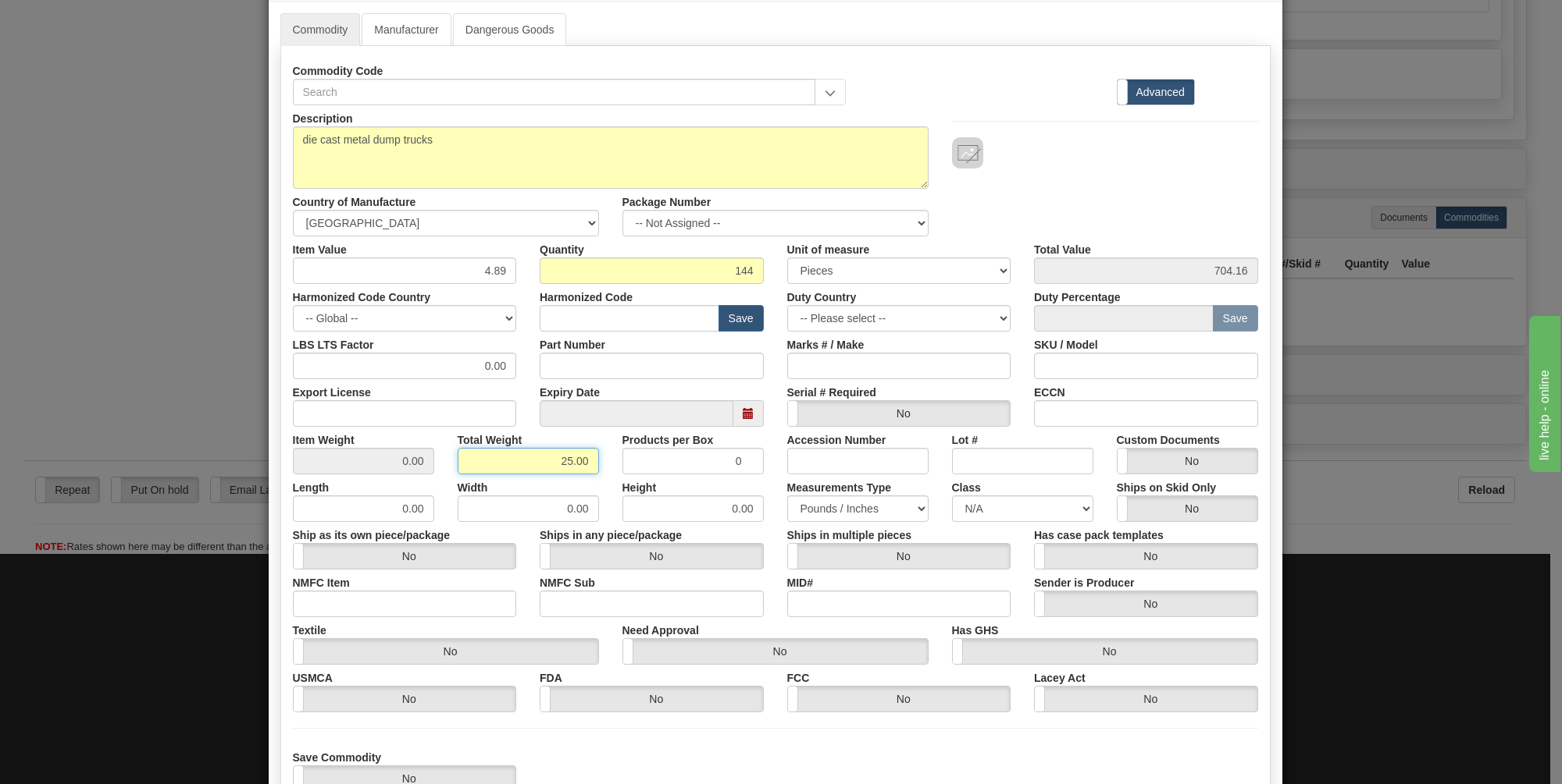
scroll to position [178, 0]
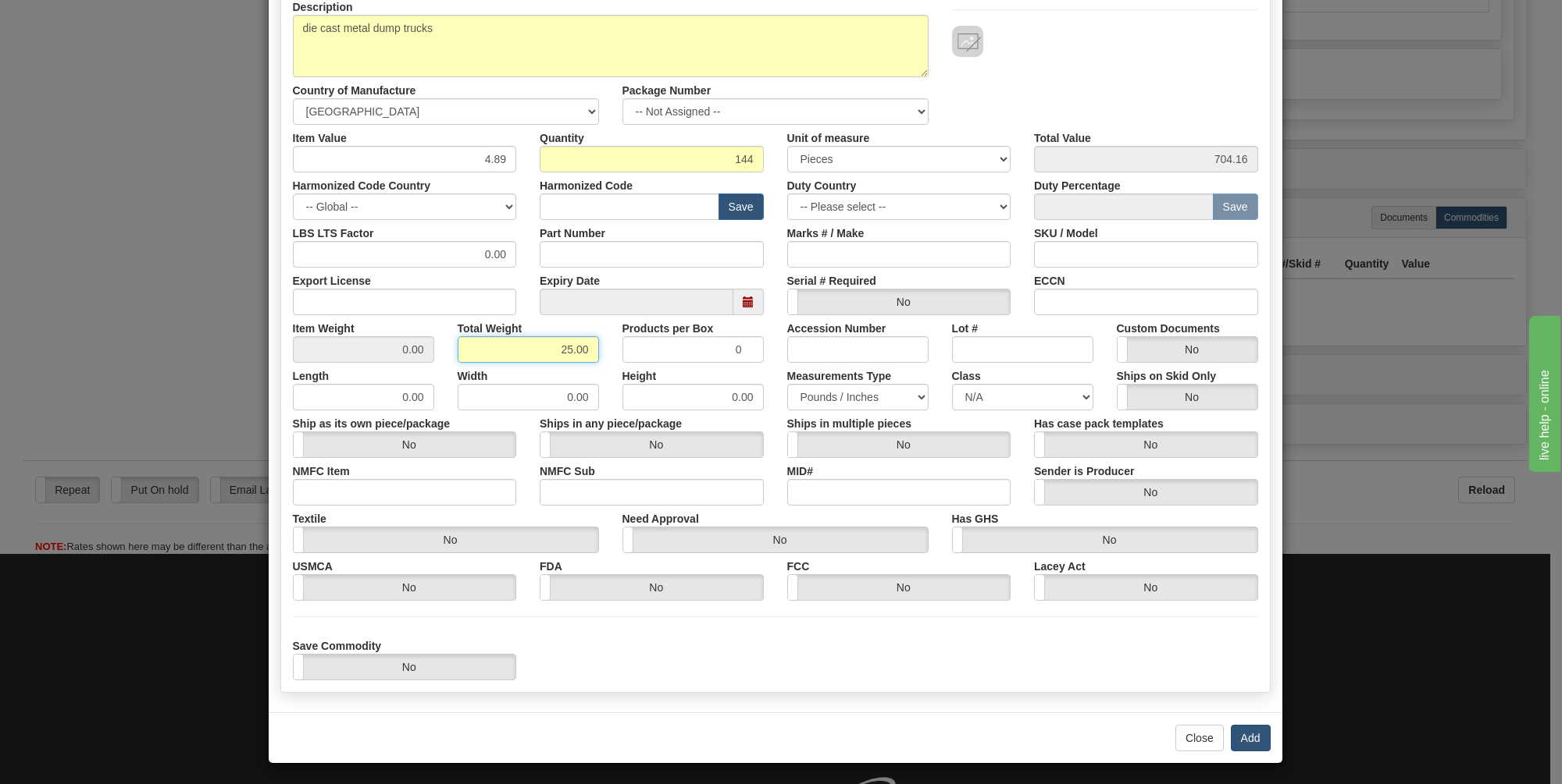
type input "25.00"
type input "0.1736"
click at [1250, 730] on button "Add" at bounding box center [1250, 738] width 40 height 26
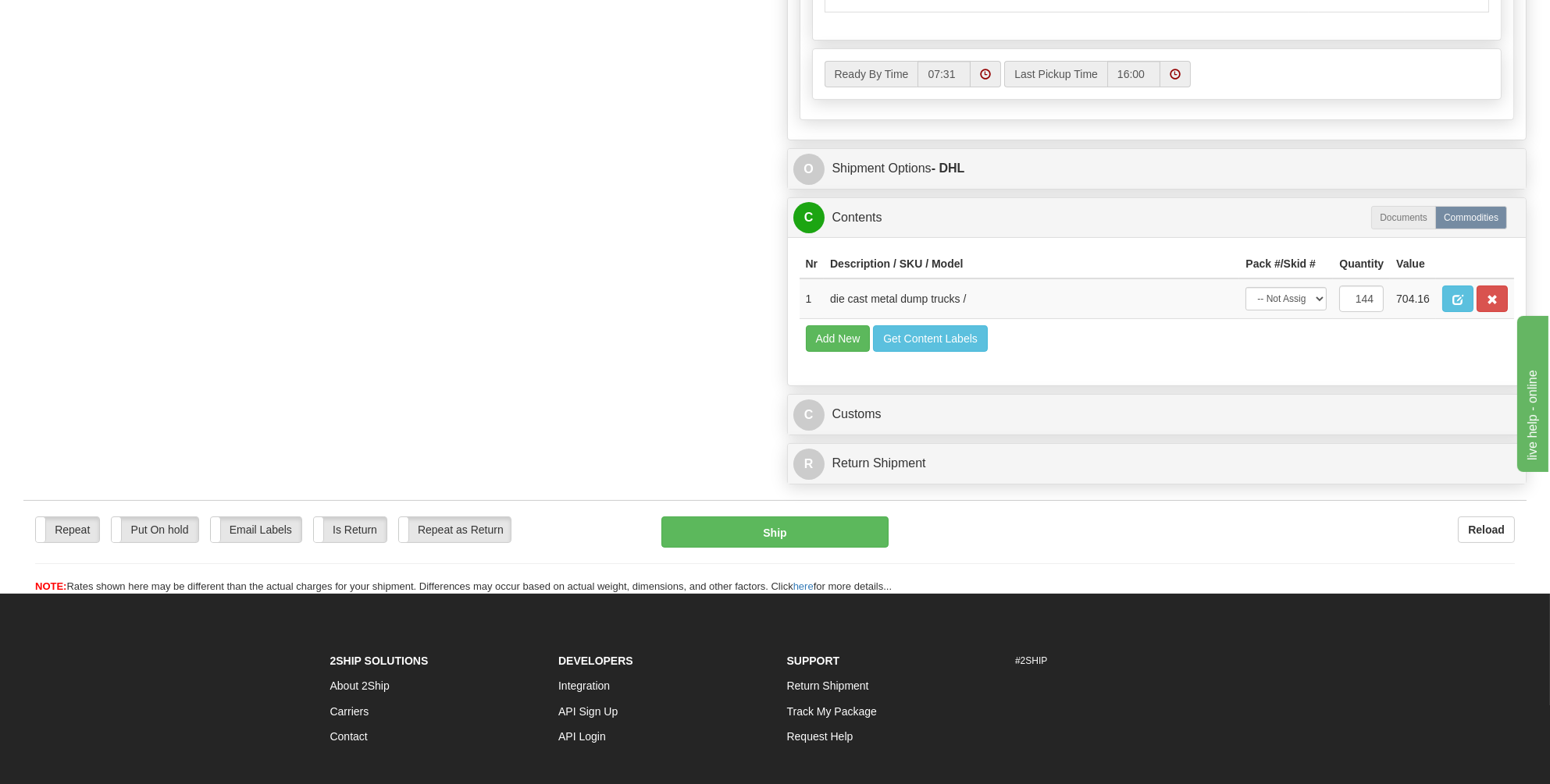
scroll to position [767, 0]
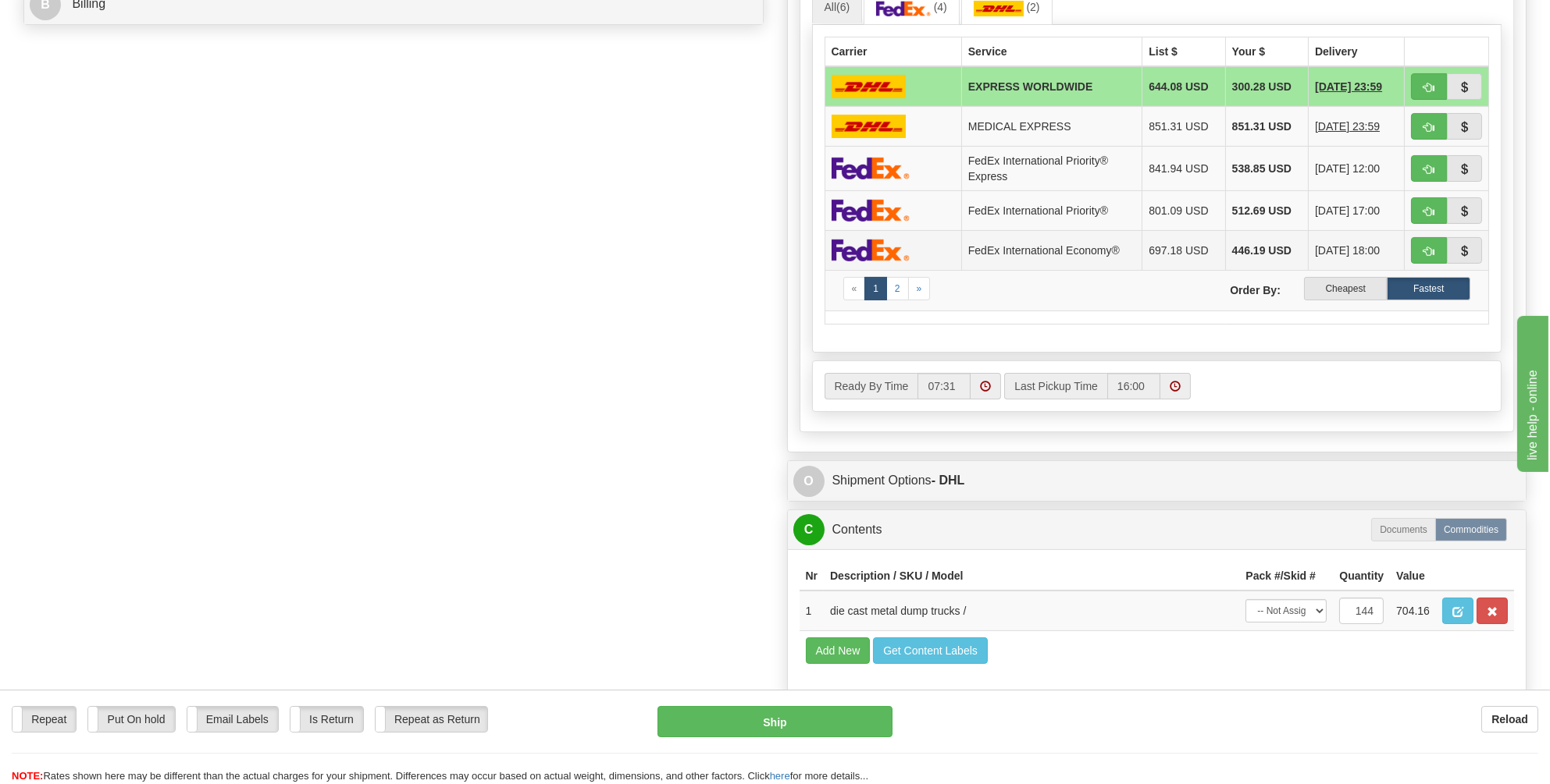
click at [901, 245] on img at bounding box center [871, 250] width 78 height 23
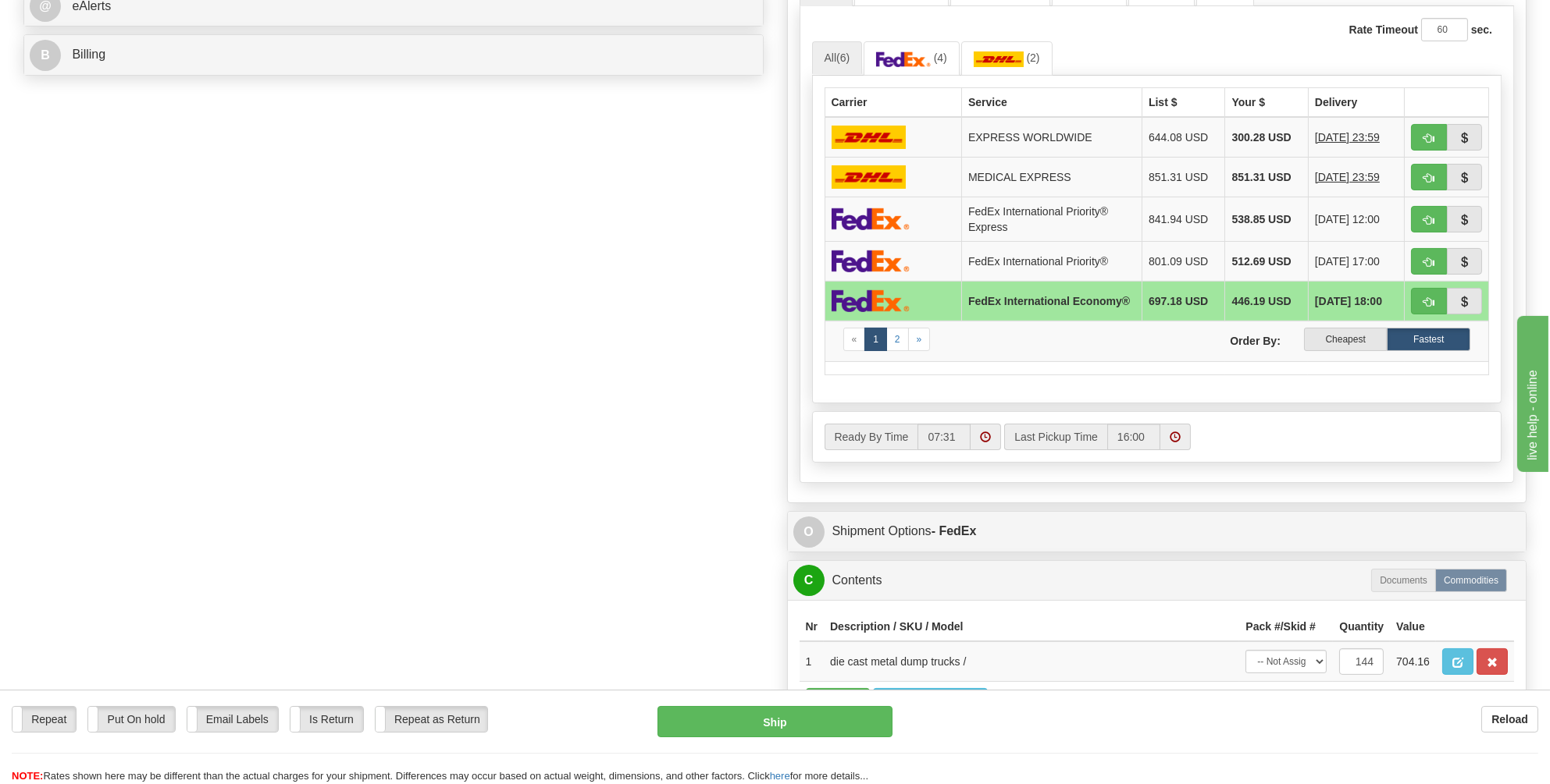
scroll to position [689, 0]
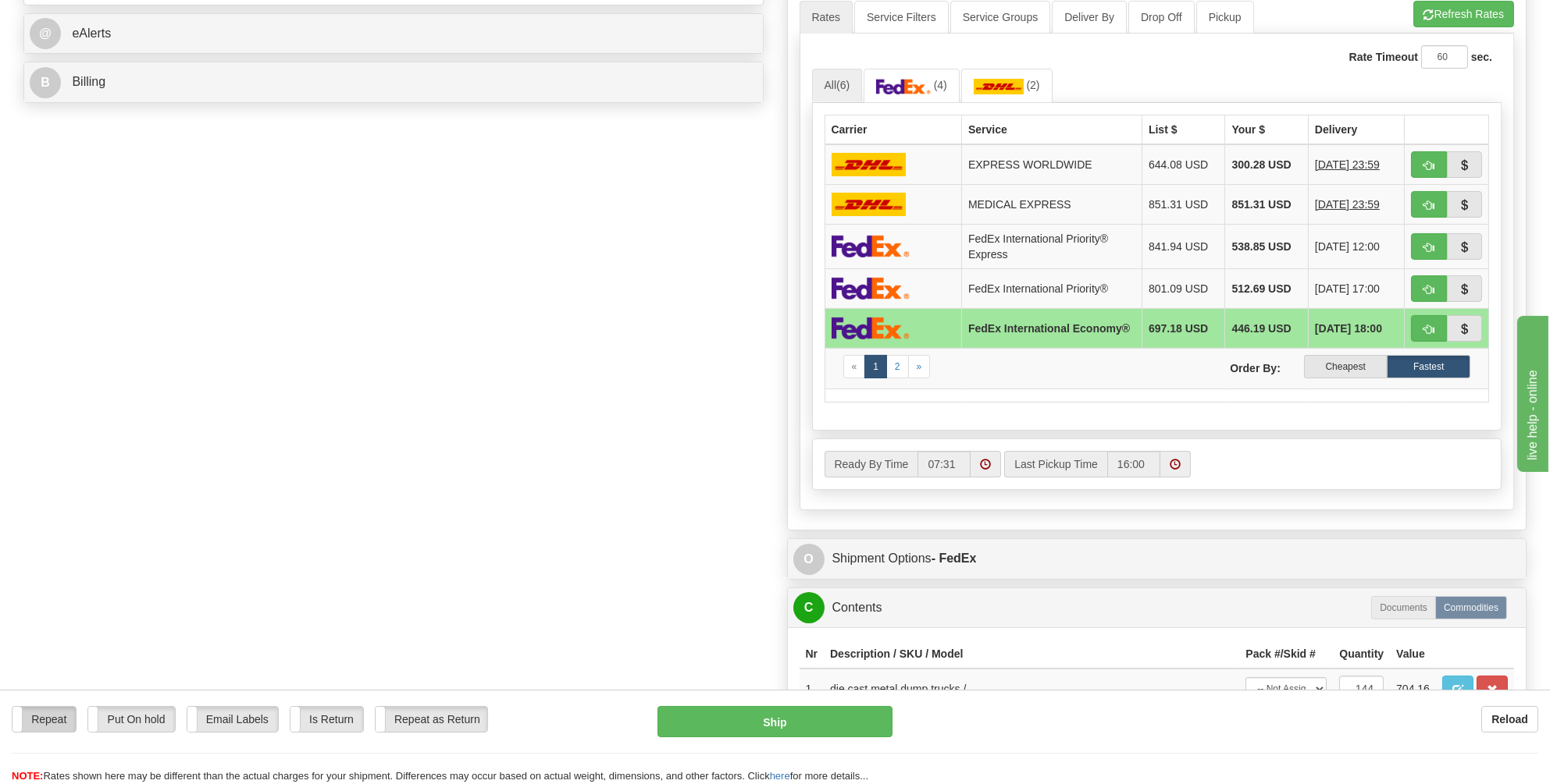
click at [44, 719] on label "Repeat" at bounding box center [44, 719] width 63 height 25
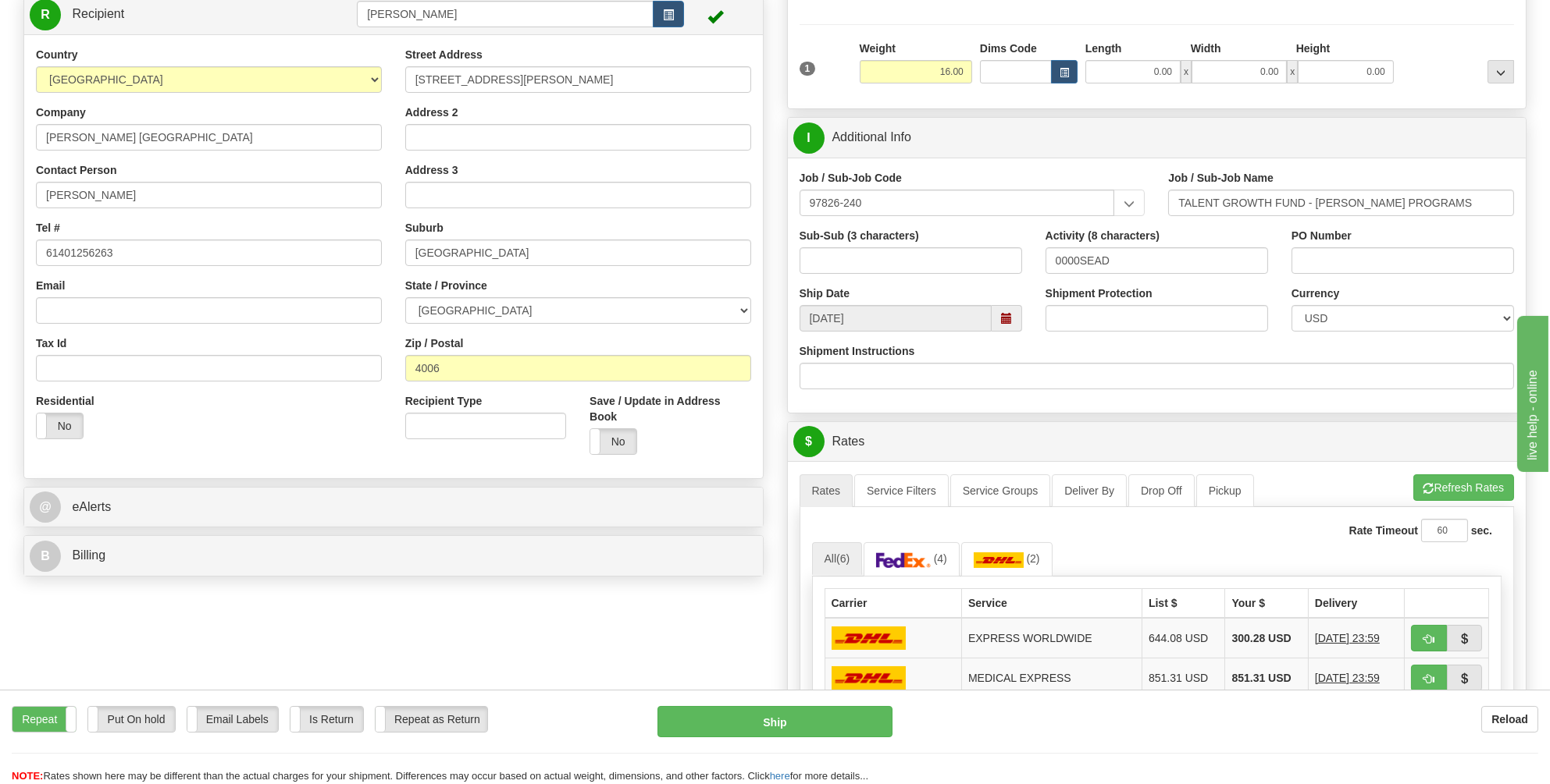
scroll to position [0, 0]
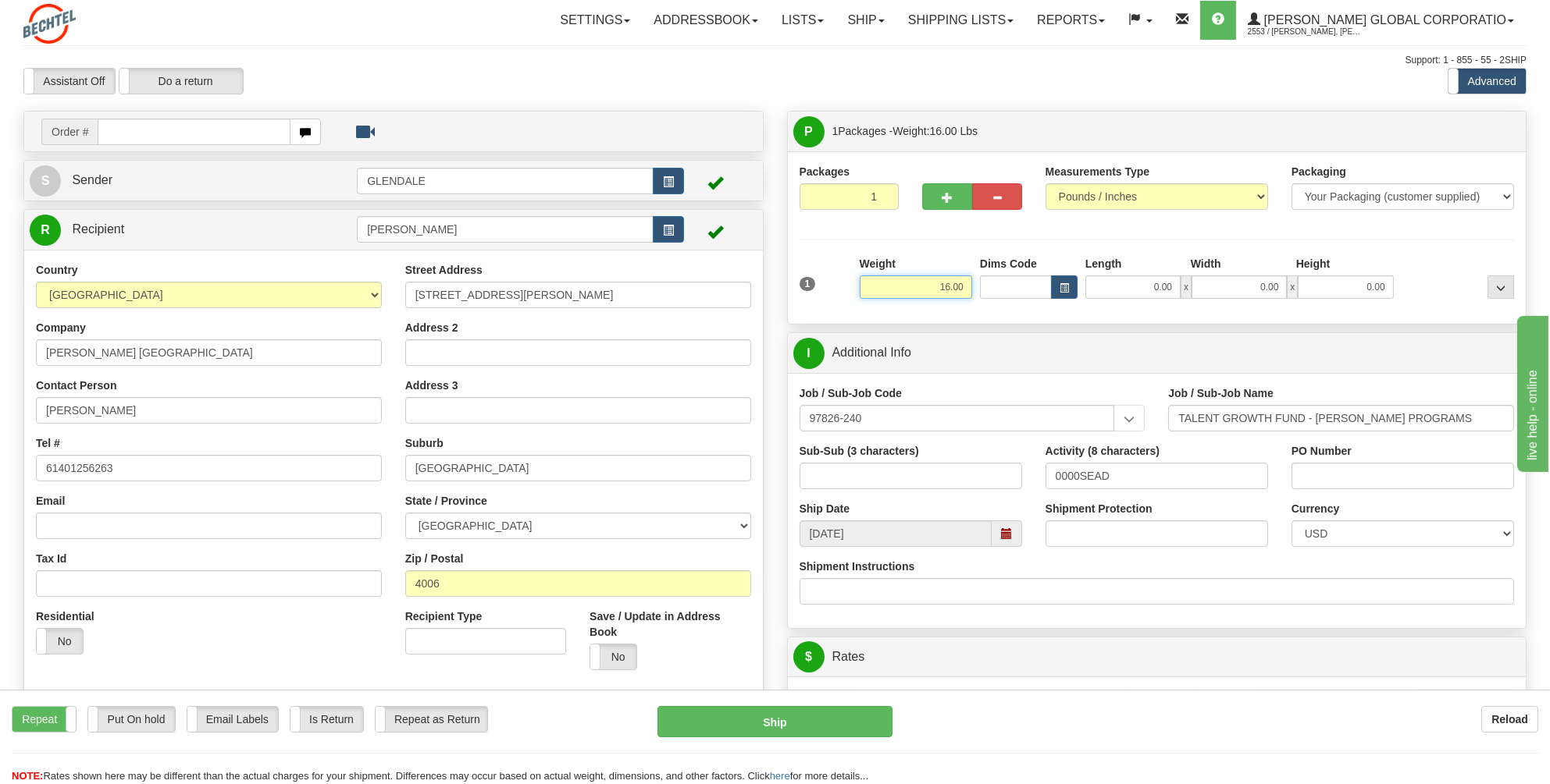
drag, startPoint x: 964, startPoint y: 288, endPoint x: 938, endPoint y: 286, distance: 26.1
click at [938, 286] on input "16.00" at bounding box center [916, 287] width 112 height 24
type input "25.00"
click at [1037, 586] on input "Shipment Instructions" at bounding box center [1157, 591] width 716 height 26
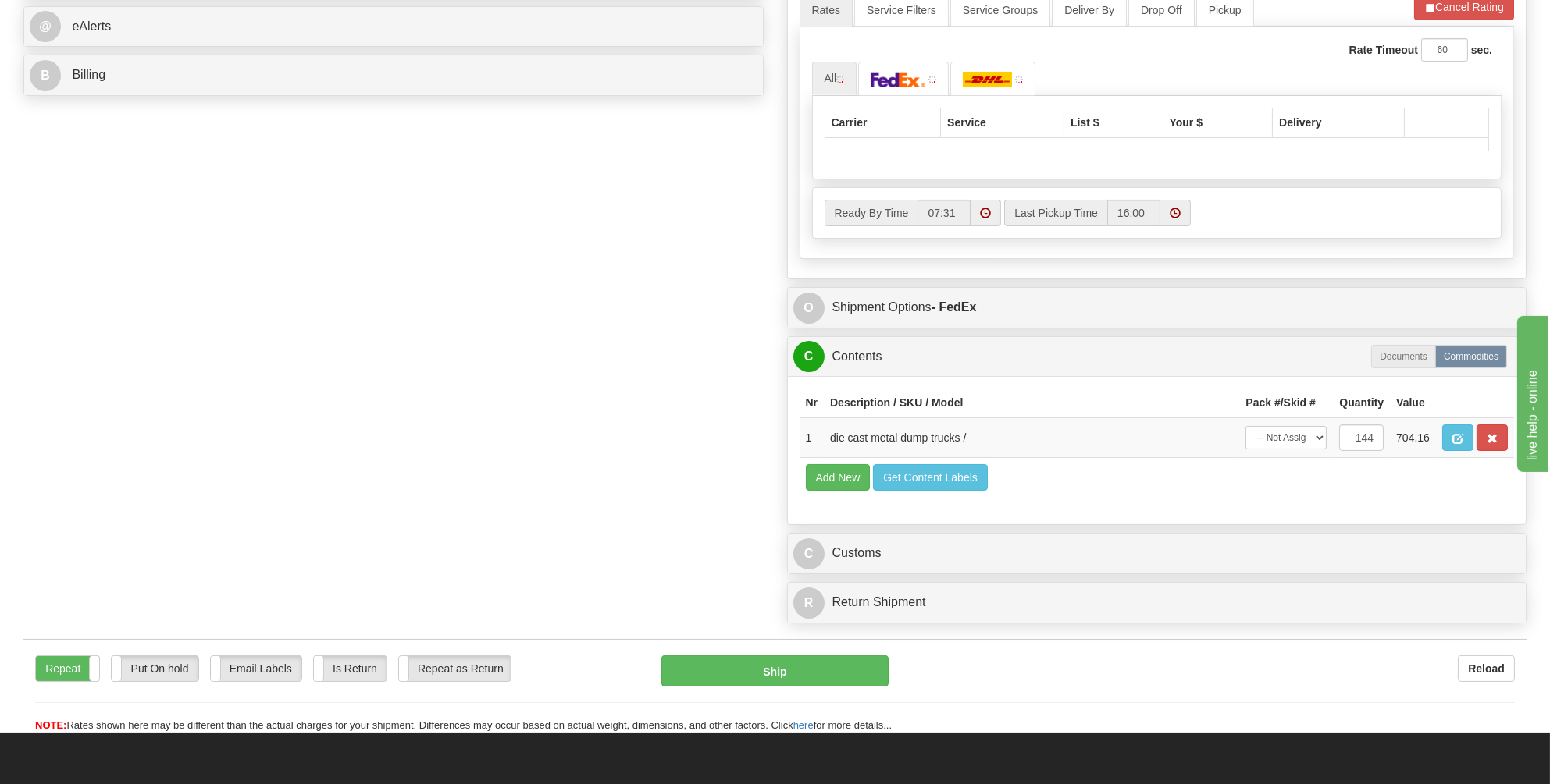
scroll to position [702, 0]
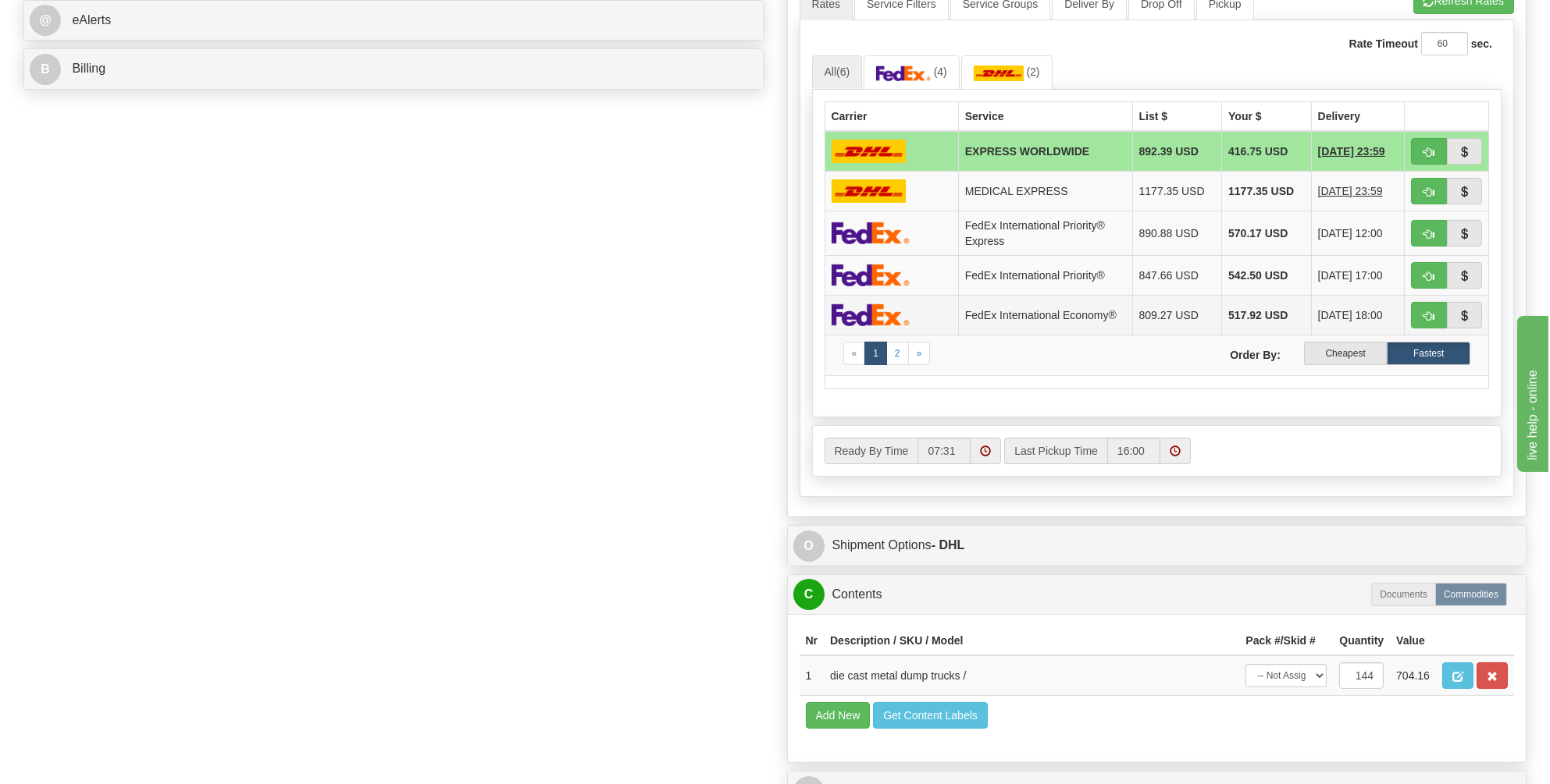
click at [891, 307] on img at bounding box center [871, 314] width 78 height 23
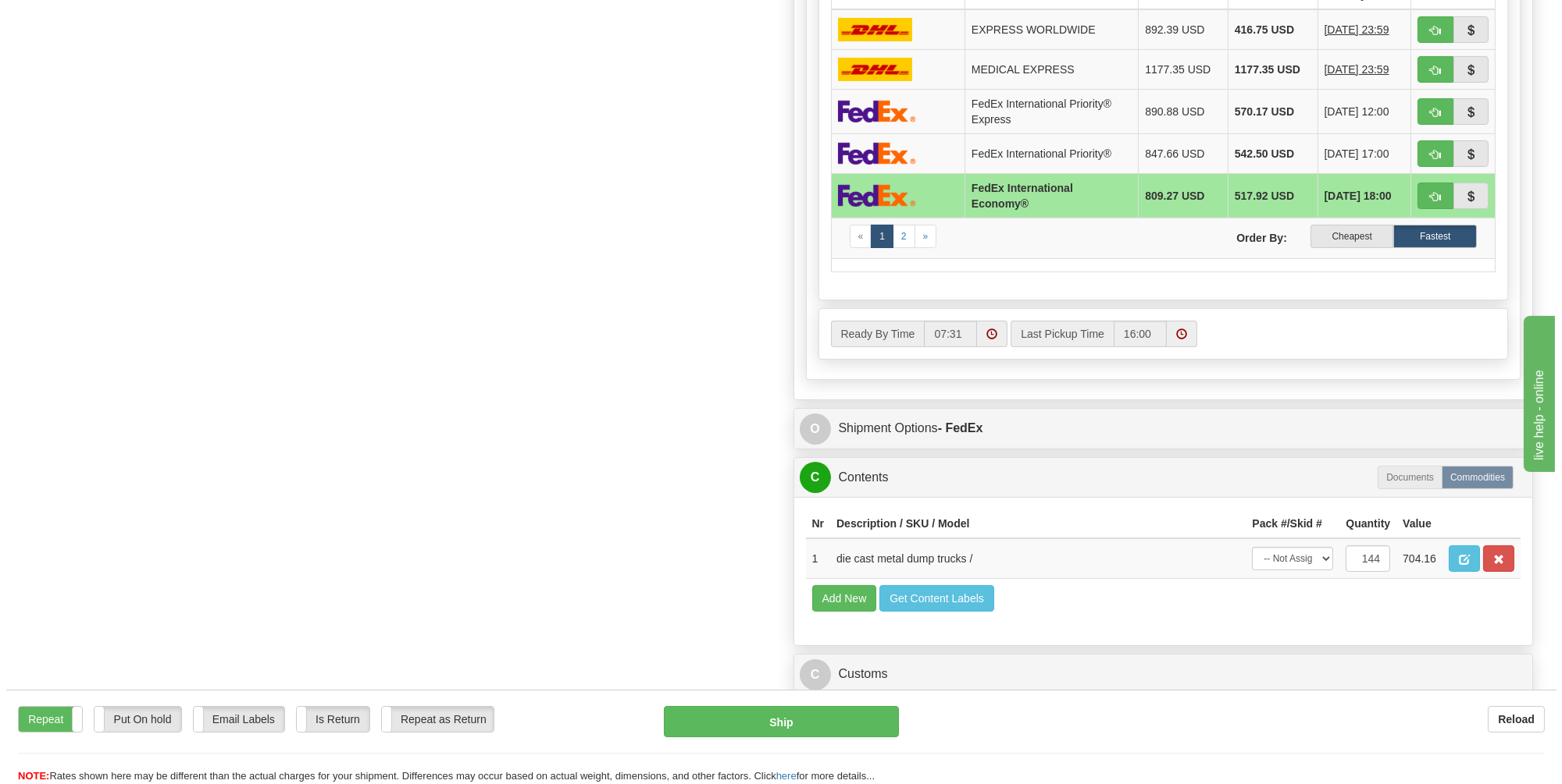
scroll to position [859, 0]
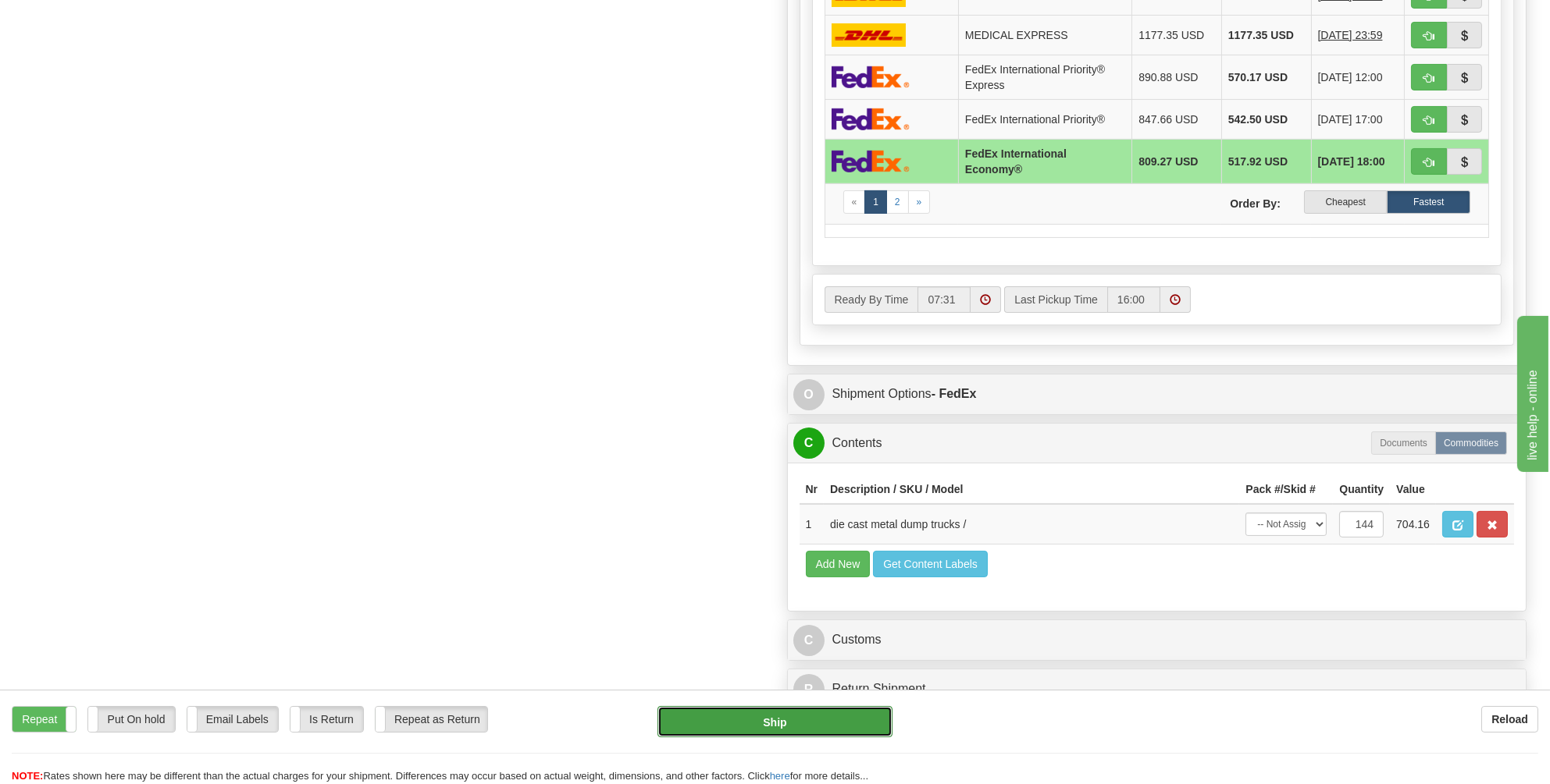
click at [772, 721] on button "Ship" at bounding box center [775, 722] width 235 height 31
type input "03"
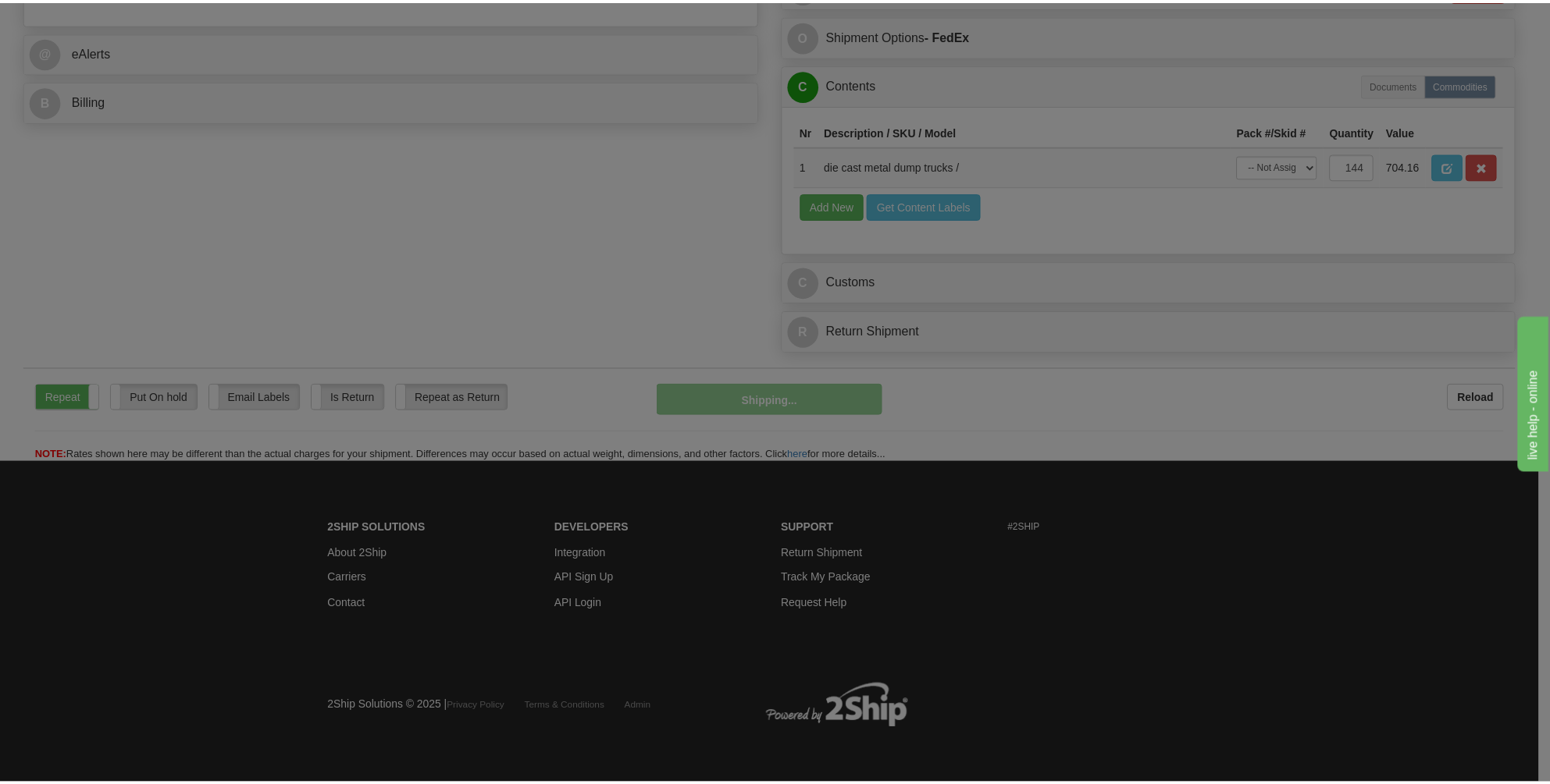
scroll to position [666, 0]
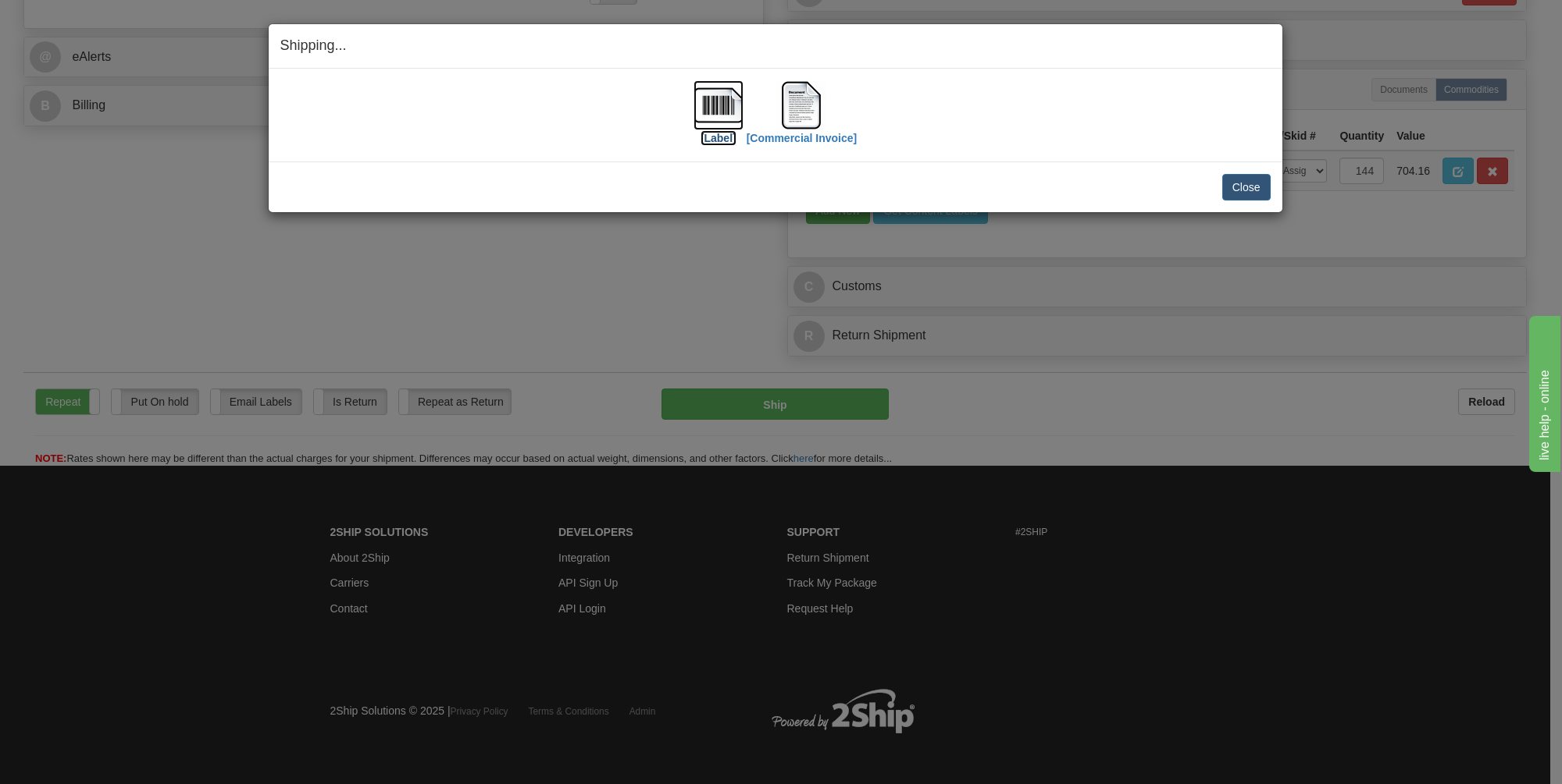
click at [702, 101] on img at bounding box center [718, 105] width 50 height 50
click at [790, 104] on img at bounding box center [801, 105] width 50 height 50
click at [800, 106] on img at bounding box center [801, 105] width 50 height 50
click at [1264, 182] on button "Close" at bounding box center [1246, 187] width 48 height 26
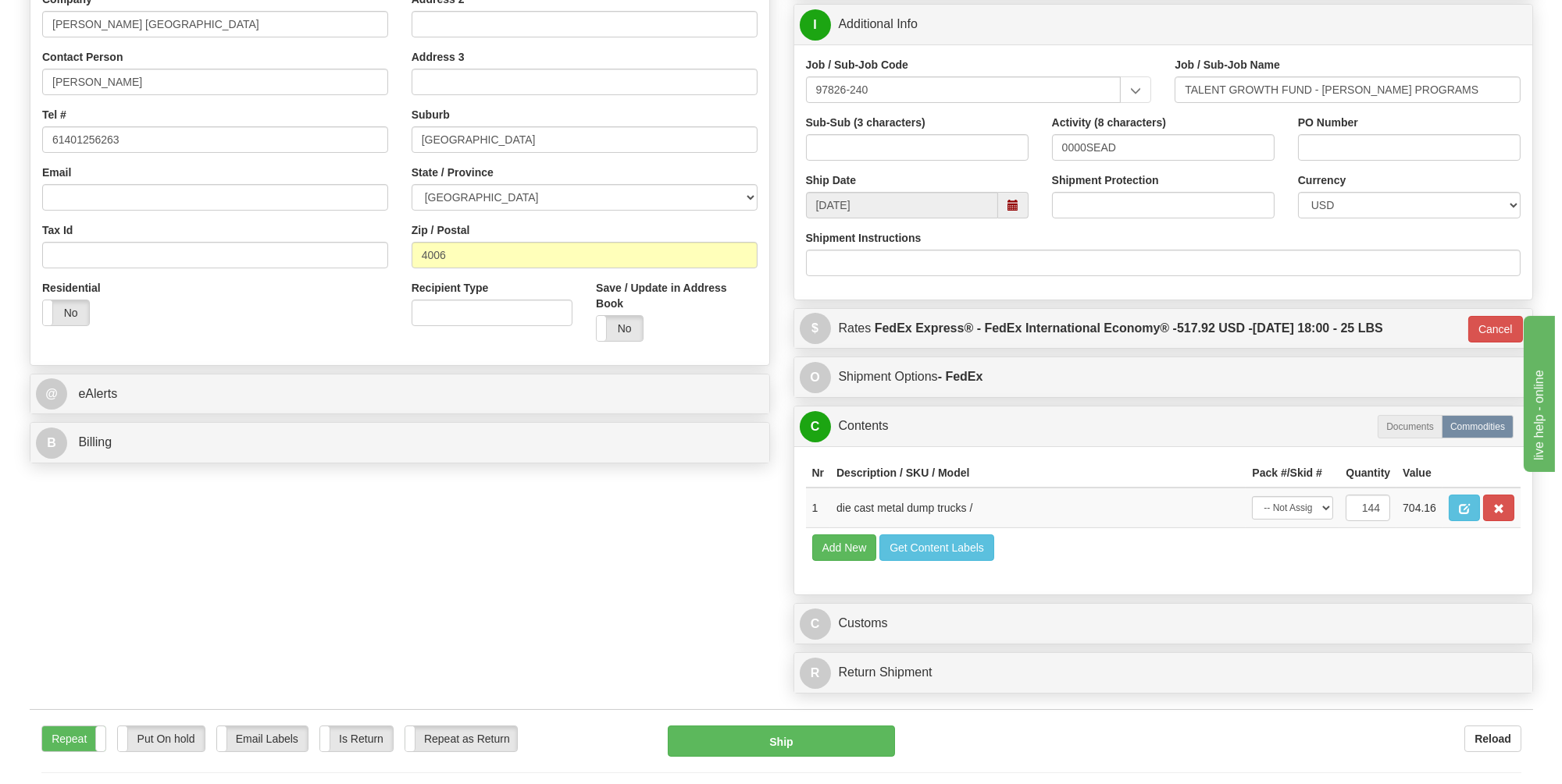
scroll to position [431, 0]
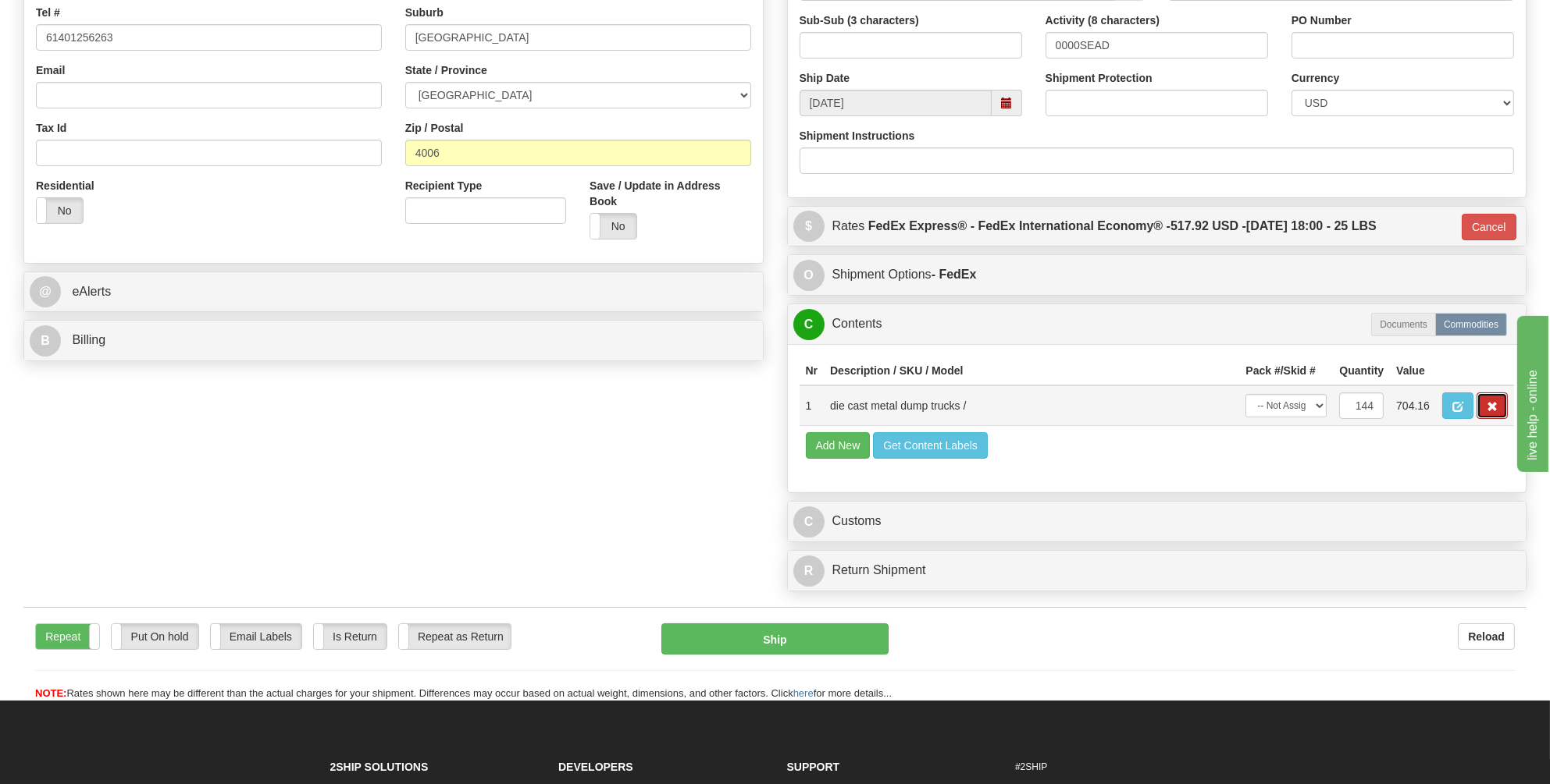
click at [1496, 402] on span "button" at bounding box center [1491, 407] width 11 height 10
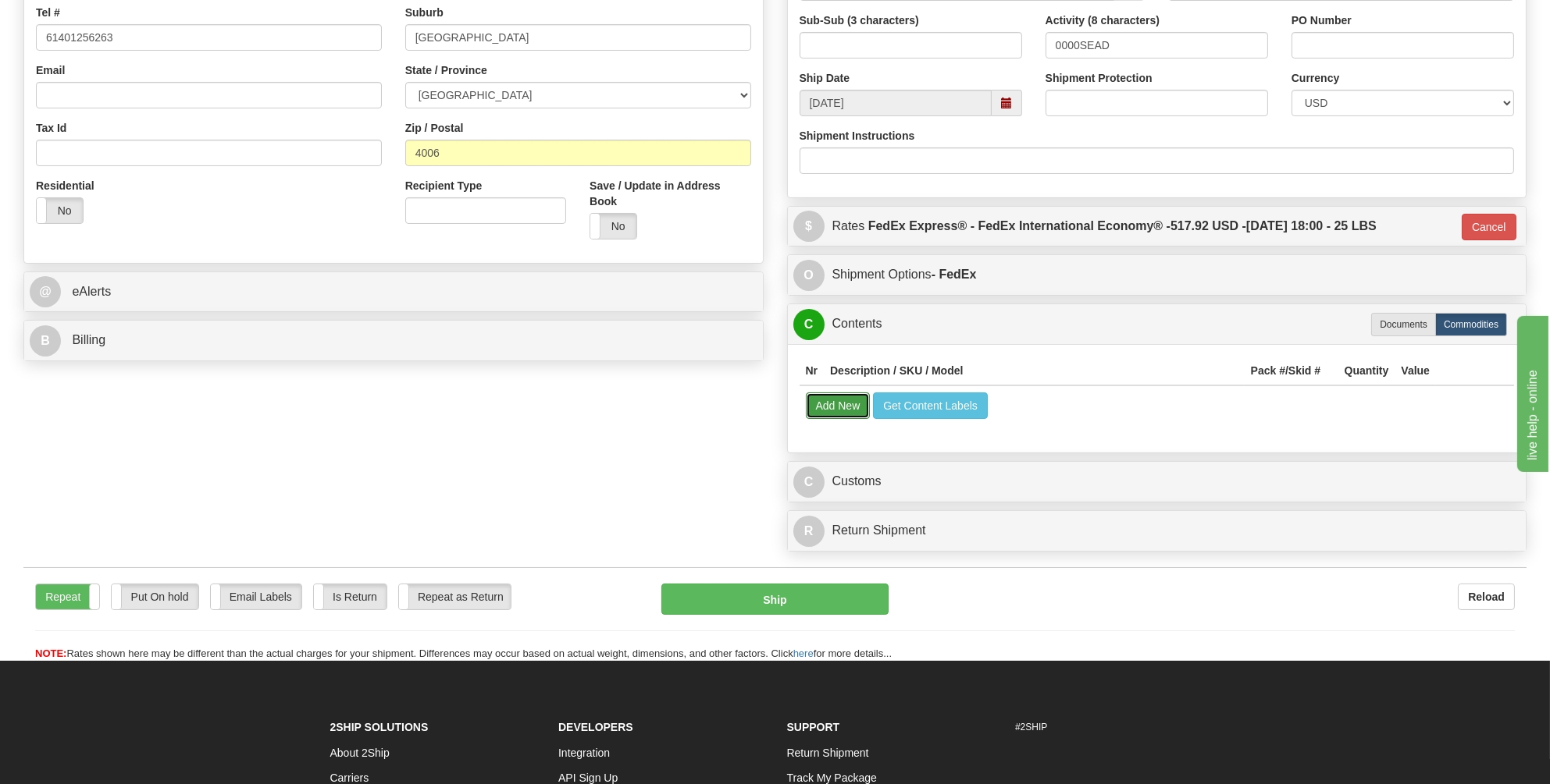
click at [834, 398] on button "Add New" at bounding box center [838, 405] width 65 height 26
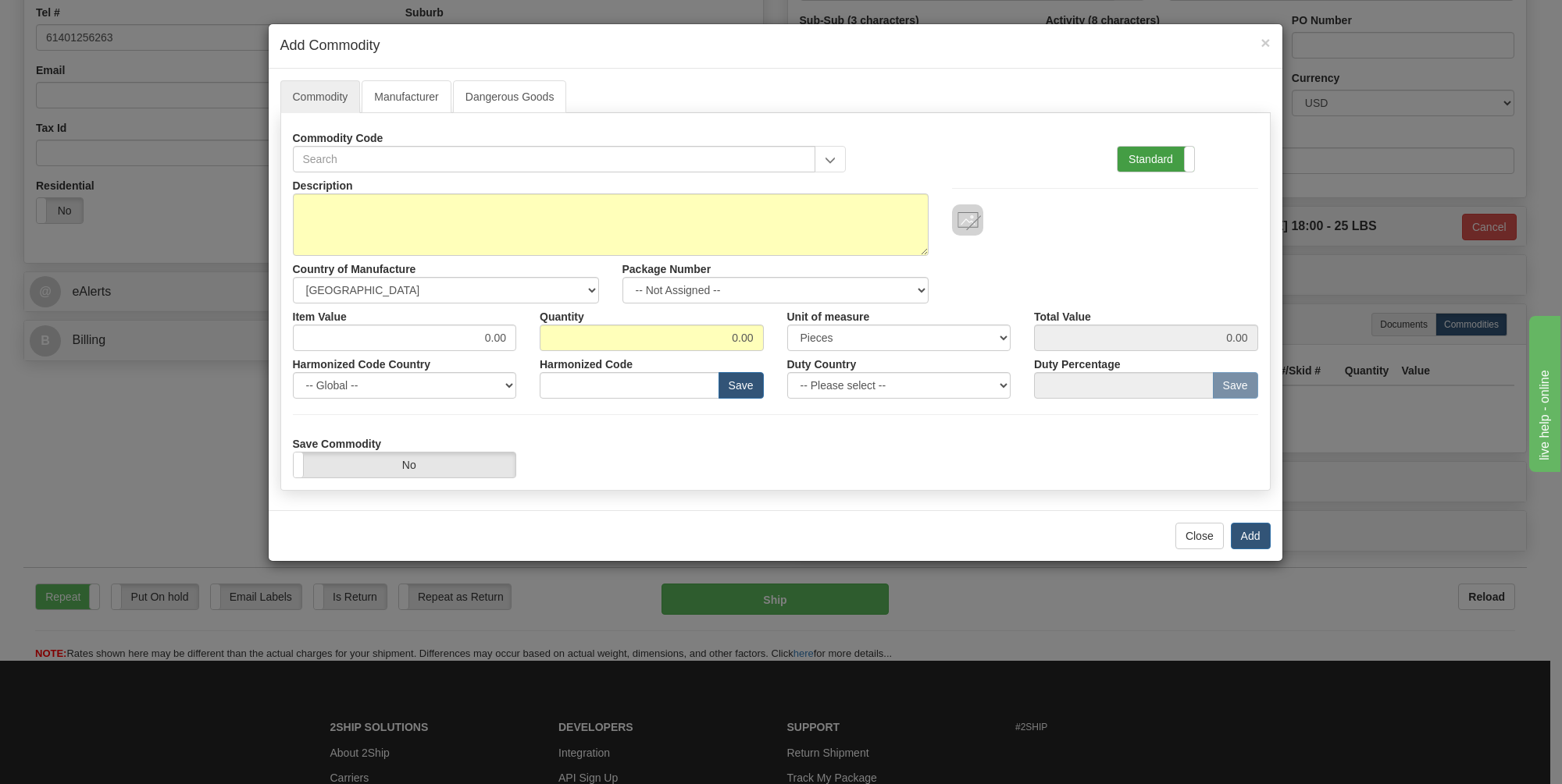
click at [1154, 152] on label "Standard" at bounding box center [1156, 159] width 76 height 25
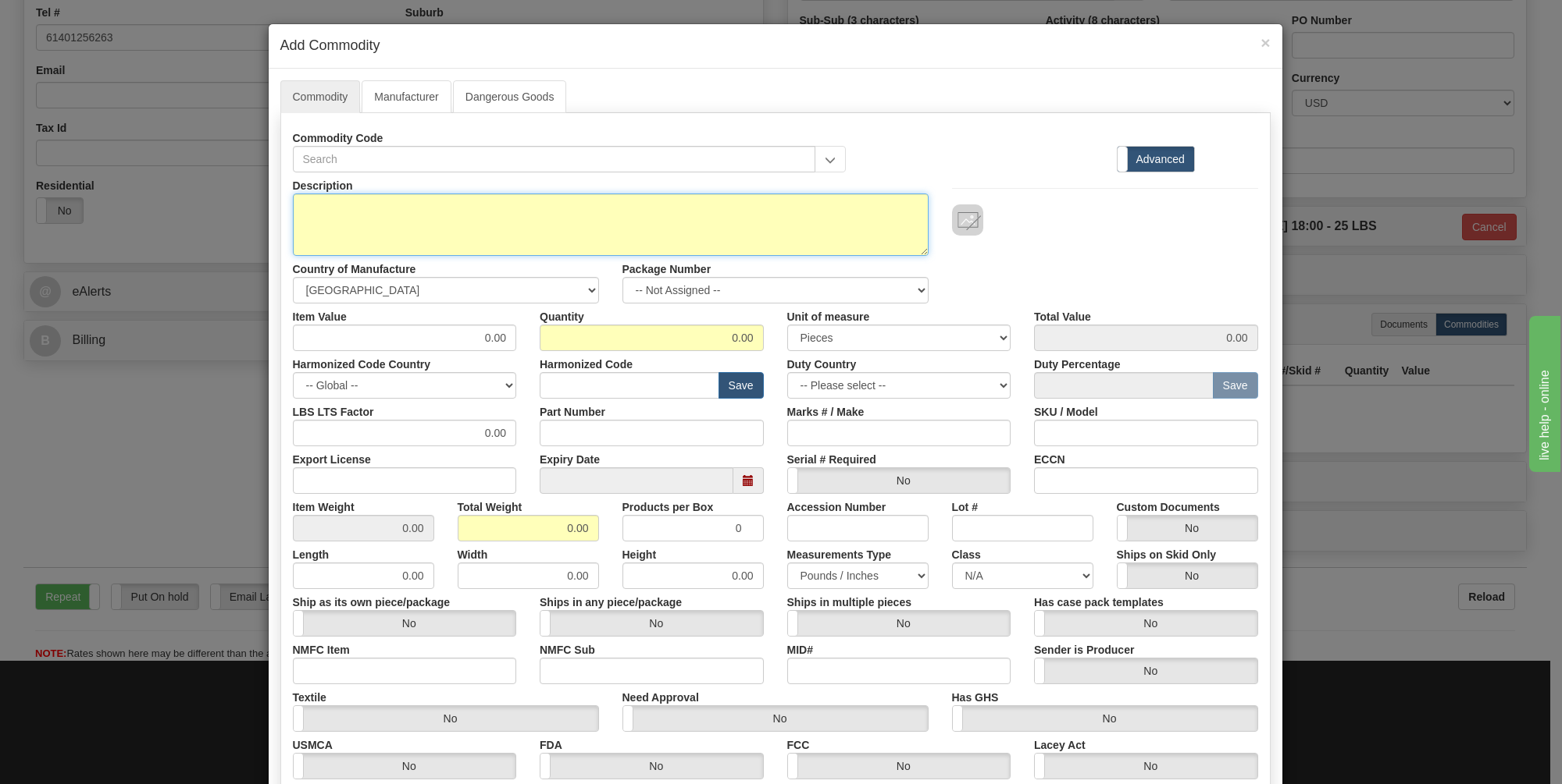
click at [306, 213] on textarea "Description" at bounding box center [611, 225] width 636 height 63
type textarea "Die cast yellow backhoe"
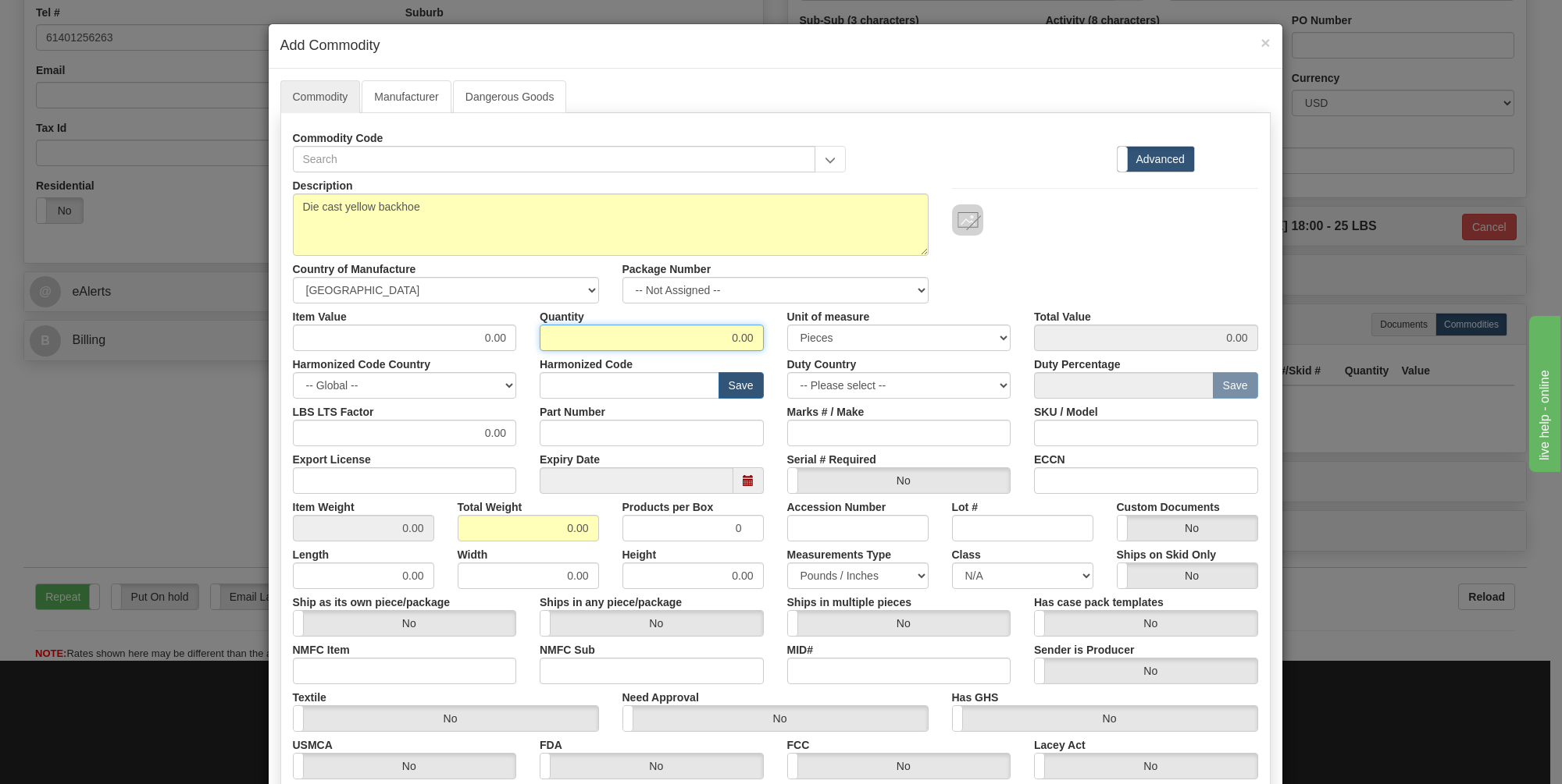
drag, startPoint x: 752, startPoint y: 334, endPoint x: 721, endPoint y: 335, distance: 31.0
click at [721, 335] on input "0.00" at bounding box center [652, 337] width 224 height 26
type input "144"
click at [451, 340] on input "0.00" at bounding box center [405, 337] width 224 height 26
drag, startPoint x: 502, startPoint y: 334, endPoint x: 451, endPoint y: 333, distance: 51.0
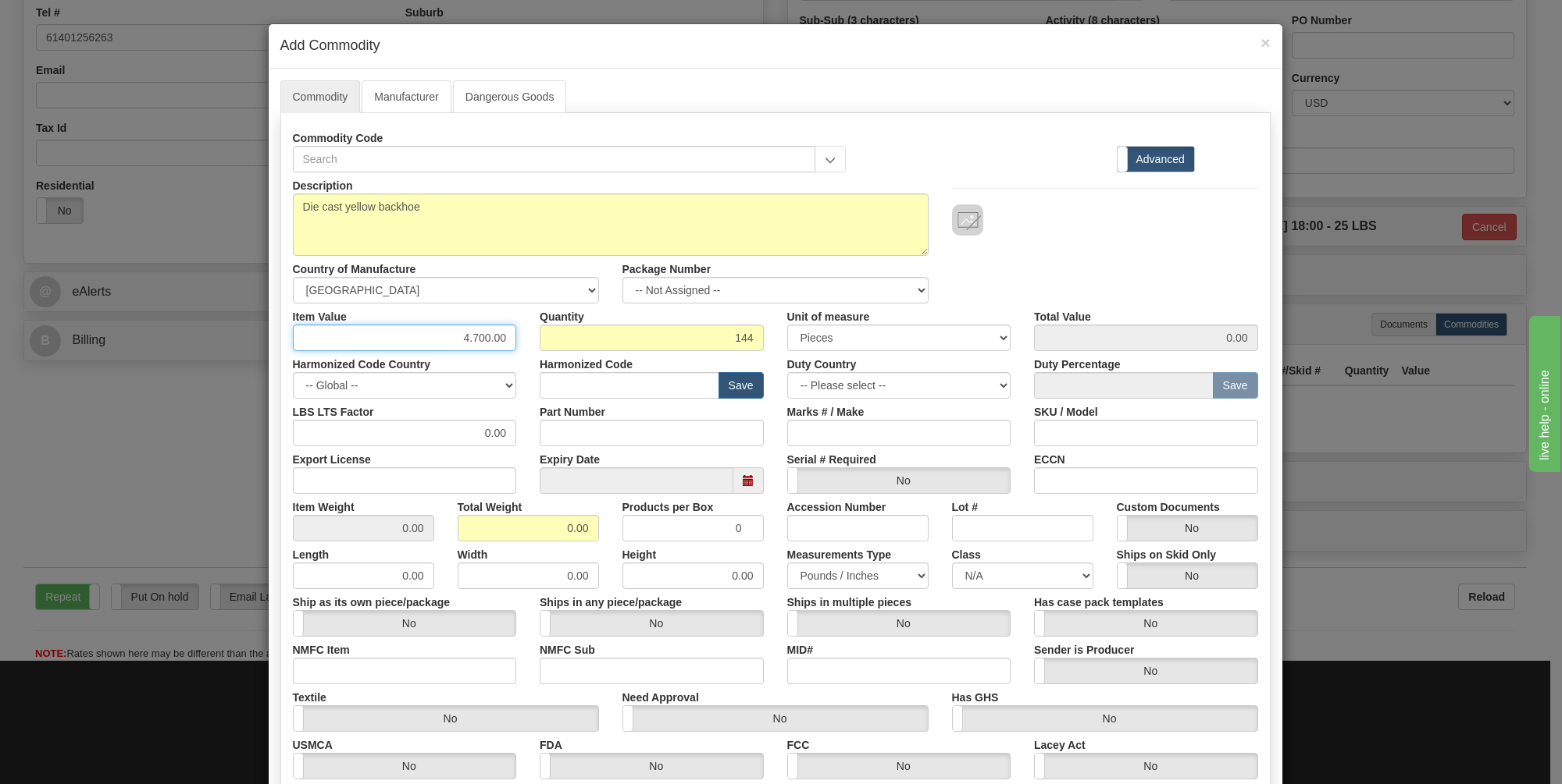
click at [451, 333] on input "4.700.00" at bounding box center [405, 337] width 224 height 26
type input "4.70"
type input "676.80"
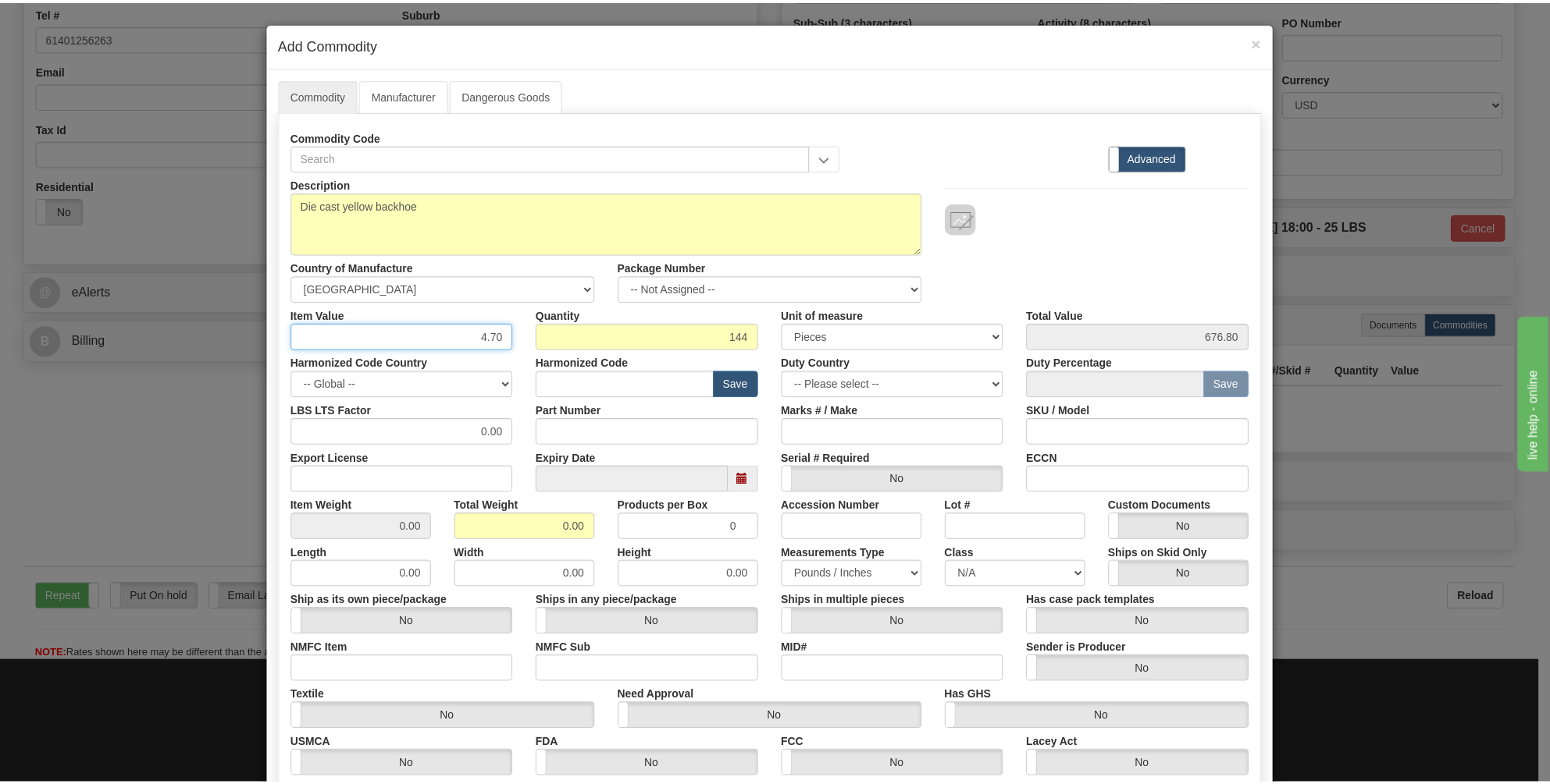
scroll to position [0, 0]
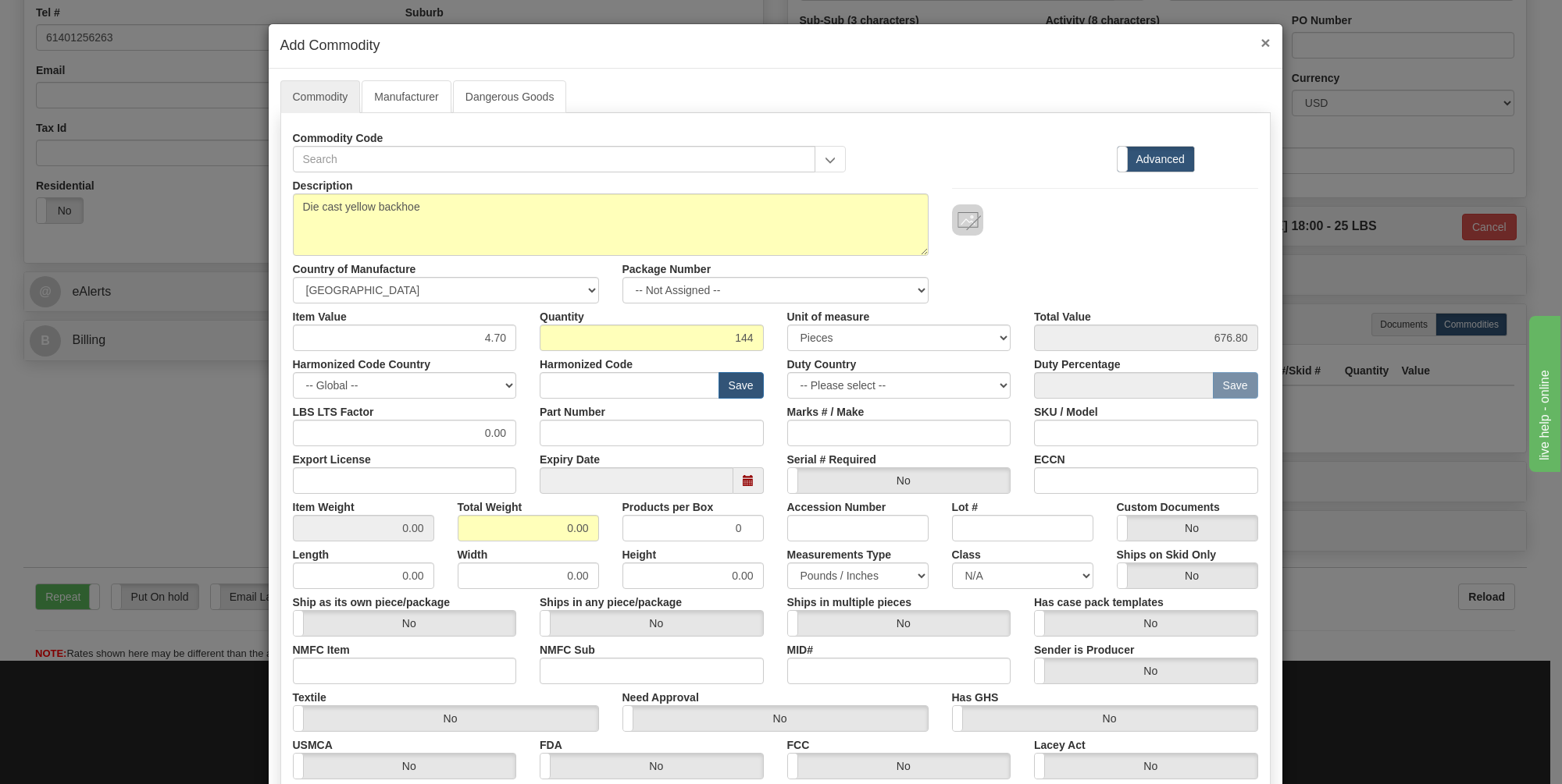
click at [1261, 37] on span "×" at bounding box center [1265, 42] width 9 height 18
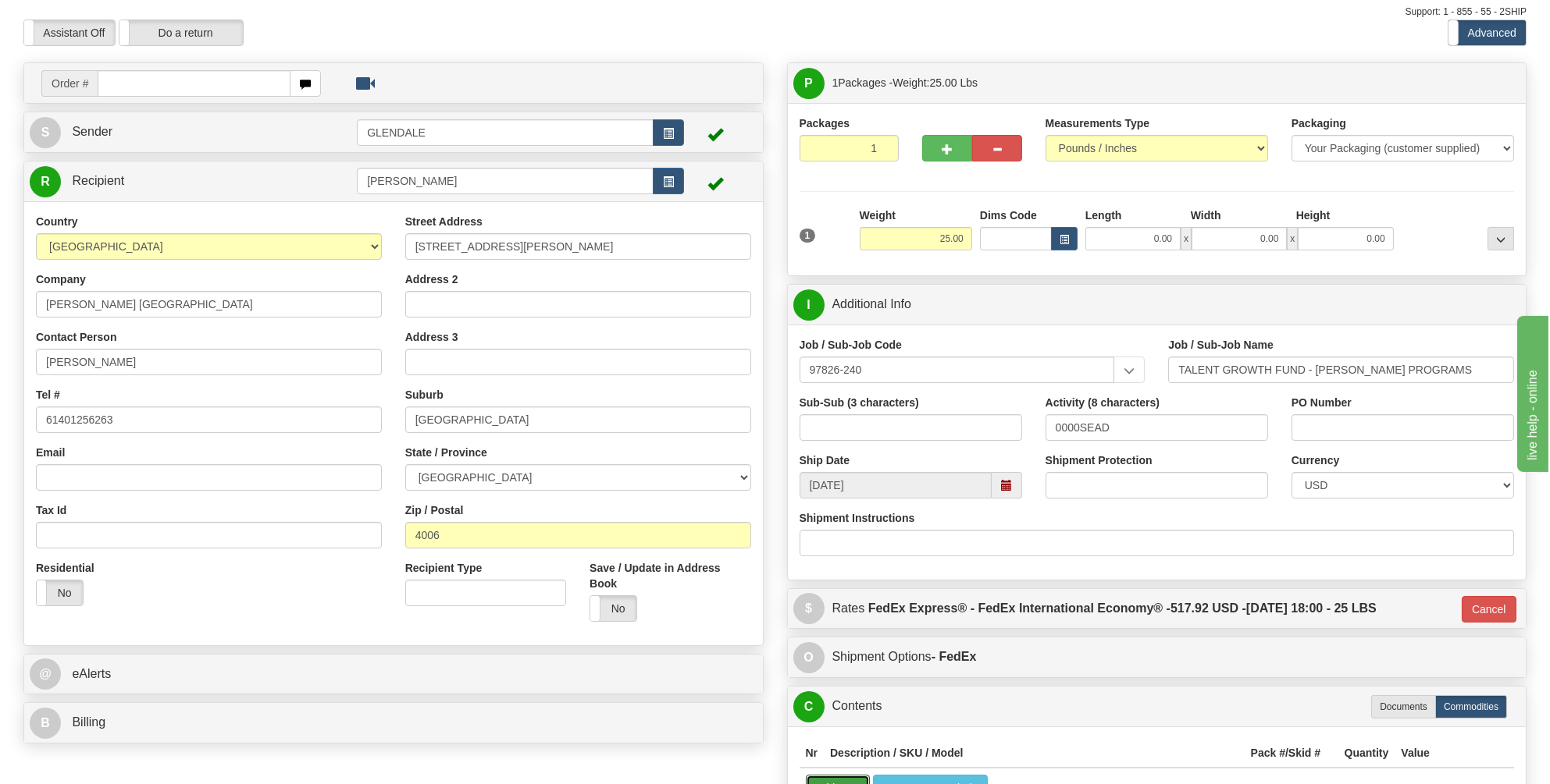
scroll to position [42, 0]
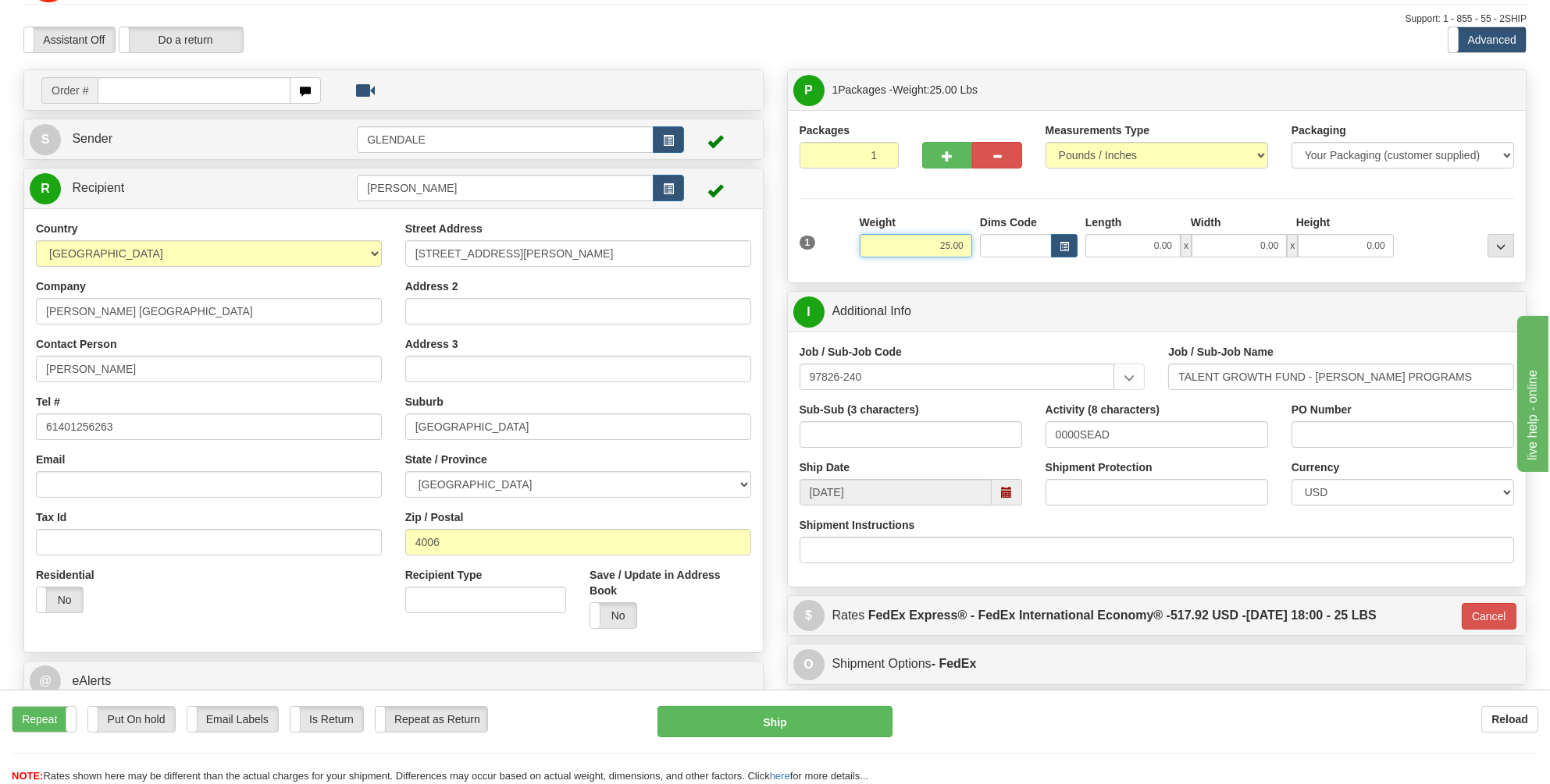
drag, startPoint x: 967, startPoint y: 245, endPoint x: 937, endPoint y: 243, distance: 30.1
click at [937, 243] on input "25.00" at bounding box center [916, 246] width 112 height 24
type input "22.00"
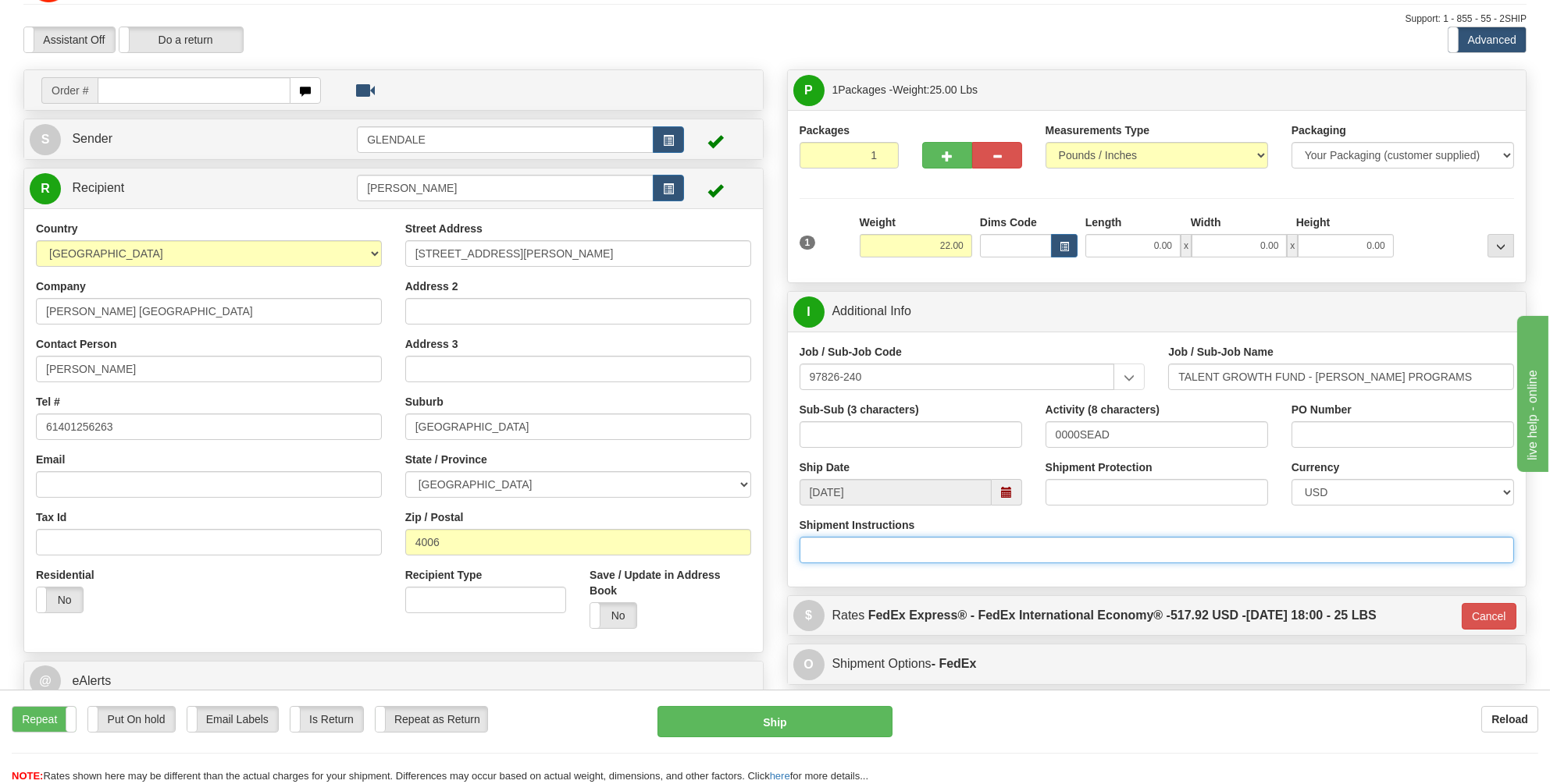
type input "03"
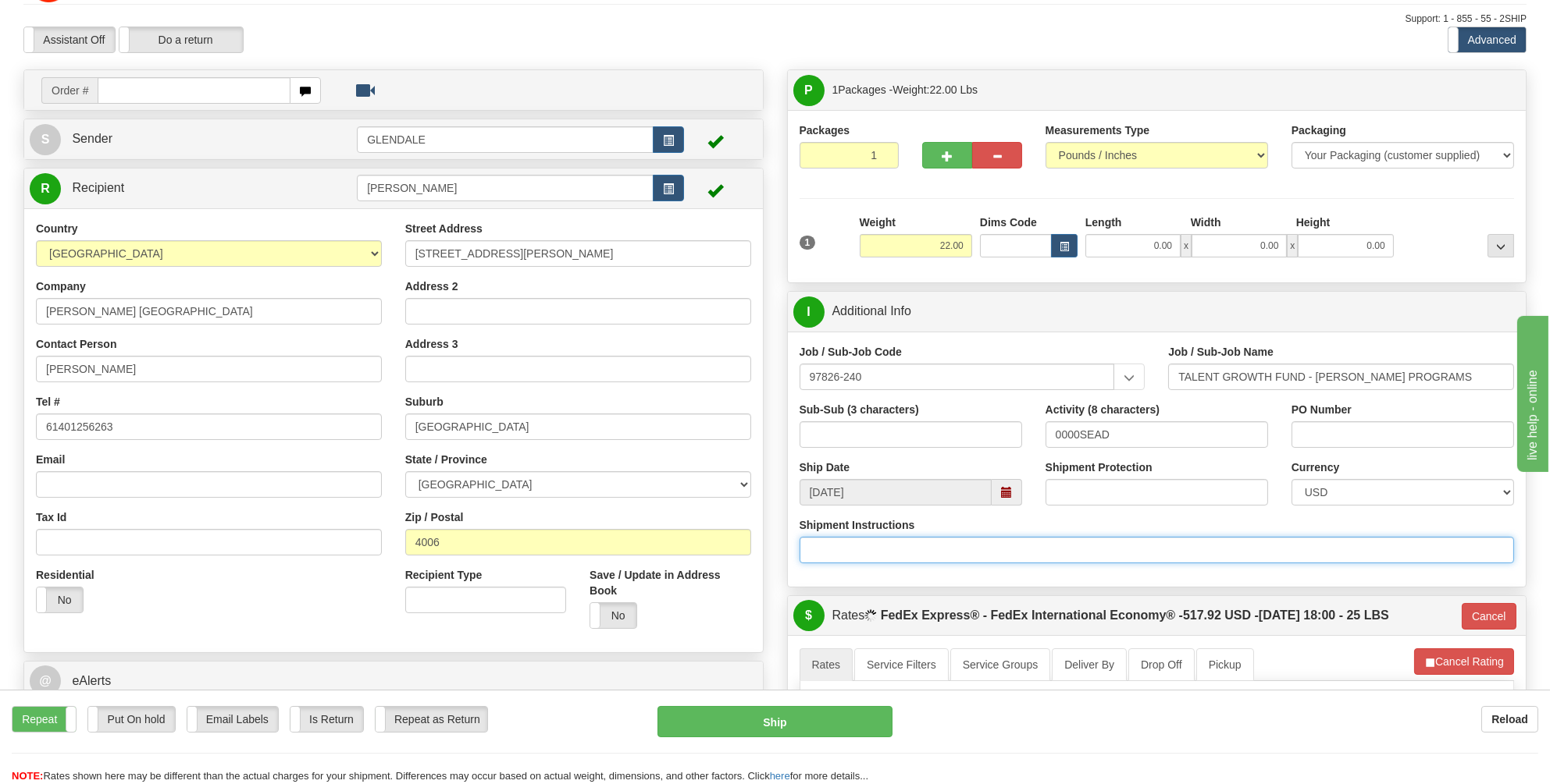
click at [994, 537] on input "Shipment Instructions" at bounding box center [1157, 550] width 716 height 26
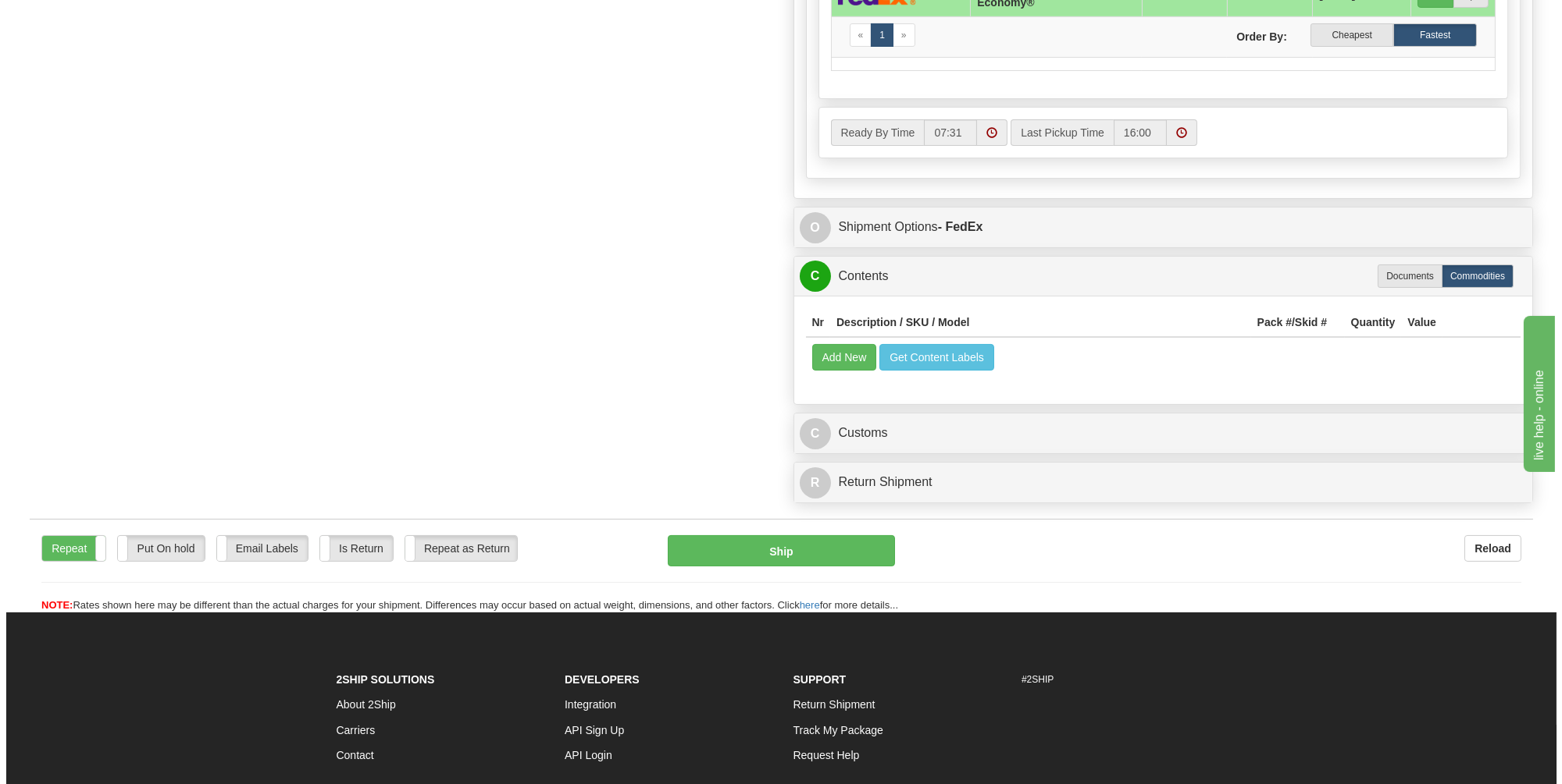
scroll to position [899, 0]
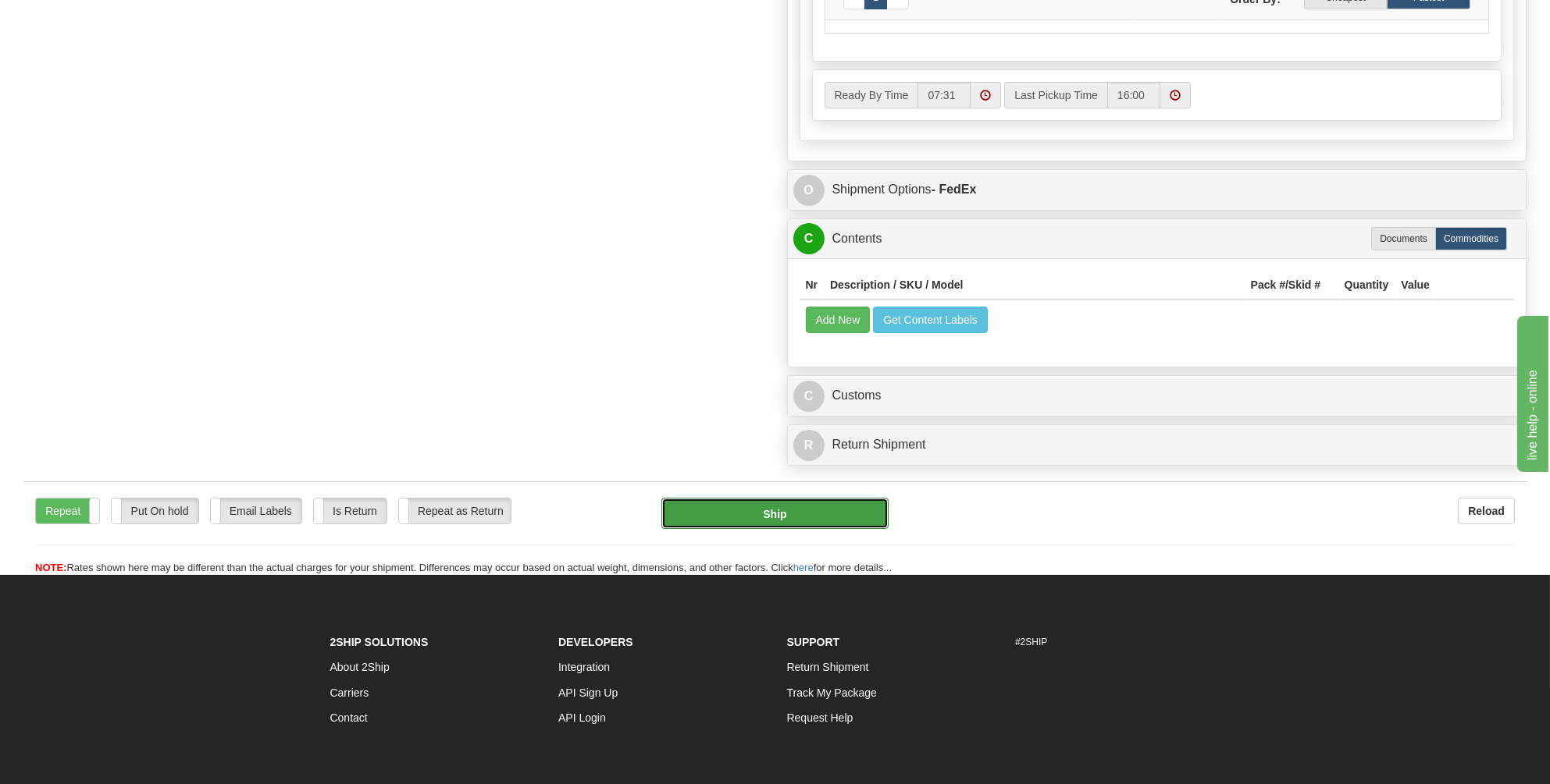
click at [762, 505] on button "Ship" at bounding box center [774, 513] width 227 height 31
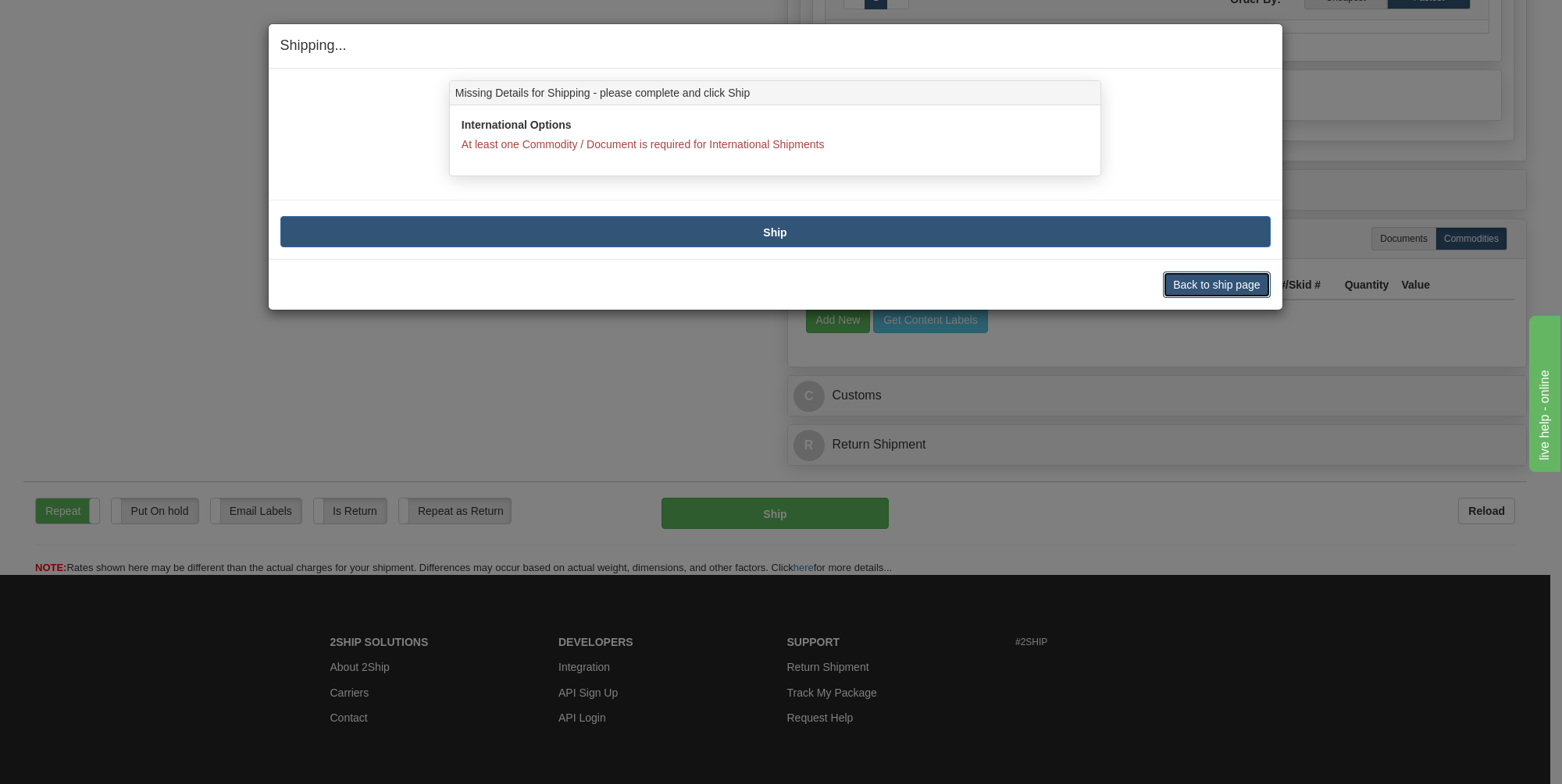
click at [1220, 283] on button "Back to ship page" at bounding box center [1216, 285] width 107 height 26
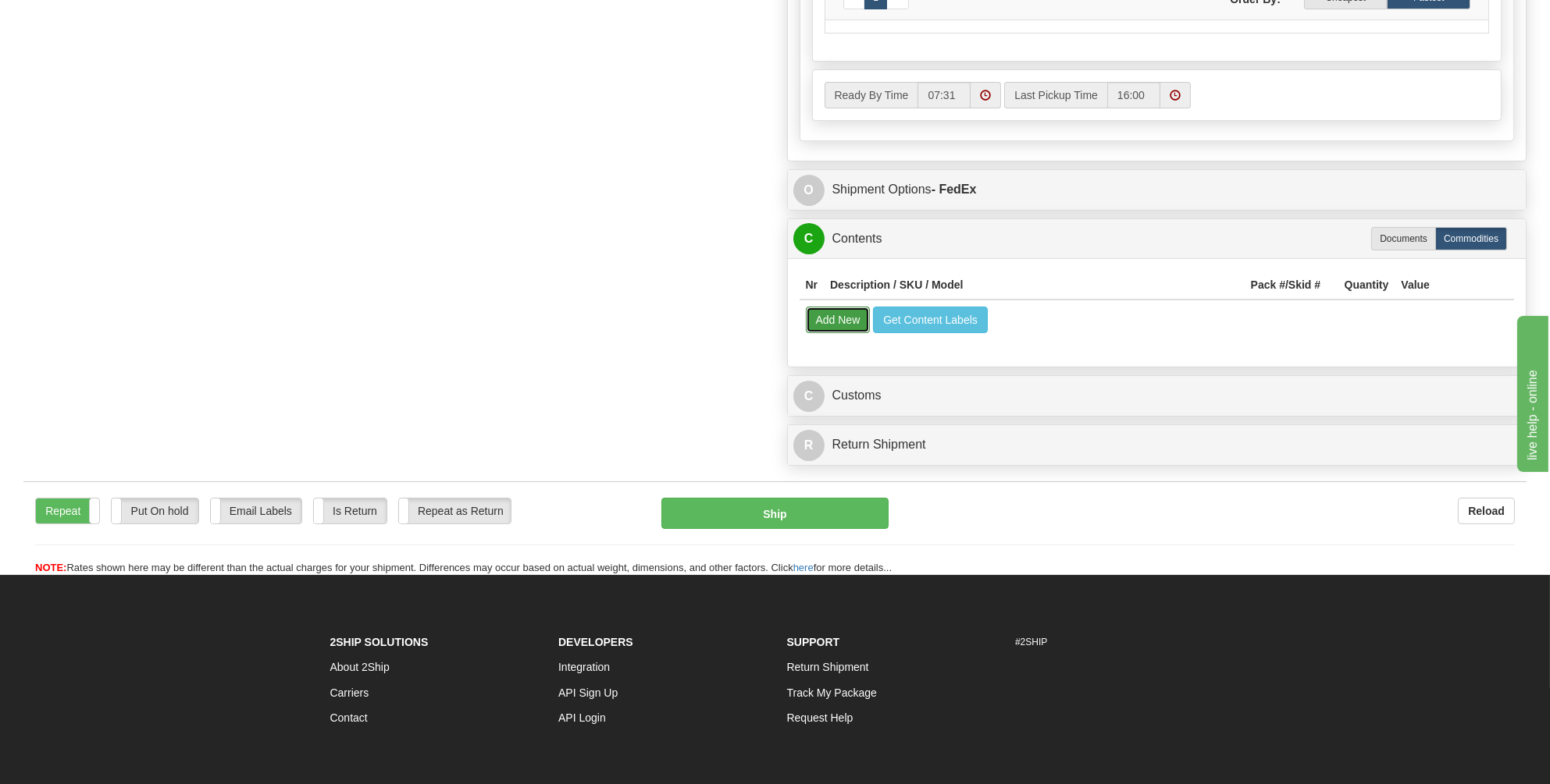
click at [832, 316] on button "Add New" at bounding box center [838, 319] width 65 height 26
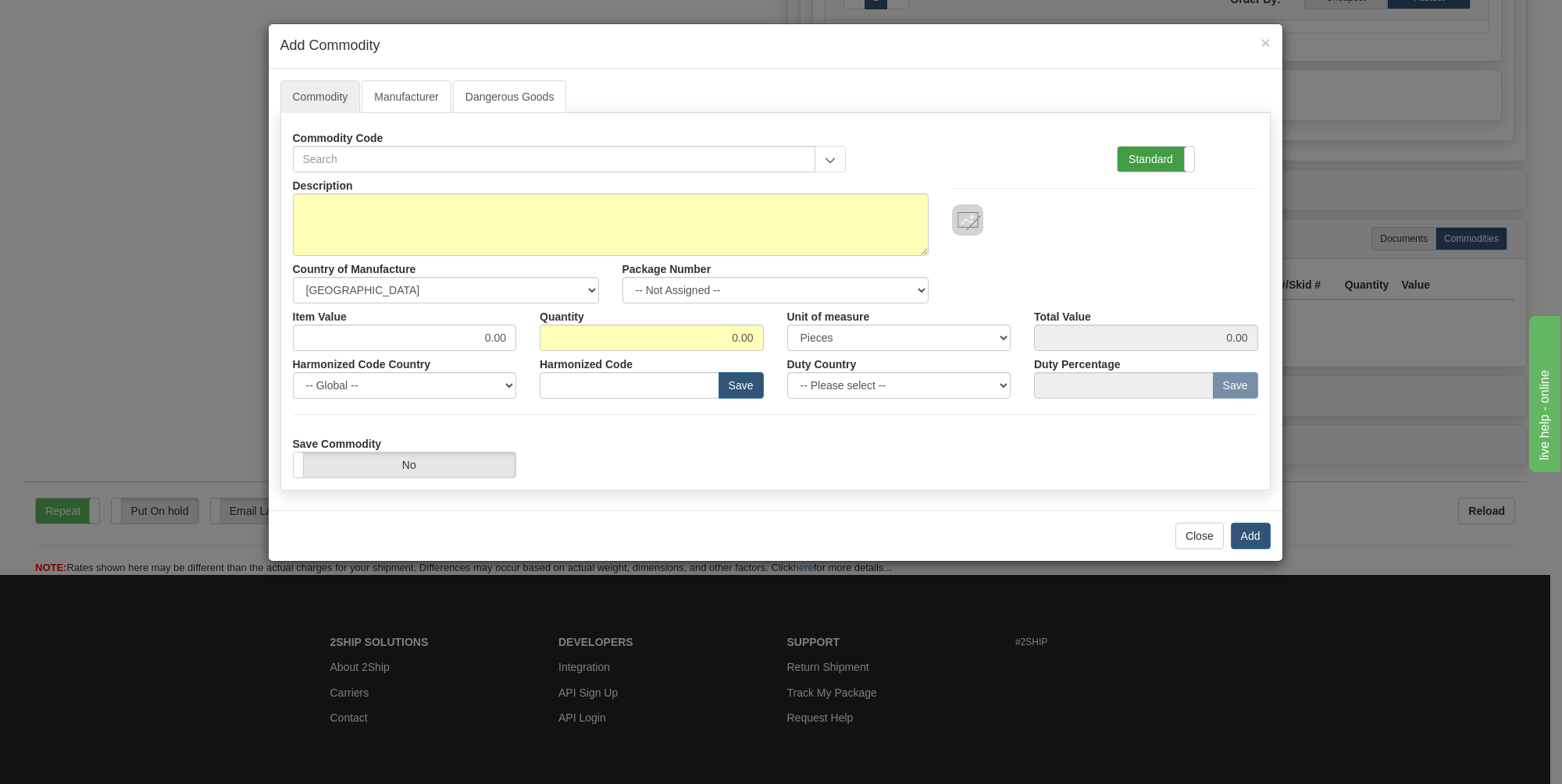
click at [1140, 154] on label "Standard" at bounding box center [1156, 159] width 76 height 25
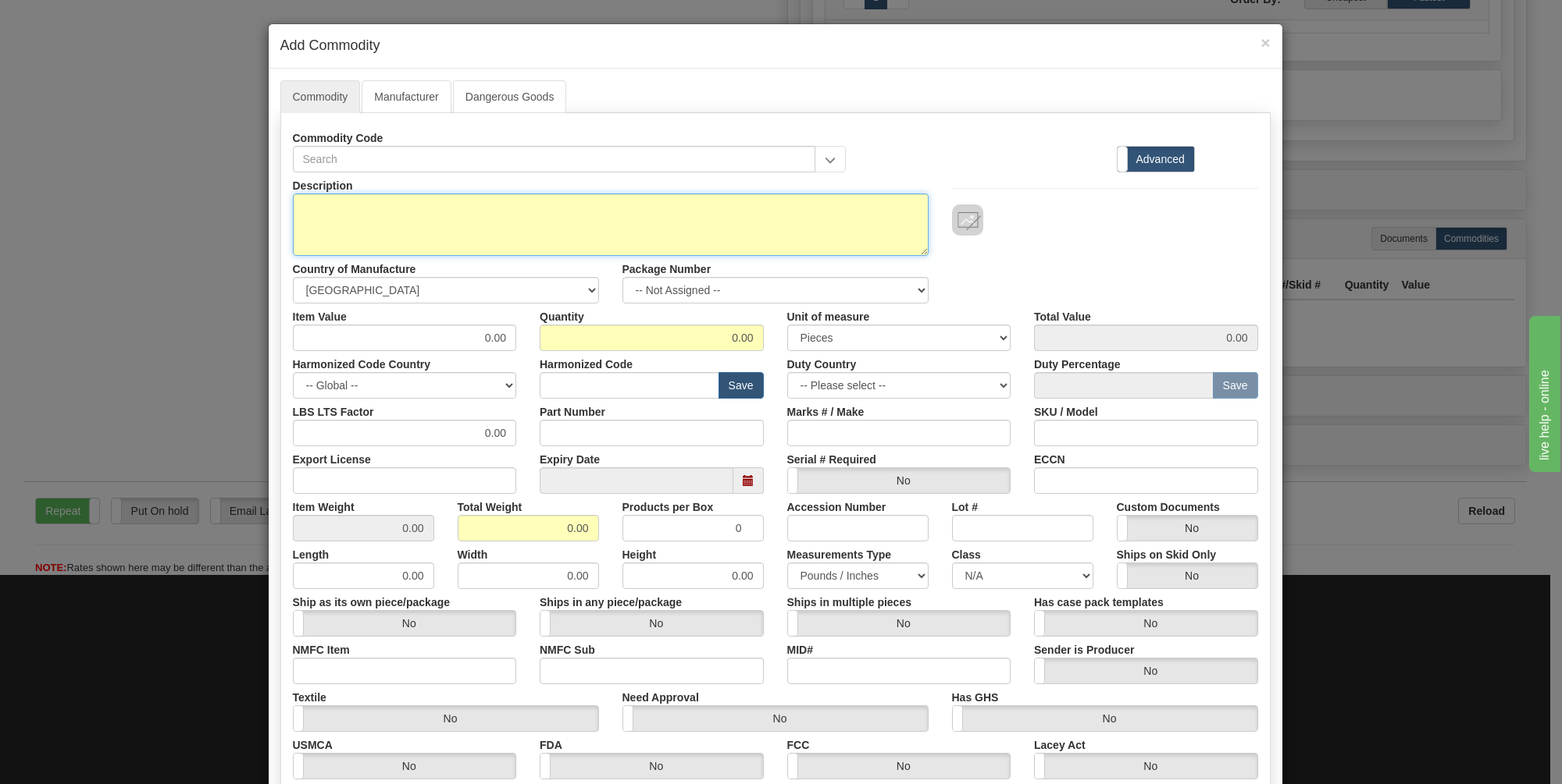
click at [312, 210] on textarea "Description" at bounding box center [611, 225] width 636 height 63
type textarea "b"
type textarea "Die cast back hoes"
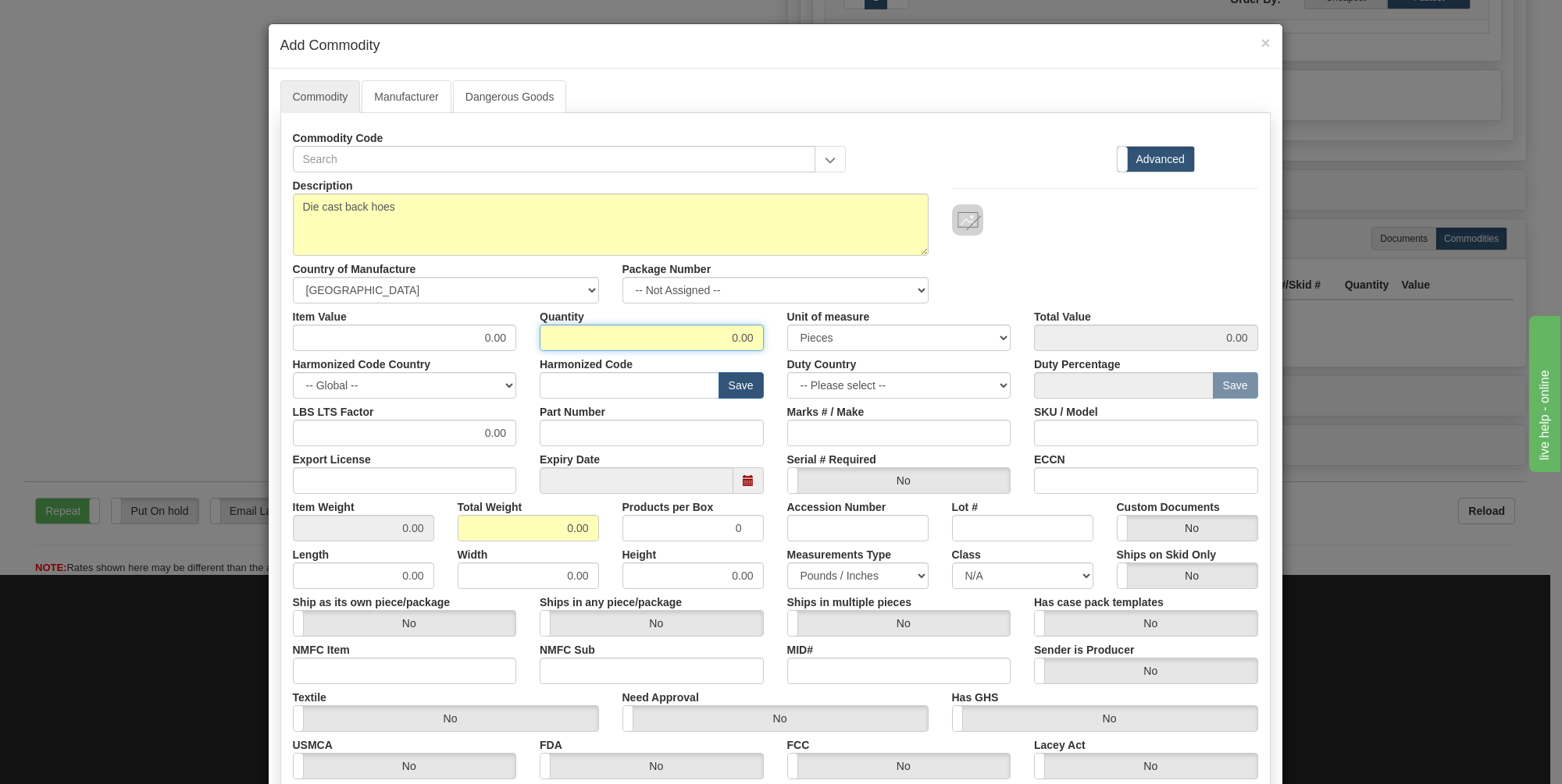
drag, startPoint x: 750, startPoint y: 333, endPoint x: 712, endPoint y: 332, distance: 38.0
click at [712, 332] on input "0.00" at bounding box center [652, 337] width 224 height 26
type input "144"
click at [490, 336] on input "0.00" at bounding box center [405, 337] width 224 height 26
drag, startPoint x: 502, startPoint y: 332, endPoint x: 428, endPoint y: 337, distance: 74.2
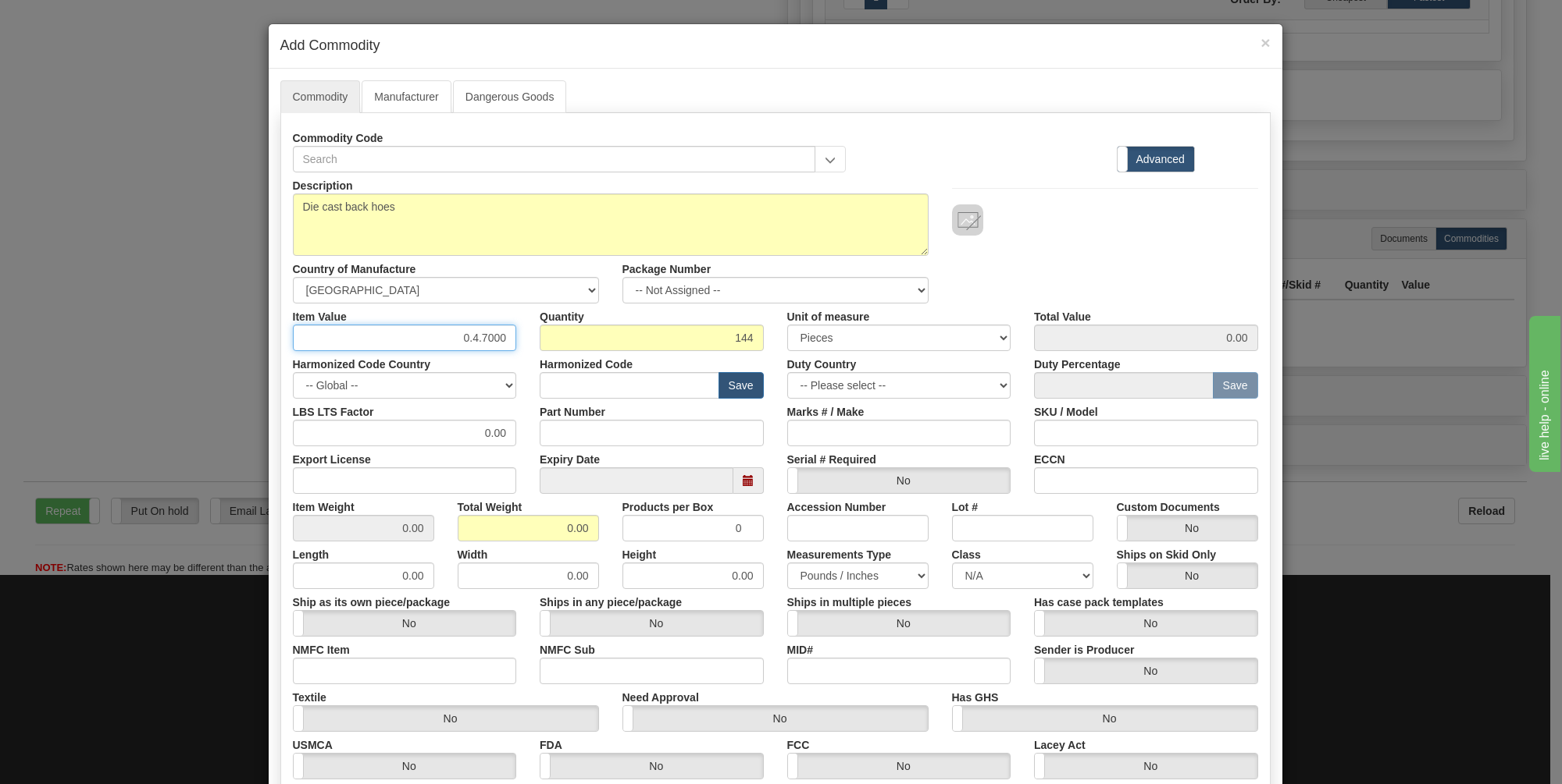
click at [428, 337] on input "0.4.7000" at bounding box center [405, 337] width 224 height 26
type input "4.70"
type input "676.80"
click at [1089, 247] on div "Description Die cast back hoes Country of Manufacture -- Unknown -- [GEOGRAPHIC…" at bounding box center [775, 238] width 988 height 131
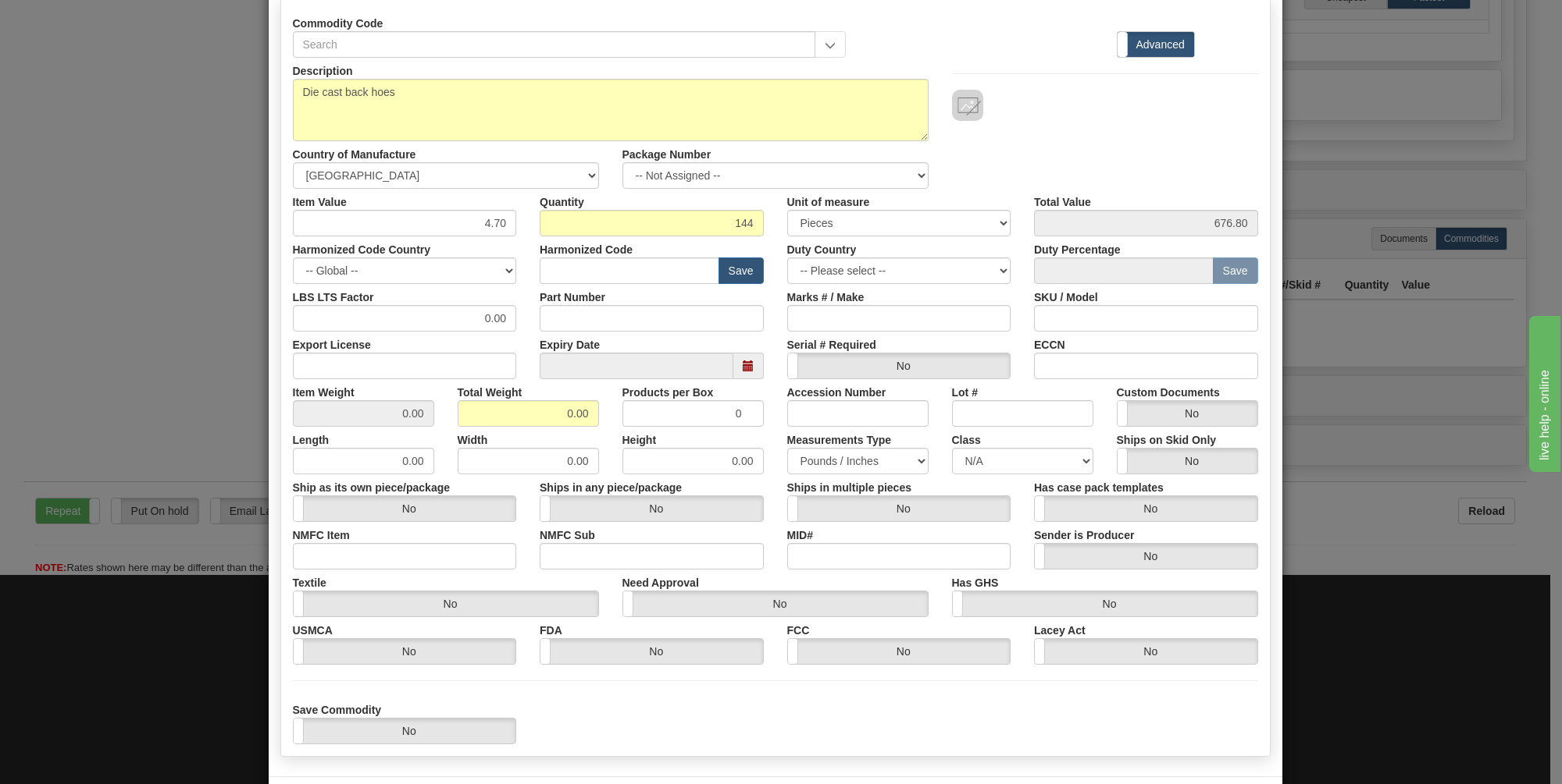
scroll to position [178, 0]
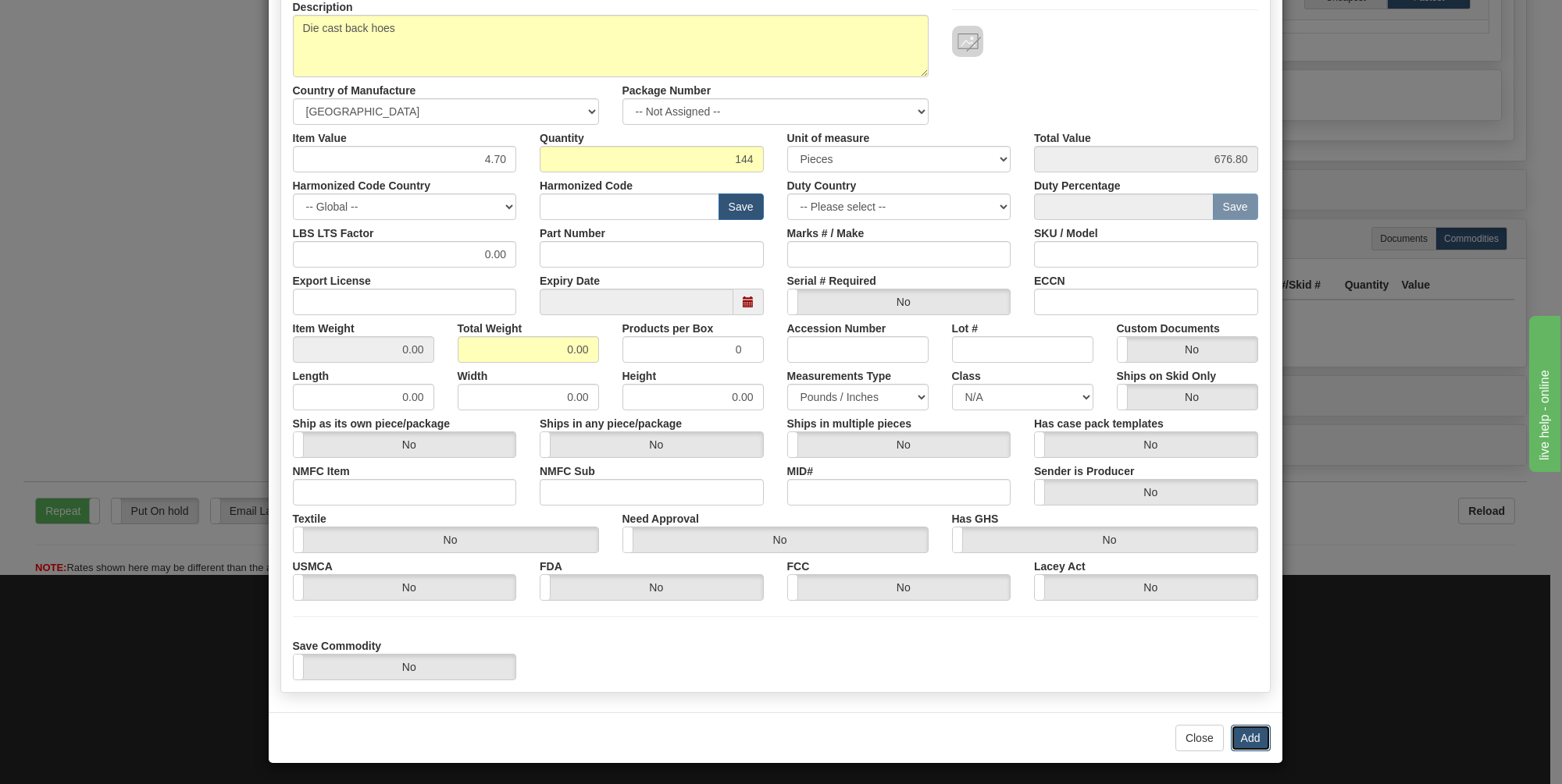
click at [1238, 736] on button "Add" at bounding box center [1250, 738] width 40 height 26
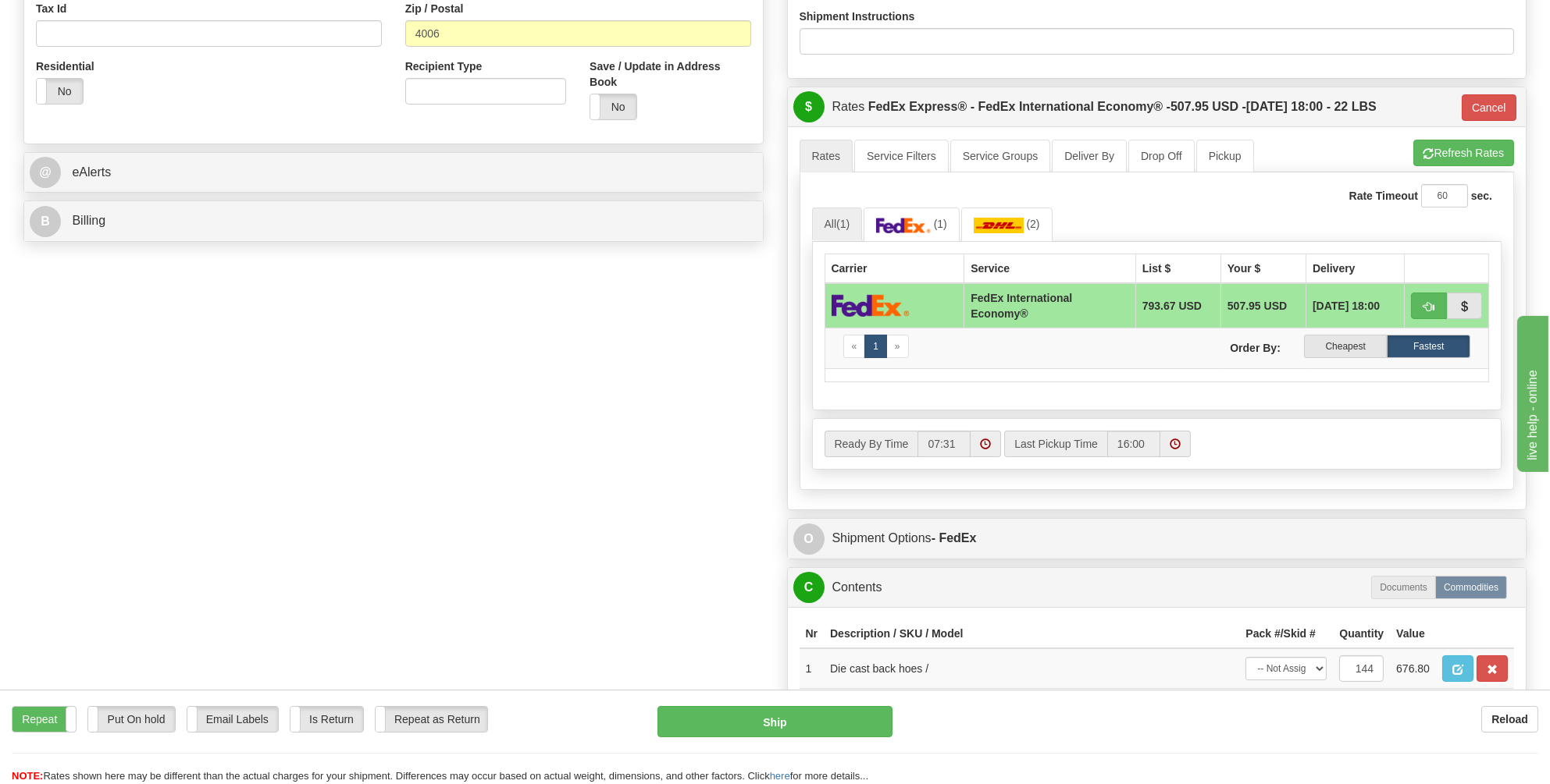
scroll to position [431, 0]
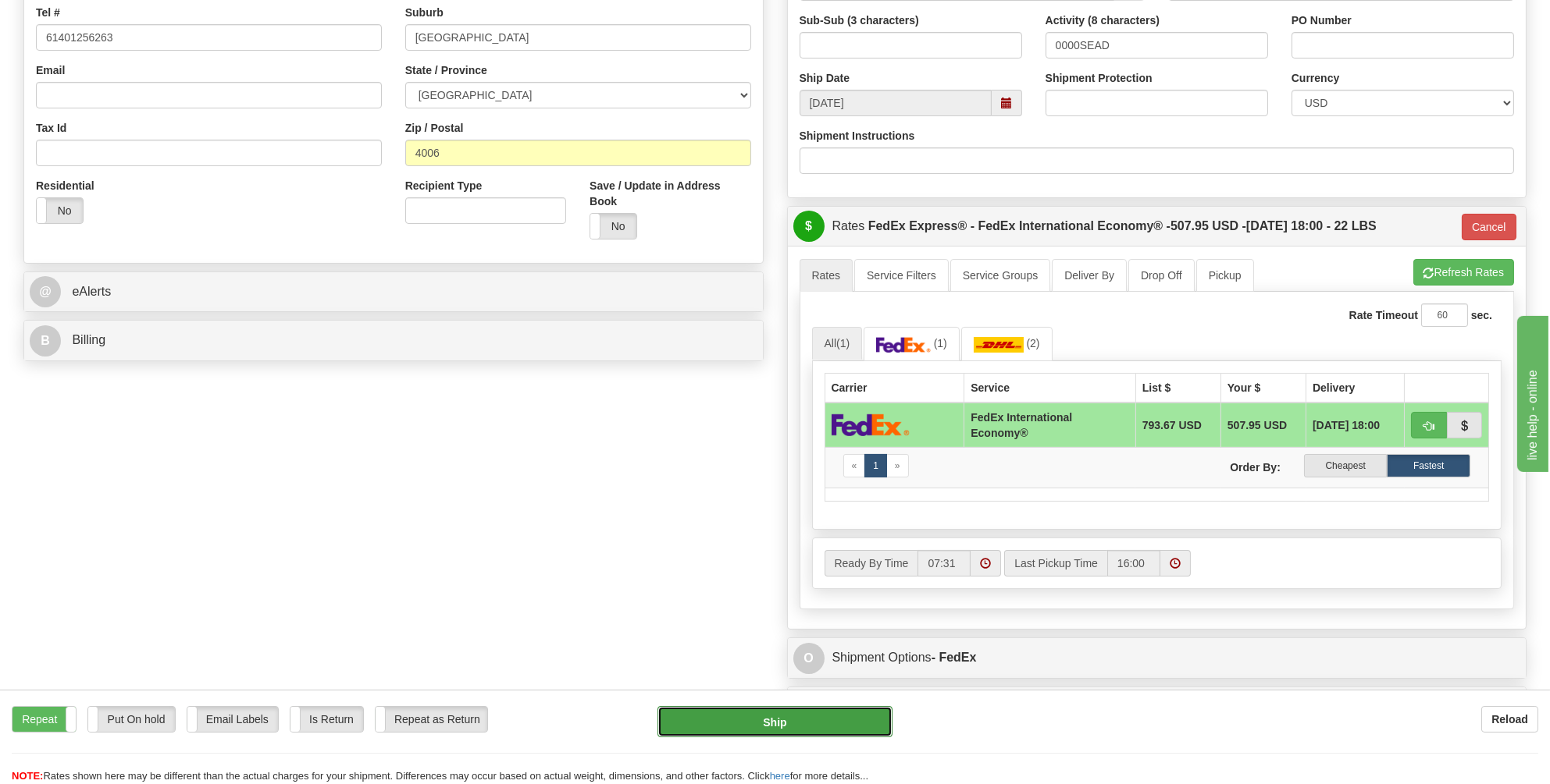
click at [771, 725] on button "Ship" at bounding box center [775, 722] width 235 height 31
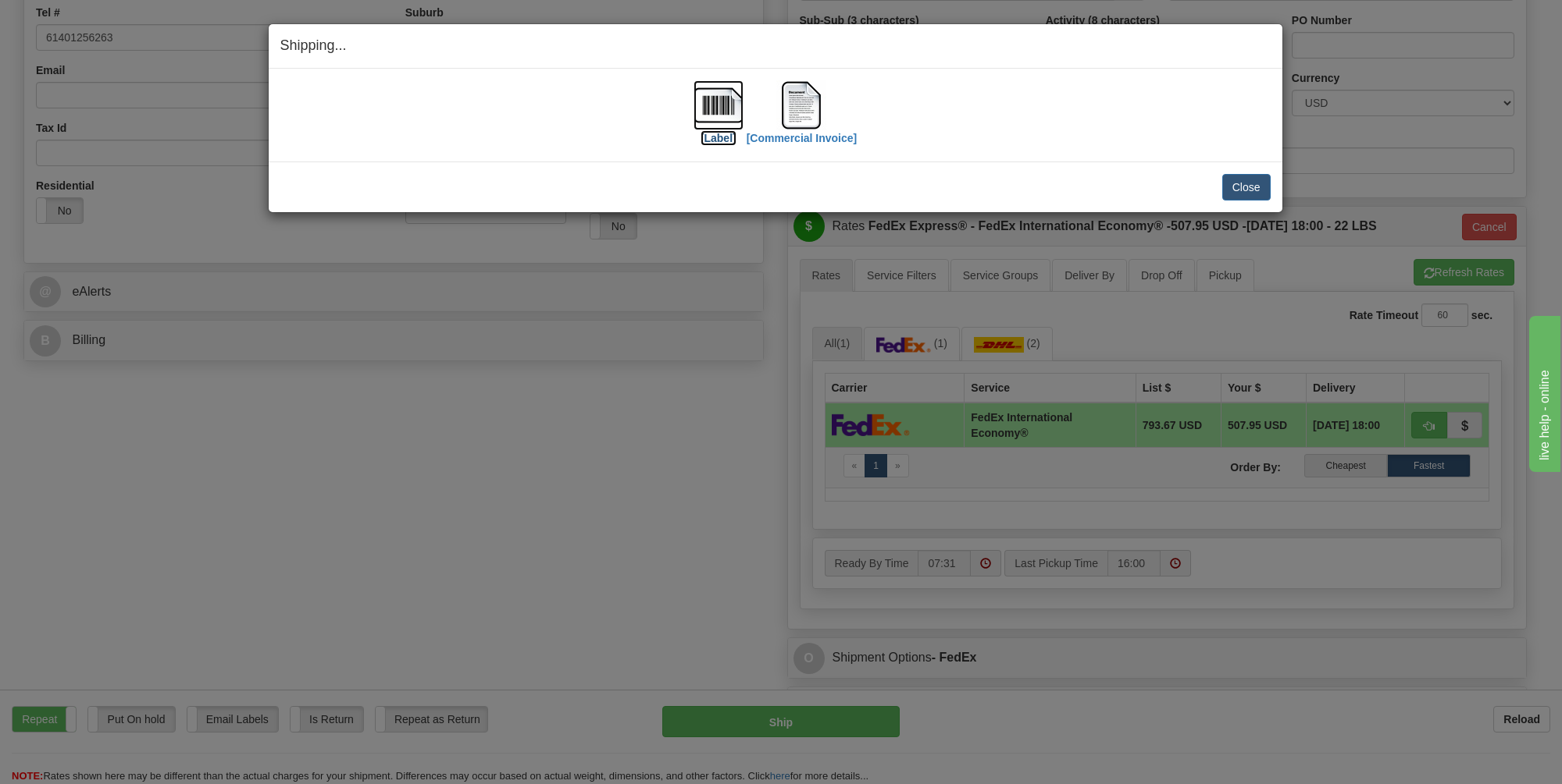
click at [717, 110] on img at bounding box center [718, 105] width 50 height 50
click at [794, 104] on img at bounding box center [801, 105] width 50 height 50
click at [1245, 188] on button "Close" at bounding box center [1246, 187] width 48 height 26
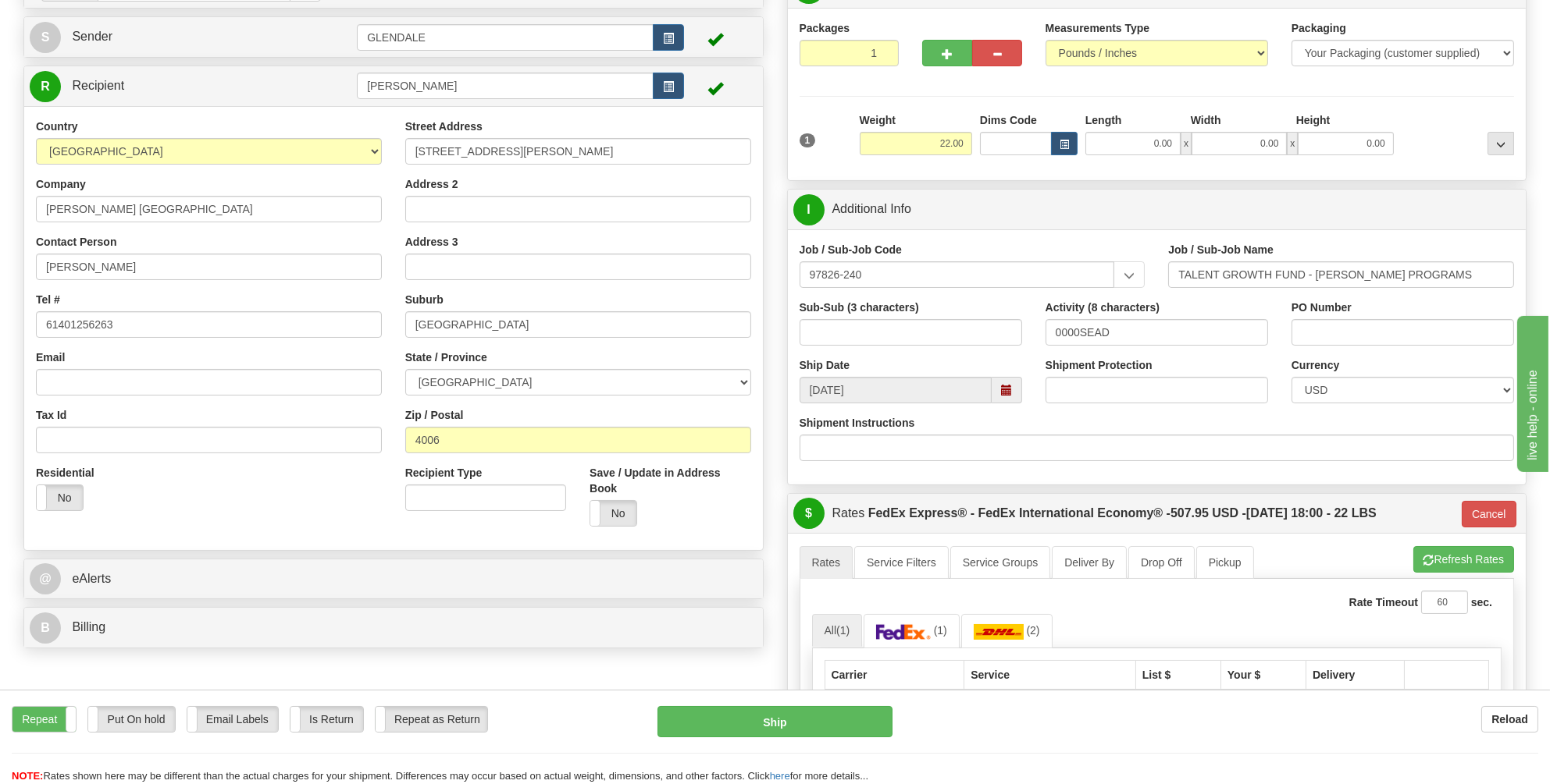
scroll to position [42, 0]
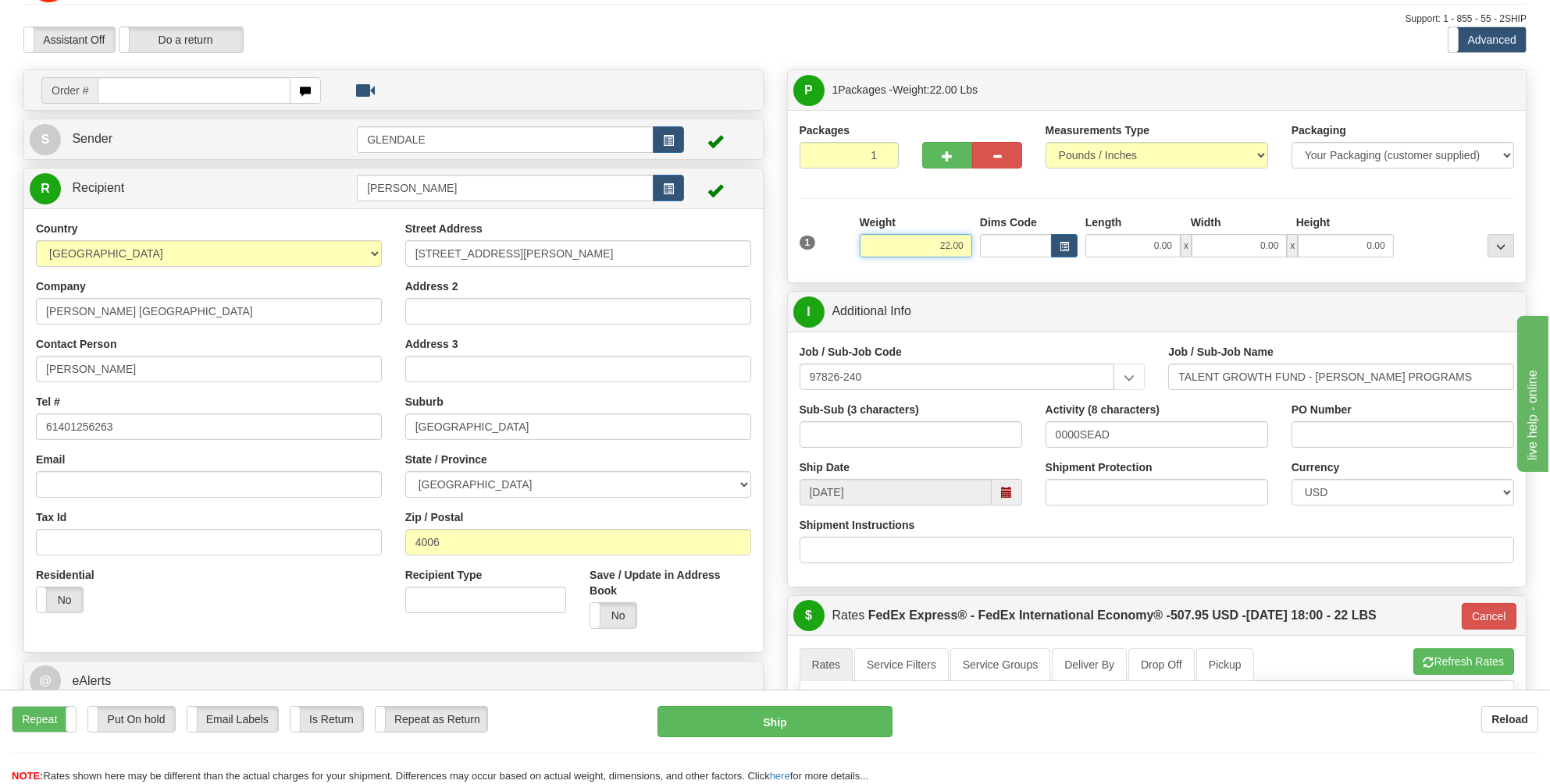
drag, startPoint x: 967, startPoint y: 248, endPoint x: 931, endPoint y: 247, distance: 36.0
click at [931, 247] on input "22.00" at bounding box center [916, 246] width 112 height 24
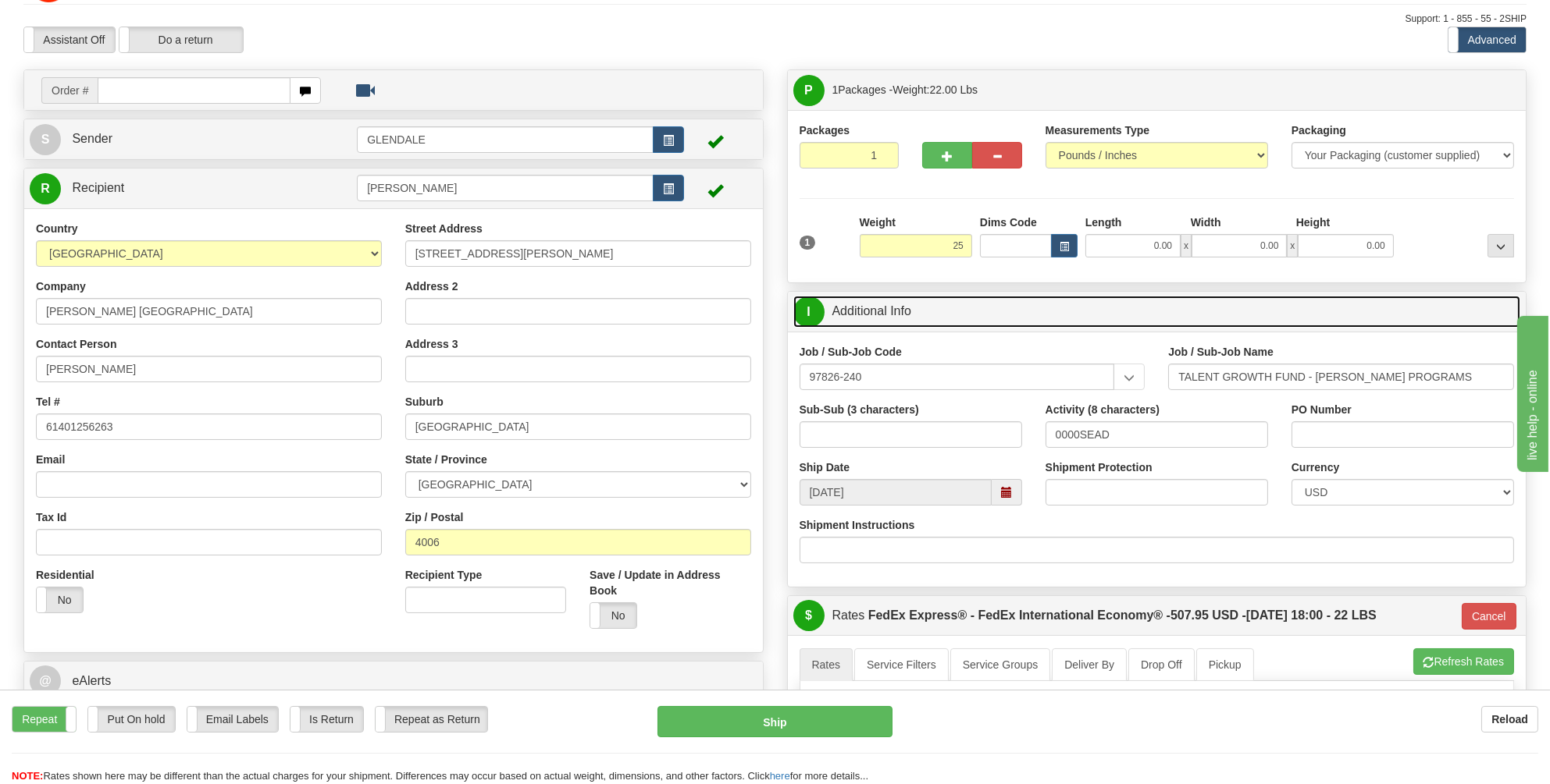
type input "25.00"
type input "03"
click at [1030, 313] on link "I Additional Info" at bounding box center [1157, 312] width 727 height 32
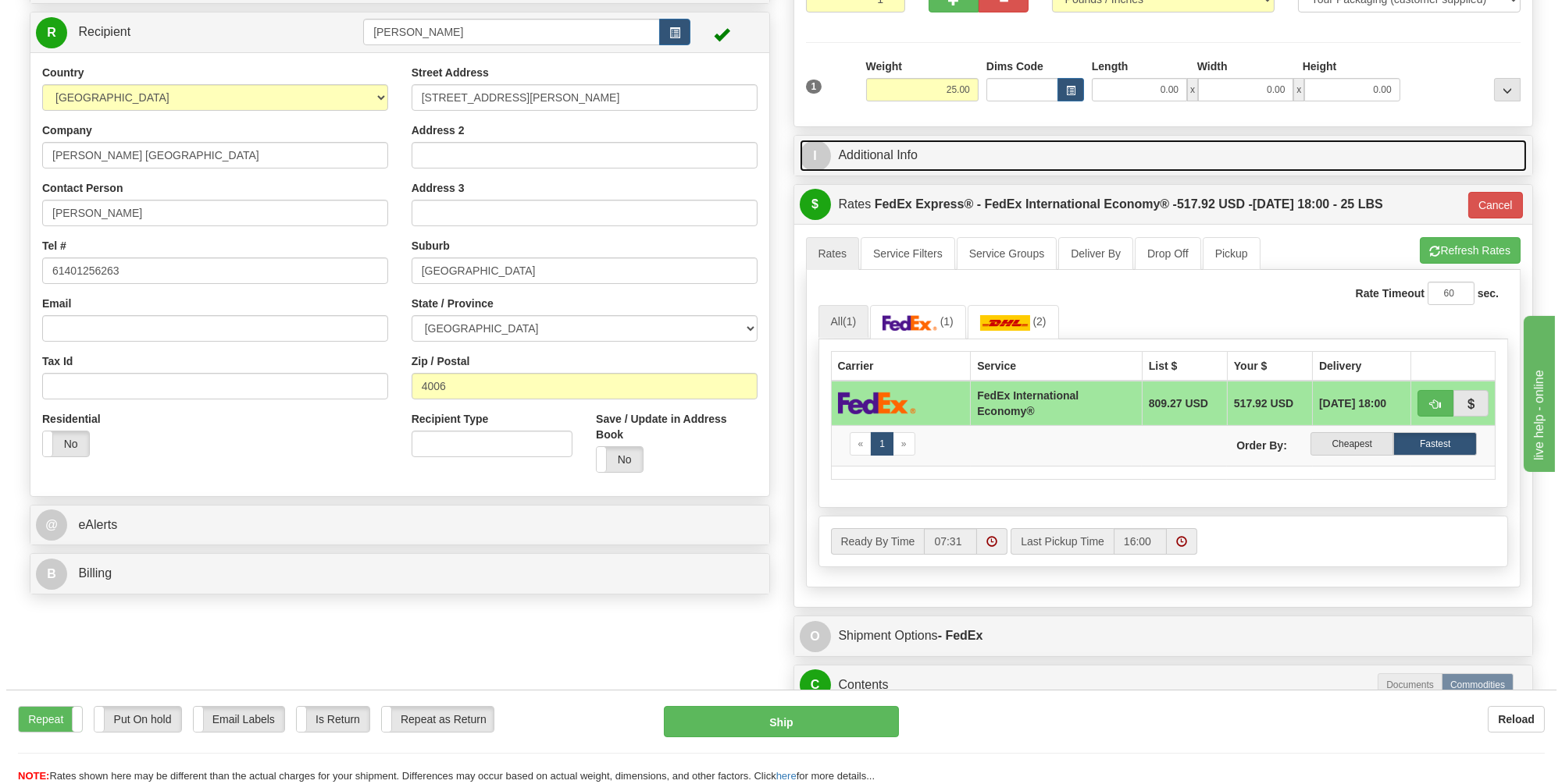
scroll to position [431, 0]
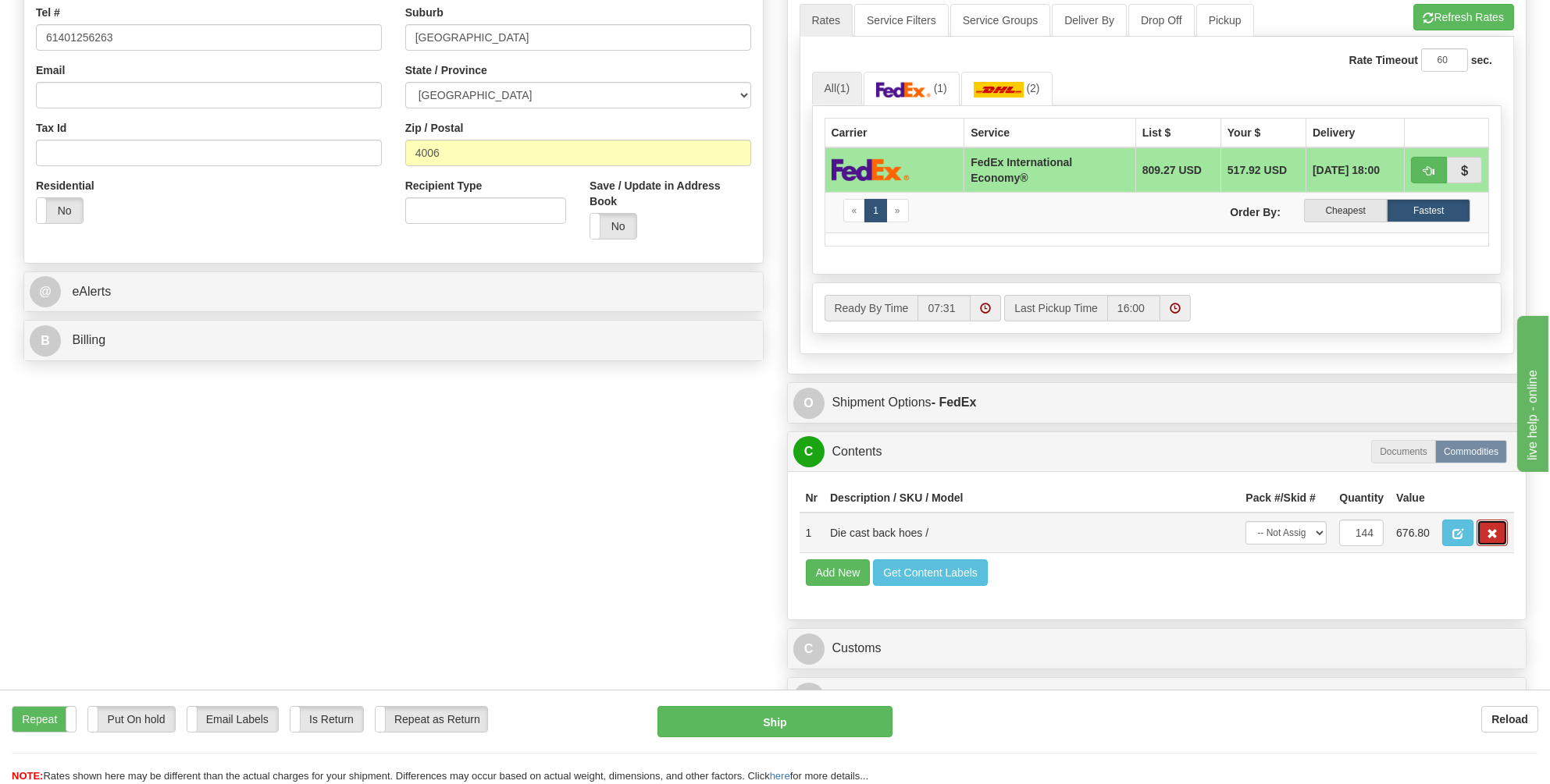
click at [1488, 529] on span "button" at bounding box center [1491, 534] width 11 height 10
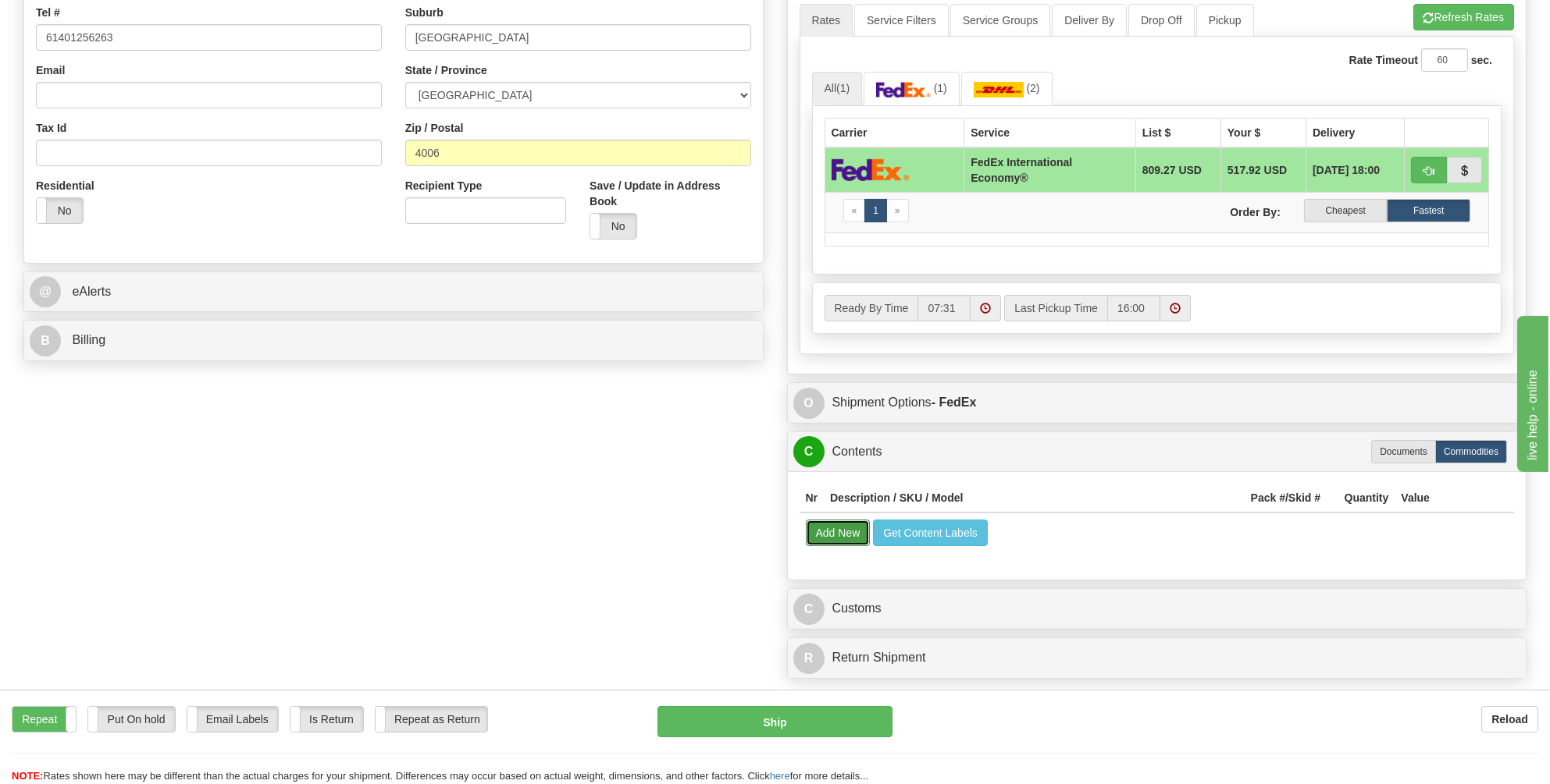
click at [842, 526] on button "Add New" at bounding box center [838, 533] width 65 height 26
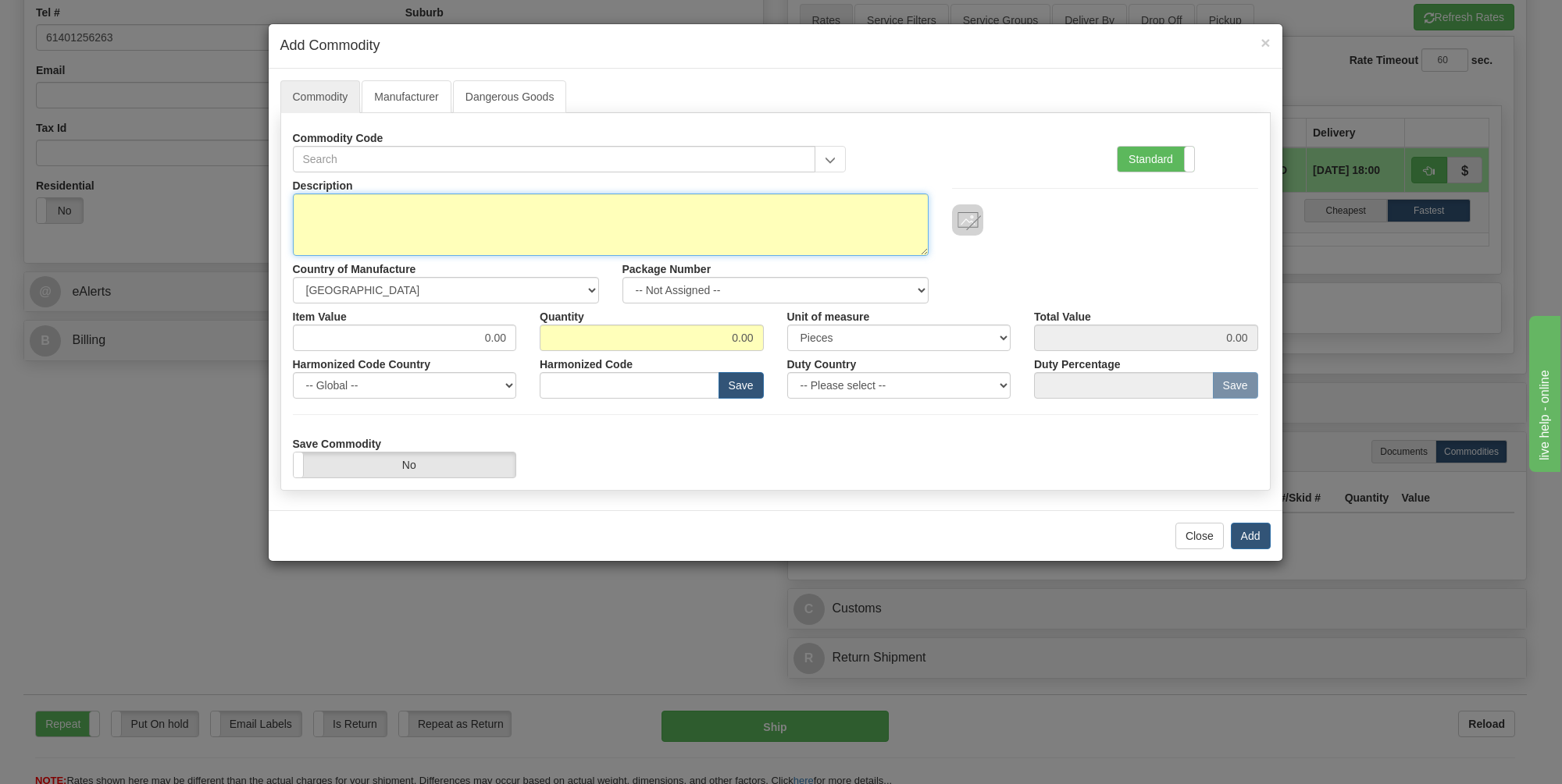
click at [301, 215] on textarea "Description" at bounding box center [611, 225] width 636 height 63
type textarea "SIlver plated [PERSON_NAME] pens"
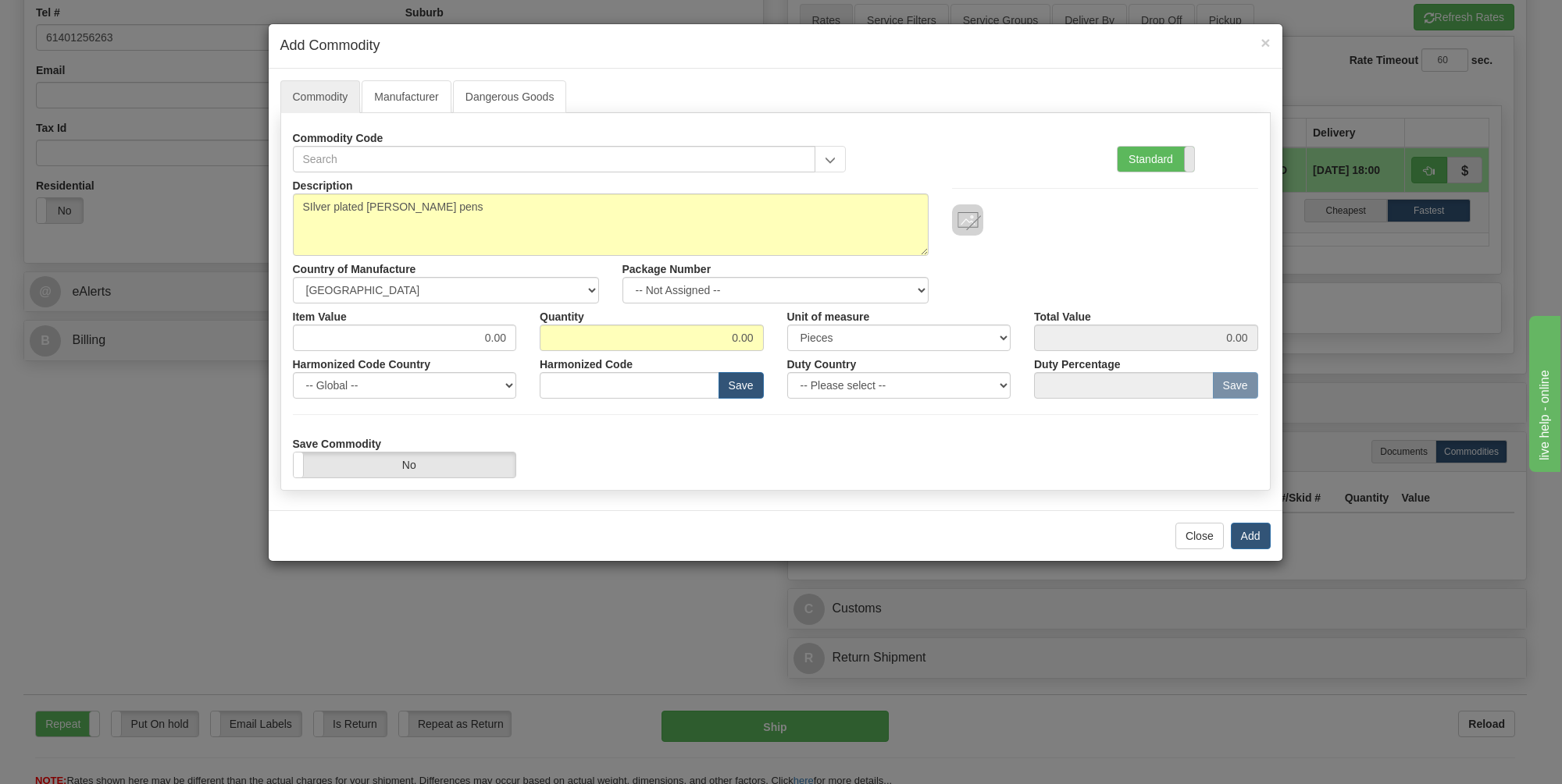
click at [1139, 155] on label "Standard" at bounding box center [1156, 159] width 76 height 25
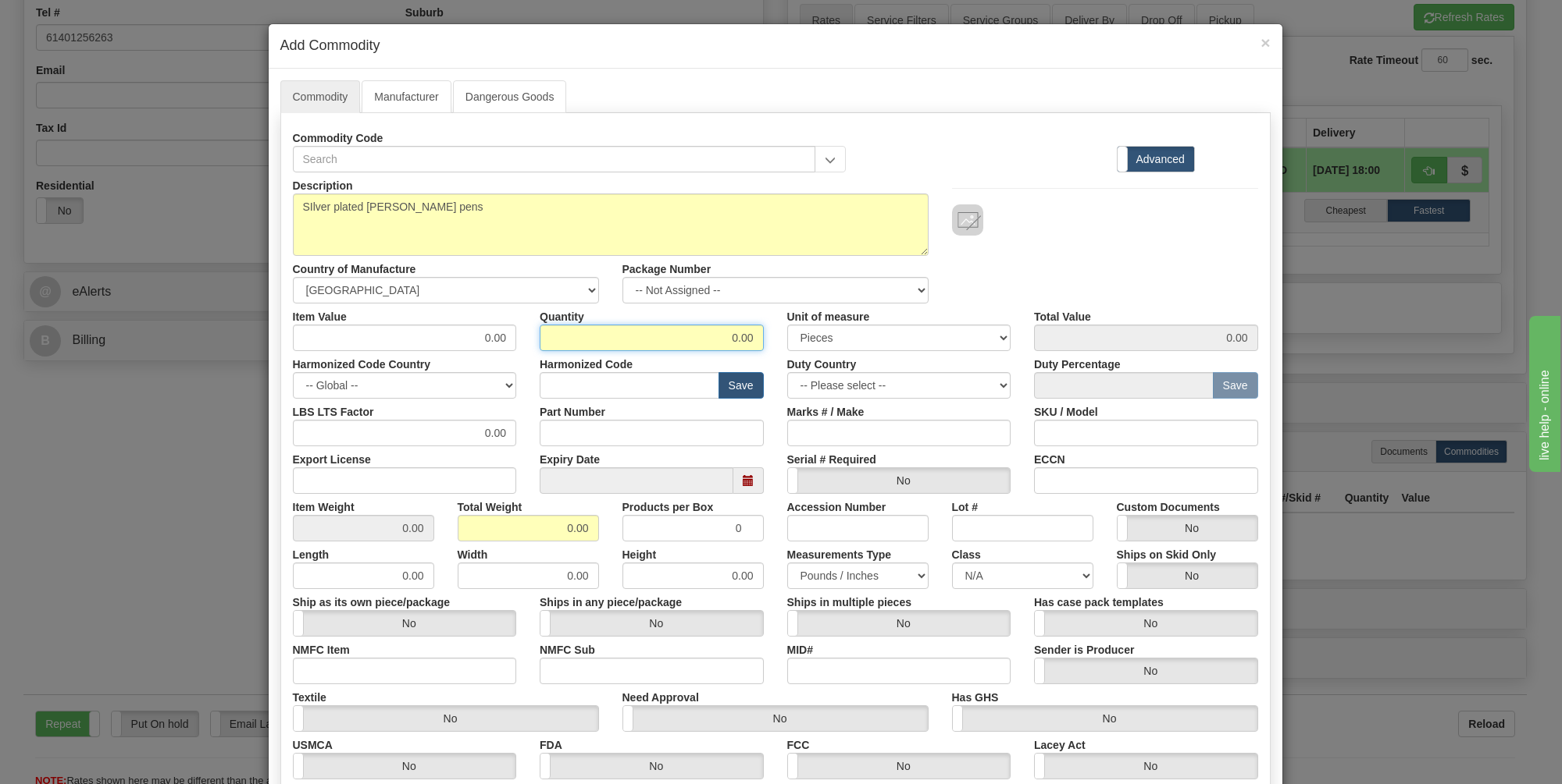
drag, startPoint x: 752, startPoint y: 332, endPoint x: 716, endPoint y: 333, distance: 36.0
click at [716, 333] on input "0.00" at bounding box center [652, 337] width 224 height 26
type input "750"
drag, startPoint x: 510, startPoint y: 336, endPoint x: 473, endPoint y: 340, distance: 37.2
click at [473, 340] on input "0.00" at bounding box center [405, 337] width 224 height 26
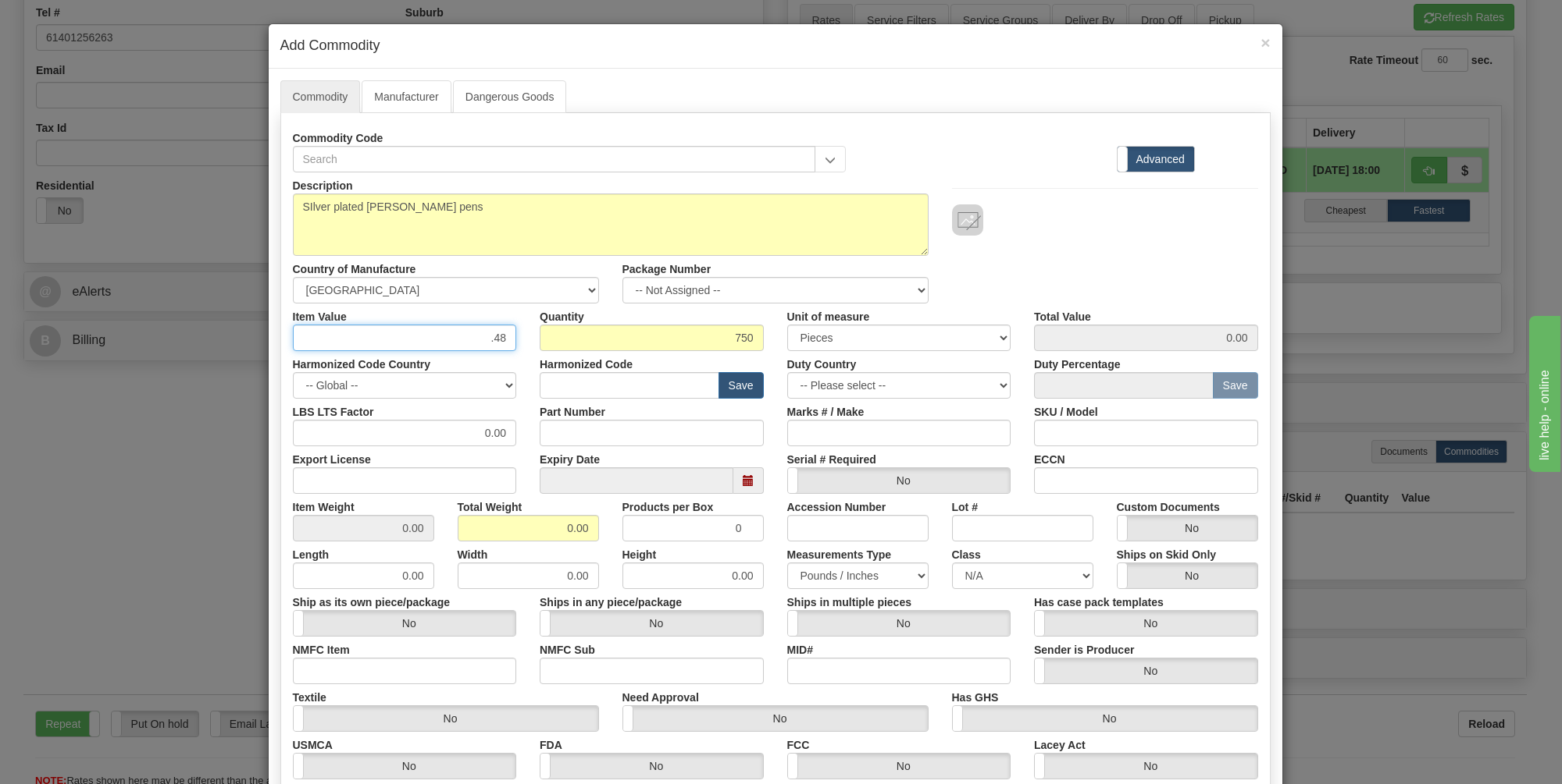
type input ".48"
type input "360.00"
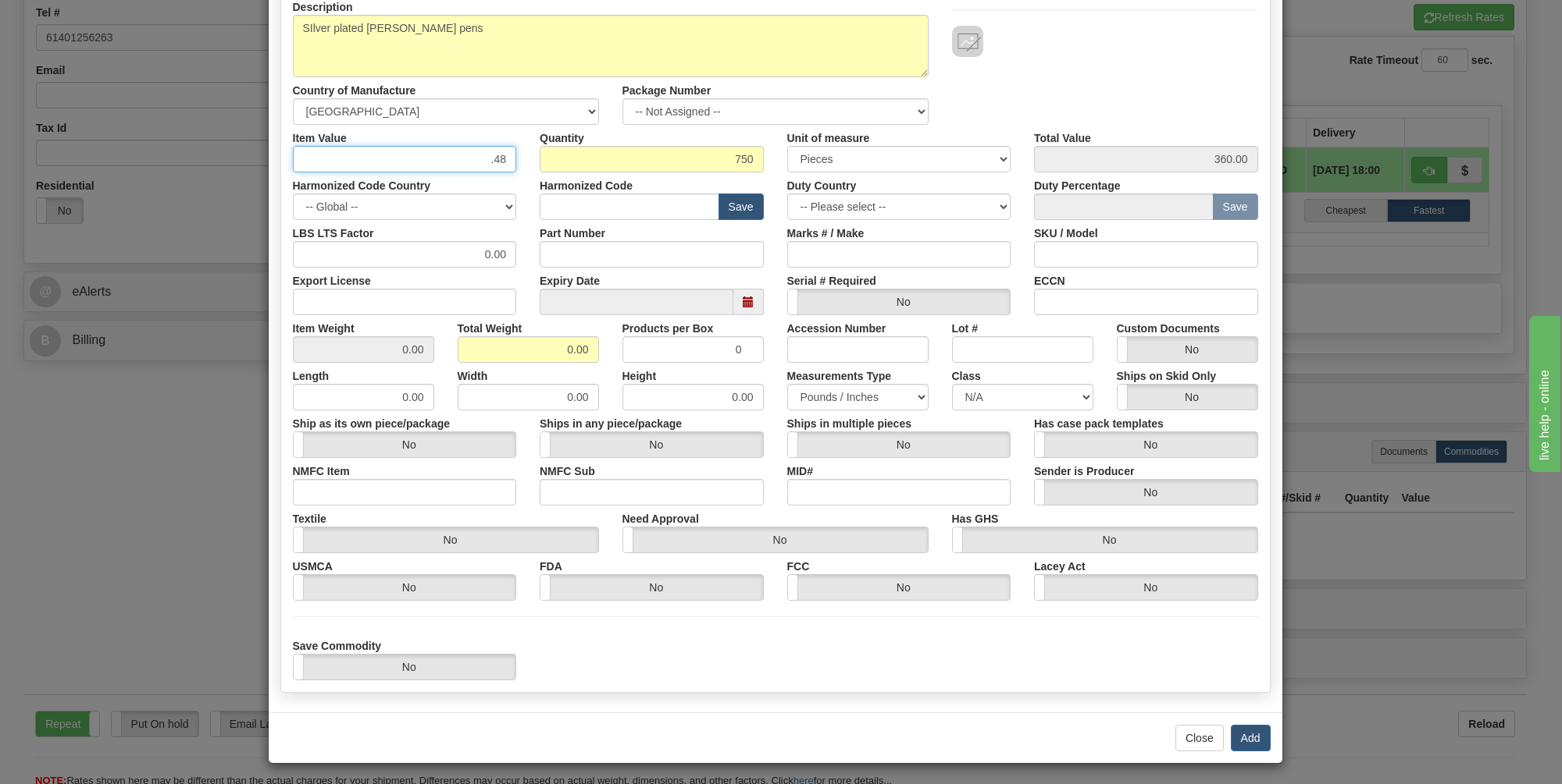
scroll to position [178, 0]
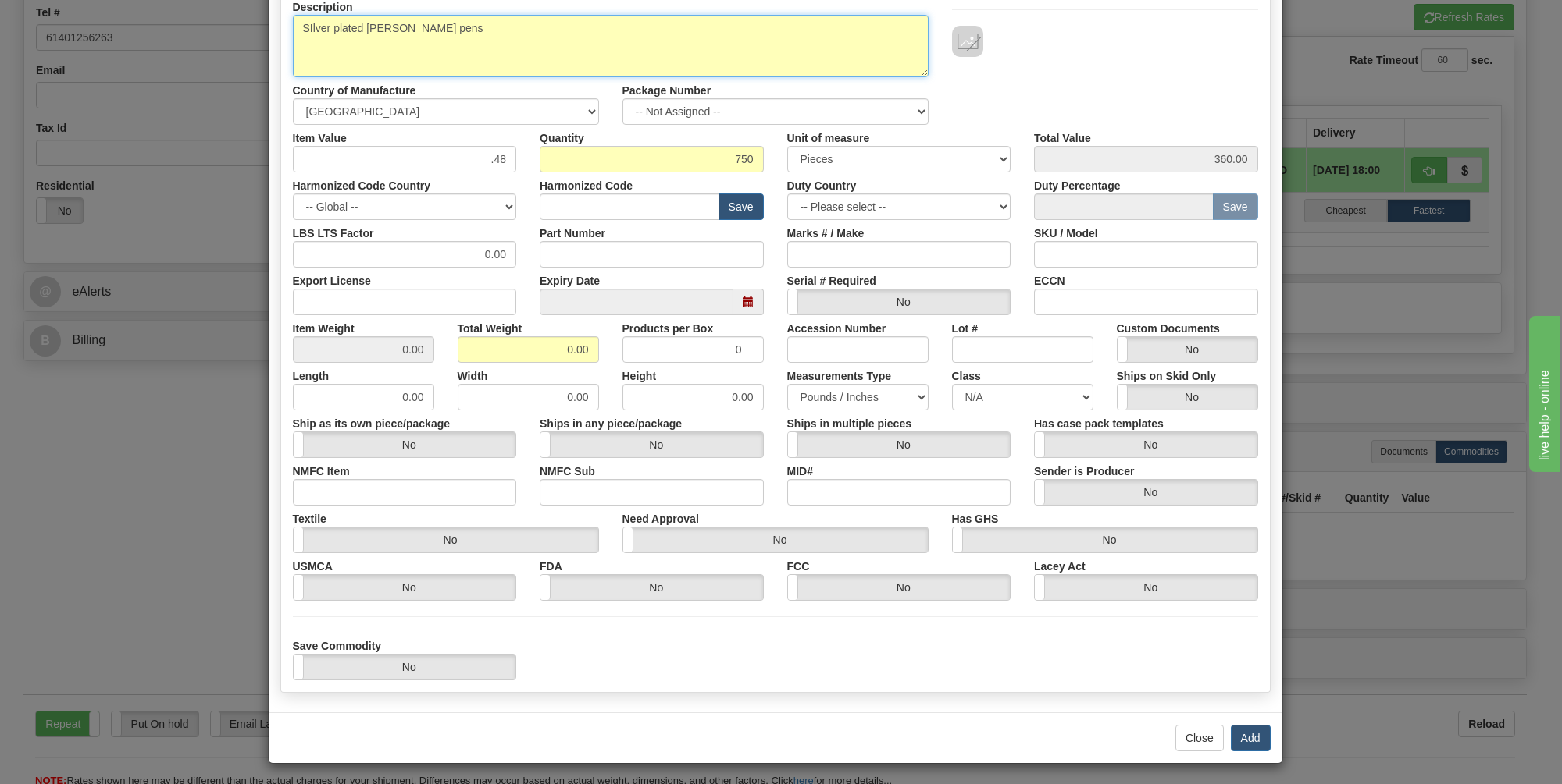
drag, startPoint x: 324, startPoint y: 21, endPoint x: 303, endPoint y: 21, distance: 21.0
click at [303, 21] on textarea "SIlver plated [PERSON_NAME] pens" at bounding box center [611, 46] width 636 height 63
click at [718, 50] on textarea "Silver plated [PERSON_NAME] pens" at bounding box center [611, 46] width 636 height 63
type textarea "Silver plated [PERSON_NAME] pens"
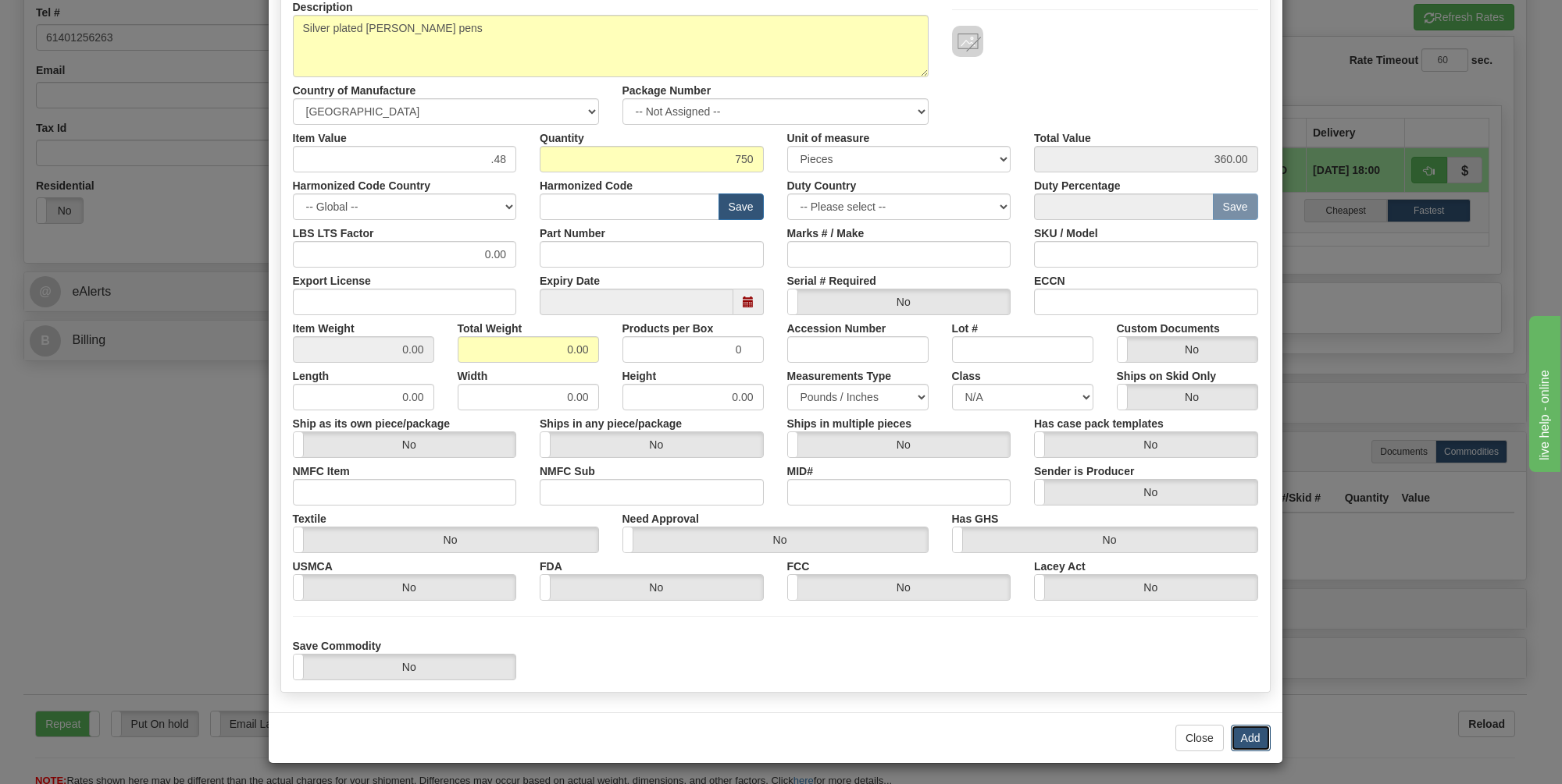
click at [1242, 734] on button "Add" at bounding box center [1250, 738] width 40 height 26
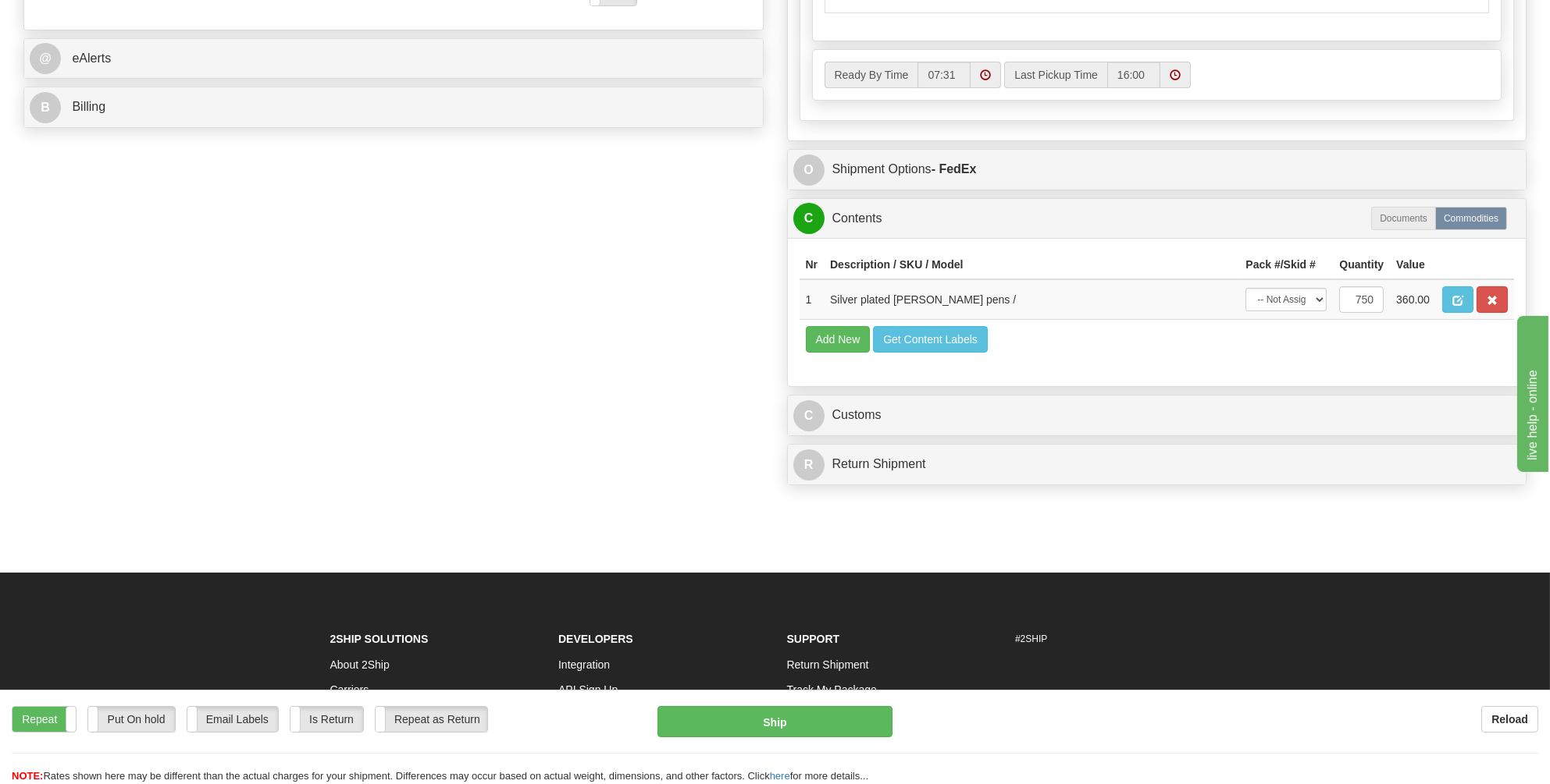
scroll to position [119, 0]
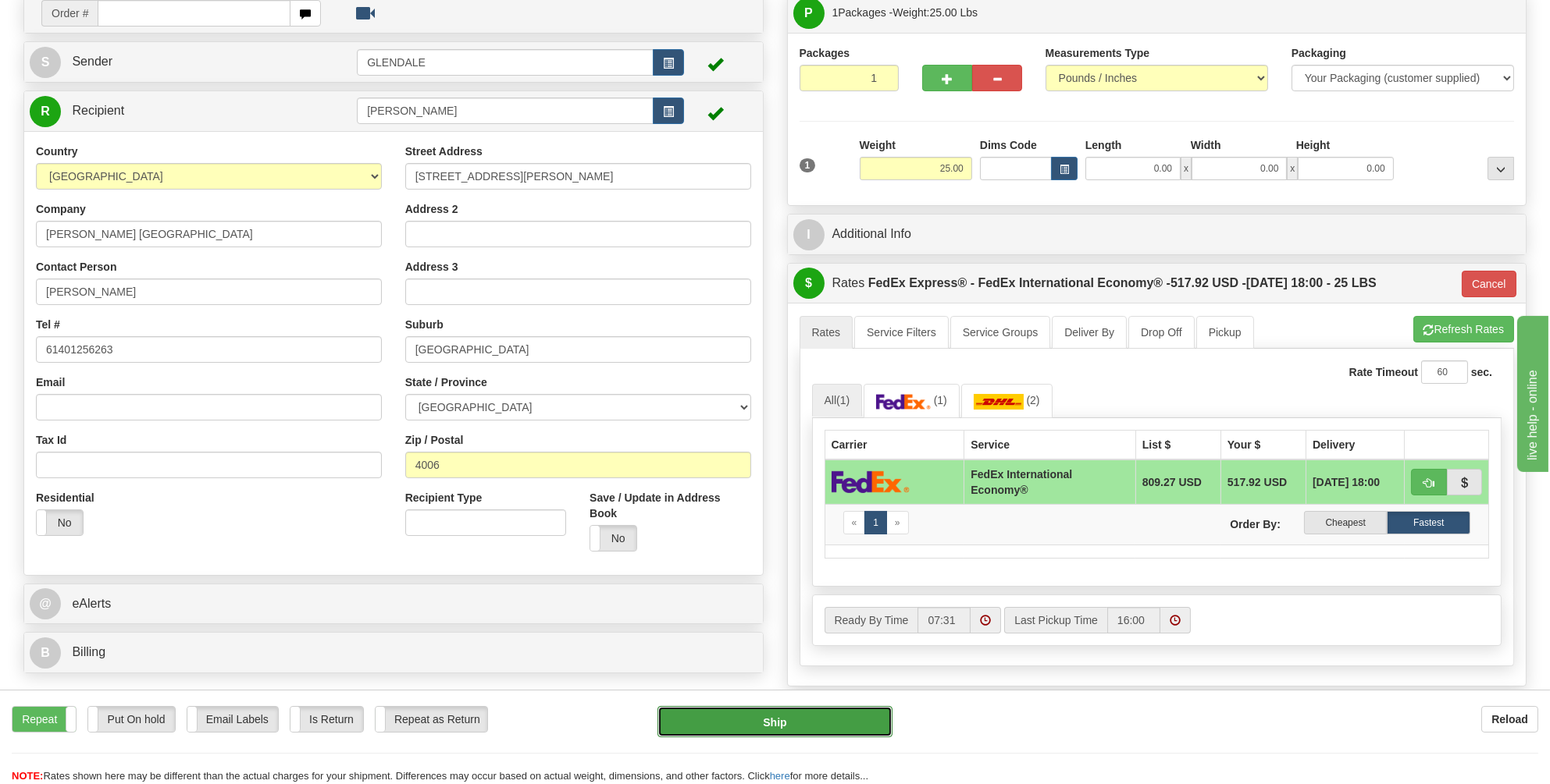
click at [769, 719] on button "Ship" at bounding box center [775, 722] width 235 height 31
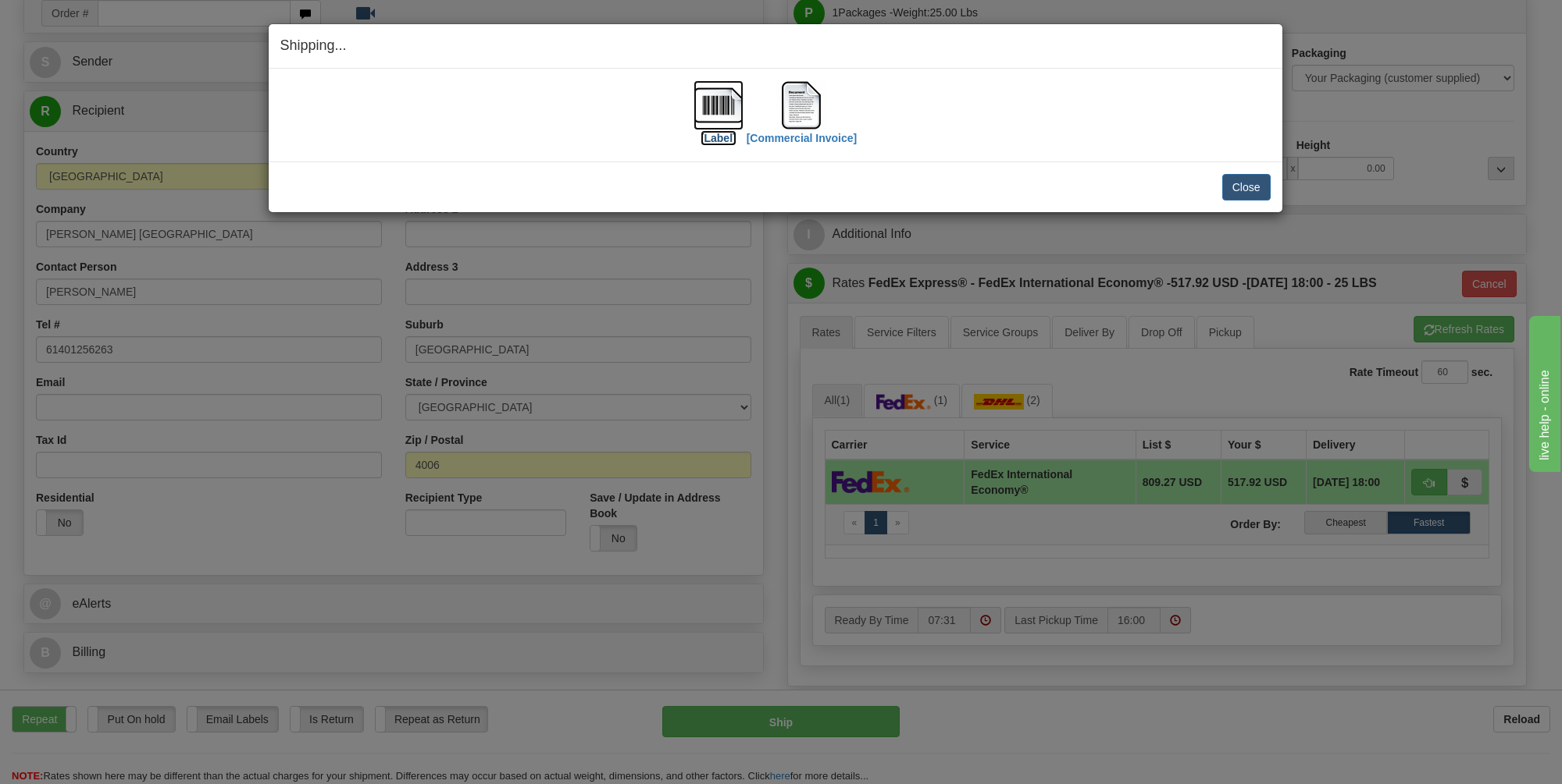
click at [715, 103] on img at bounding box center [718, 105] width 50 height 50
click at [803, 111] on img at bounding box center [801, 105] width 50 height 50
click at [1243, 185] on button "Close" at bounding box center [1246, 187] width 48 height 26
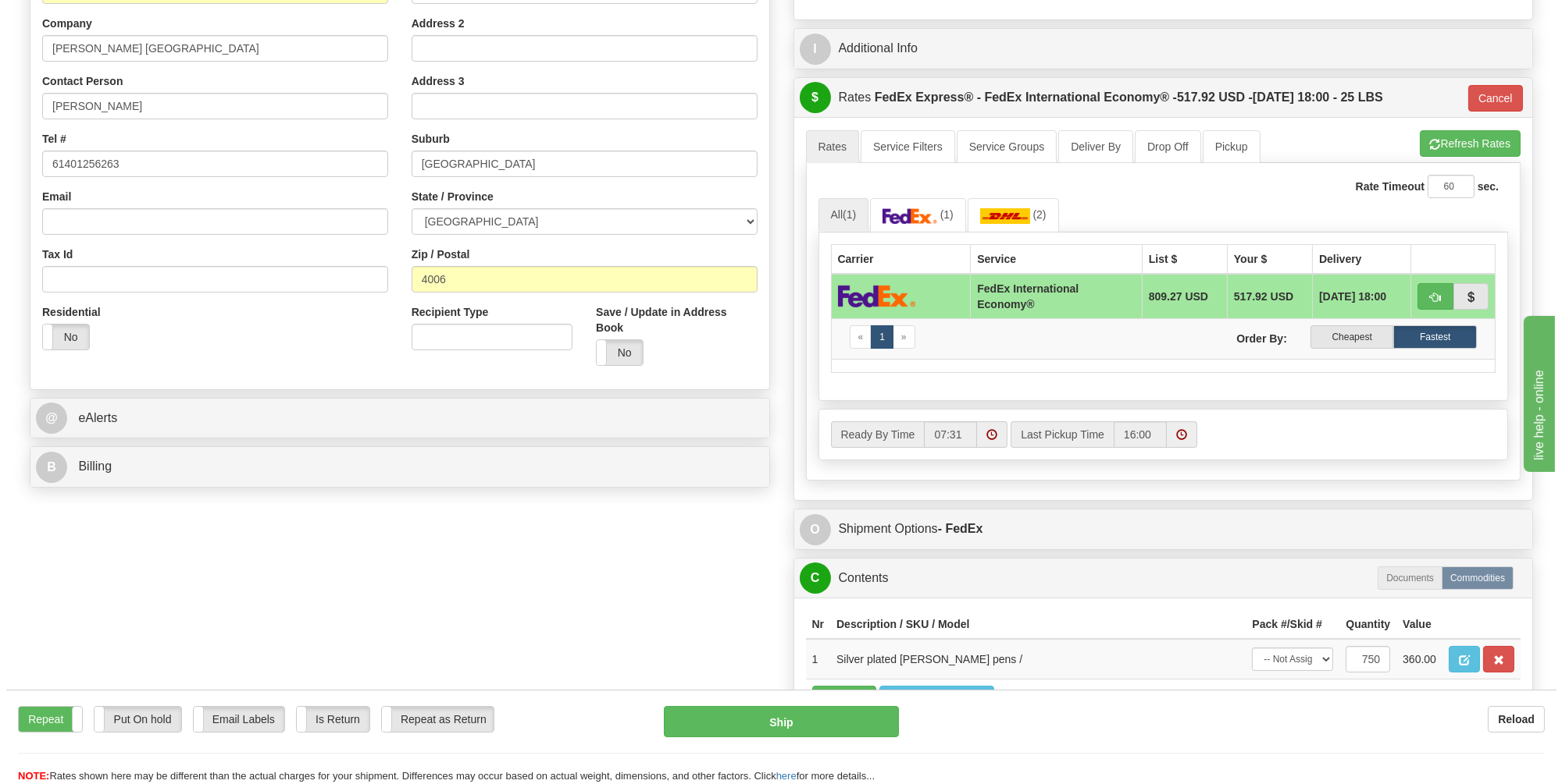
scroll to position [468, 0]
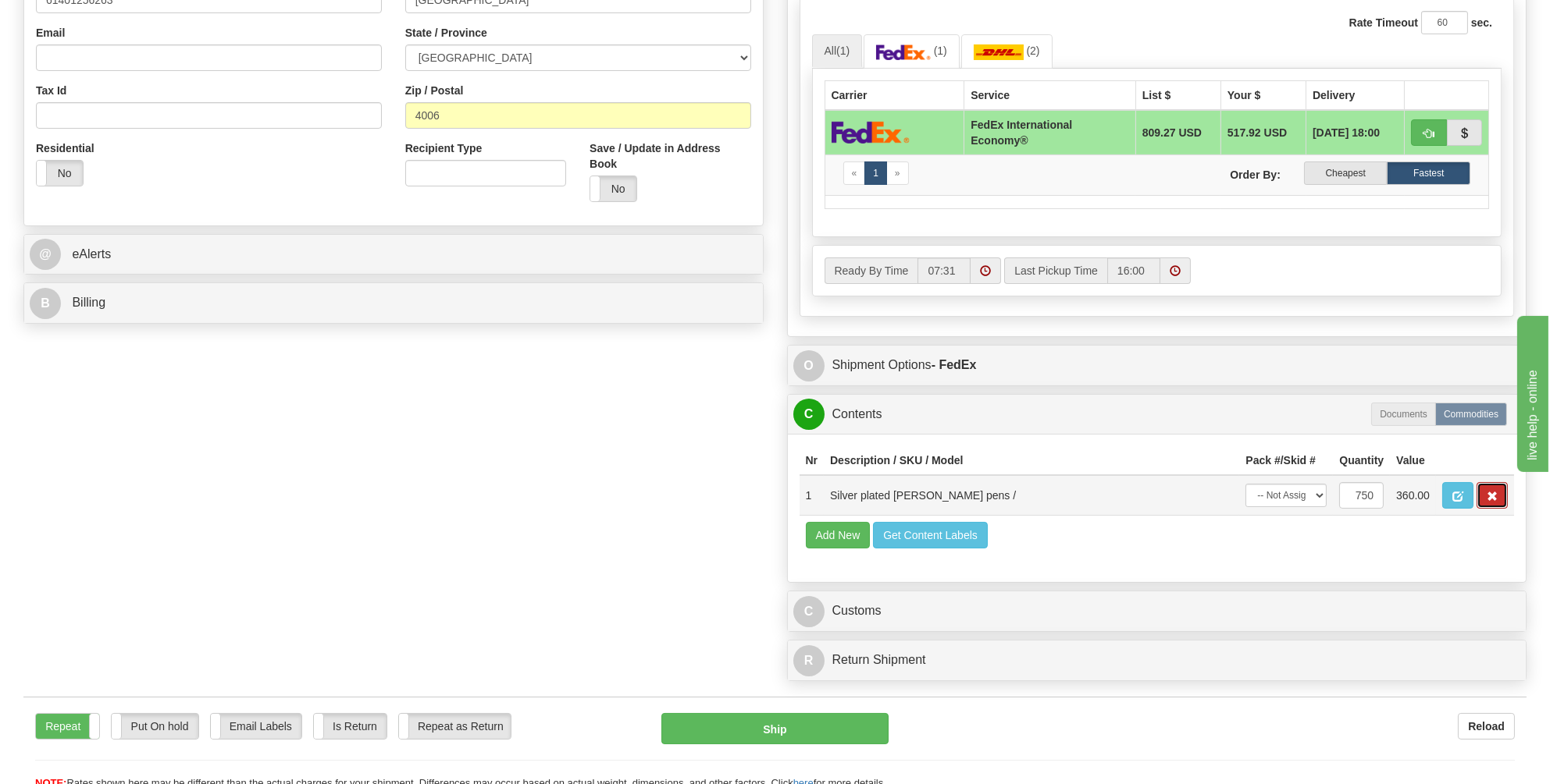
click at [1491, 492] on span "button" at bounding box center [1491, 497] width 11 height 10
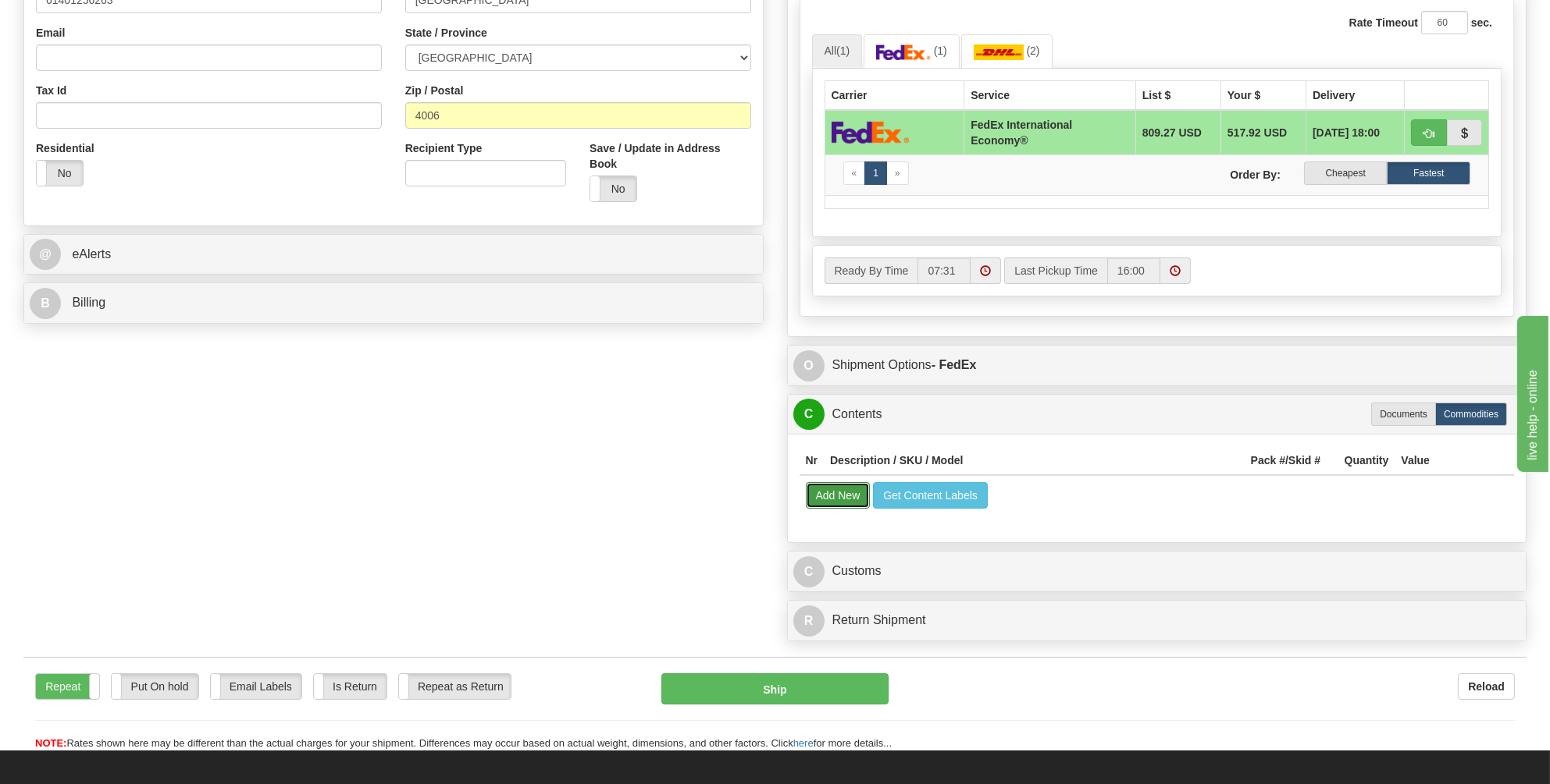
click at [849, 487] on button "Add New" at bounding box center [838, 495] width 65 height 26
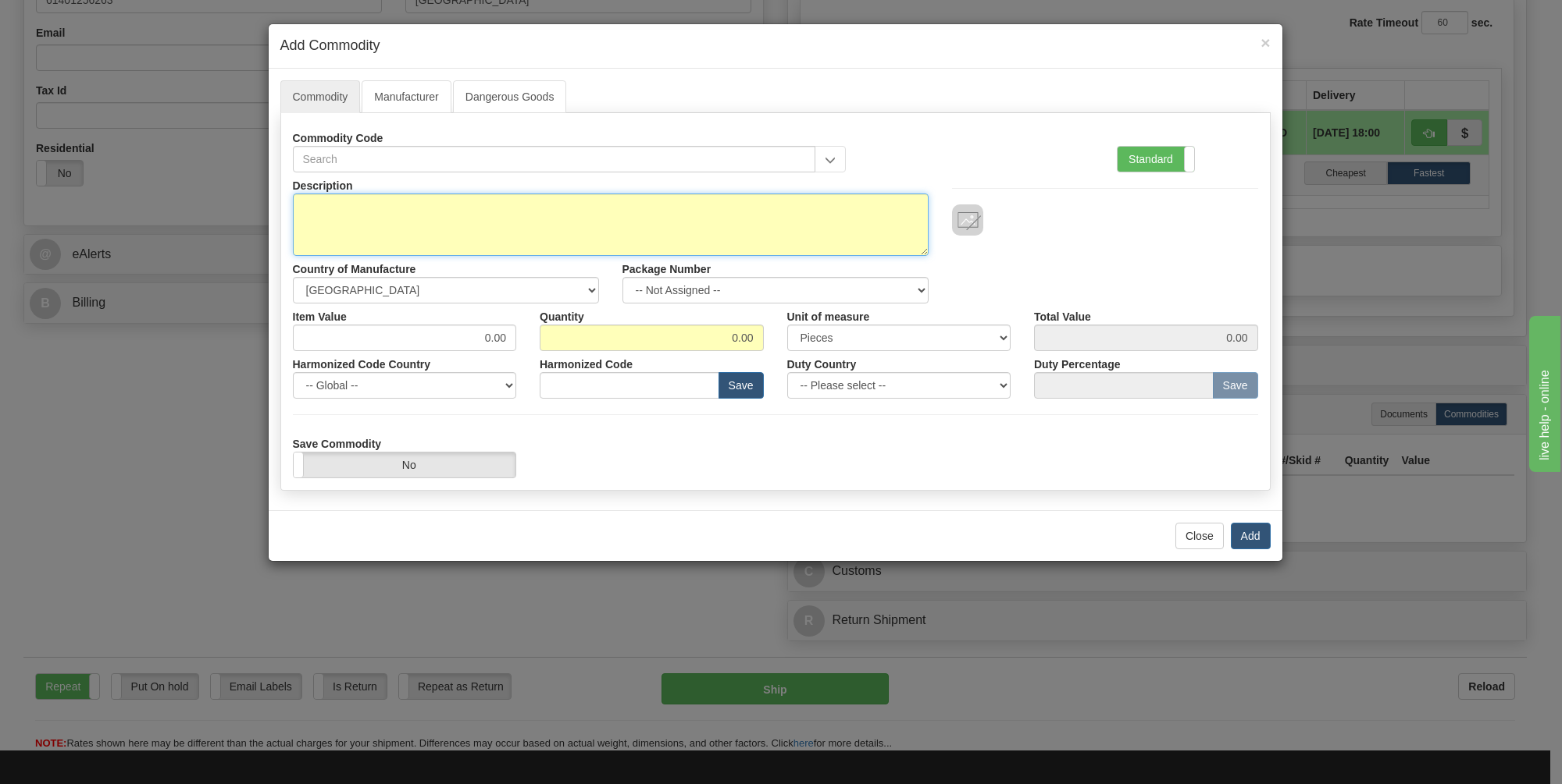
click at [321, 212] on textarea "Description" at bounding box center [611, 225] width 636 height 63
type textarea "sponge hard hat stress balls"
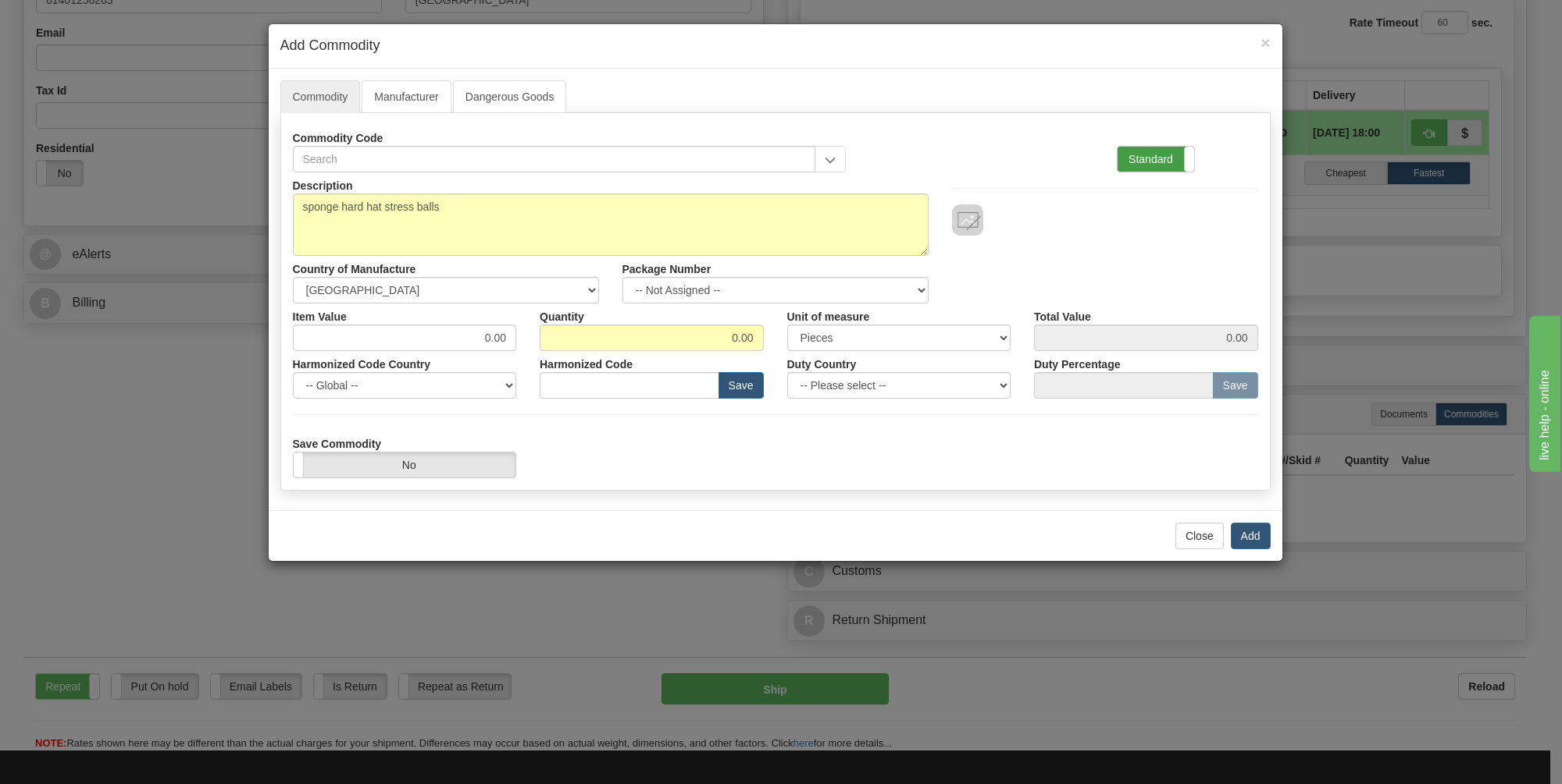
click at [1137, 154] on label "Standard" at bounding box center [1156, 159] width 76 height 25
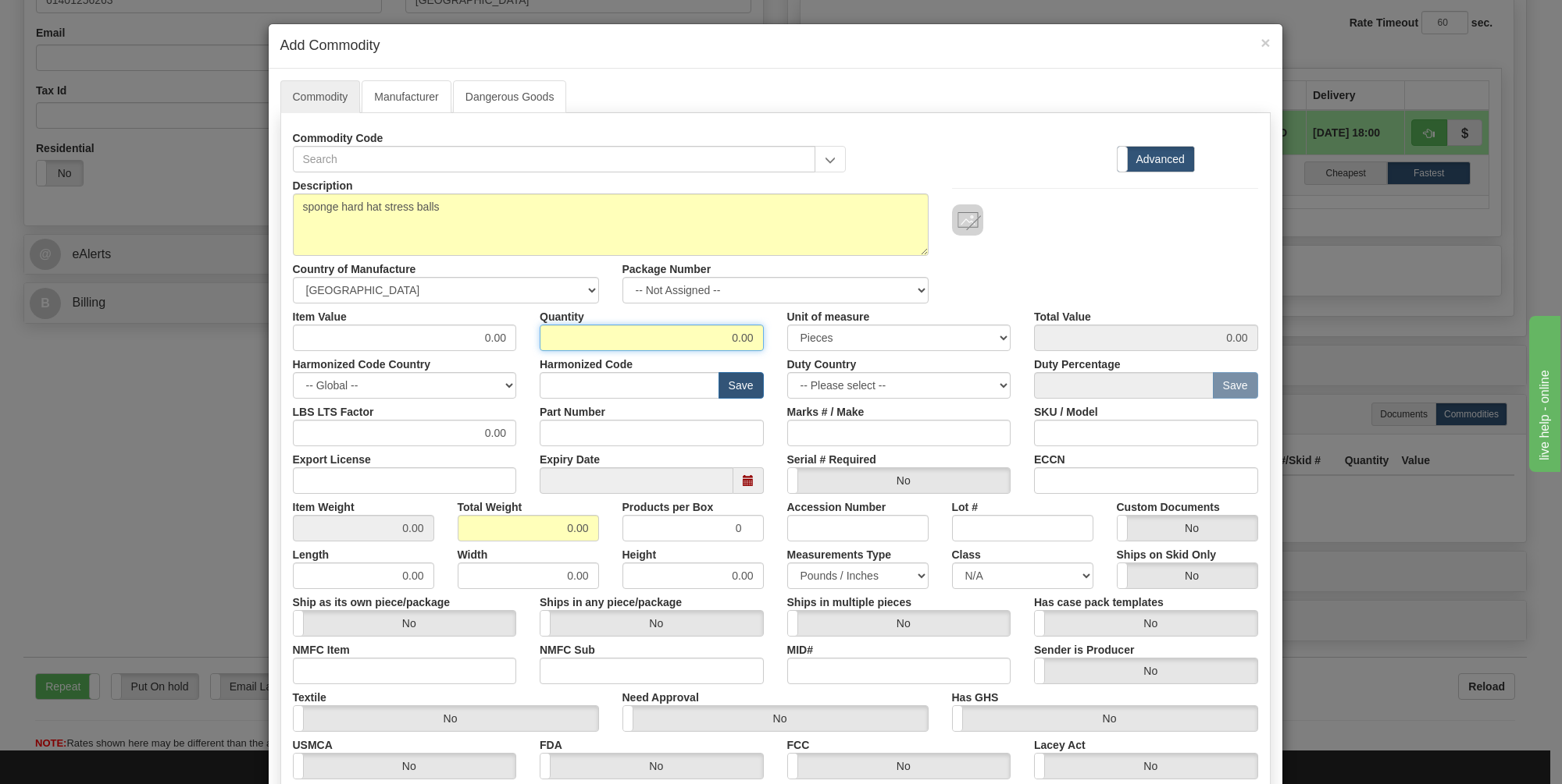
drag, startPoint x: 751, startPoint y: 339, endPoint x: 723, endPoint y: 340, distance: 28.0
click at [723, 340] on input "0.00" at bounding box center [652, 337] width 224 height 26
type input "500"
click at [487, 341] on input "0.00" at bounding box center [405, 337] width 224 height 26
drag, startPoint x: 504, startPoint y: 336, endPoint x: 462, endPoint y: 336, distance: 42.0
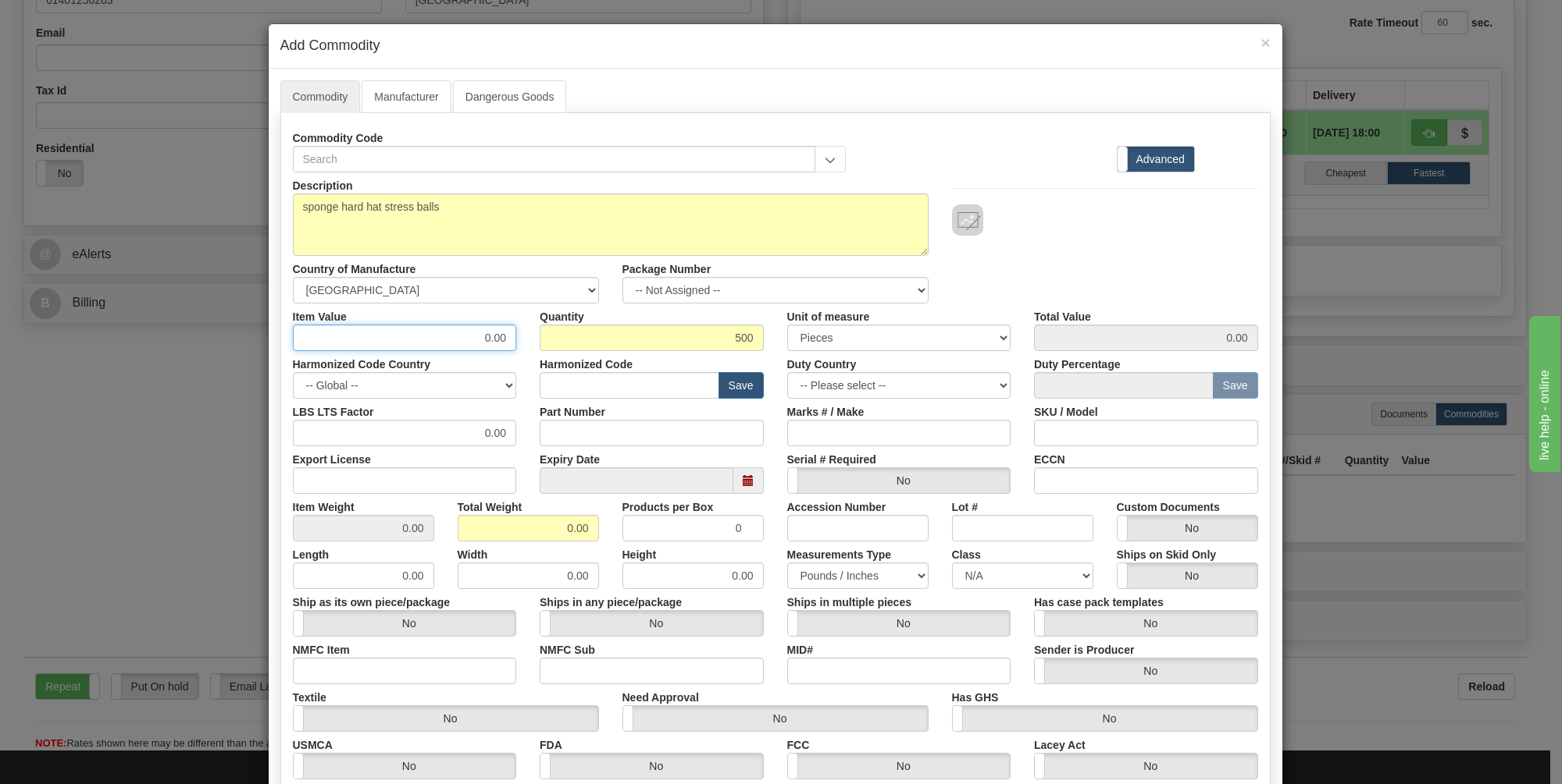
click at [462, 336] on input "0.00" at bounding box center [405, 337] width 224 height 26
type input "1.22"
type input "610.00"
click at [1101, 240] on div "Description sponge hard hat stress balls Country of Manufacture -- Unknown -- […" at bounding box center [775, 238] width 988 height 131
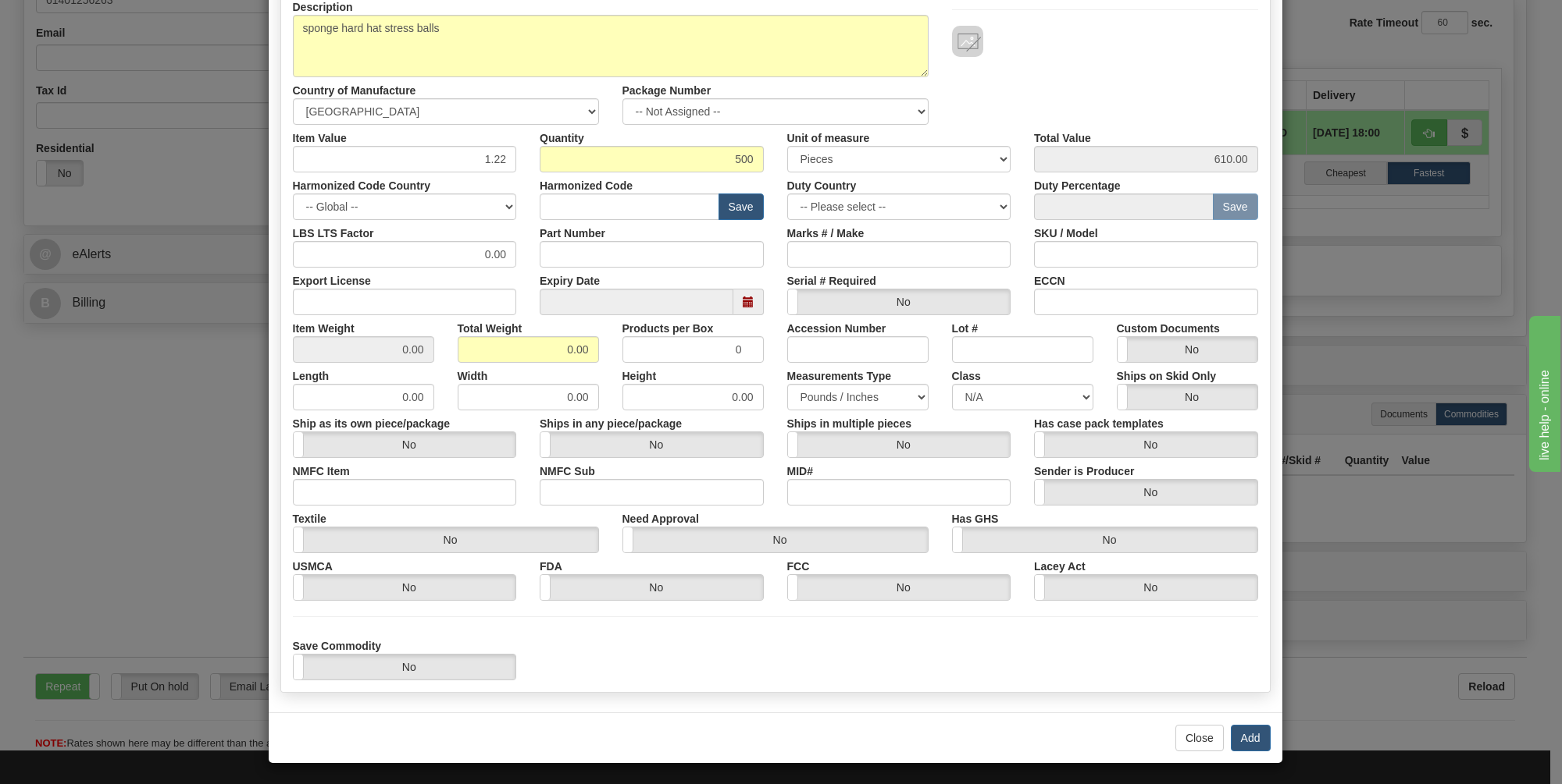
scroll to position [178, 0]
click at [1246, 736] on button "Add" at bounding box center [1250, 738] width 40 height 26
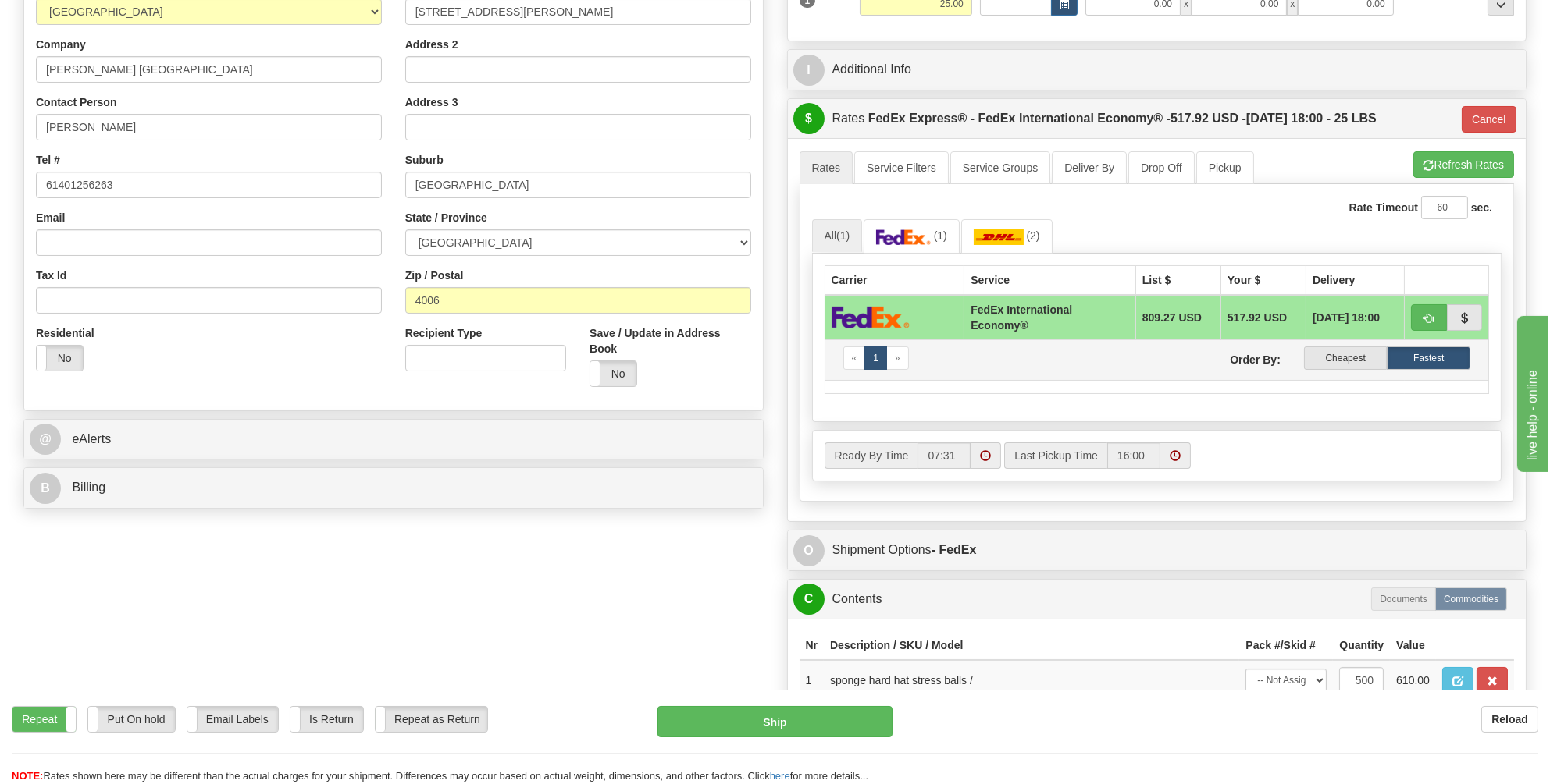
scroll to position [78, 0]
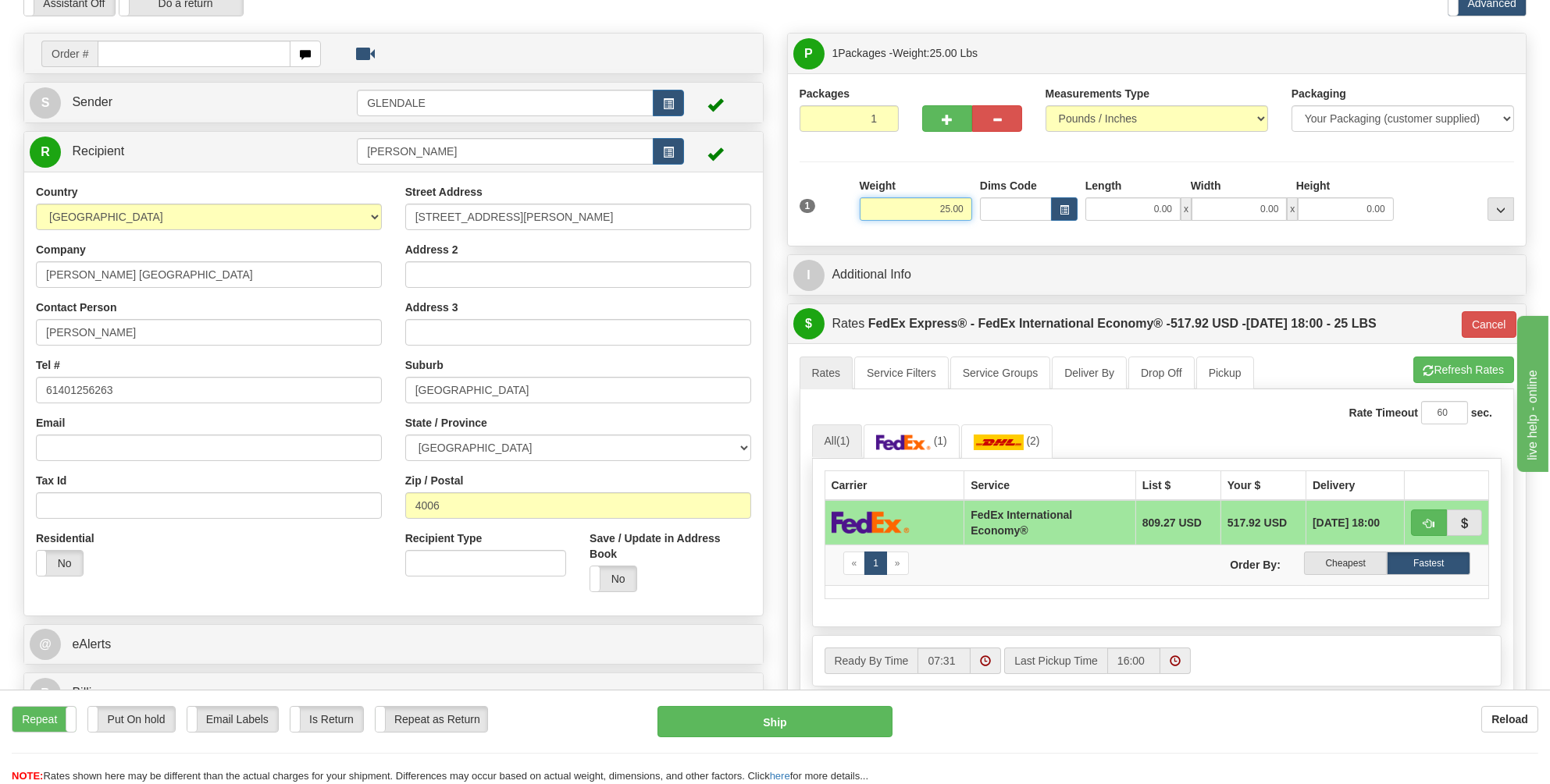
drag, startPoint x: 967, startPoint y: 209, endPoint x: 936, endPoint y: 208, distance: 31.0
click at [936, 208] on input "25.00" at bounding box center [916, 209] width 112 height 24
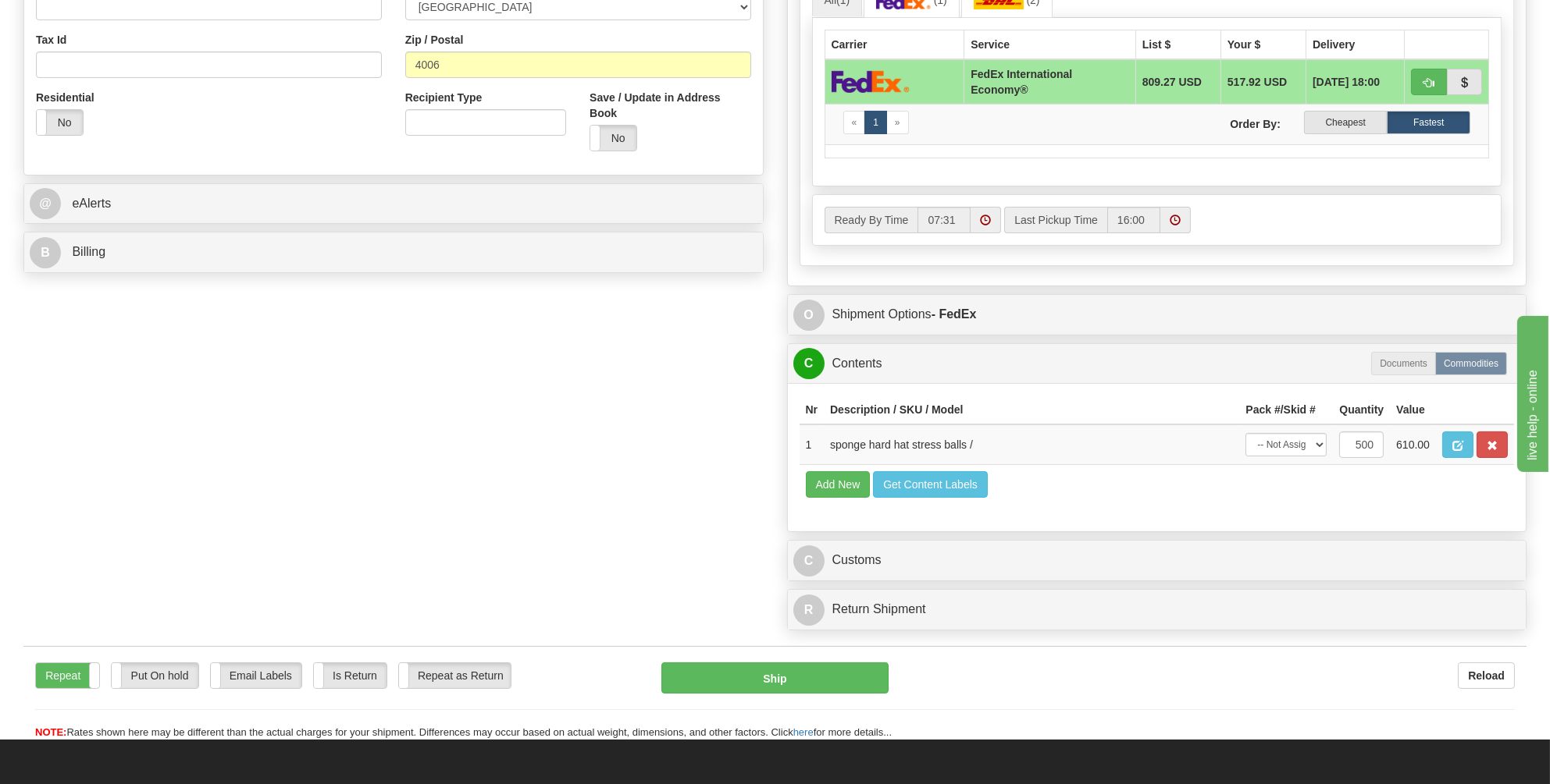
scroll to position [546, 0]
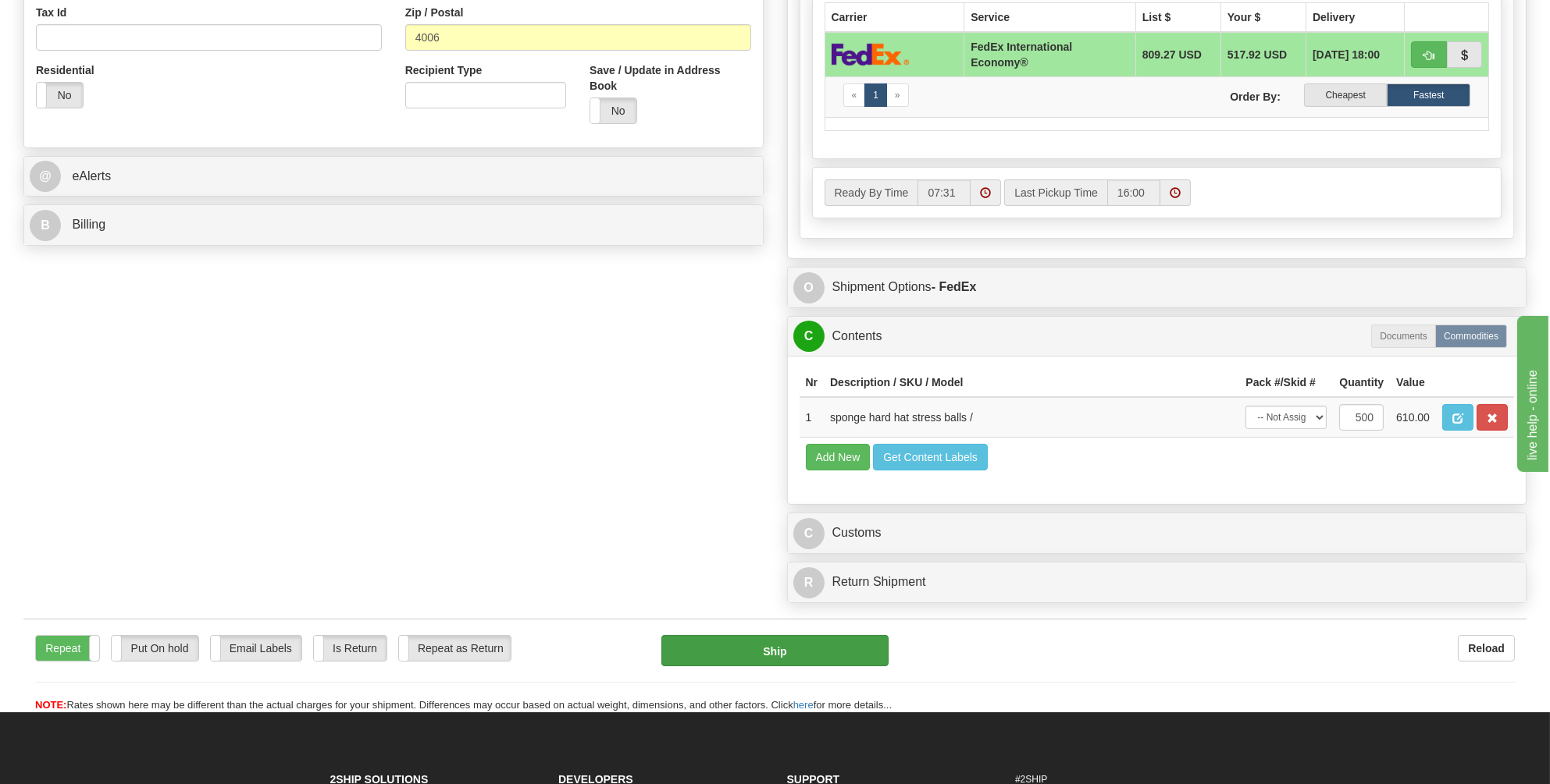
type input "16.00"
type input "03"
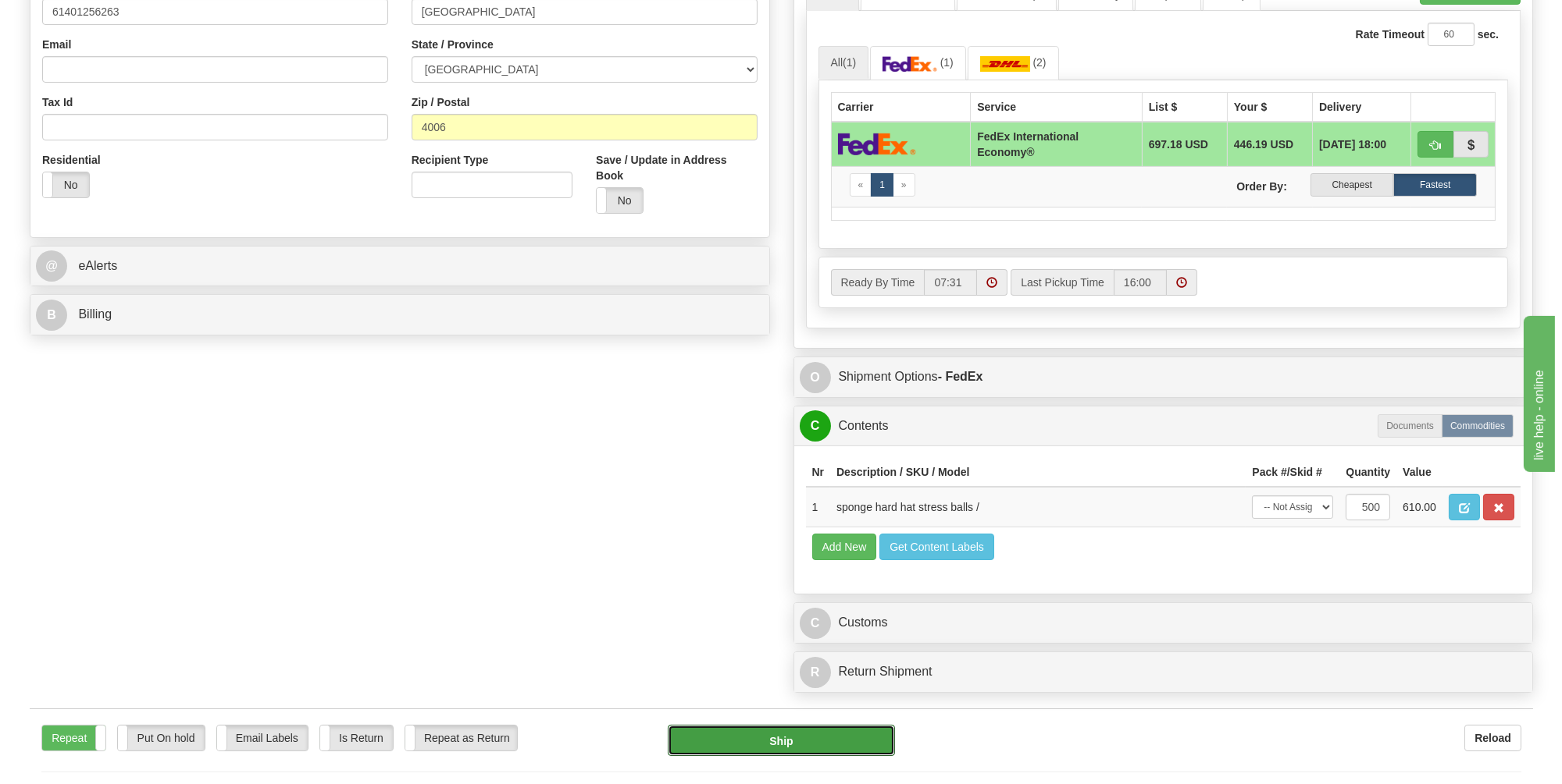
scroll to position [624, 0]
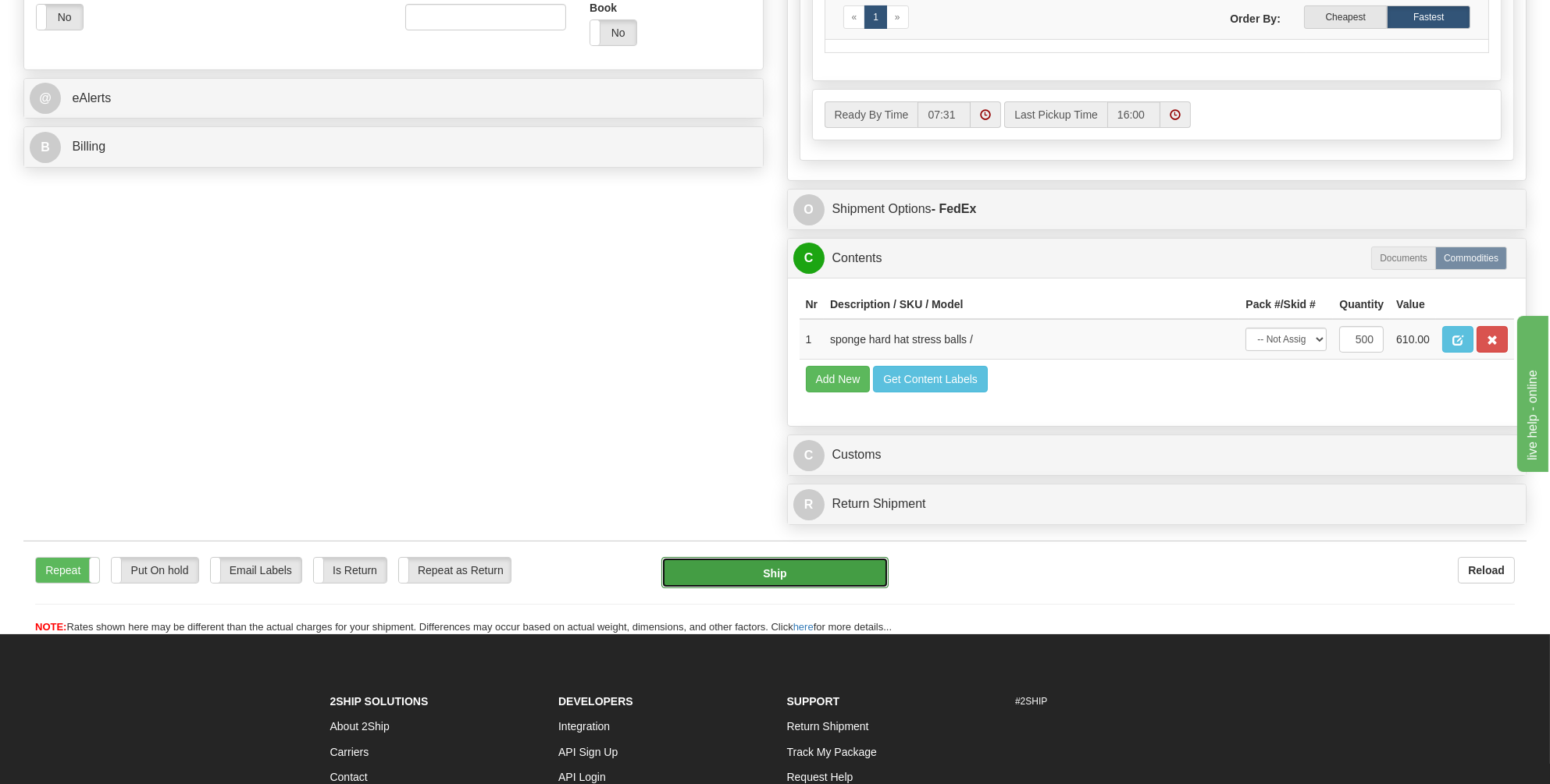
click at [774, 567] on button "Ship" at bounding box center [774, 572] width 227 height 31
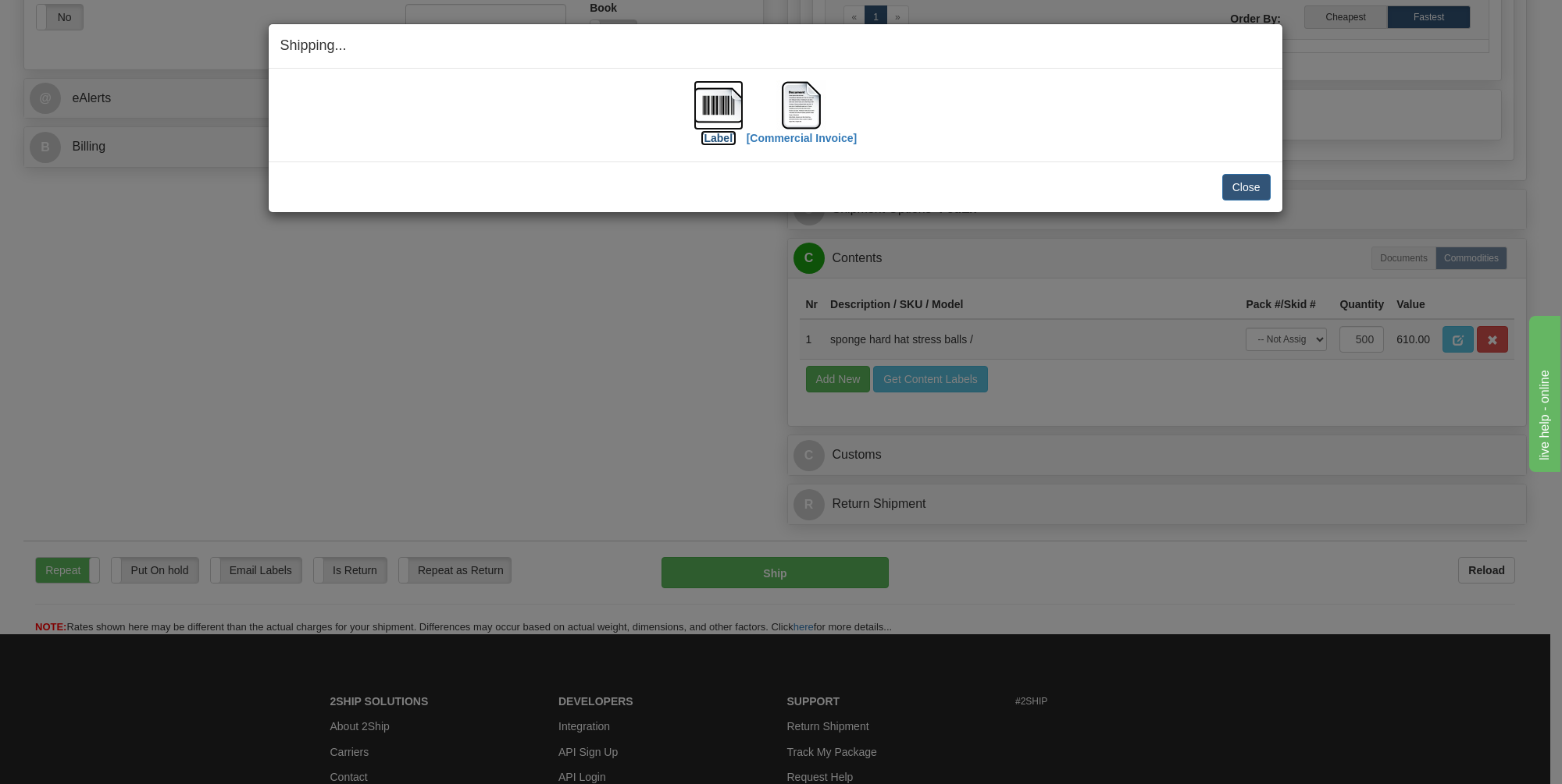
click at [720, 104] on img at bounding box center [718, 105] width 50 height 50
click at [803, 114] on img at bounding box center [801, 105] width 50 height 50
